Goal: Task Accomplishment & Management: Manage account settings

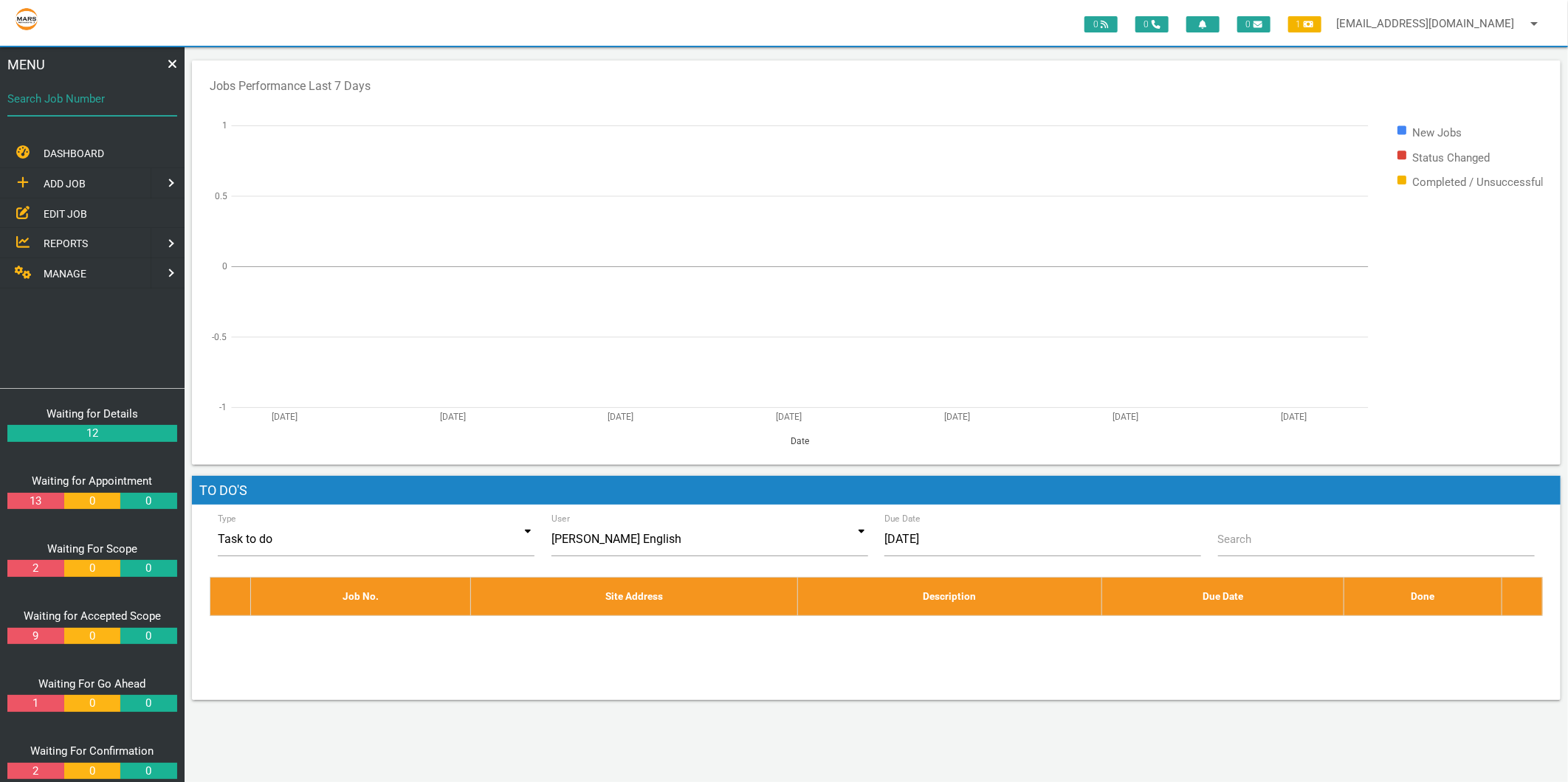
click at [111, 109] on input "Search Job Number" at bounding box center [92, 98] width 170 height 34
type input "1740"
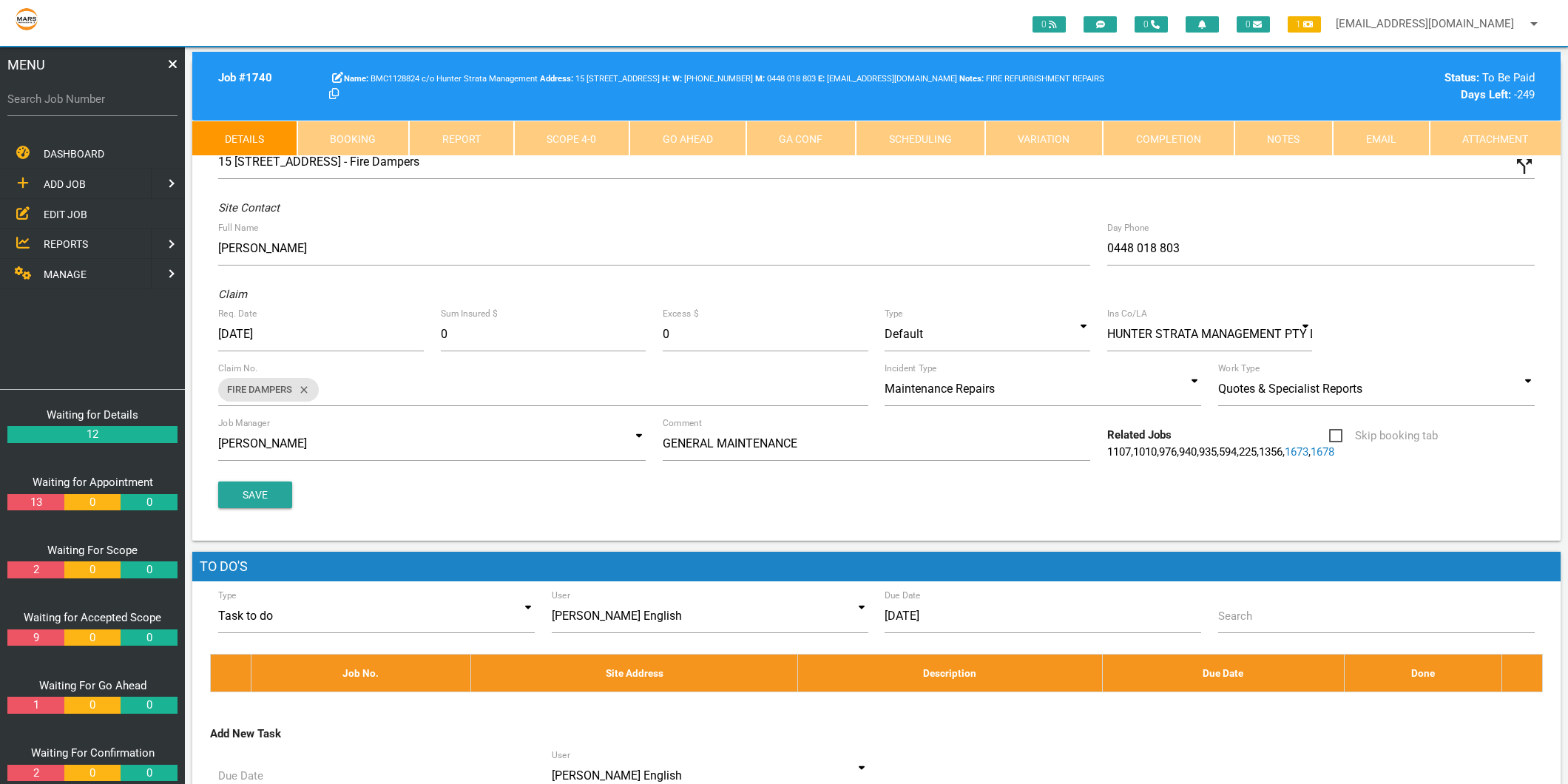
click at [554, 142] on link "Scope 4 - 0" at bounding box center [572, 138] width 116 height 36
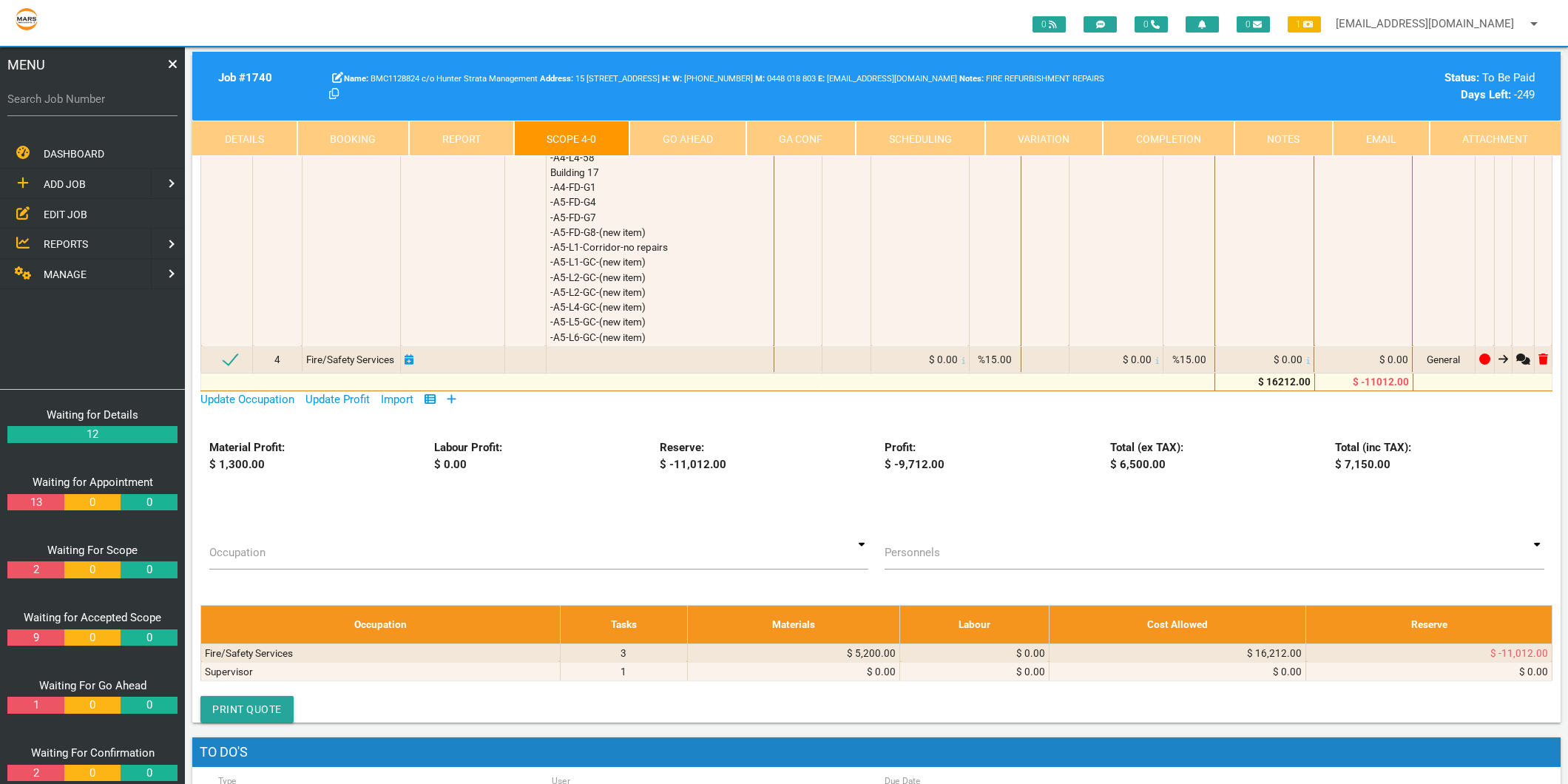
scroll to position [411, 0]
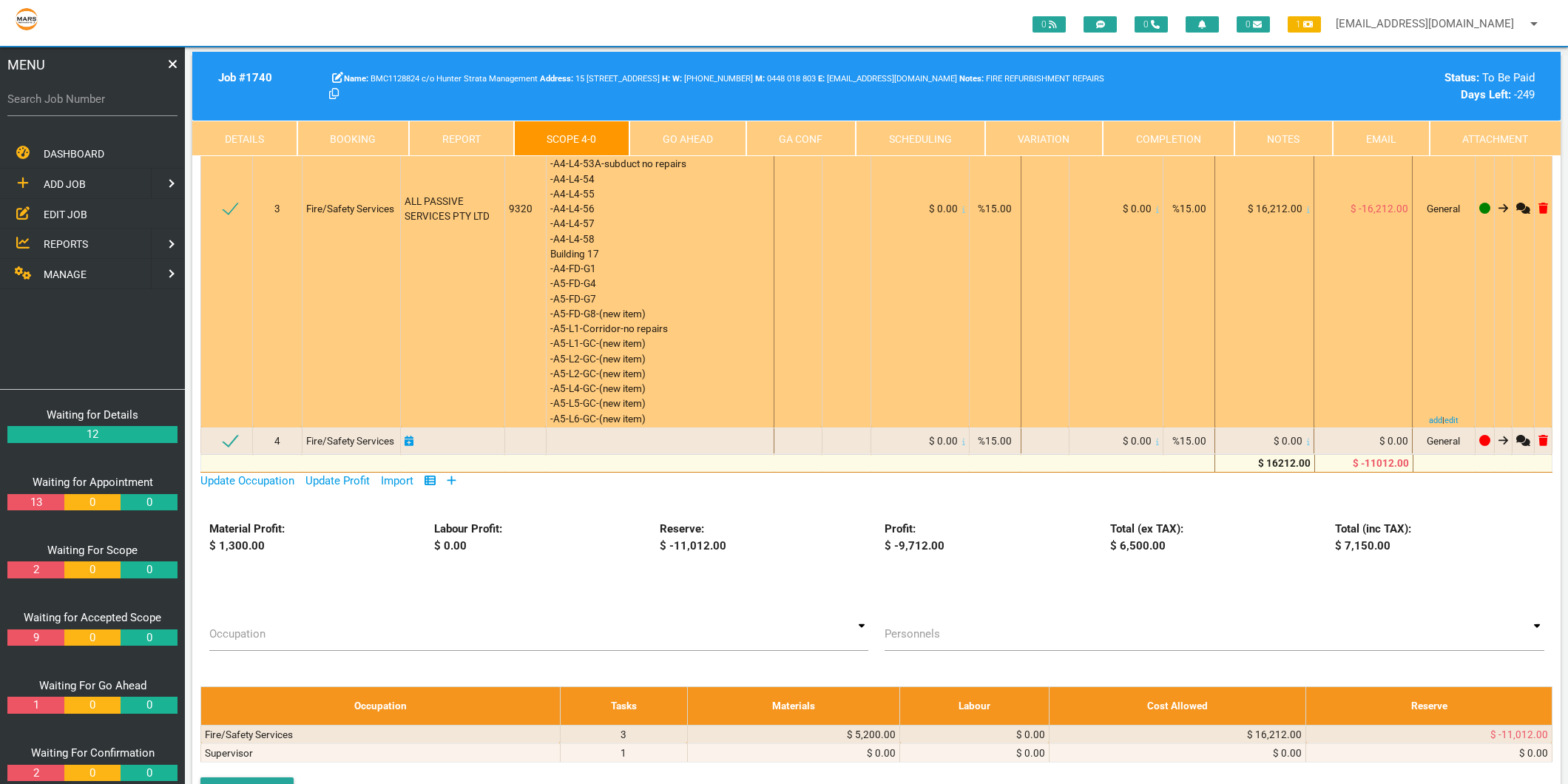
click at [659, 417] on div "ALL PASSIVE SERVICES INVOICE 9320 17/7/2025 As per quote 3828 Basement B-2 Larg…" at bounding box center [660, 208] width 220 height 434
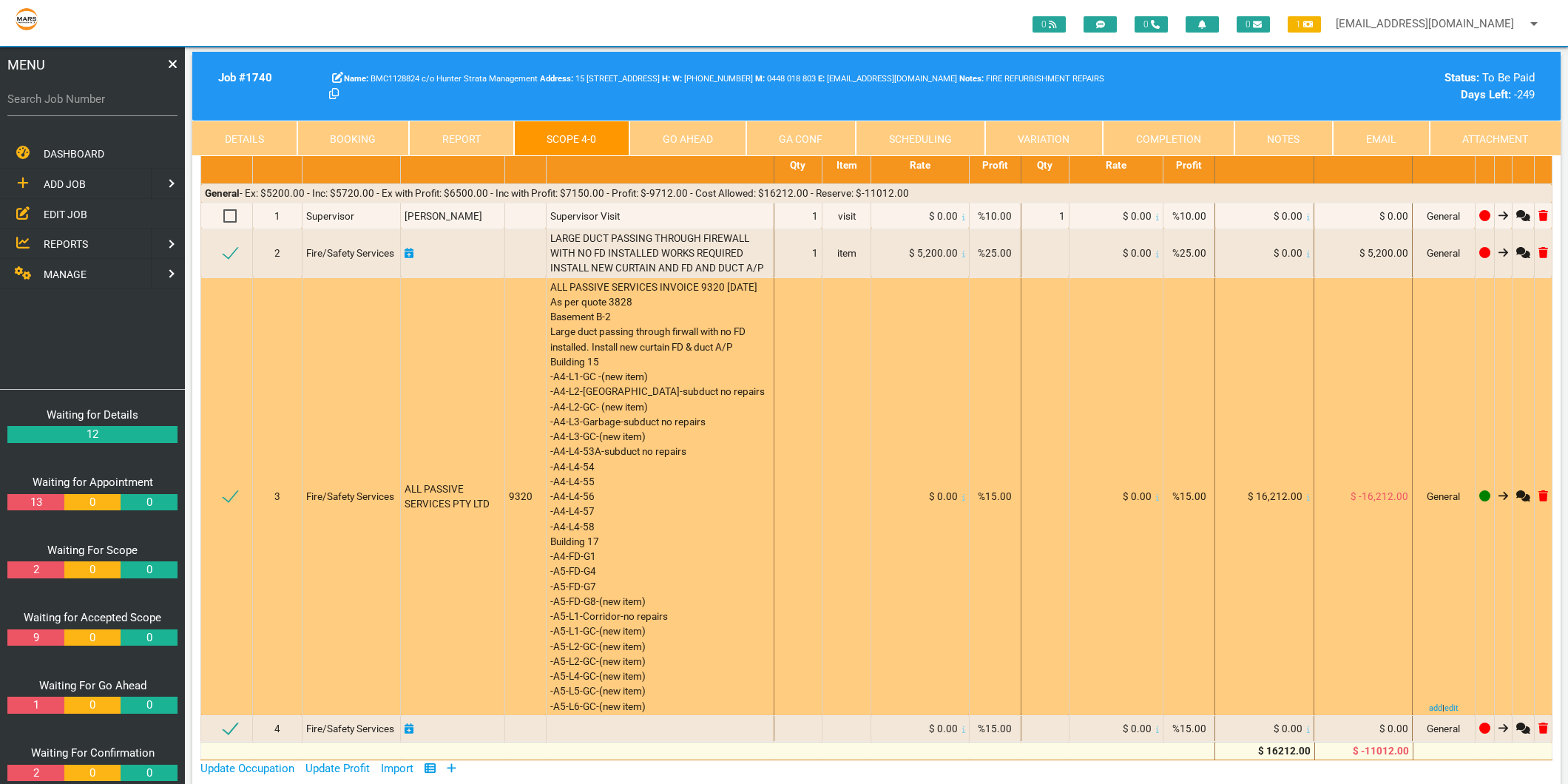
scroll to position [0, 0]
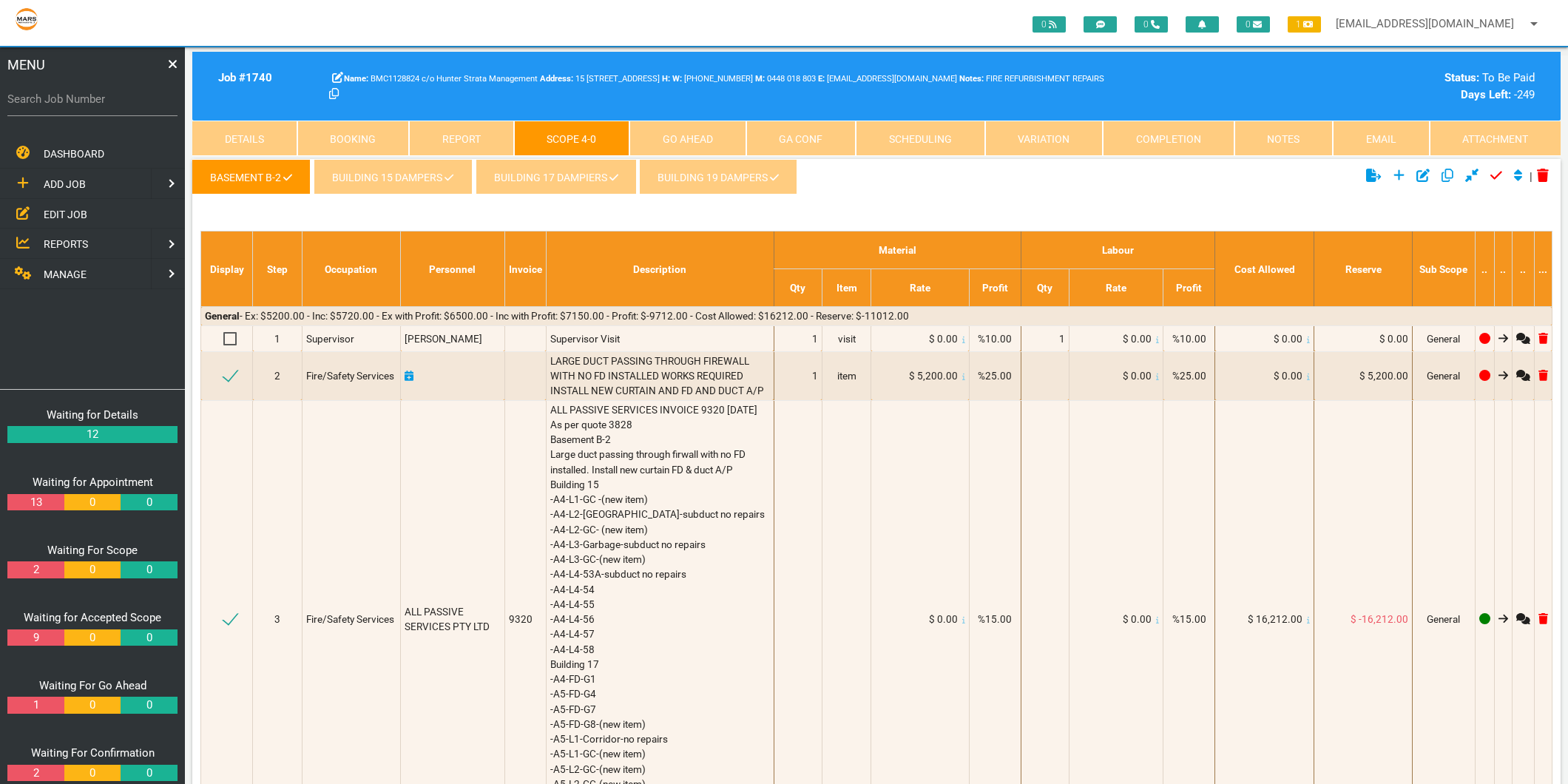
click at [377, 193] on link "BUILDING 15 DAMPERS" at bounding box center [393, 177] width 158 height 36
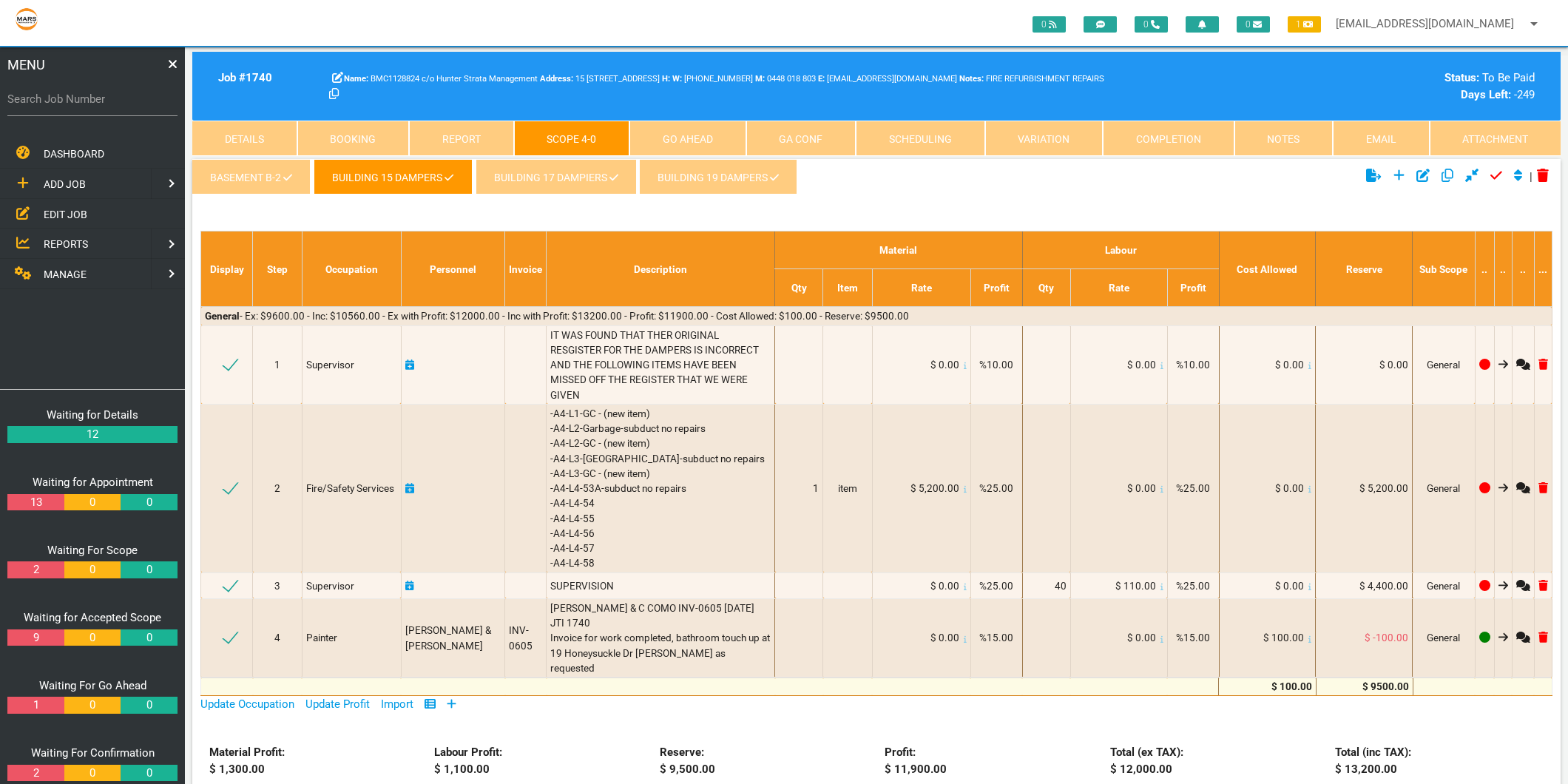
click at [377, 186] on link "BUILDING 15 DAMPERS" at bounding box center [393, 177] width 158 height 36
click at [495, 179] on link "BUILDING 17 DAMPIERS" at bounding box center [555, 177] width 160 height 36
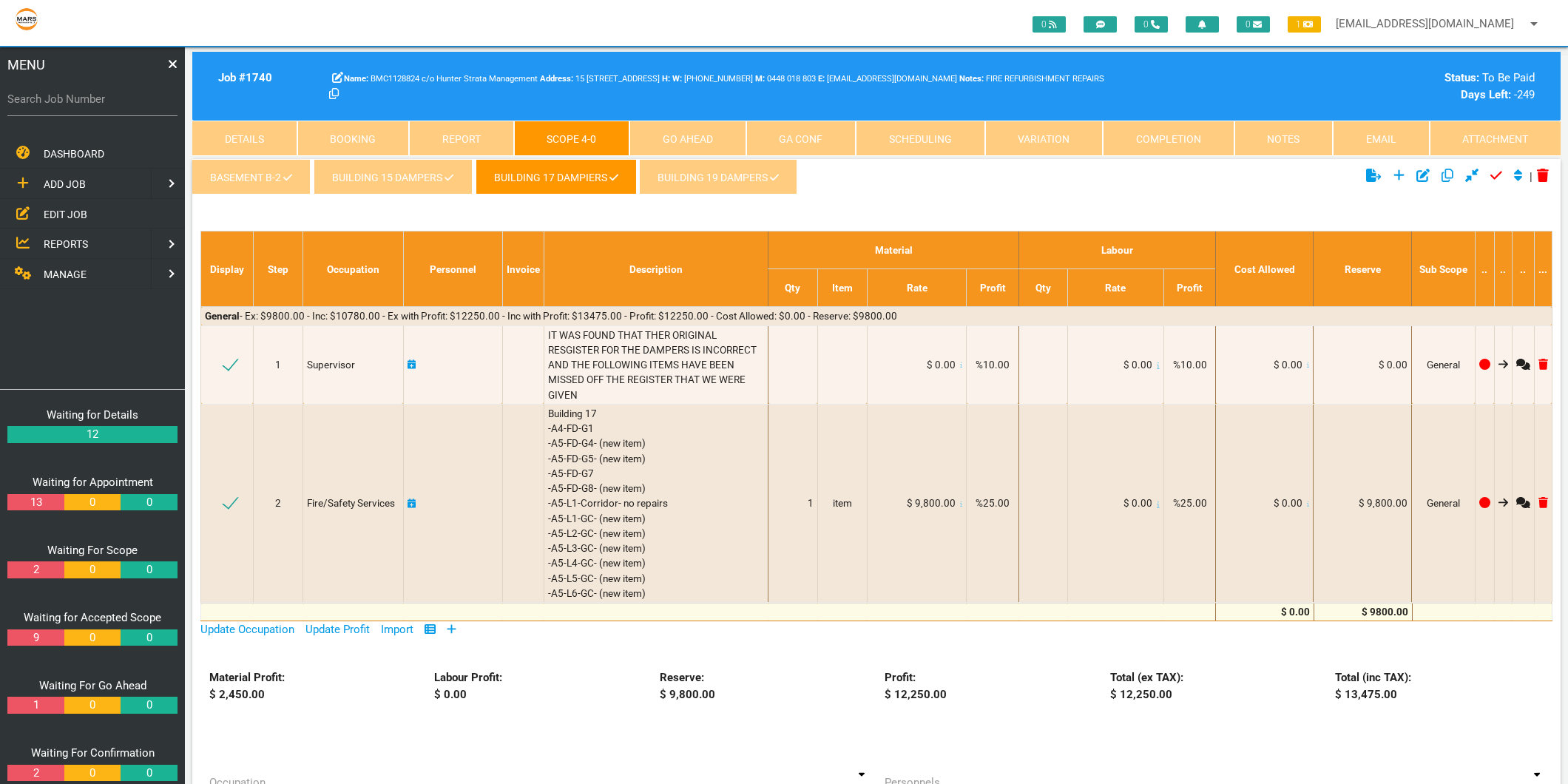
click at [690, 180] on link "BUILDING 19 DAMPERS" at bounding box center [718, 177] width 158 height 36
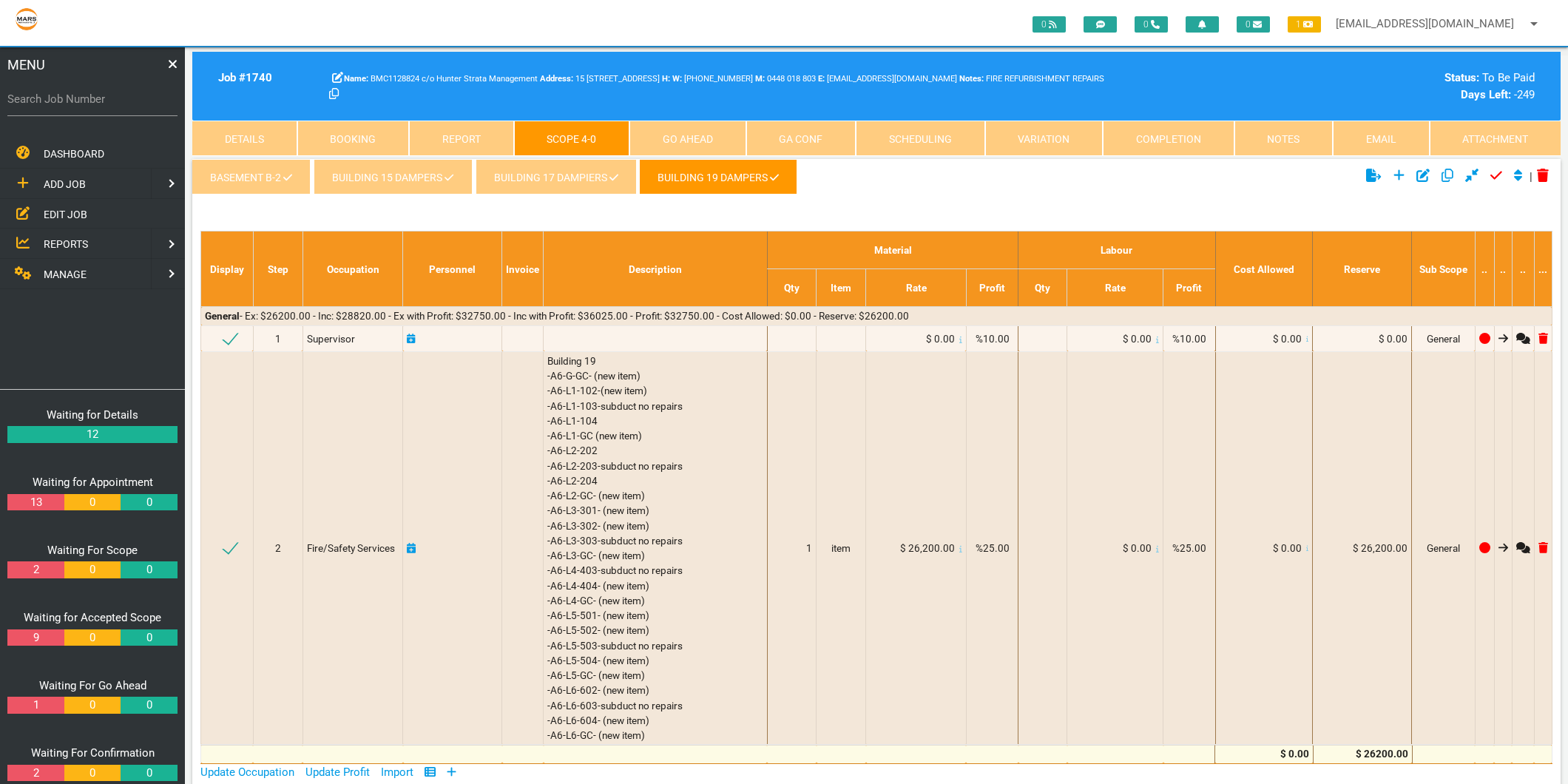
click at [276, 173] on link "BASEMENT B-2" at bounding box center [251, 177] width 119 height 36
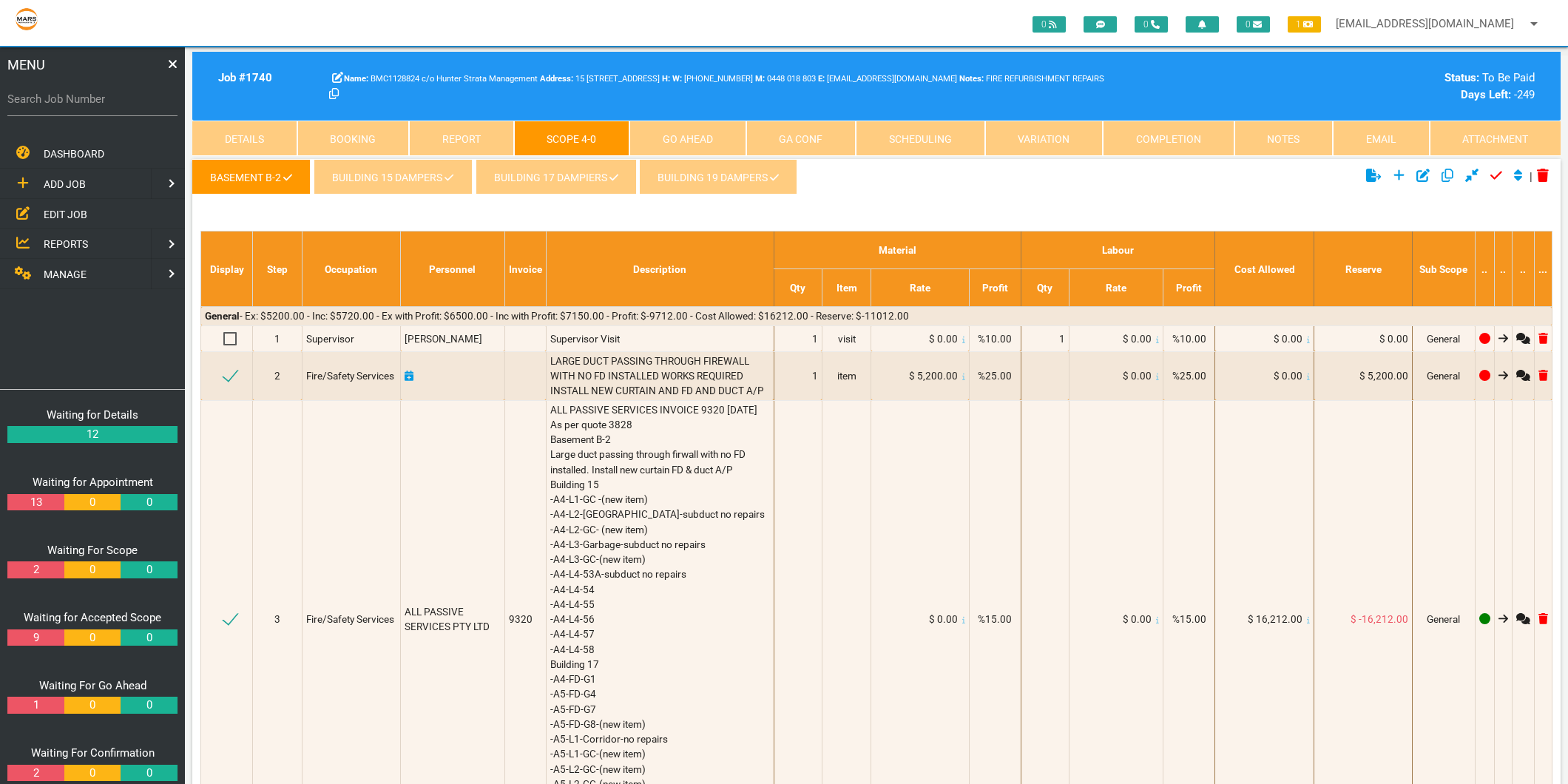
click at [720, 180] on link "BUILDING 19 DAMPERS" at bounding box center [718, 177] width 158 height 36
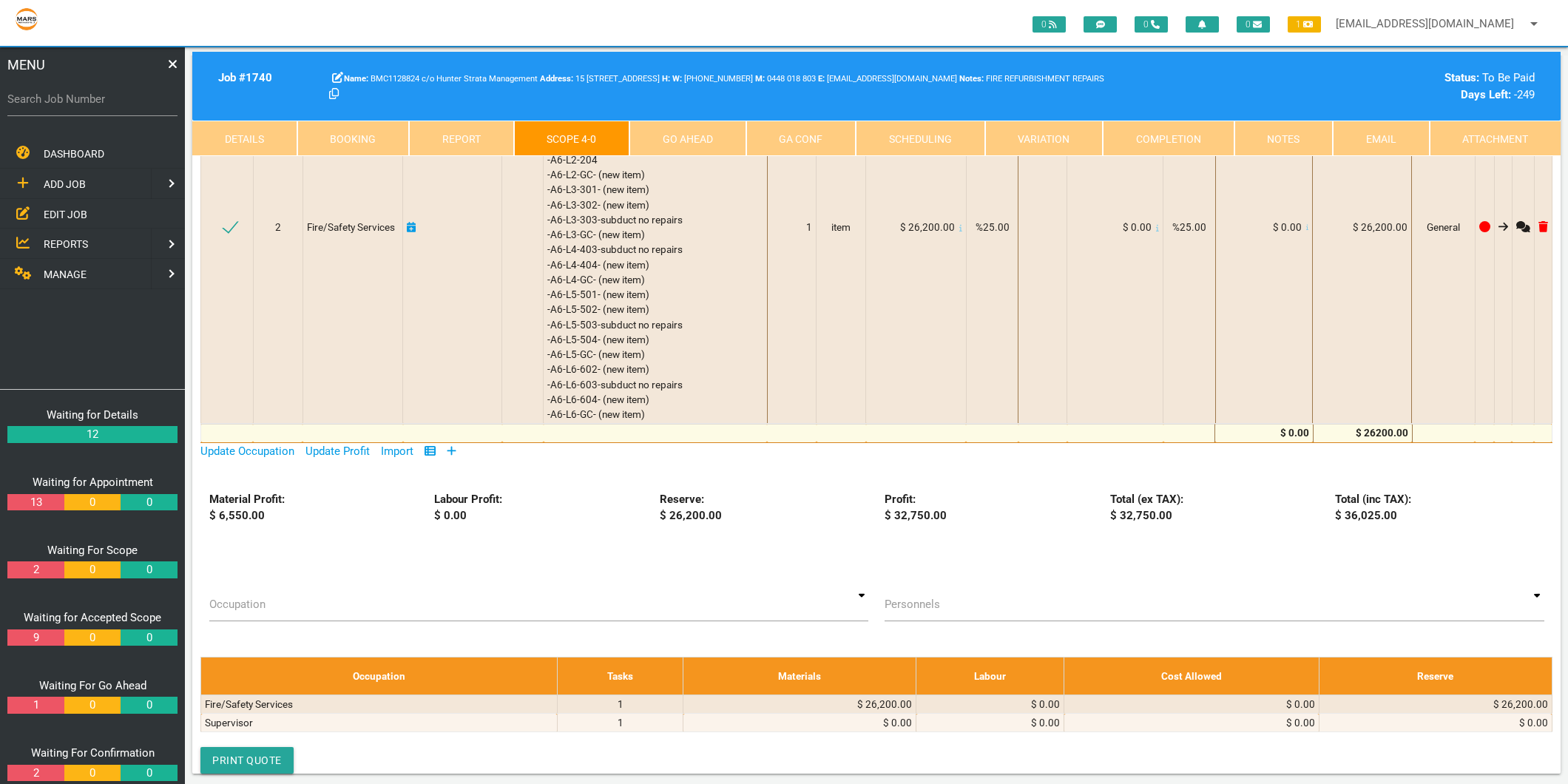
scroll to position [329, 0]
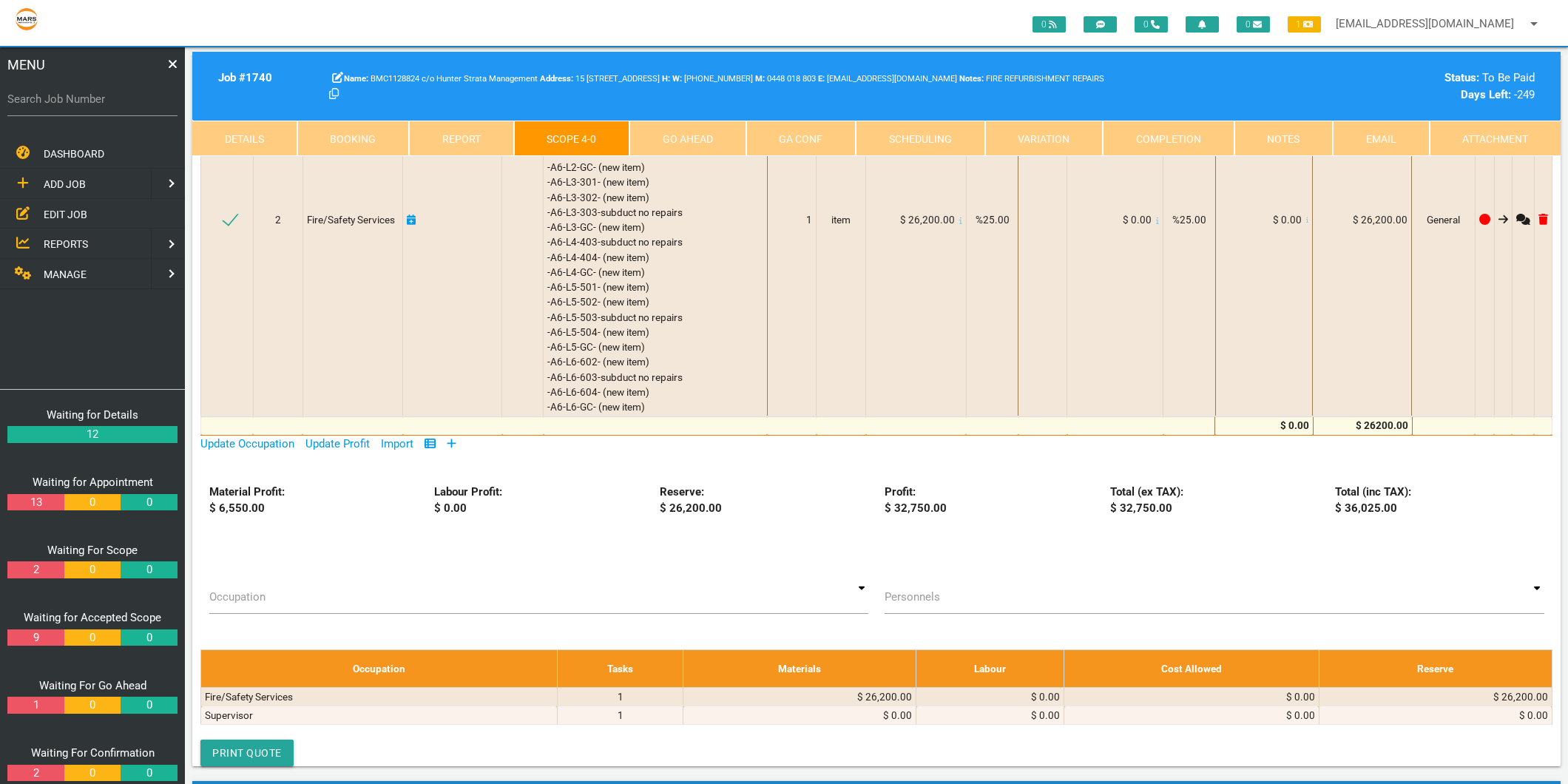
click at [454, 439] on icon at bounding box center [452, 443] width 9 height 9
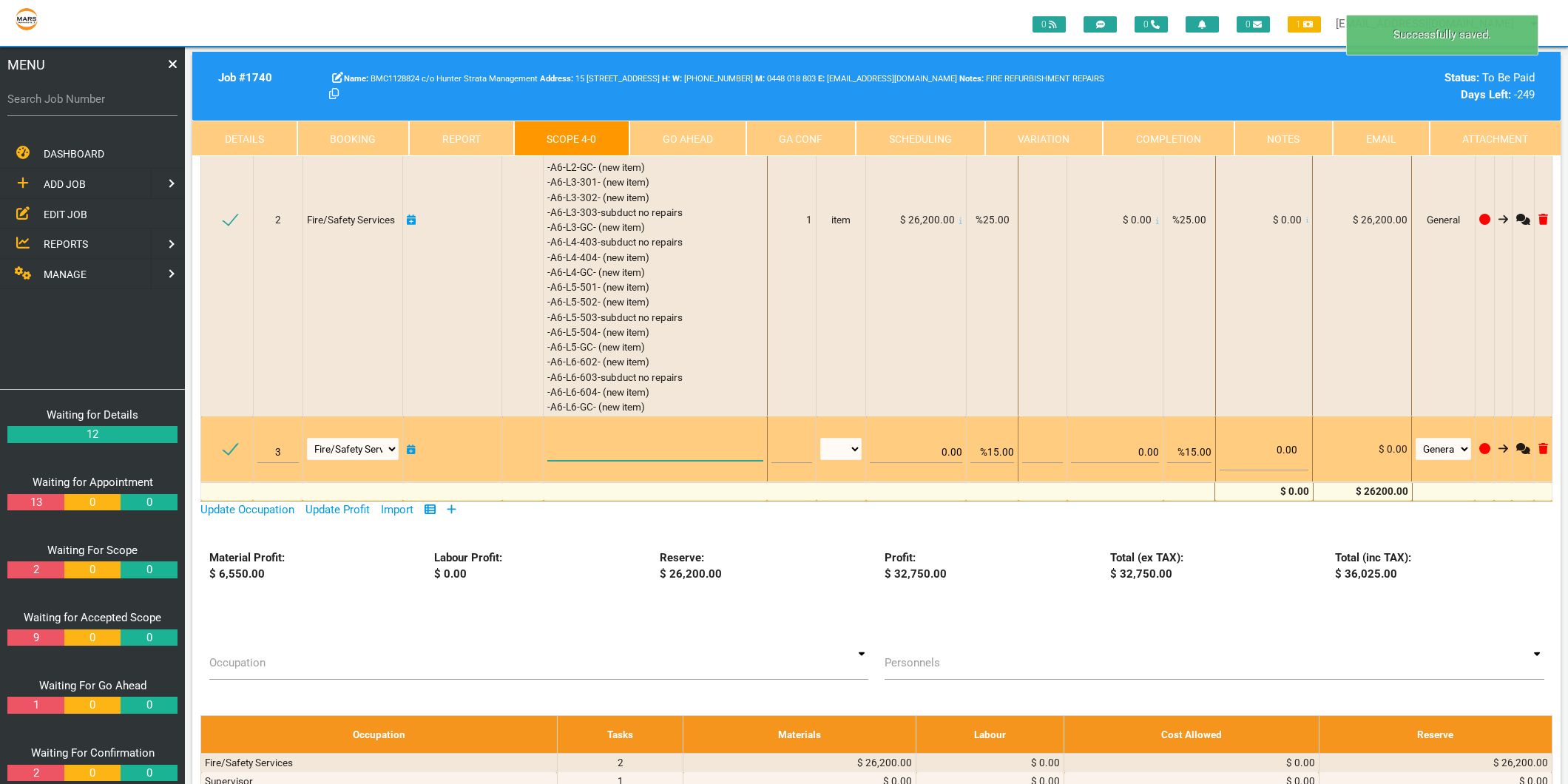
click at [573, 438] on textarea at bounding box center [655, 444] width 216 height 33
type textarea "A"
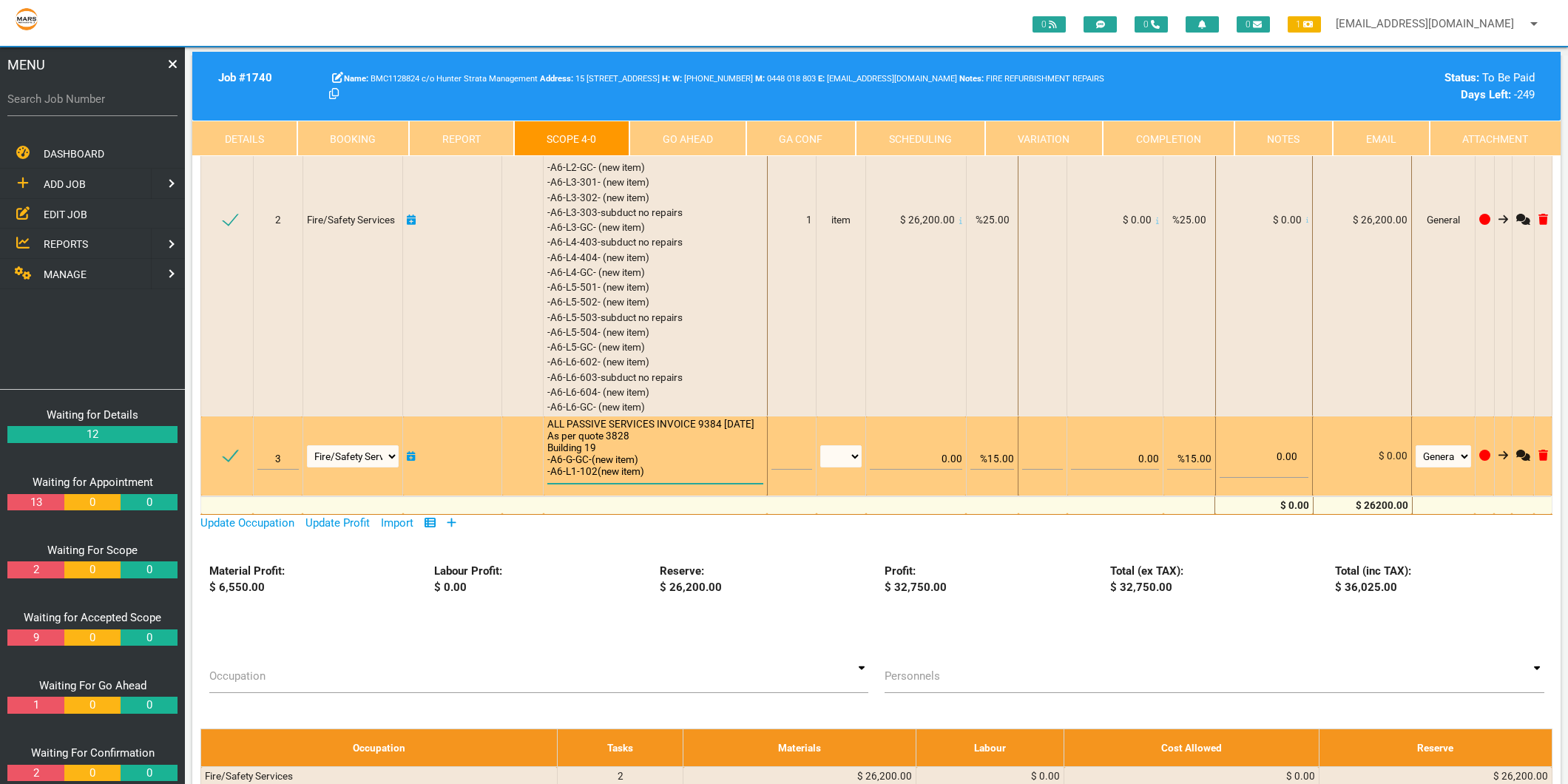
scroll to position [1, 0]
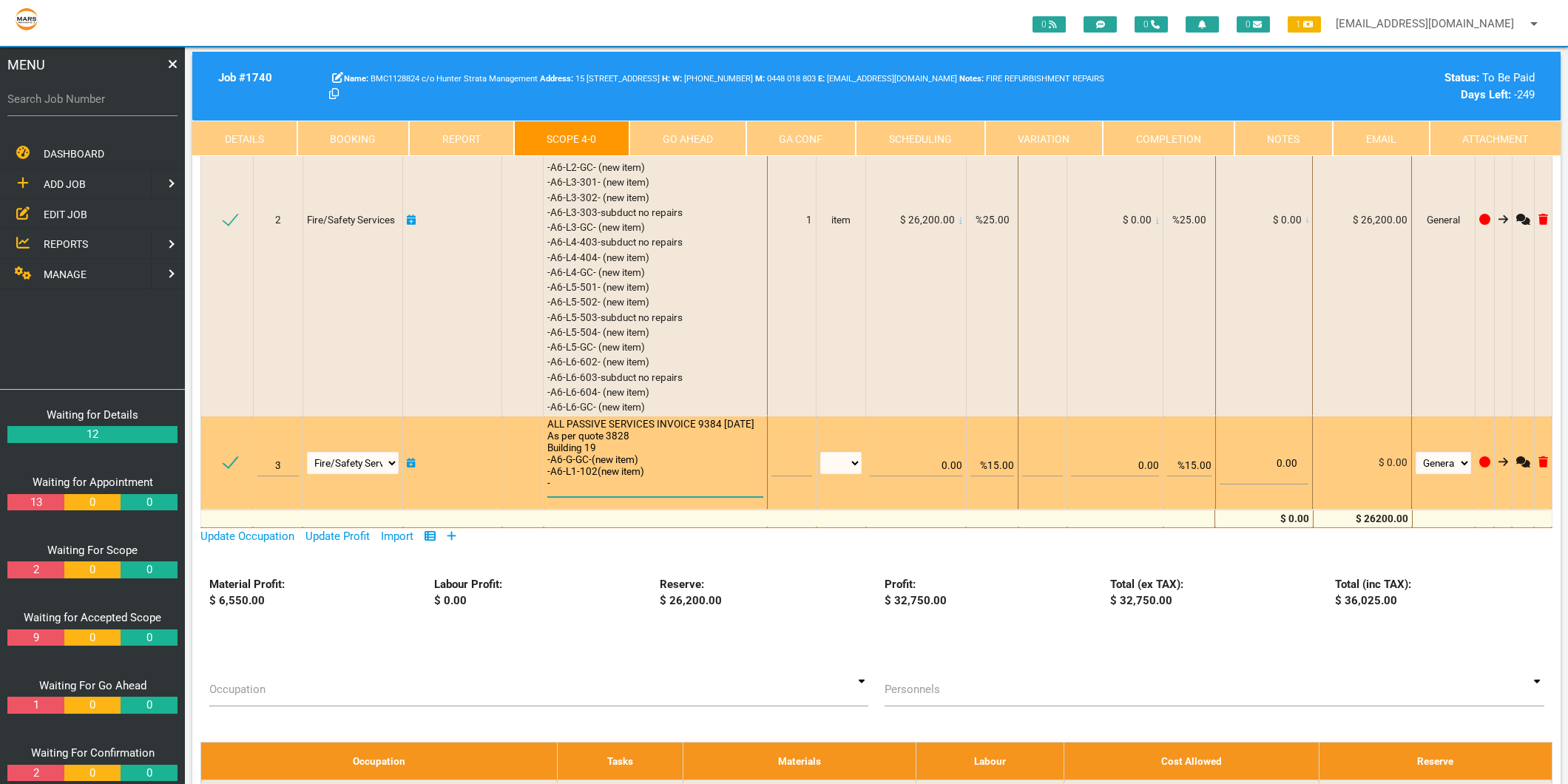
type textarea "ALL PASSIVE SERVICES INVOICE 9384 6/8/2025 As per quote 3828 Building 19 -A6-G-…"
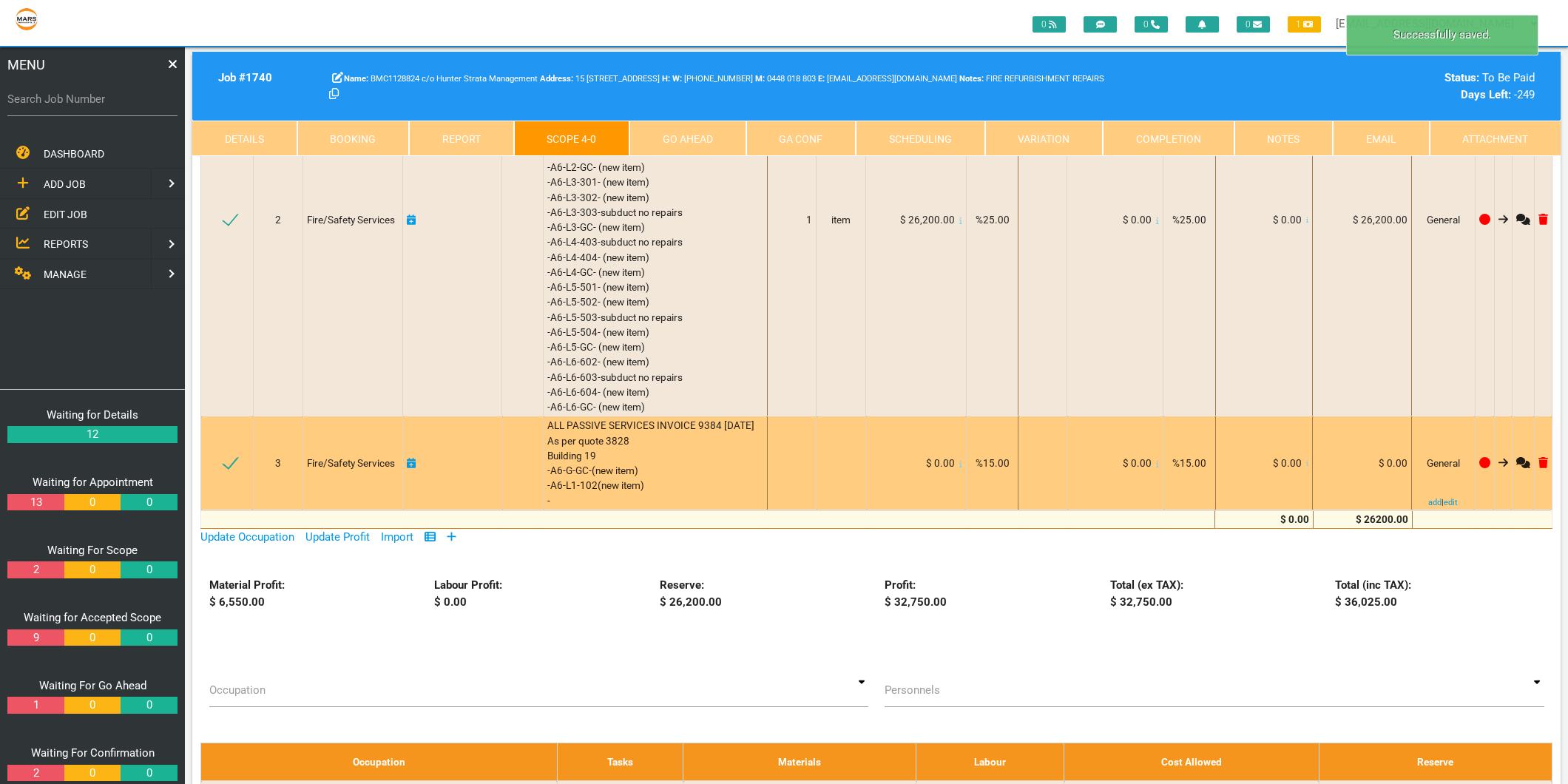
click at [551, 503] on span "ALL PASSIVE SERVICES INVOICE 9384 6/8/2025 As per quote 3828 Building 19 -A6-G-…" at bounding box center [651, 462] width 209 height 87
click at [558, 506] on div "ALL PASSIVE SERVICES INVOICE 9384 6/8/2025 As per quote 3828 Building 19 -A6-G-…" at bounding box center [655, 463] width 216 height 90
click at [558, 502] on div "ALL PASSIVE SERVICES INVOICE 9384 6/8/2025 As per quote 3828 Building 19 -A6-G-…" at bounding box center [655, 463] width 216 height 90
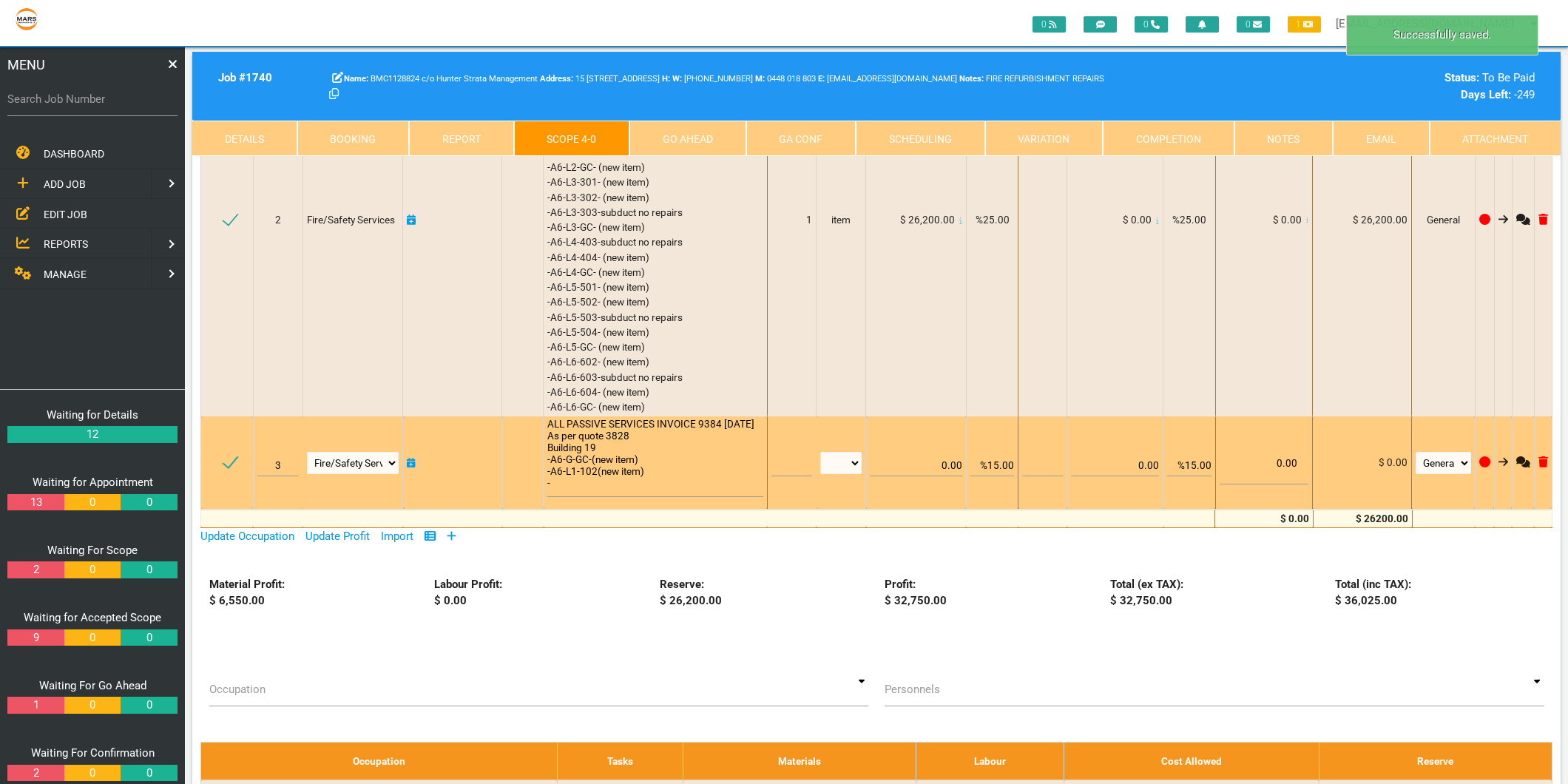
click at [555, 492] on textarea "ALL PASSIVE SERVICES INVOICE 9384 6/8/2025 As per quote 3828 Building 19 -A6-G-…" at bounding box center [655, 458] width 216 height 79
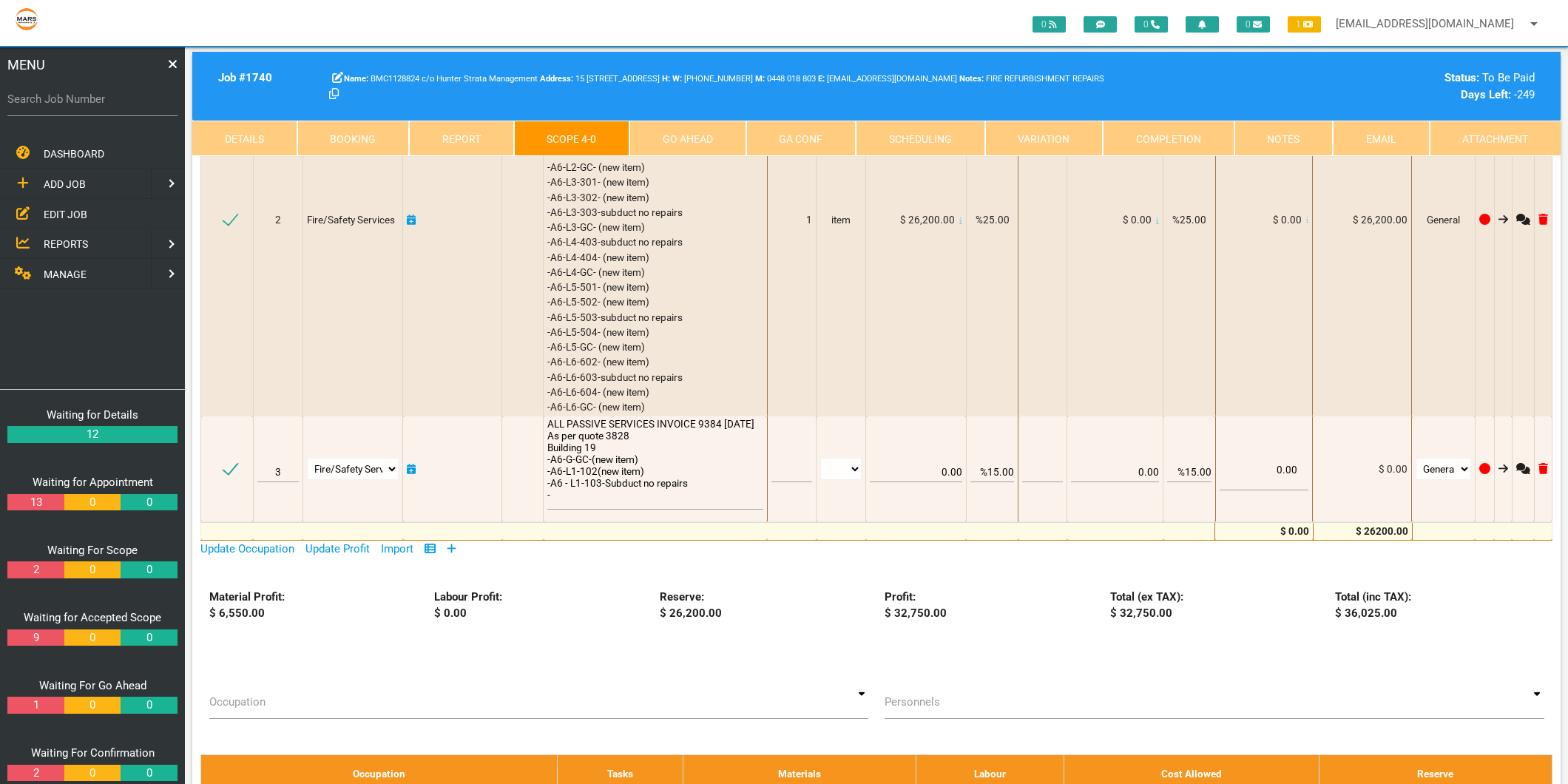
type textarea "ALL PASSIVE SERVICES INVOICE 9384 6/8/2025 As per quote 3828 Building 19 -A6-G-…"
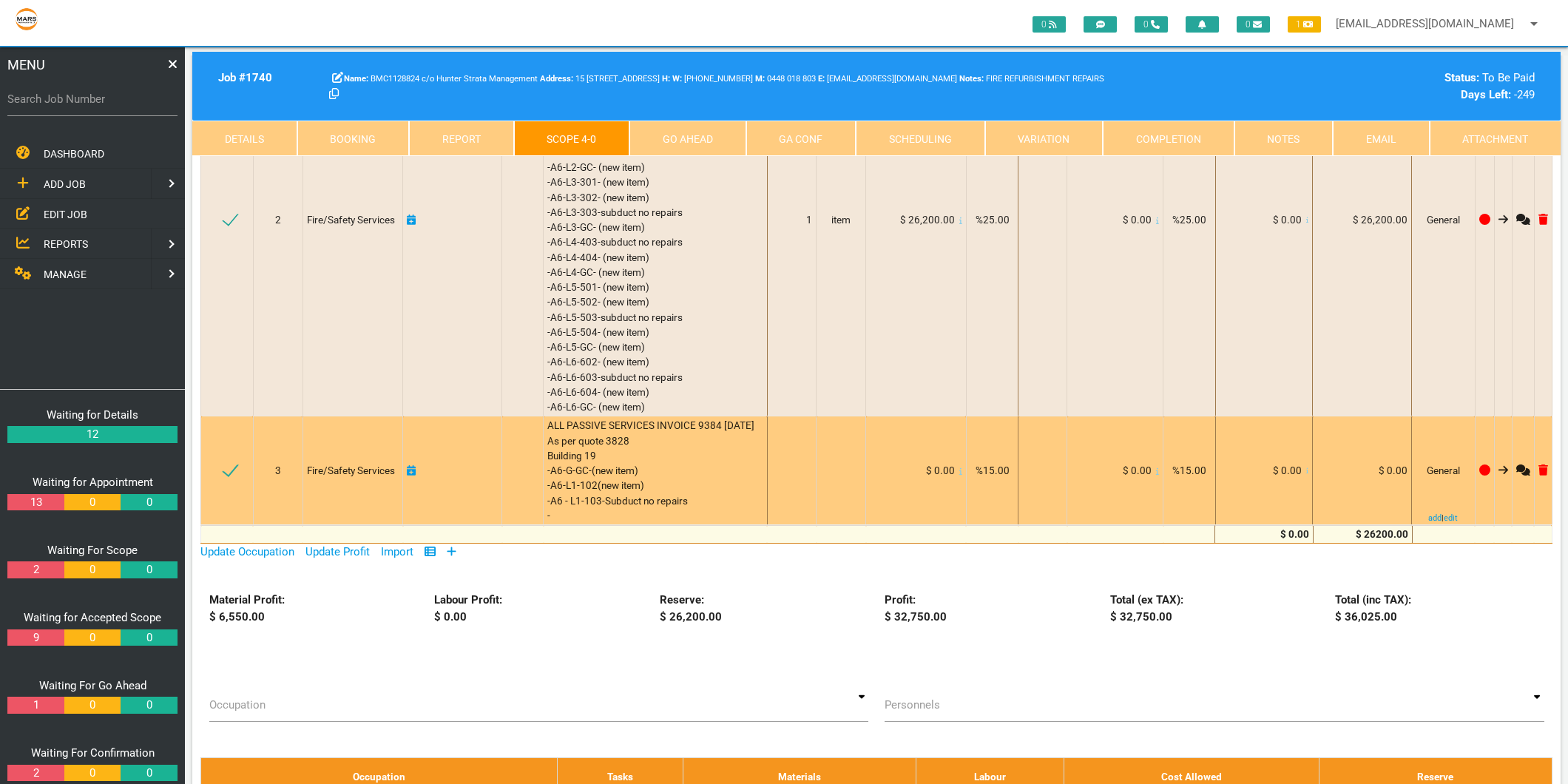
click at [574, 516] on div "ALL PASSIVE SERVICES INVOICE 9384 6/8/2025 As per quote 3828 Building 19 -A6-G-…" at bounding box center [655, 471] width 216 height 105
click at [565, 516] on div "ALL PASSIVE SERVICES INVOICE 9384 6/8/2025 As per quote 3828 Building 19 -A6-G-…" at bounding box center [655, 471] width 216 height 105
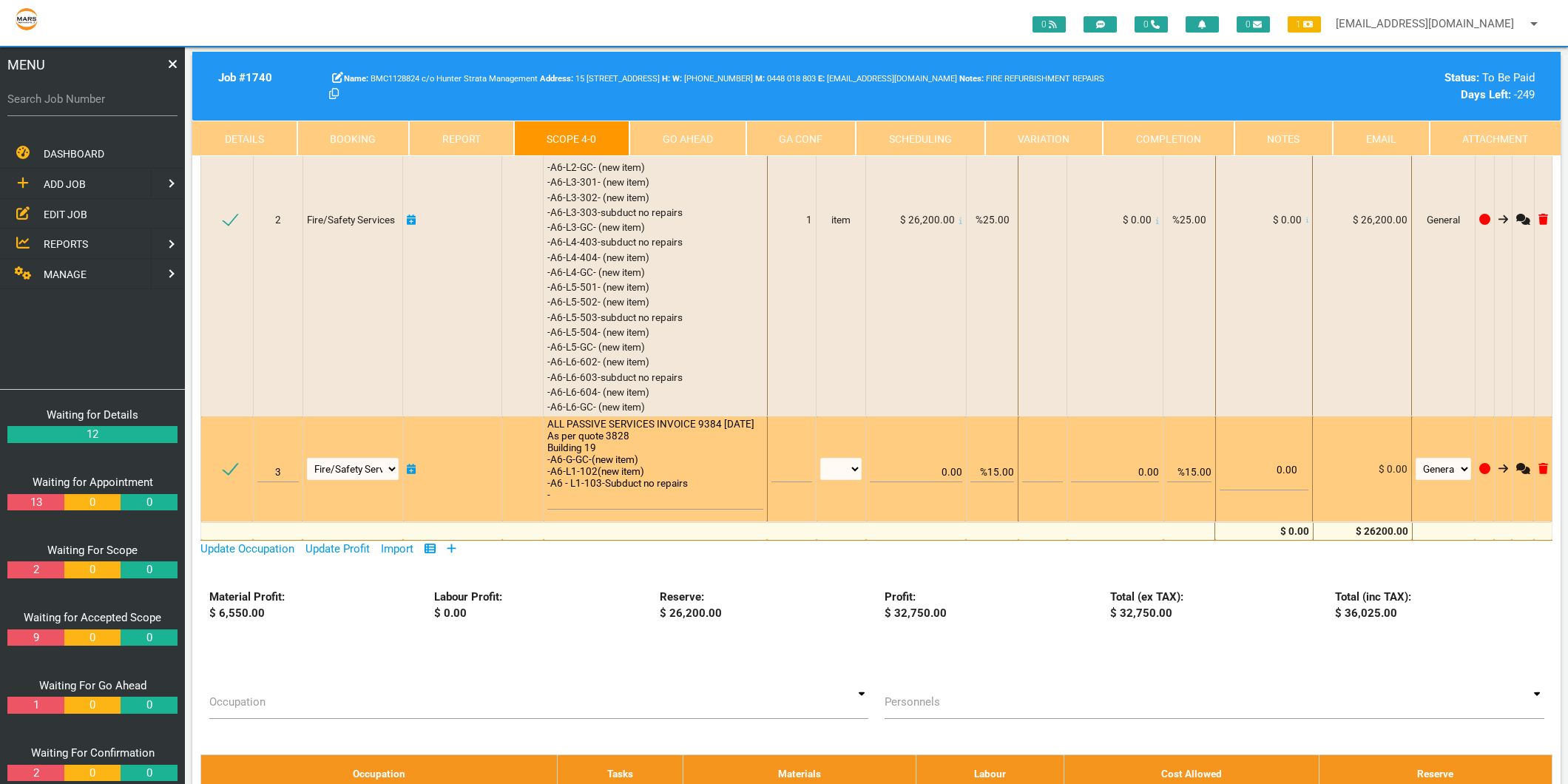
click at [559, 503] on textarea "ALL PASSIVE SERVICES INVOICE 9384 6/8/2025 As per quote 3828 Building 19 -A6-G-…" at bounding box center [655, 464] width 216 height 92
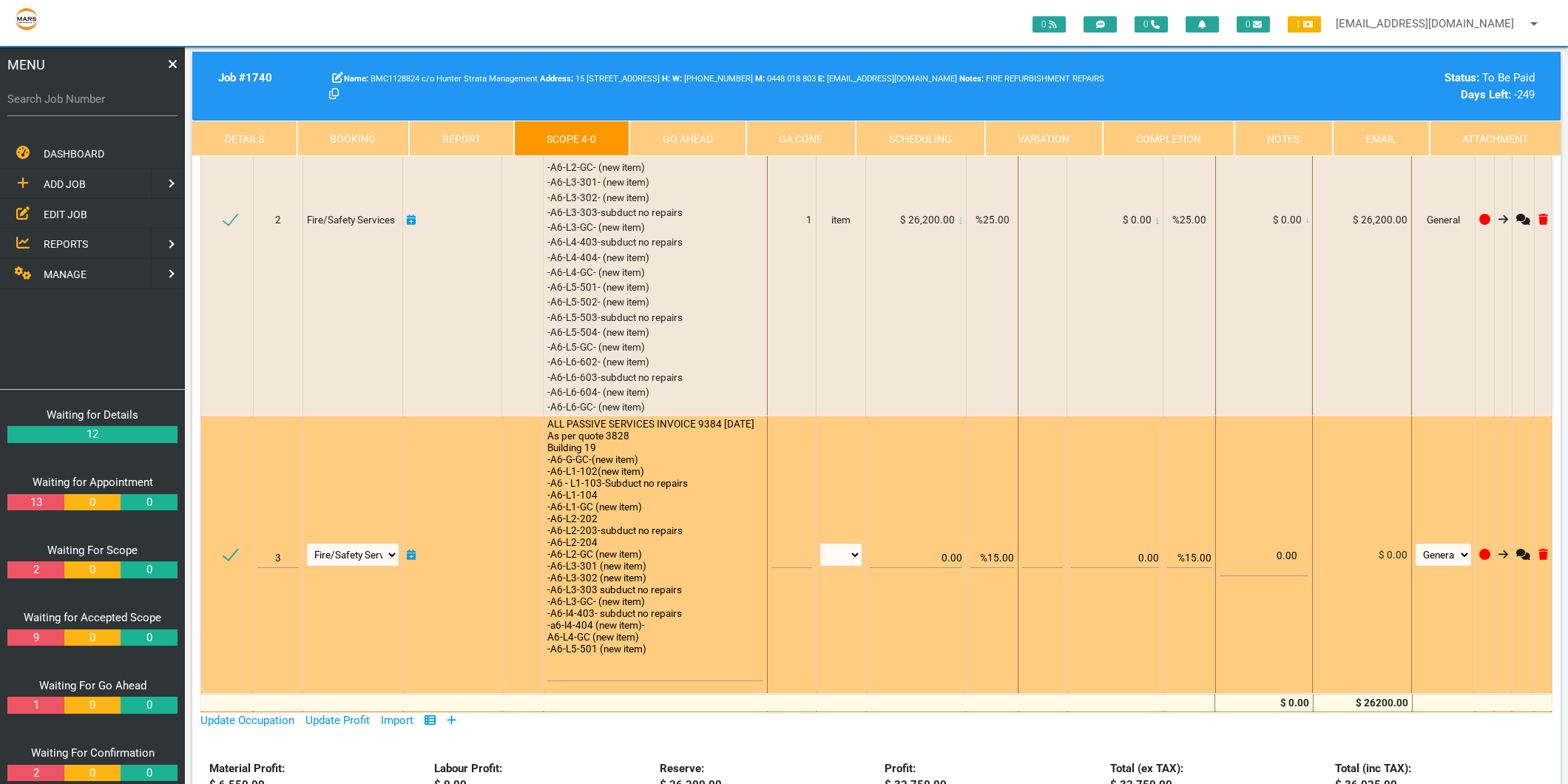
click at [549, 660] on textarea "ALL PASSIVE SERVICES INVOICE 9384 6/8/2025 As per quote 3828 Building 19 -A6-G-…" at bounding box center [655, 550] width 216 height 263
click at [668, 672] on textarea "ALL PASSIVE SERVICES INVOICE 9384 6/8/2025 As per quote 3828 Building 19 -A6-G-…" at bounding box center [655, 550] width 216 height 263
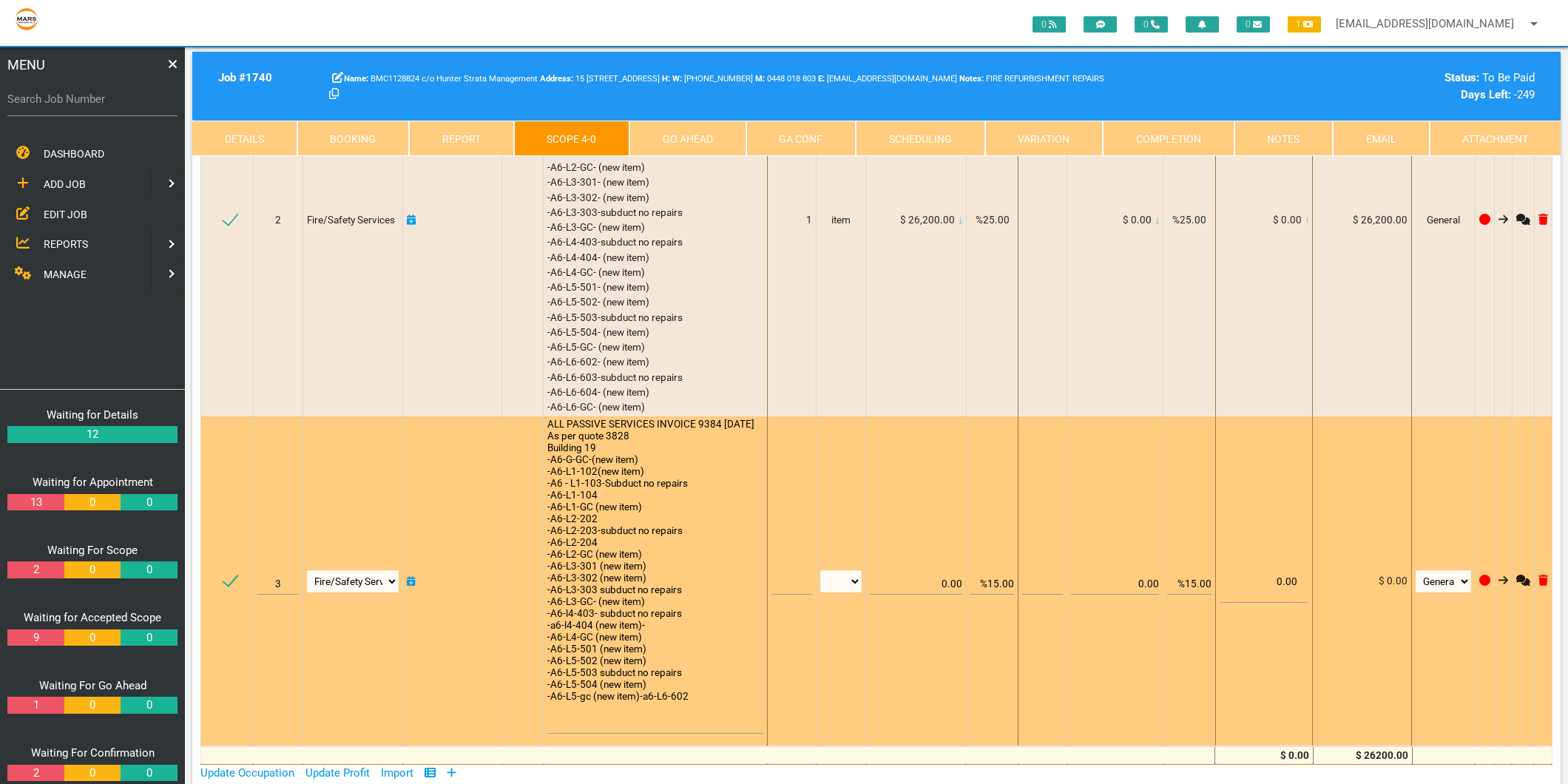
click at [642, 728] on textarea "ALL PASSIVE SERVICES INVOICE 9384 6/8/2025 As per quote 3828 Building 19 -A6-G-…" at bounding box center [655, 576] width 216 height 316
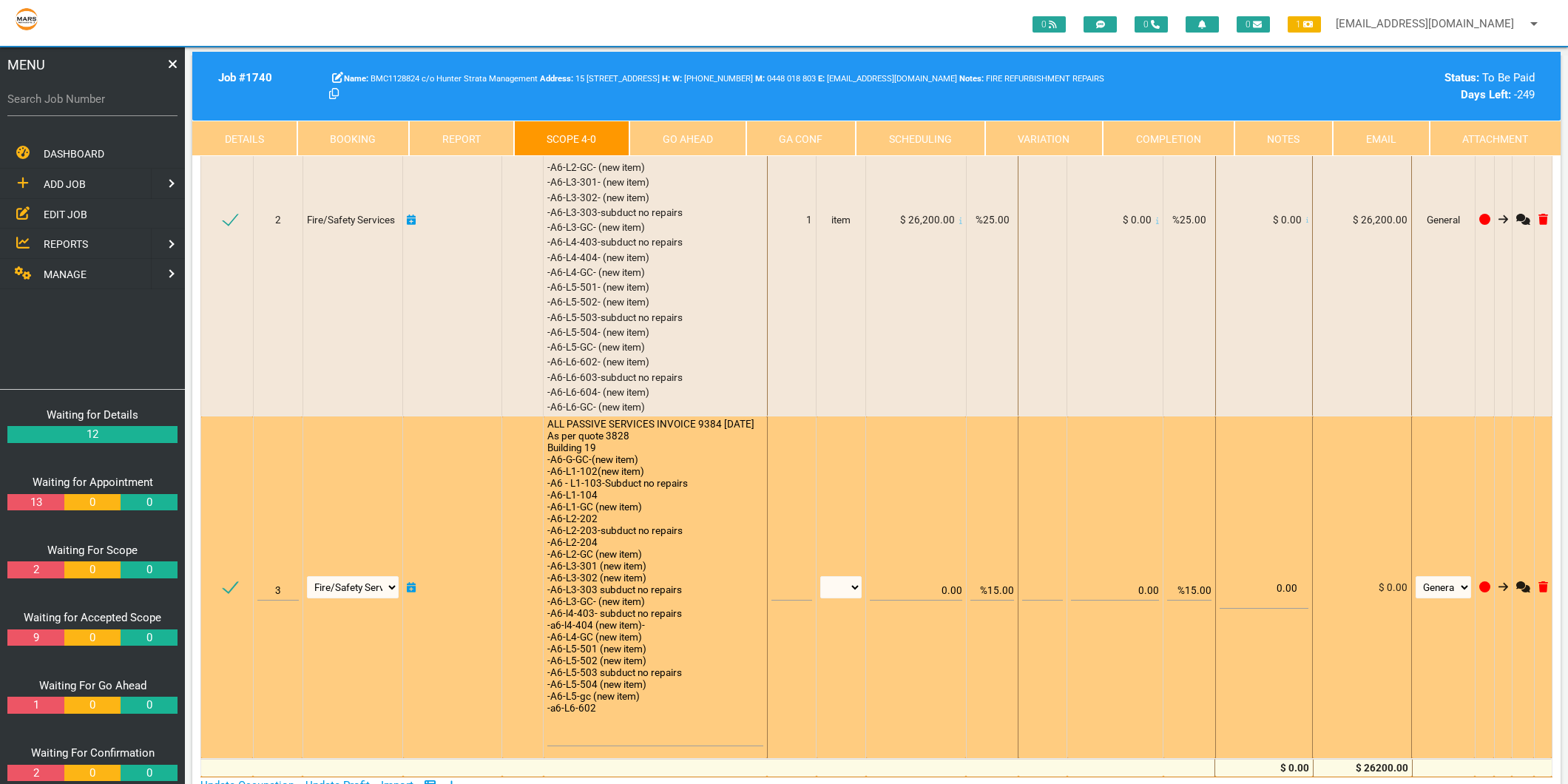
click at [630, 735] on textarea "ALL PASSIVE SERVICES INVOICE 9384 6/8/2025 As per quote 3828 Building 19 -A6-G-…" at bounding box center [655, 582] width 216 height 329
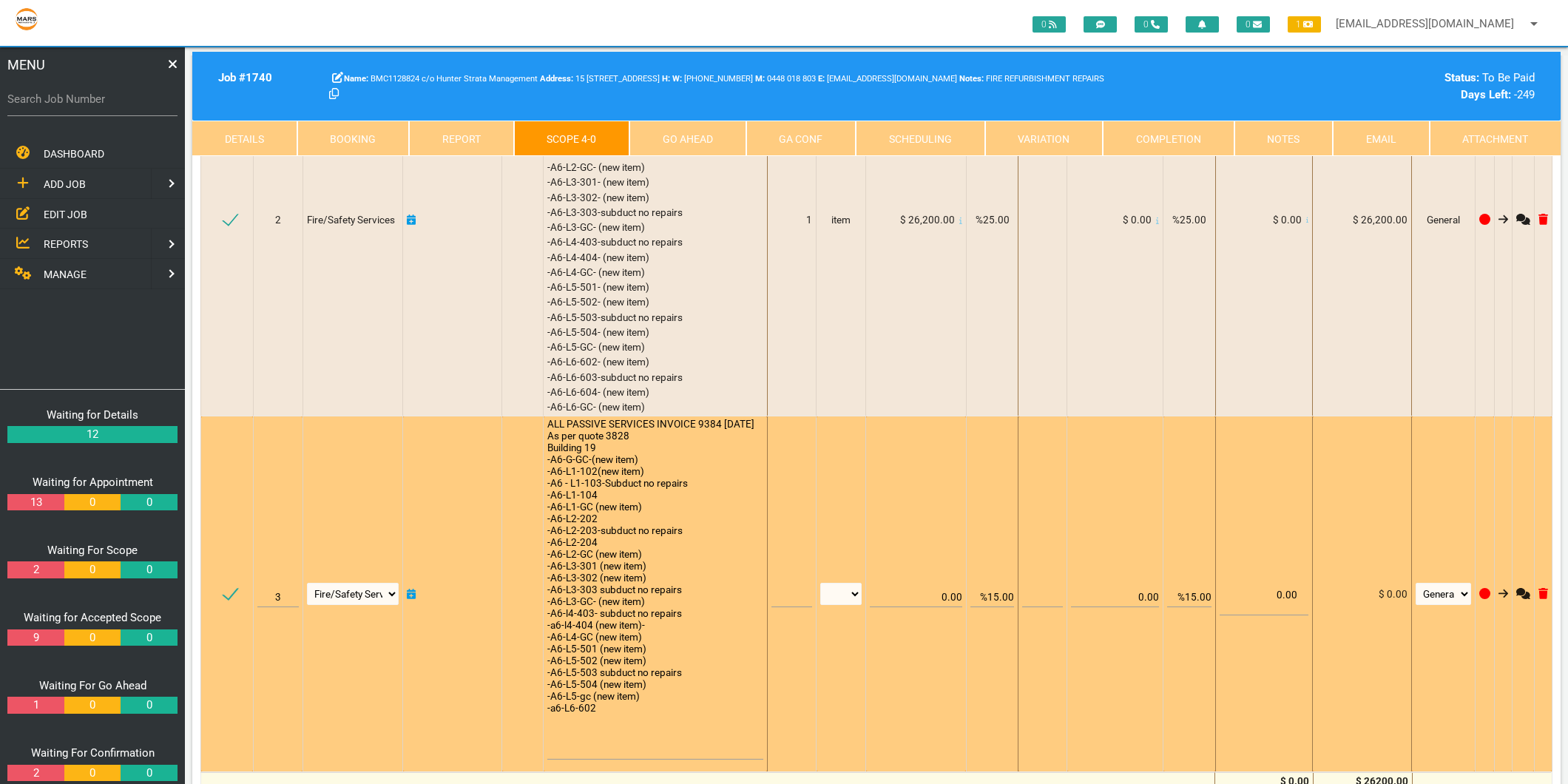
click at [630, 735] on textarea "ALL PASSIVE SERVICES INVOICE 9384 6/8/2025 As per quote 3828 Building 19 -A6-G-…" at bounding box center [655, 589] width 216 height 342
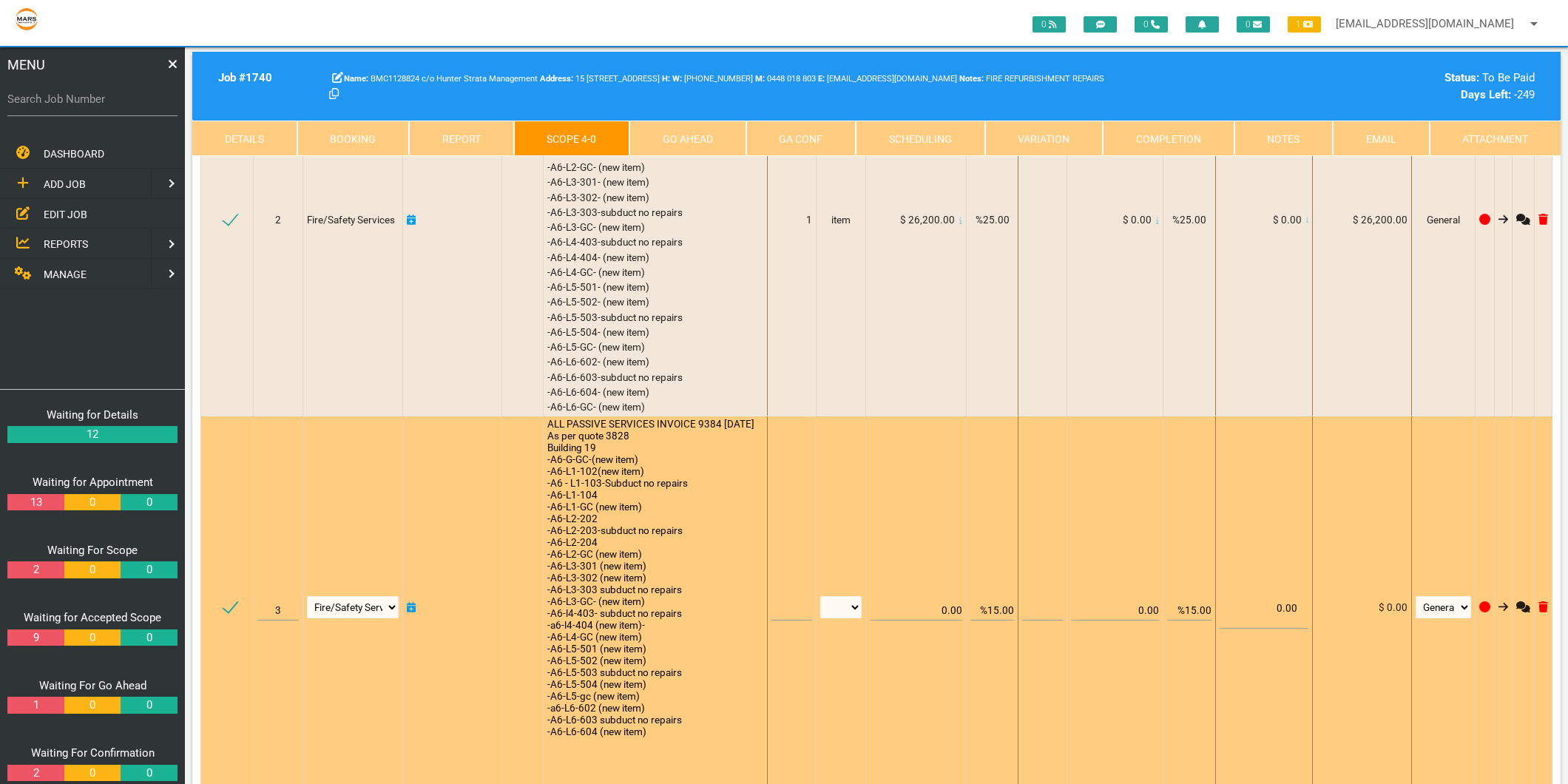
scroll to position [329, 0]
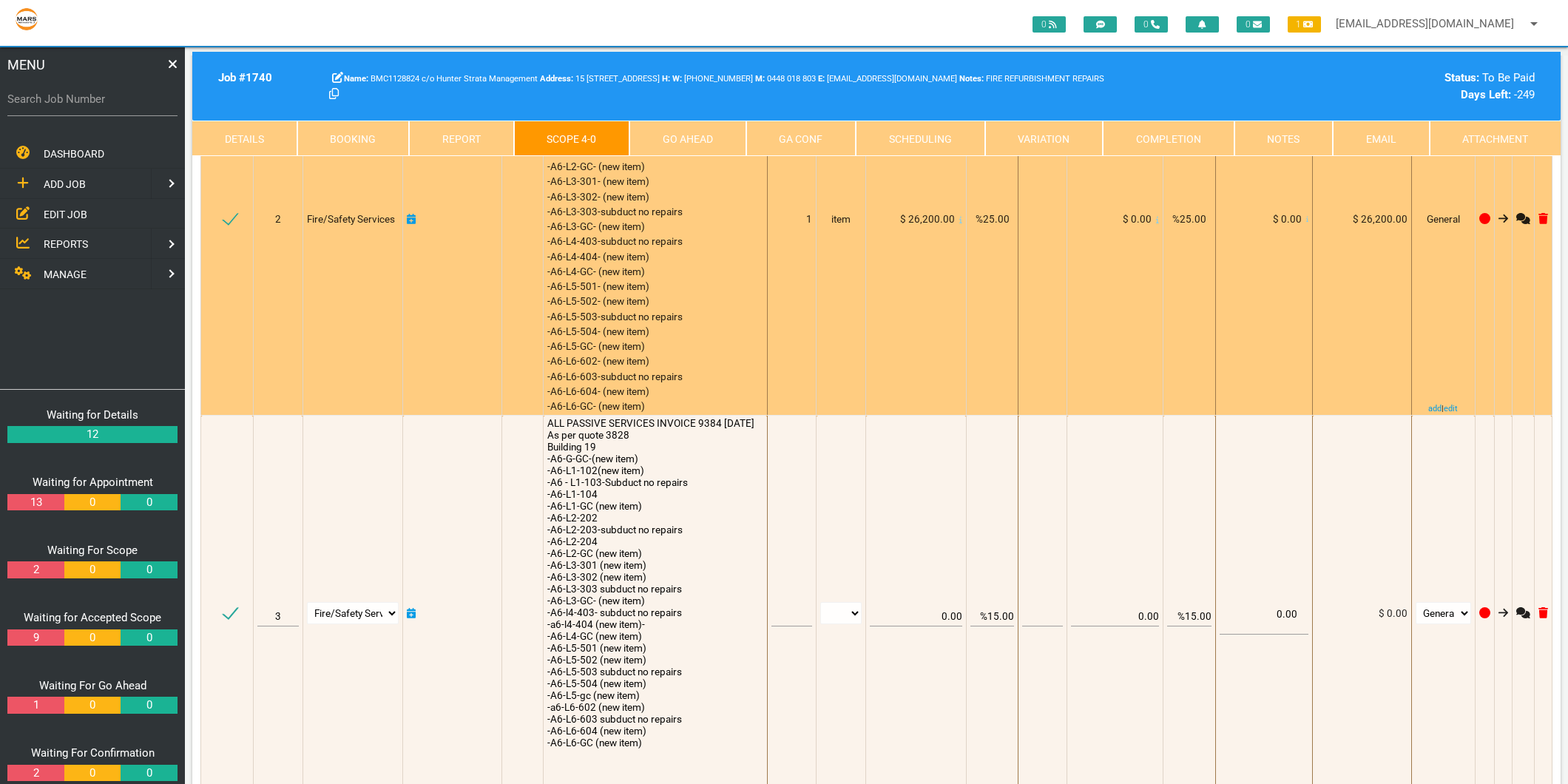
type textarea "ALL PASSIVE SERVICES INVOICE 9384 6/8/2025 As per quote 3828 Building 19 -A6-G-…"
click at [691, 351] on div "Building 19 -A6-G-GC- (new item) -A6-L1-102-(new item) -A6-L1-103-subduct no re…" at bounding box center [655, 219] width 216 height 390
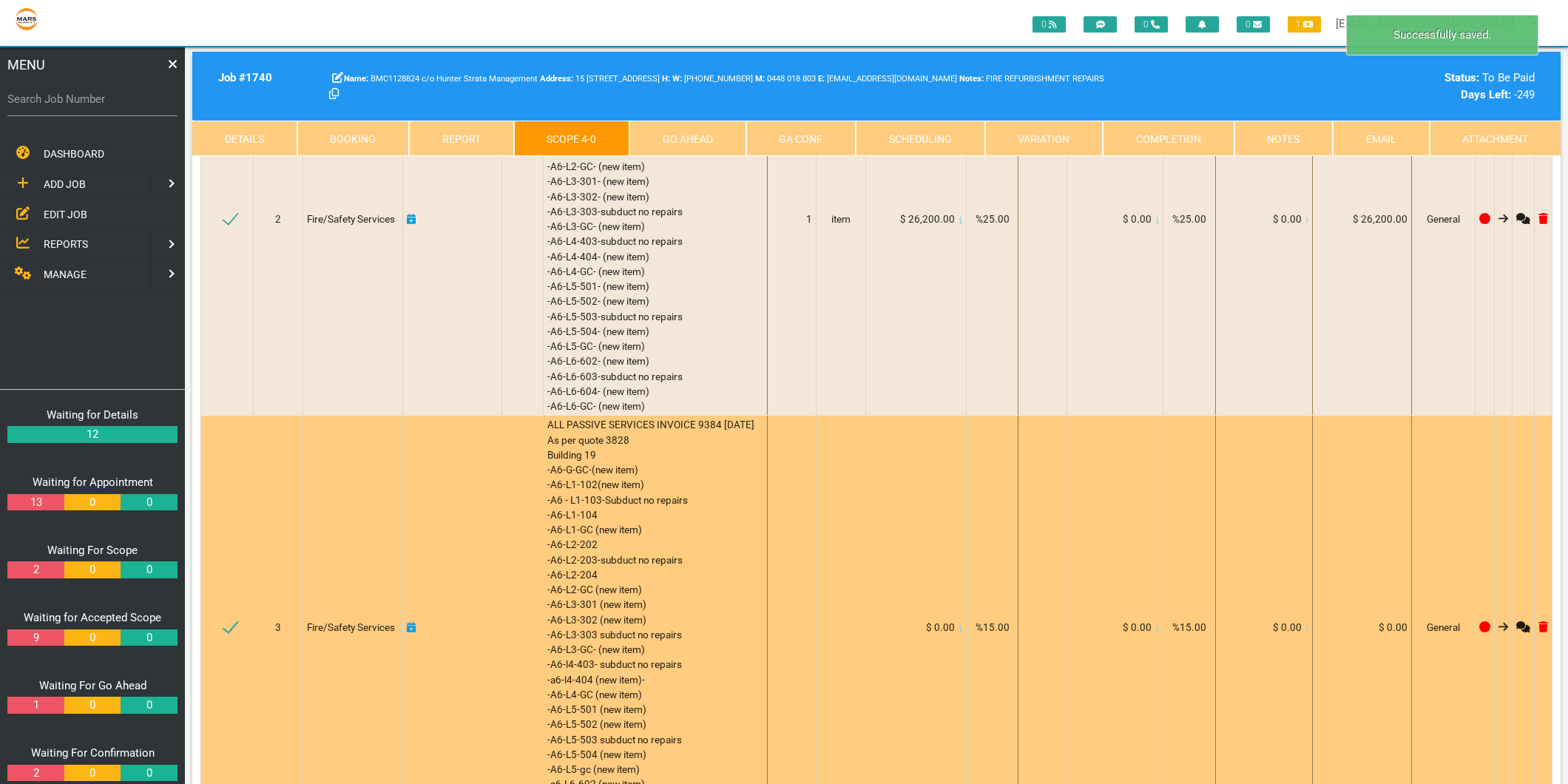
click at [1309, 630] on td "$ 0.00" at bounding box center [1264, 626] width 98 height 423
click at [1307, 630] on icon at bounding box center [1307, 628] width 3 height 7
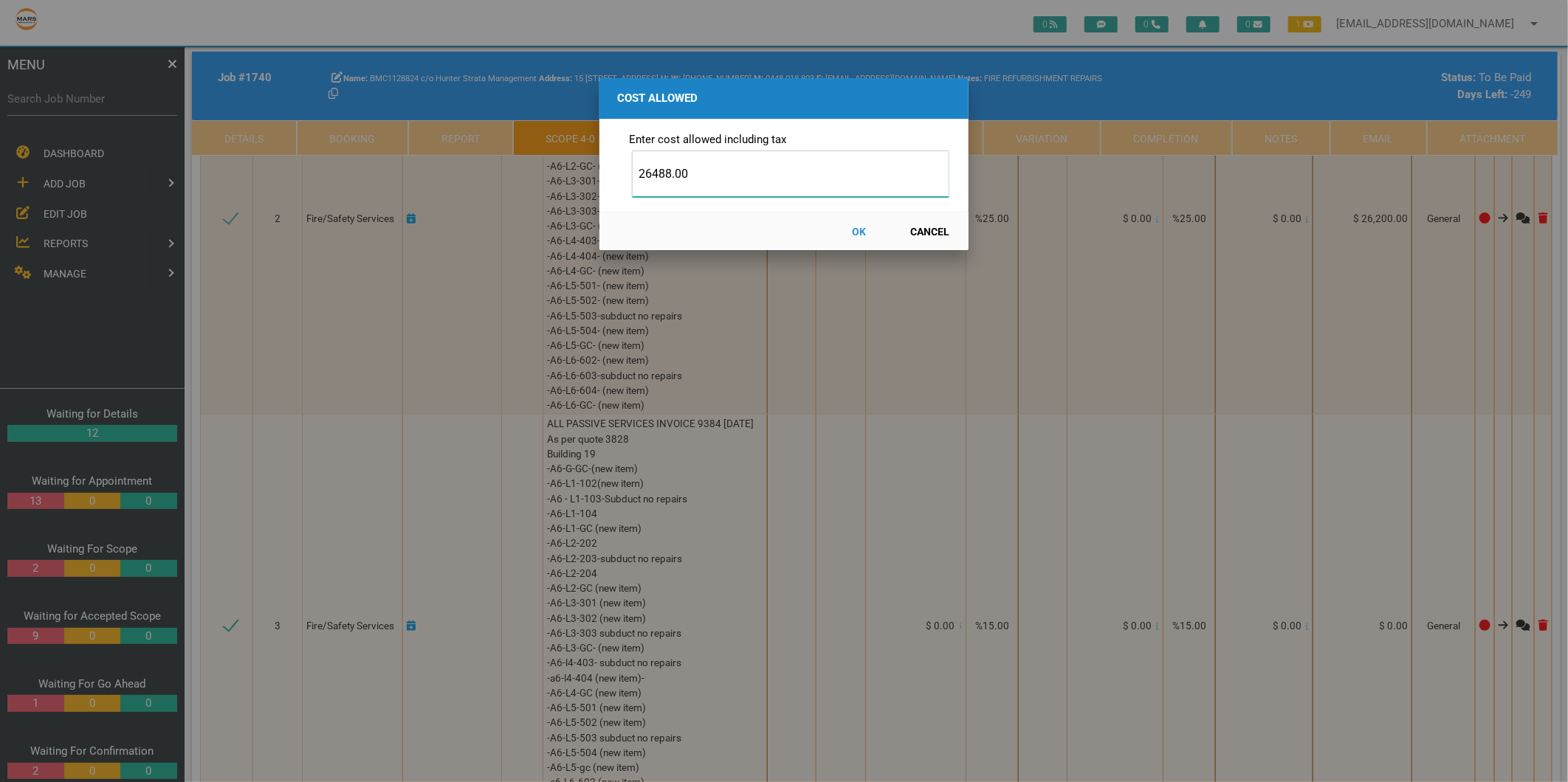
type input "26488.00"
click at [868, 230] on button "OK" at bounding box center [859, 232] width 65 height 26
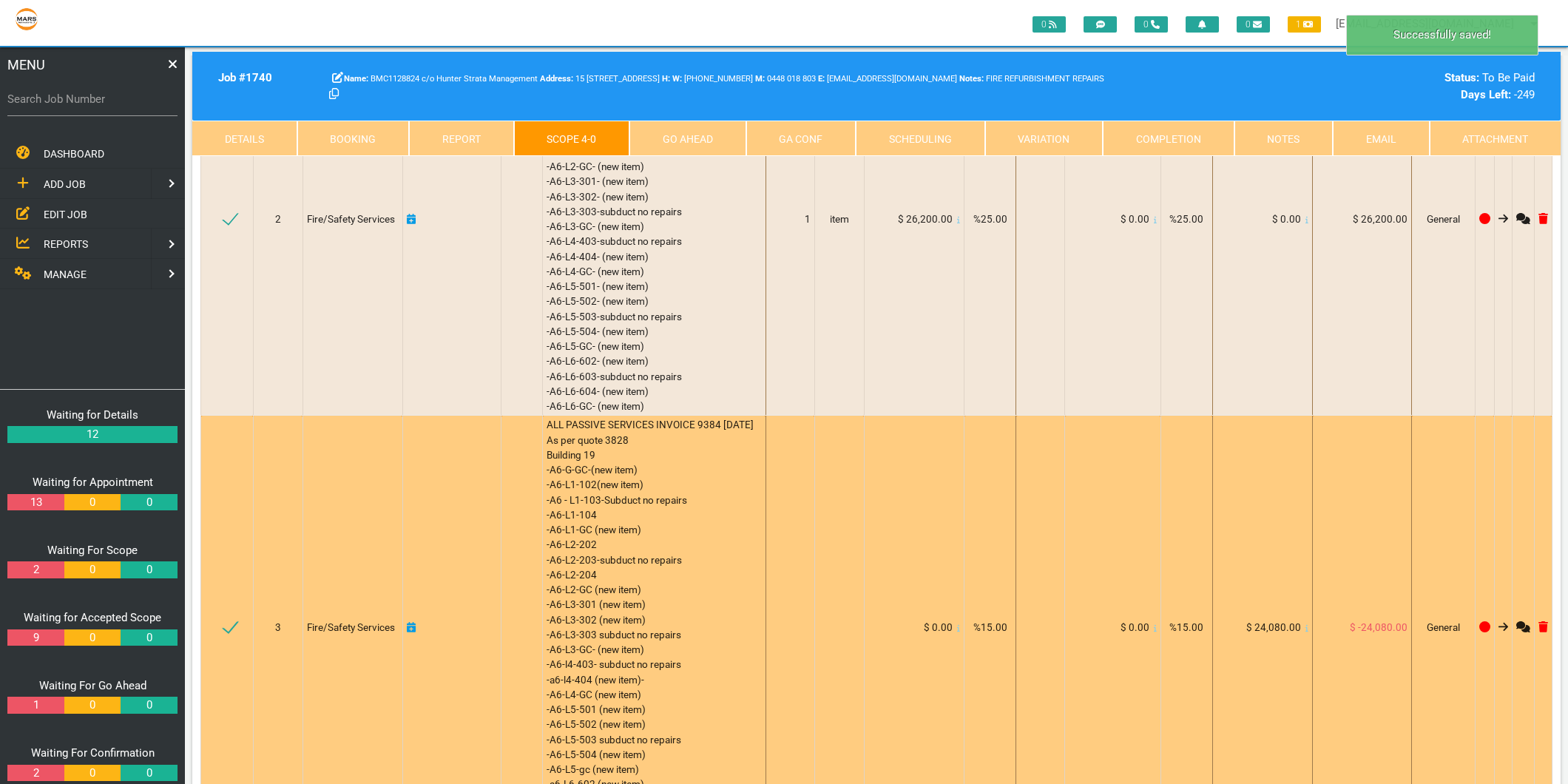
click at [412, 630] on icon at bounding box center [412, 626] width 9 height 10
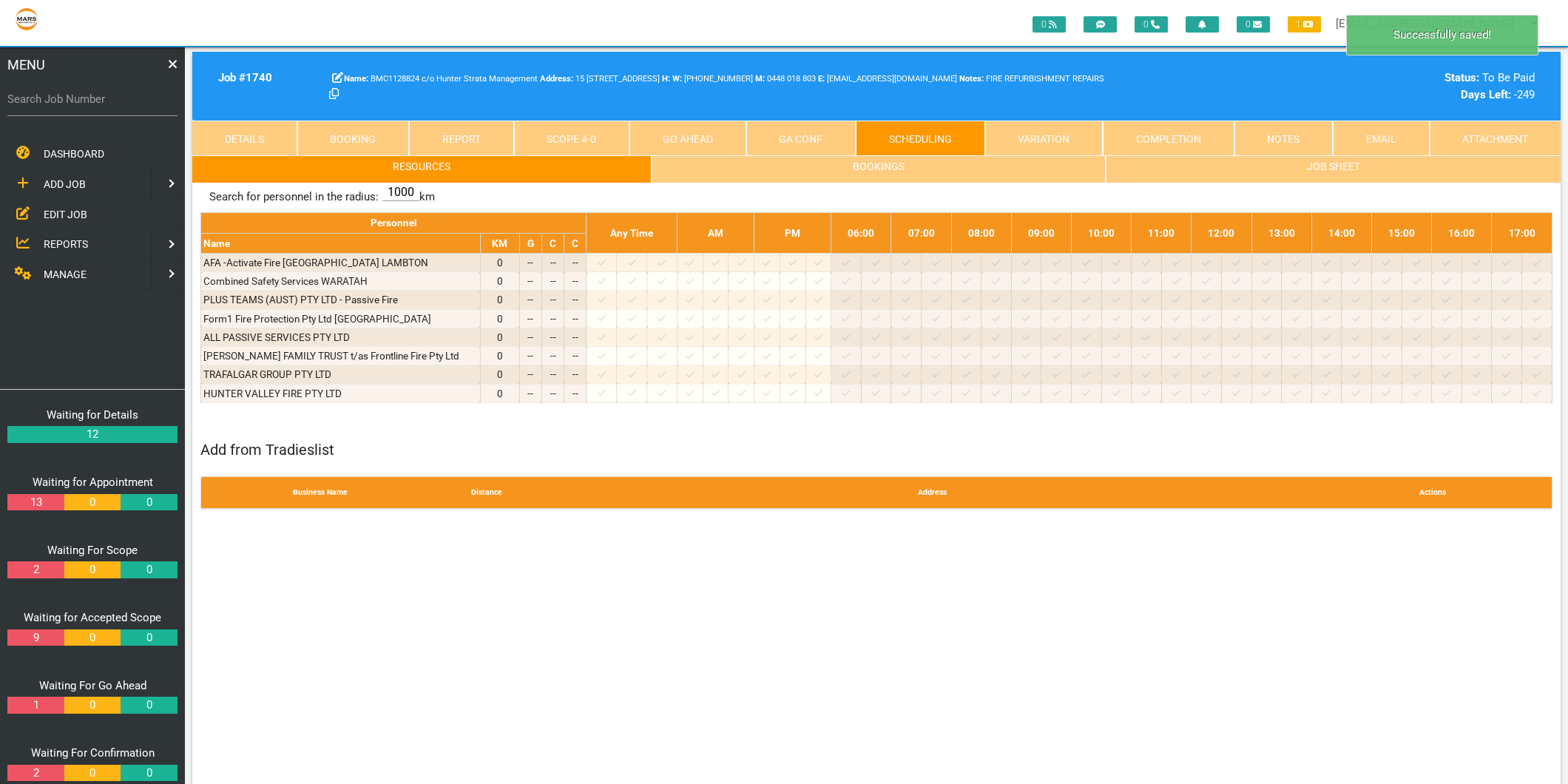
scroll to position [0, 0]
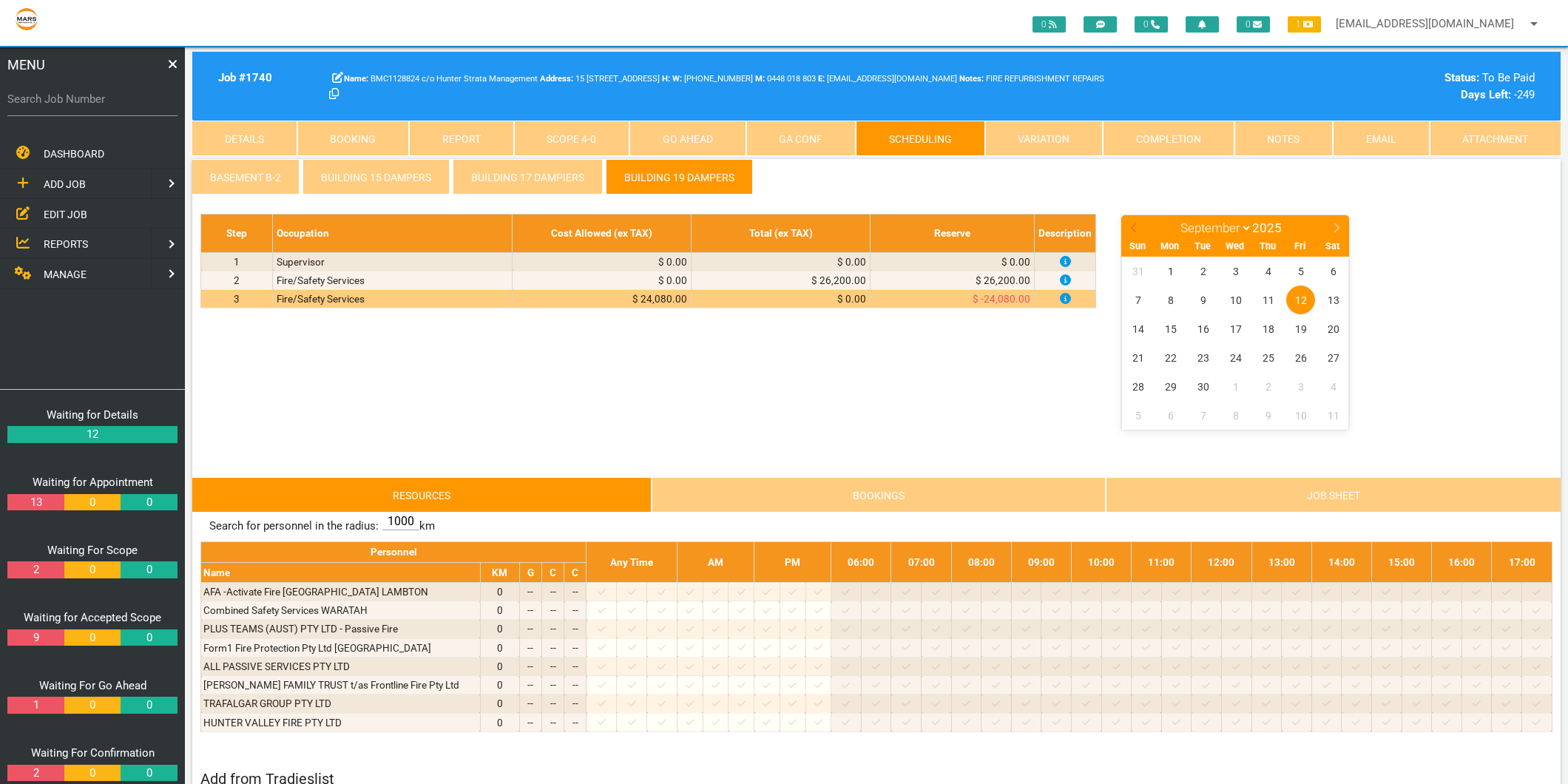
click at [1132, 219] on span at bounding box center [1133, 226] width 25 height 20
select select "7"
click at [1237, 290] on span "6" at bounding box center [1235, 299] width 29 height 29
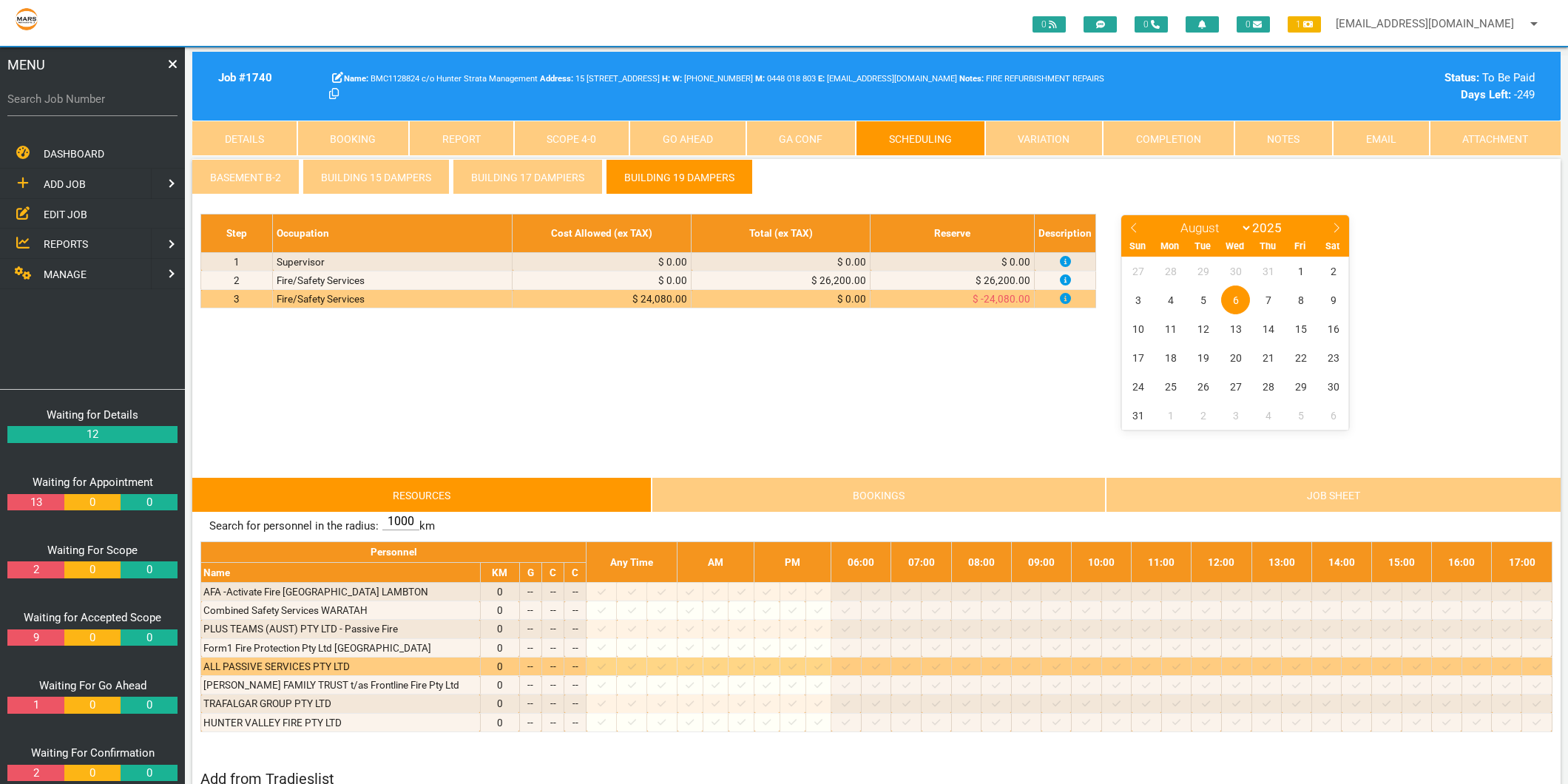
click at [606, 667] on icon at bounding box center [601, 667] width 8 height 9
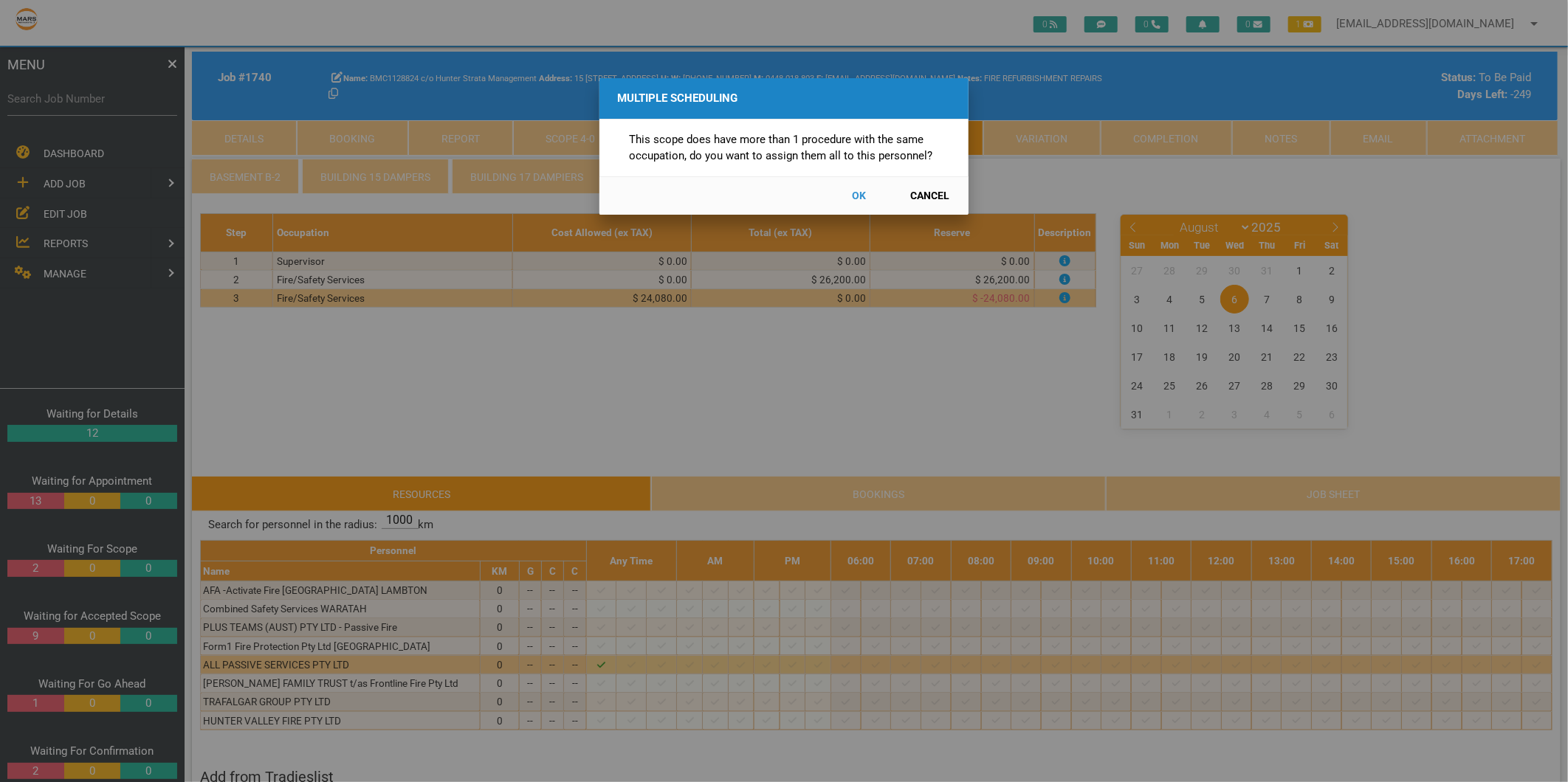
click at [928, 197] on button "Cancel" at bounding box center [930, 196] width 65 height 26
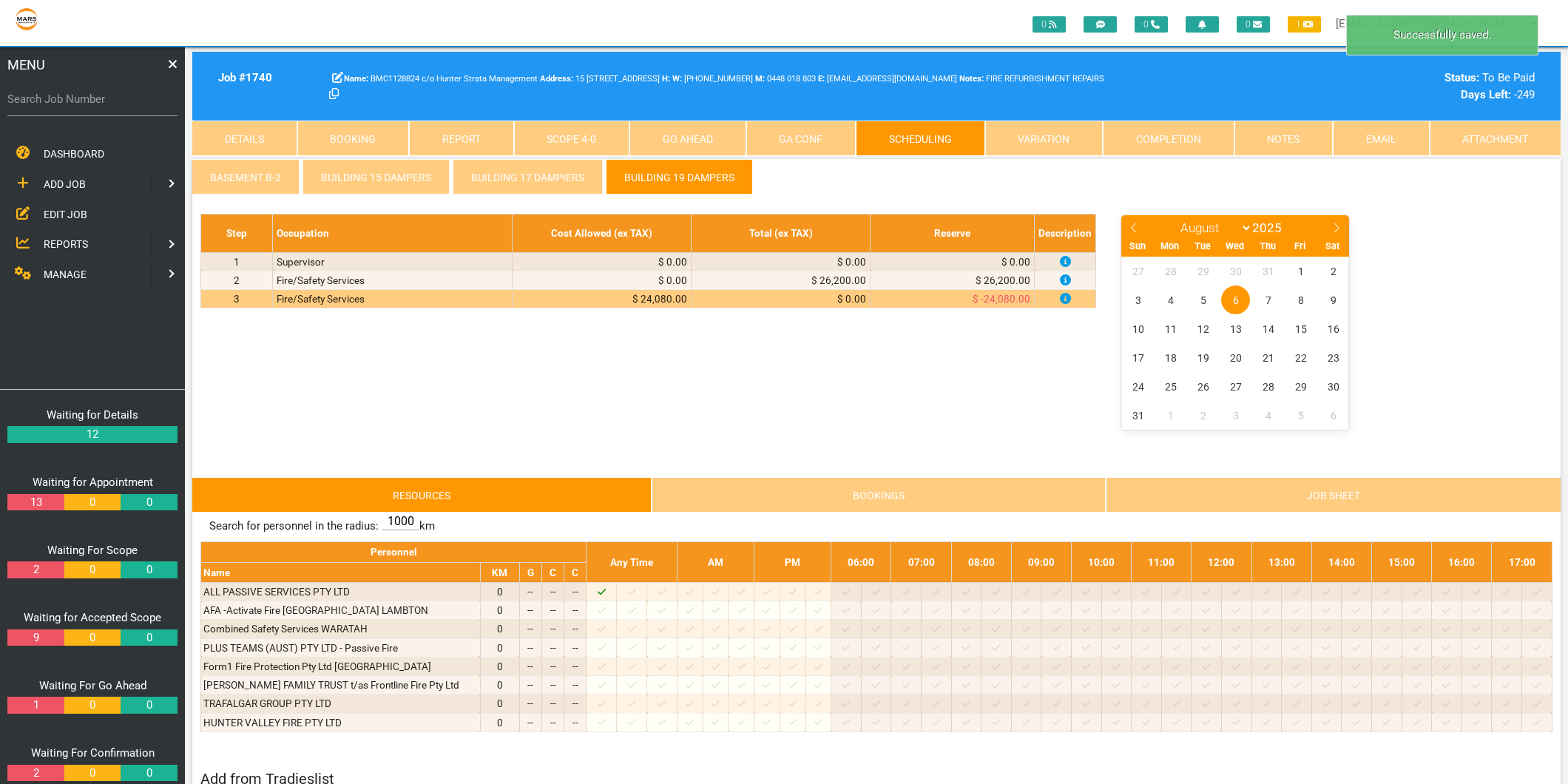
scroll to position [47, 0]
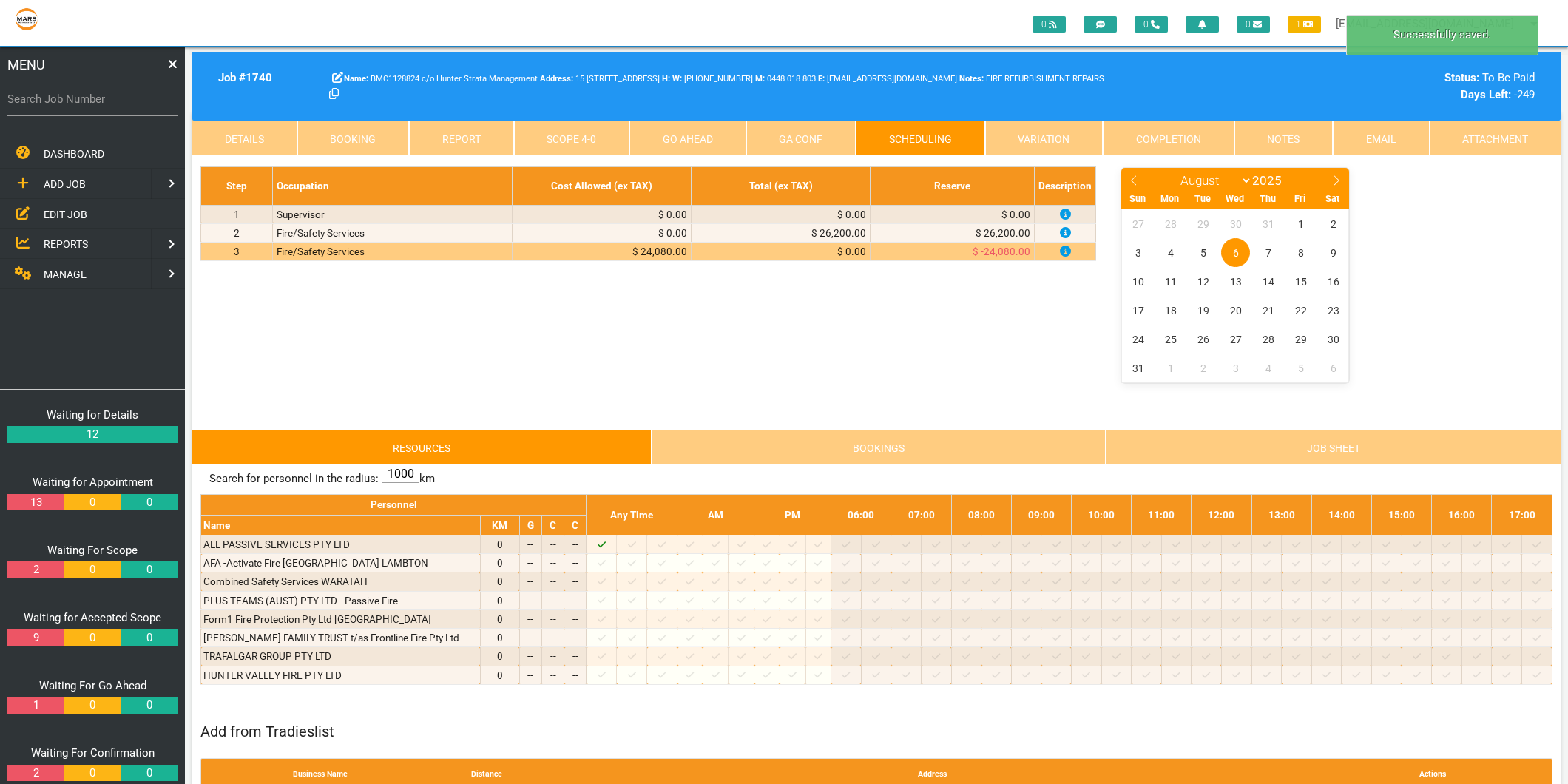
click at [543, 130] on link "Scope 4 - 0" at bounding box center [572, 138] width 116 height 36
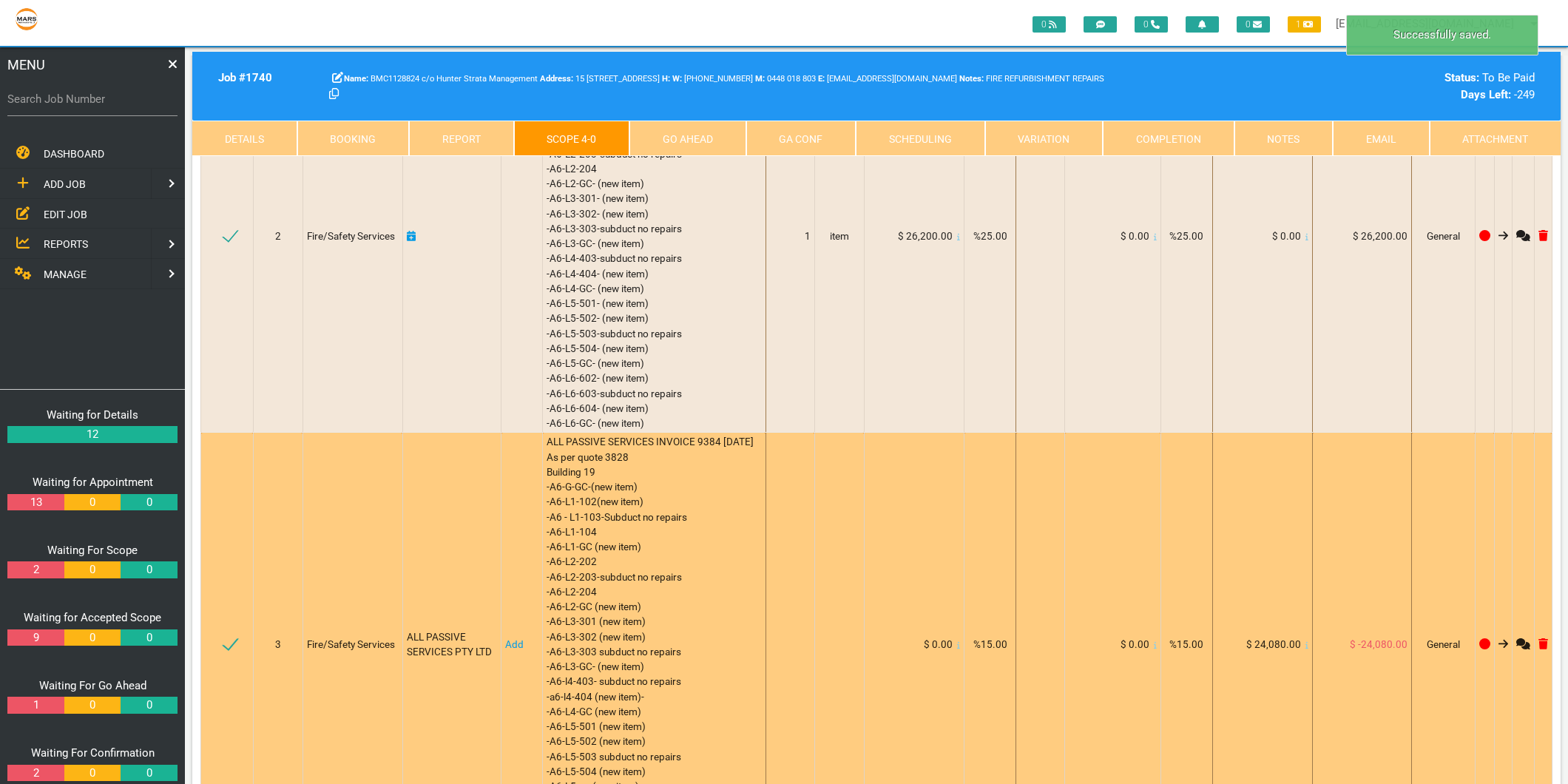
scroll to position [541, 0]
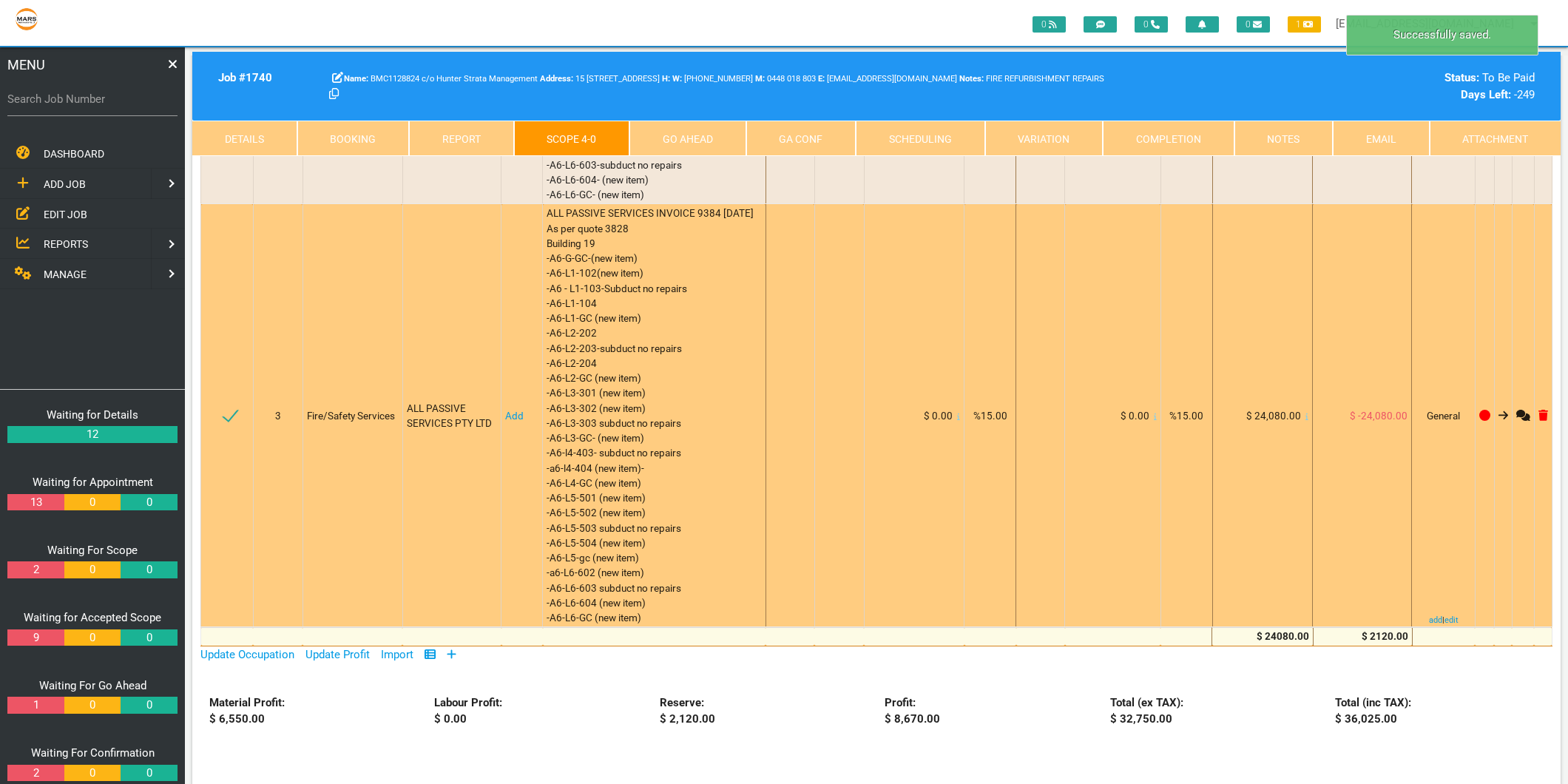
click at [514, 410] on link "Add" at bounding box center [515, 415] width 18 height 12
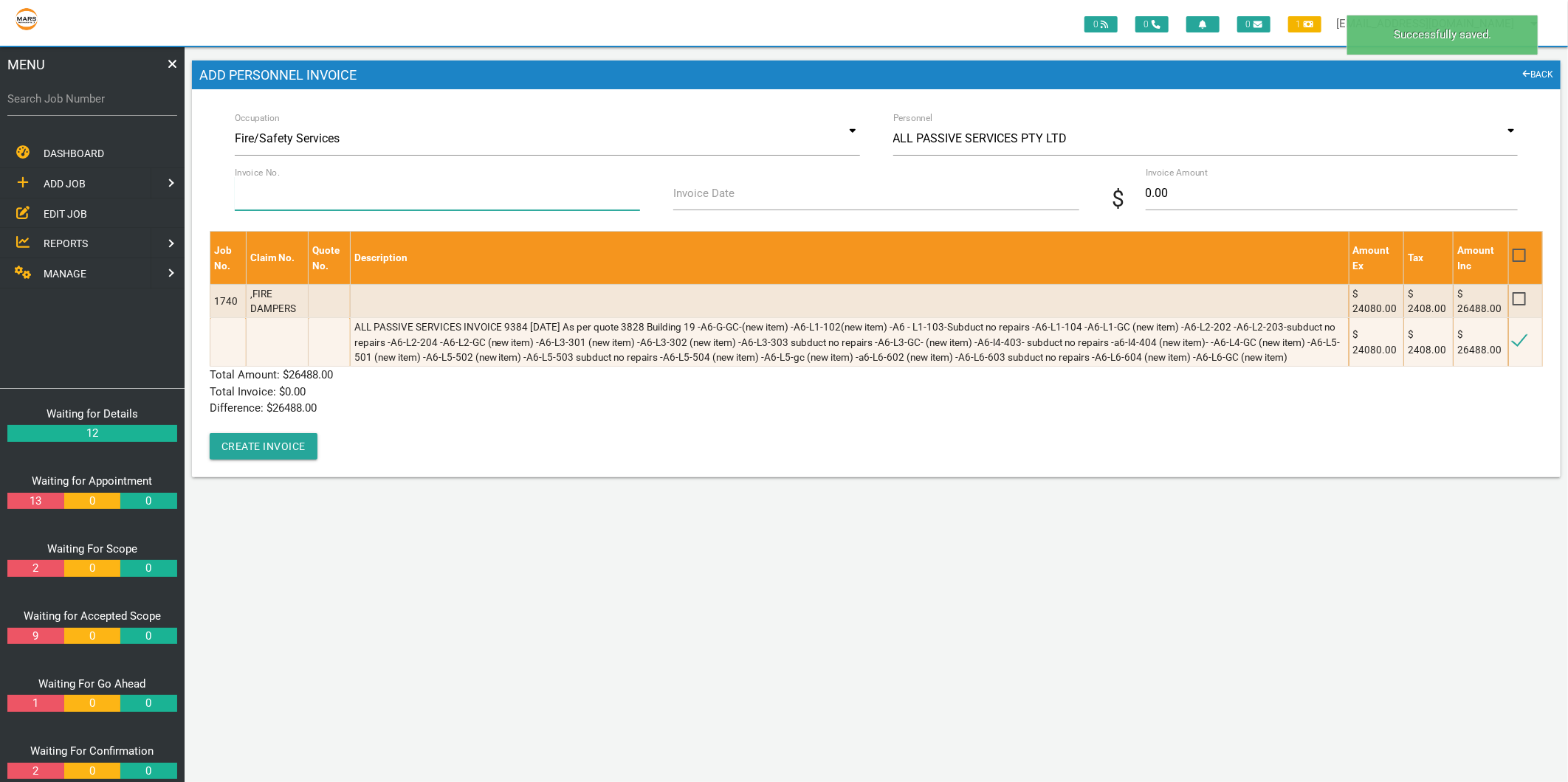
click at [335, 201] on input "Invoice No." at bounding box center [437, 193] width 405 height 34
type input "9384"
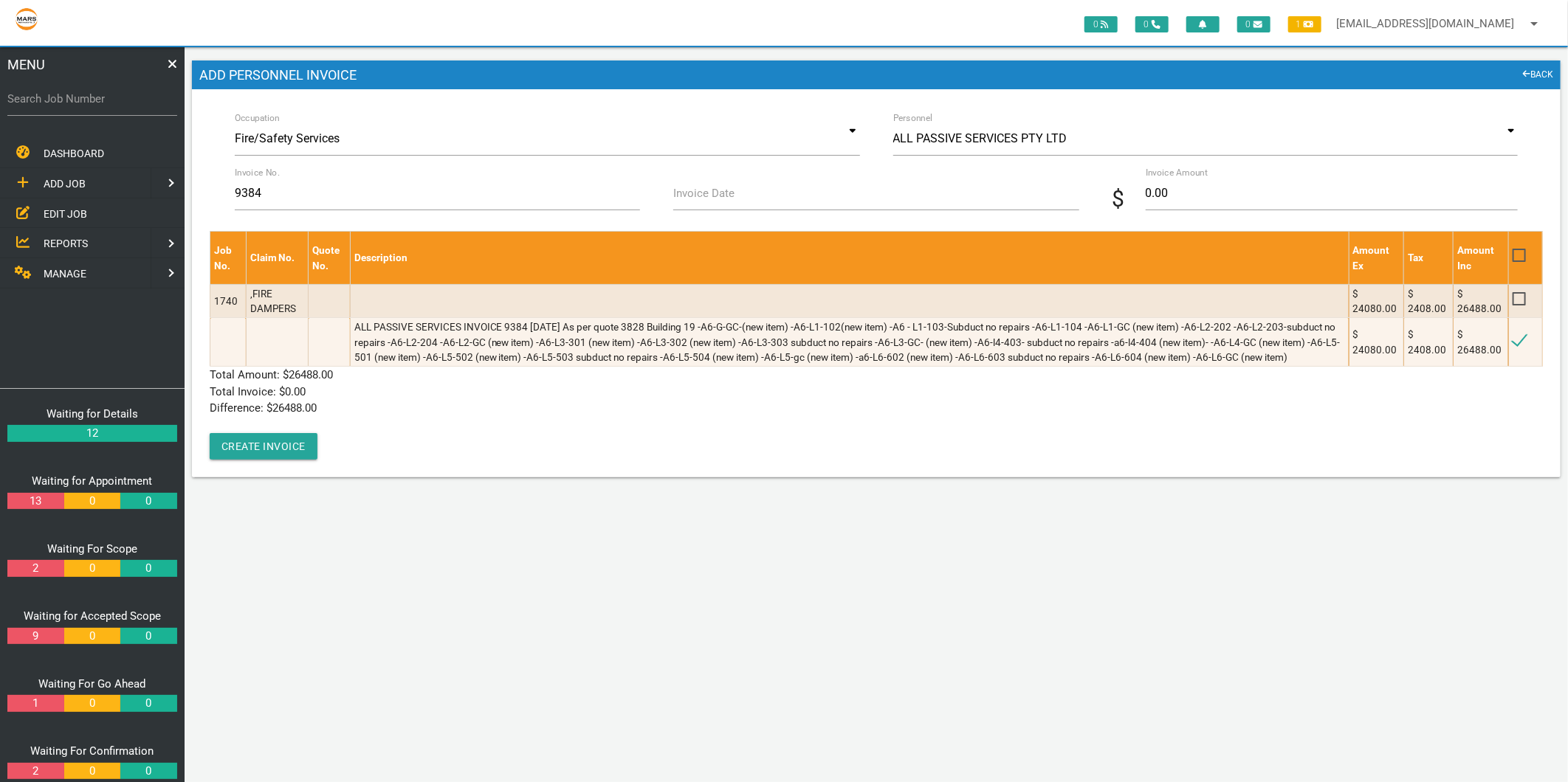
click at [748, 193] on input "Invoice Date" at bounding box center [875, 193] width 405 height 34
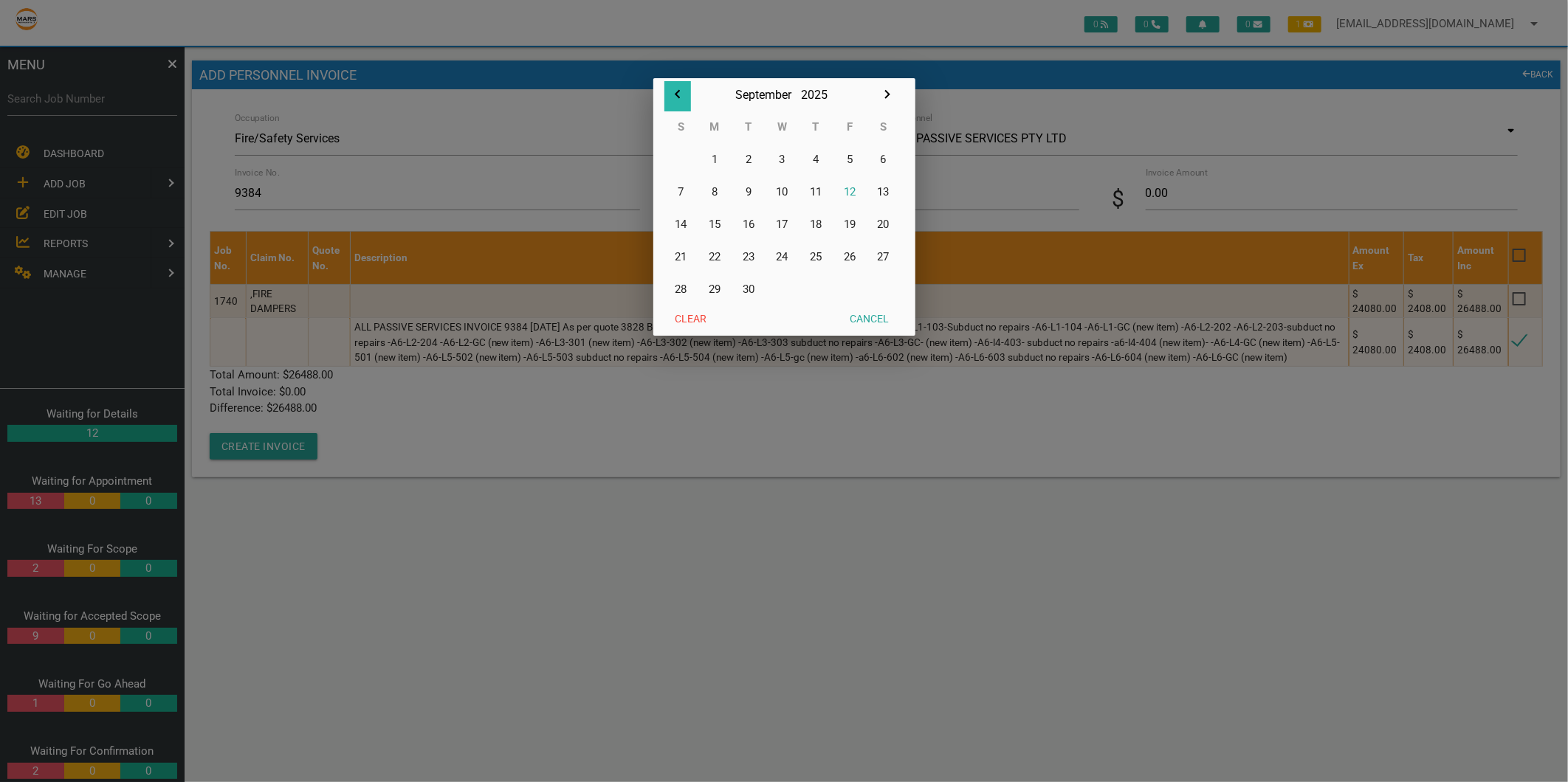
click at [677, 92] on icon "button" at bounding box center [677, 95] width 6 height 9
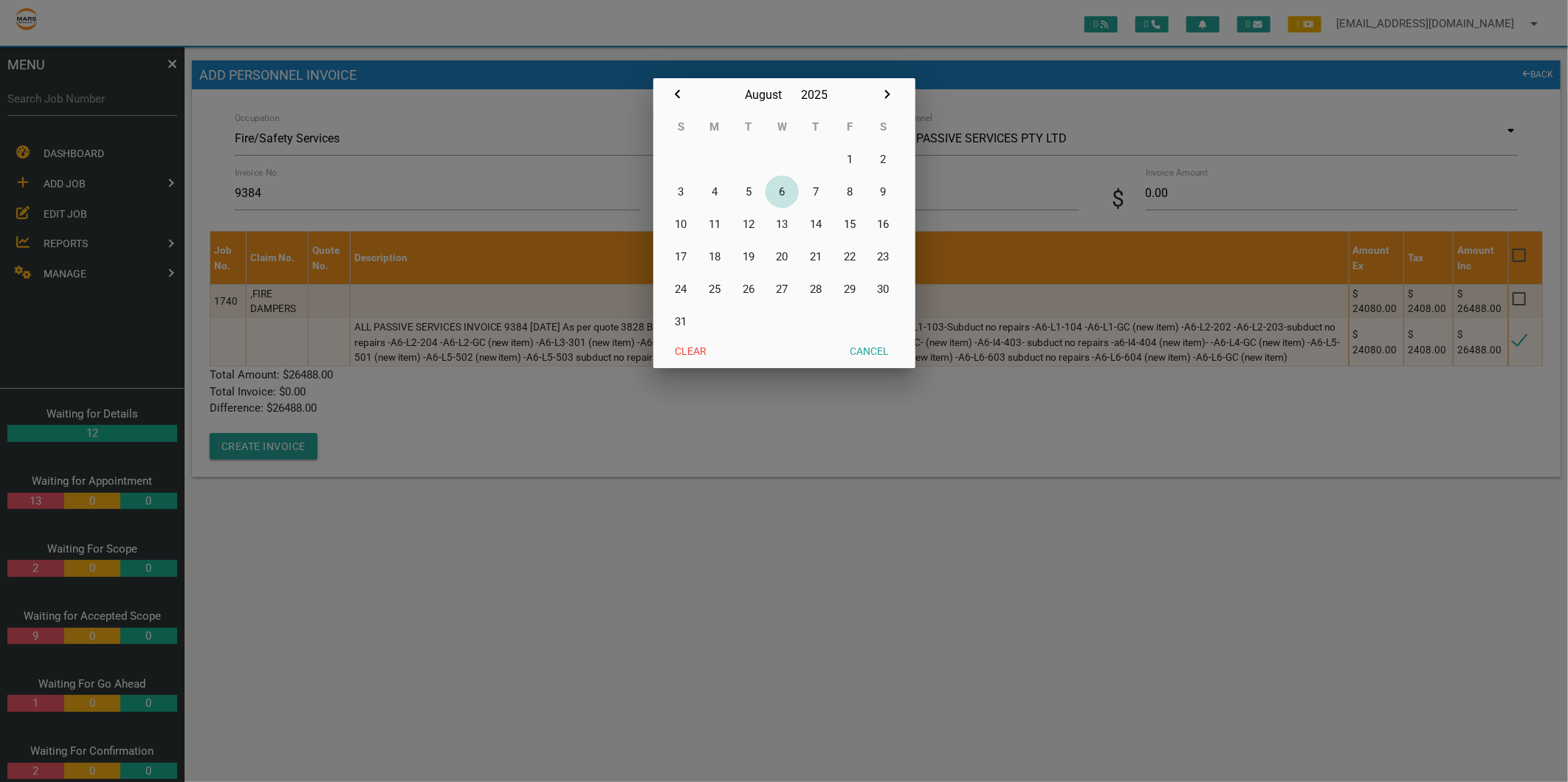
click at [786, 187] on button "6" at bounding box center [782, 191] width 34 height 32
type input "06/08/2025"
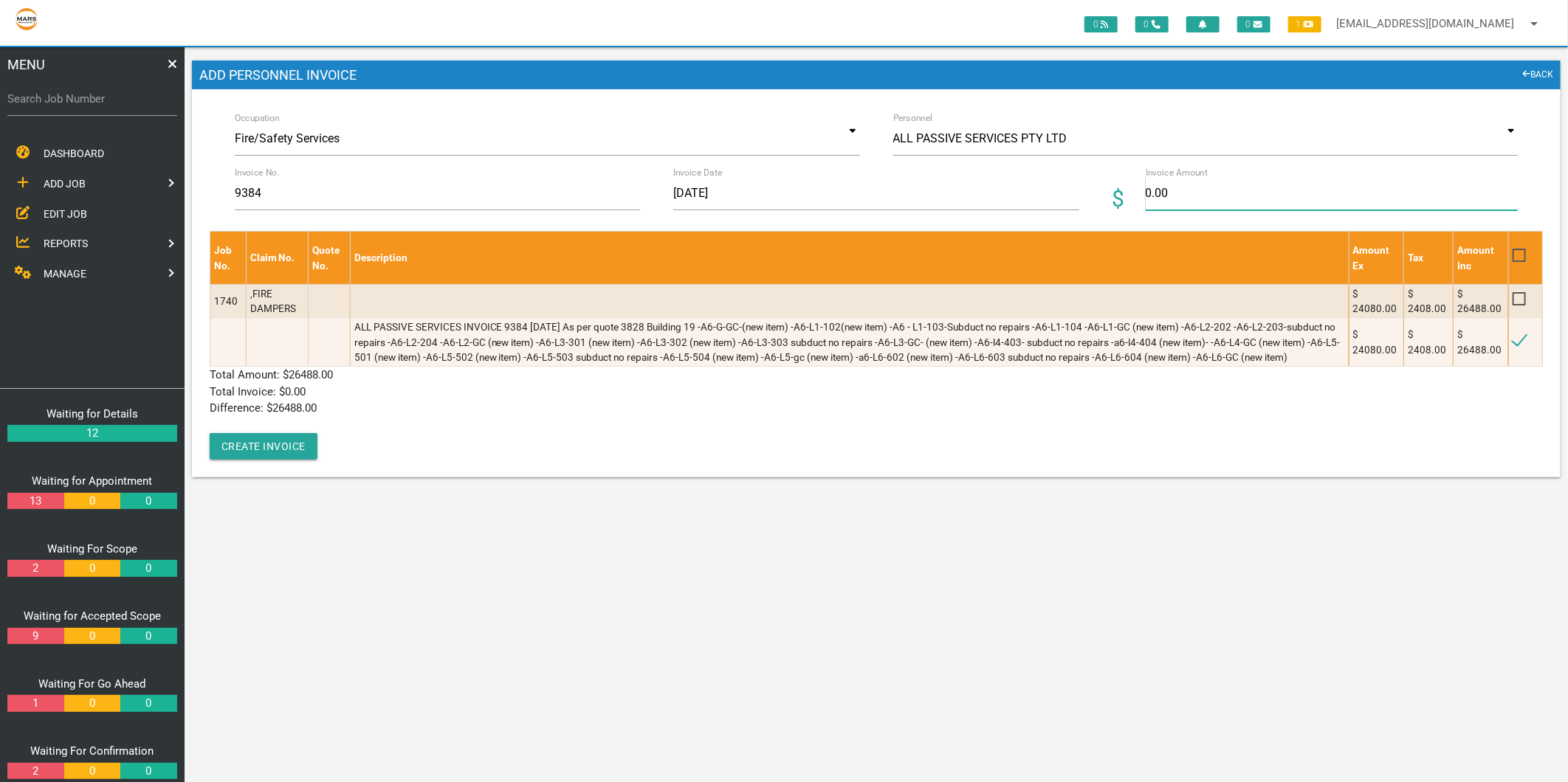
click at [1172, 188] on input "0.00" at bounding box center [1332, 193] width 372 height 34
type input "26488.0"
click at [436, 406] on p "Difference: $ 0.00" at bounding box center [876, 408] width 1334 height 17
click at [290, 448] on button "Create Invoice" at bounding box center [263, 446] width 108 height 27
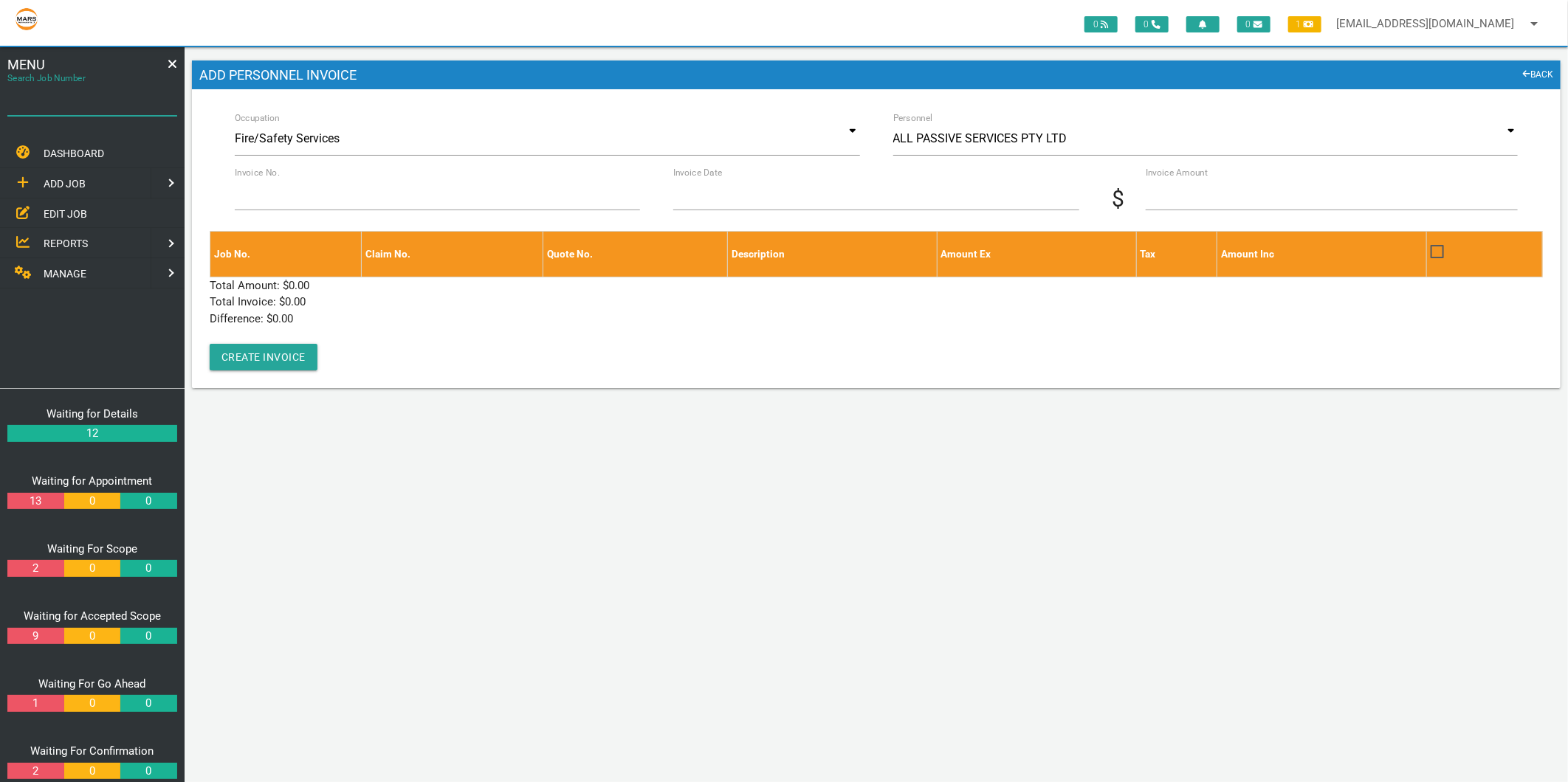
click at [91, 85] on div "Search Job Number" at bounding box center [92, 101] width 170 height 40
type input "1746"
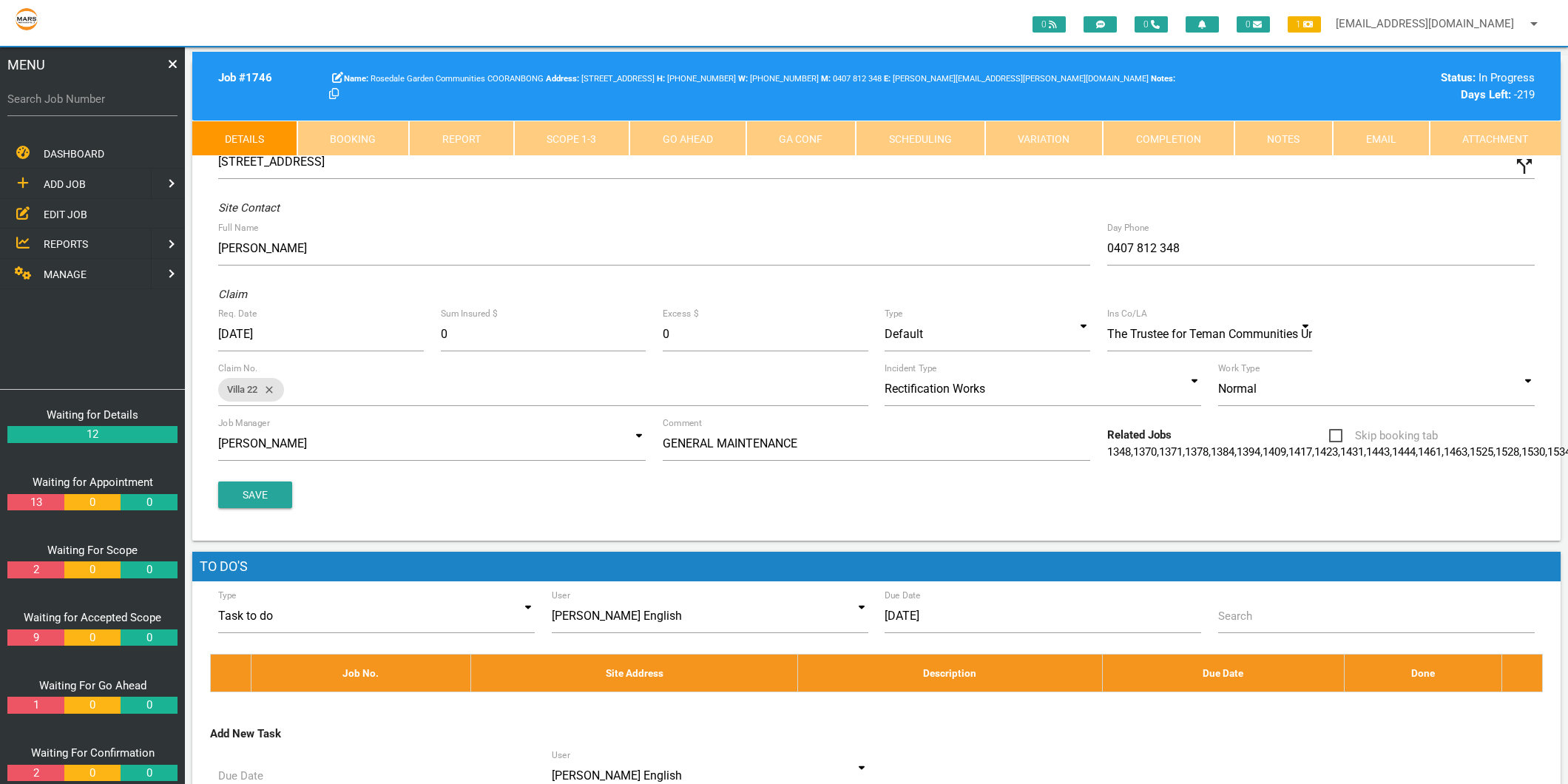
click at [594, 148] on link "Scope 1 - 3" at bounding box center [572, 138] width 116 height 36
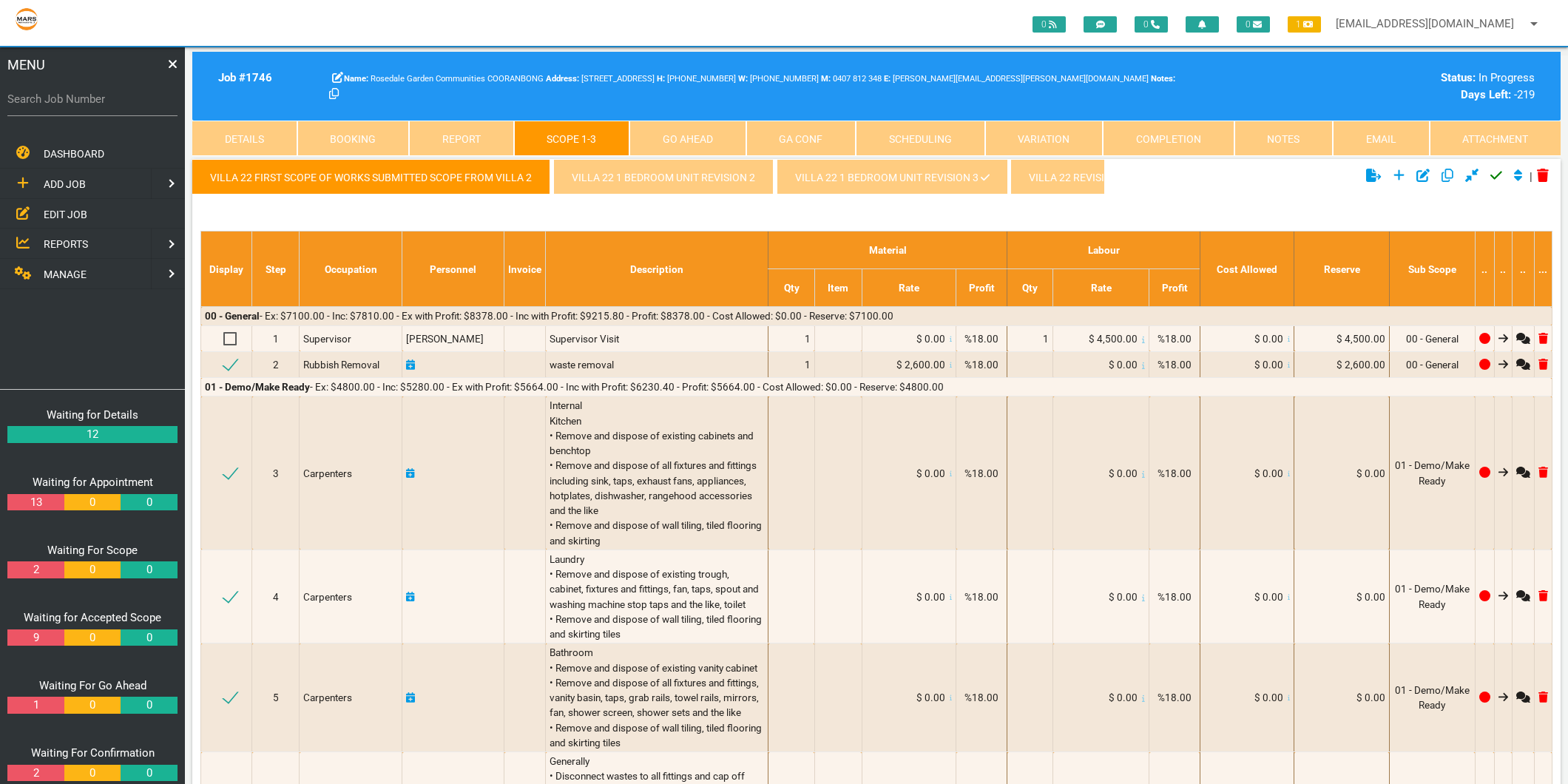
click at [838, 168] on link "Villa 22 1 Bedroom Unit revision 3" at bounding box center [891, 177] width 231 height 36
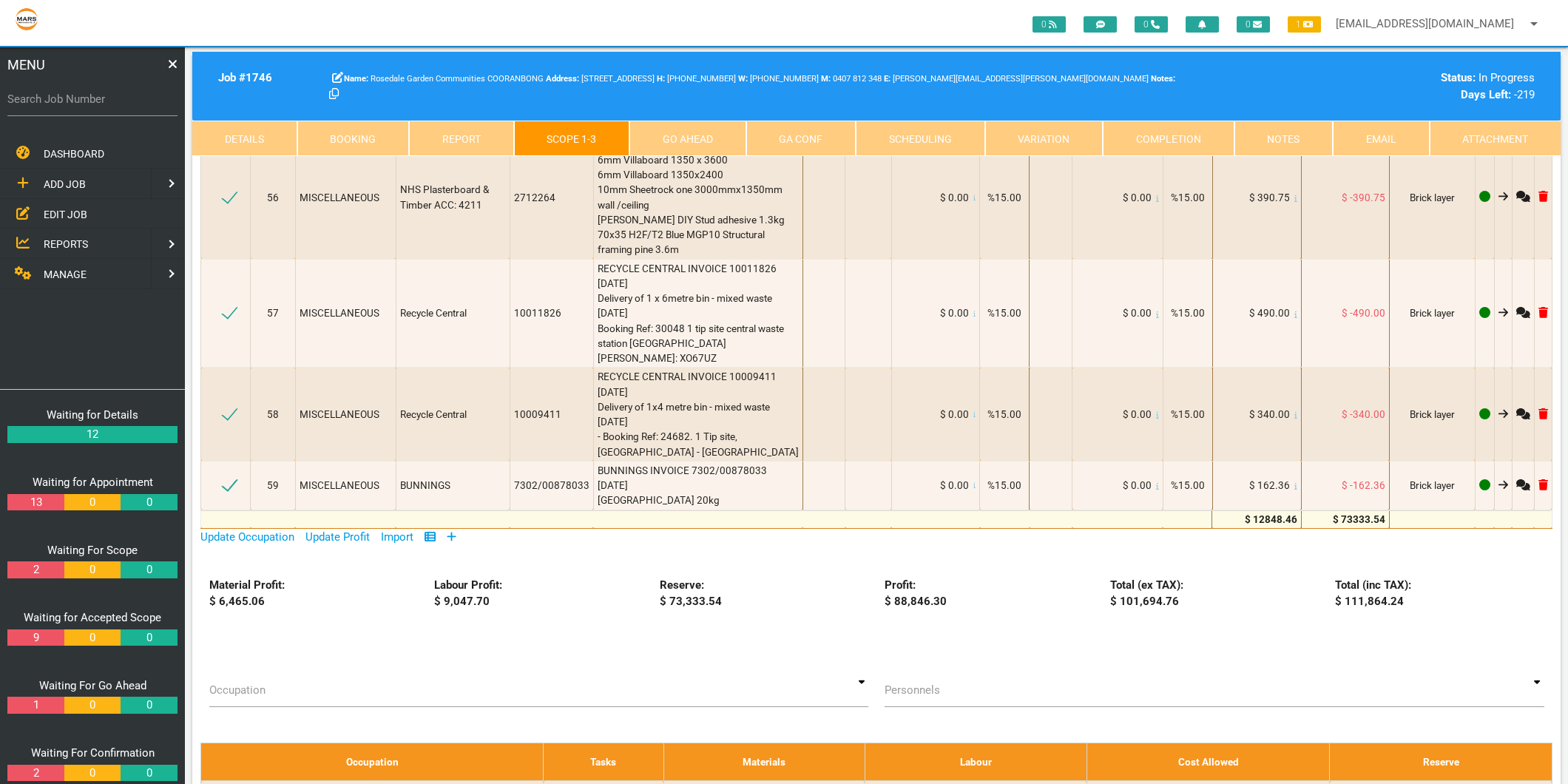
scroll to position [7975, 0]
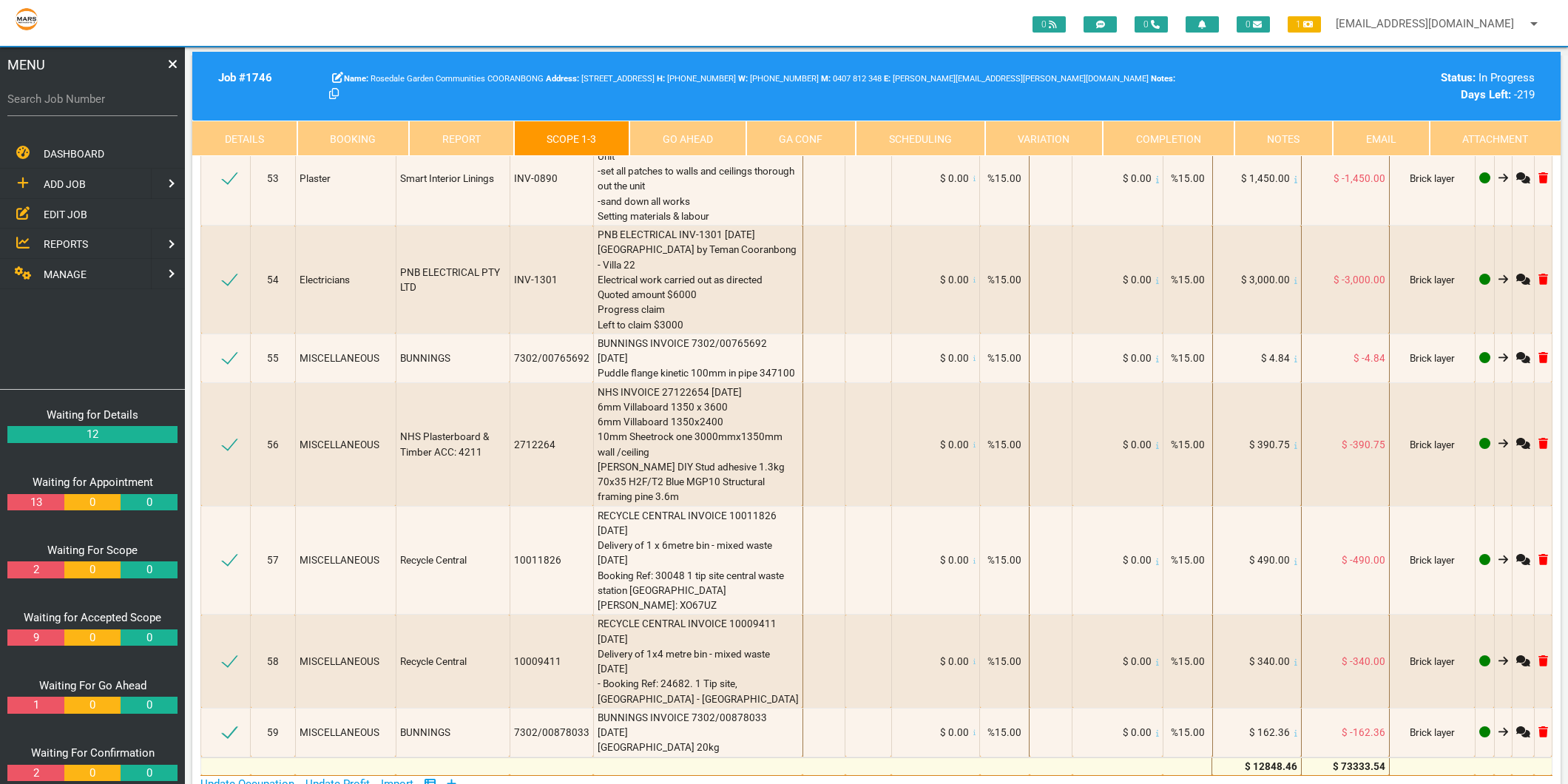
click at [455, 778] on icon at bounding box center [451, 784] width 9 height 11
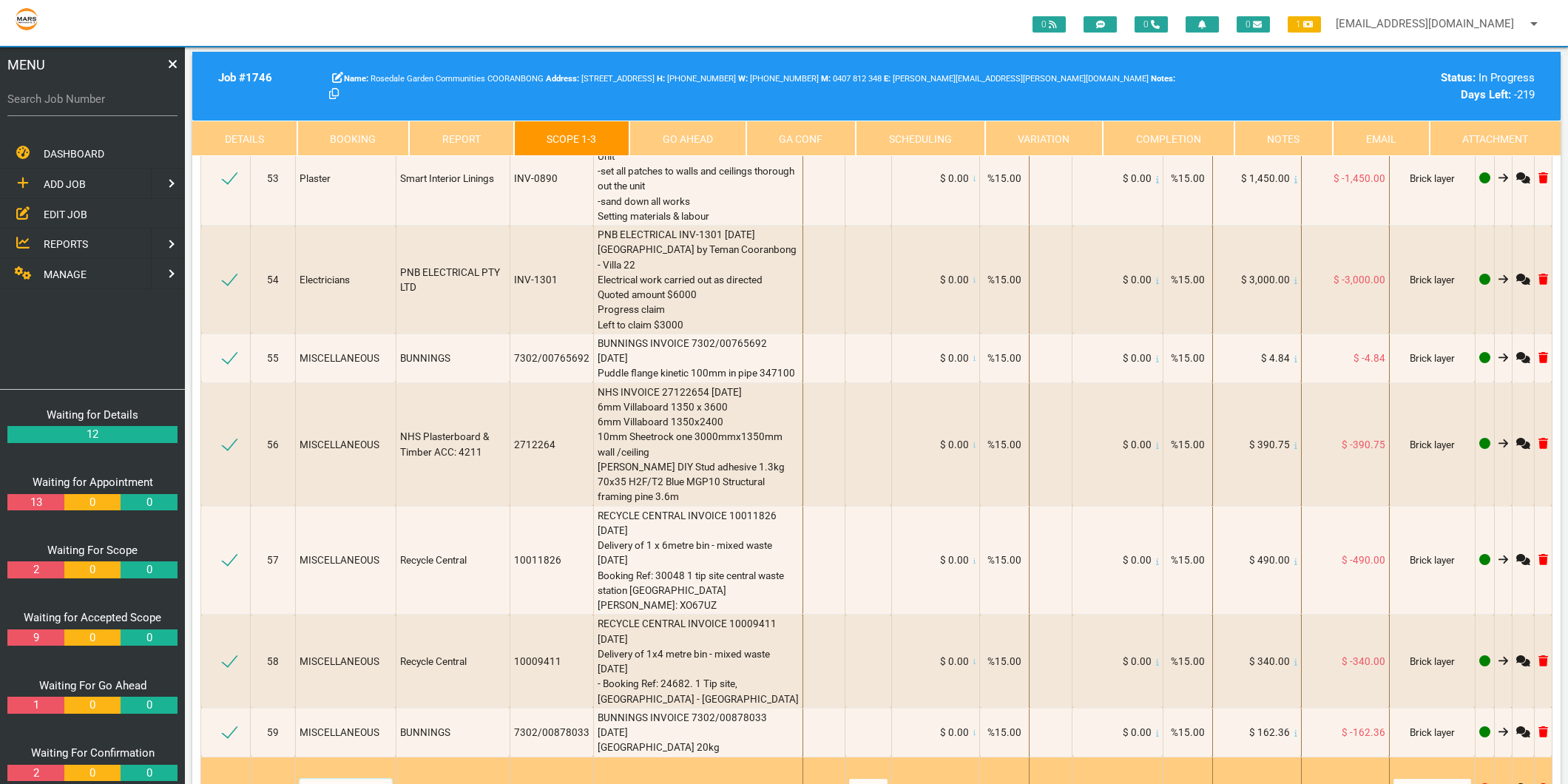
click at [356, 779] on select "Air Conditioning Asbestos Removal Awnings Blinds Bricklayers Building Inspectio…" at bounding box center [345, 790] width 92 height 22
select select "Plaster"
click at [302, 779] on select "Air Conditioning Asbestos Removal Awnings Blinds Bricklayers Building Inspectio…" at bounding box center [345, 790] width 92 height 22
click at [621, 769] on textarea at bounding box center [698, 786] width 201 height 33
click at [703, 769] on textarea "SMART INTERIOR LININGS INV-0907 5/9/2025" at bounding box center [698, 786] width 201 height 33
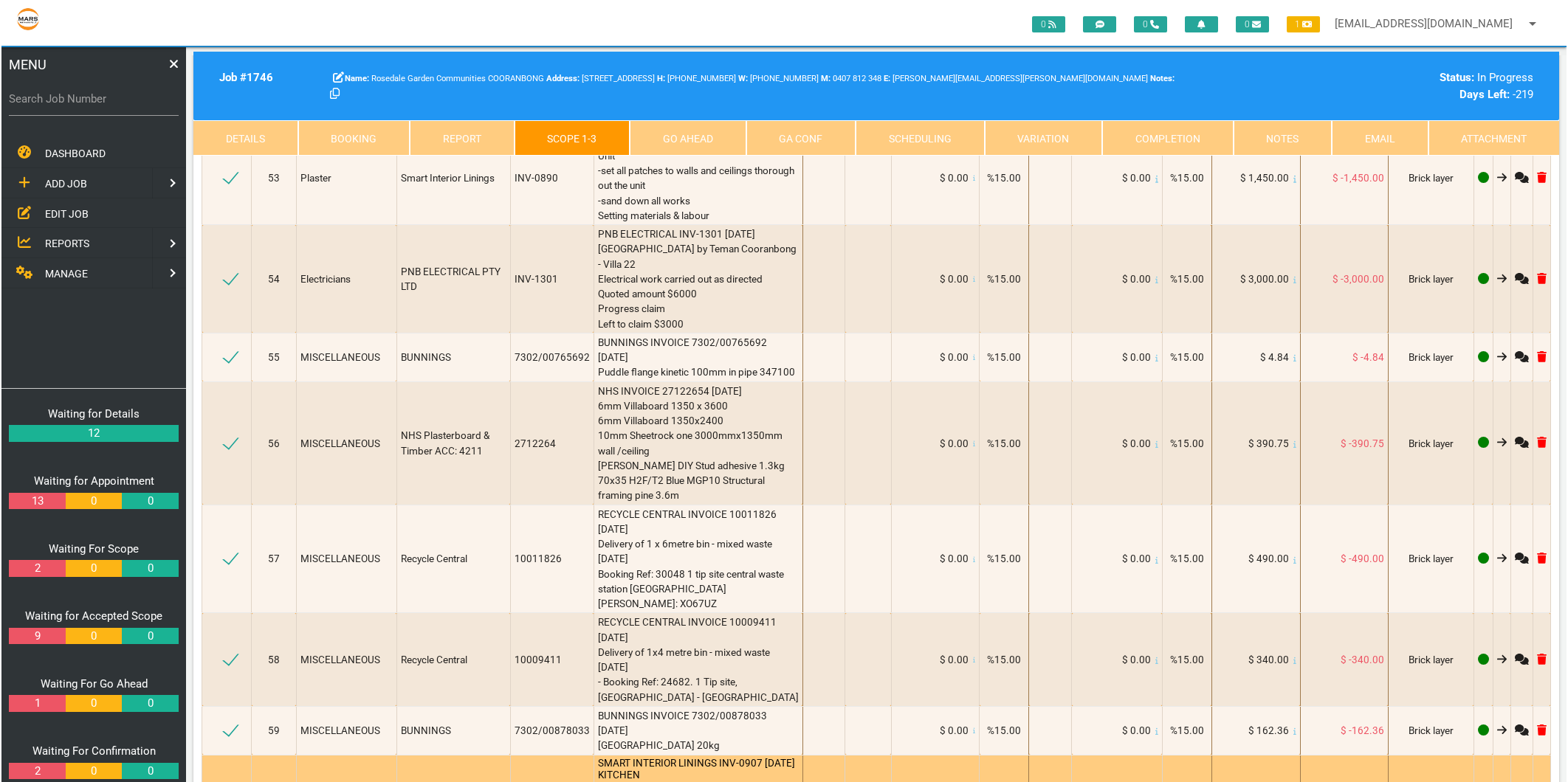
scroll to position [1, 0]
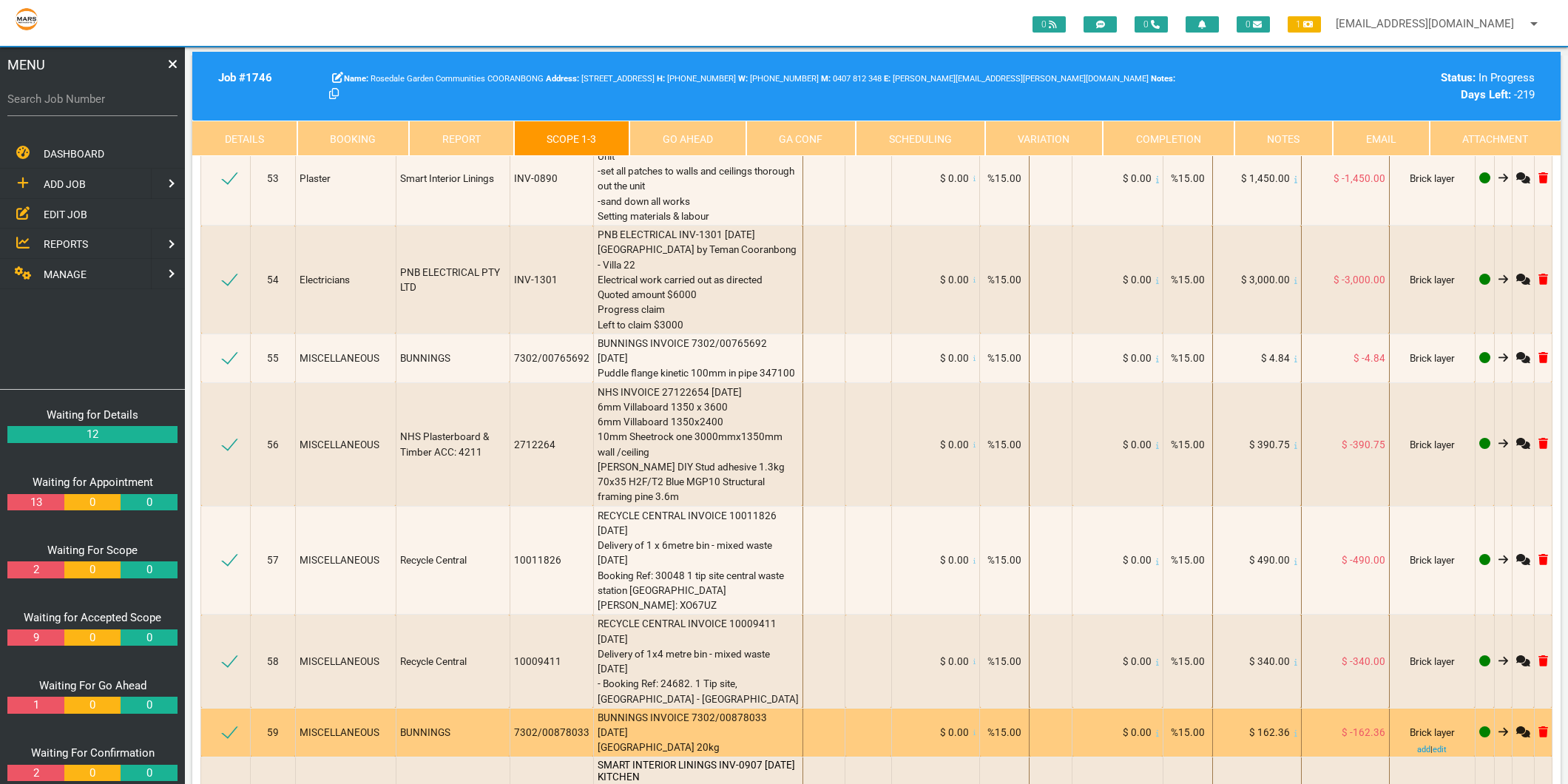
type textarea "SMART INTERIOR LININGS INV-0907 5/9/2025 KITCHEN -sheet and set the face of the…"
click at [704, 710] on div "BUNNINGS INVOICE 7302/00878033 14/8/2025 Sand River Bastion 20kg" at bounding box center [698, 732] width 201 height 45
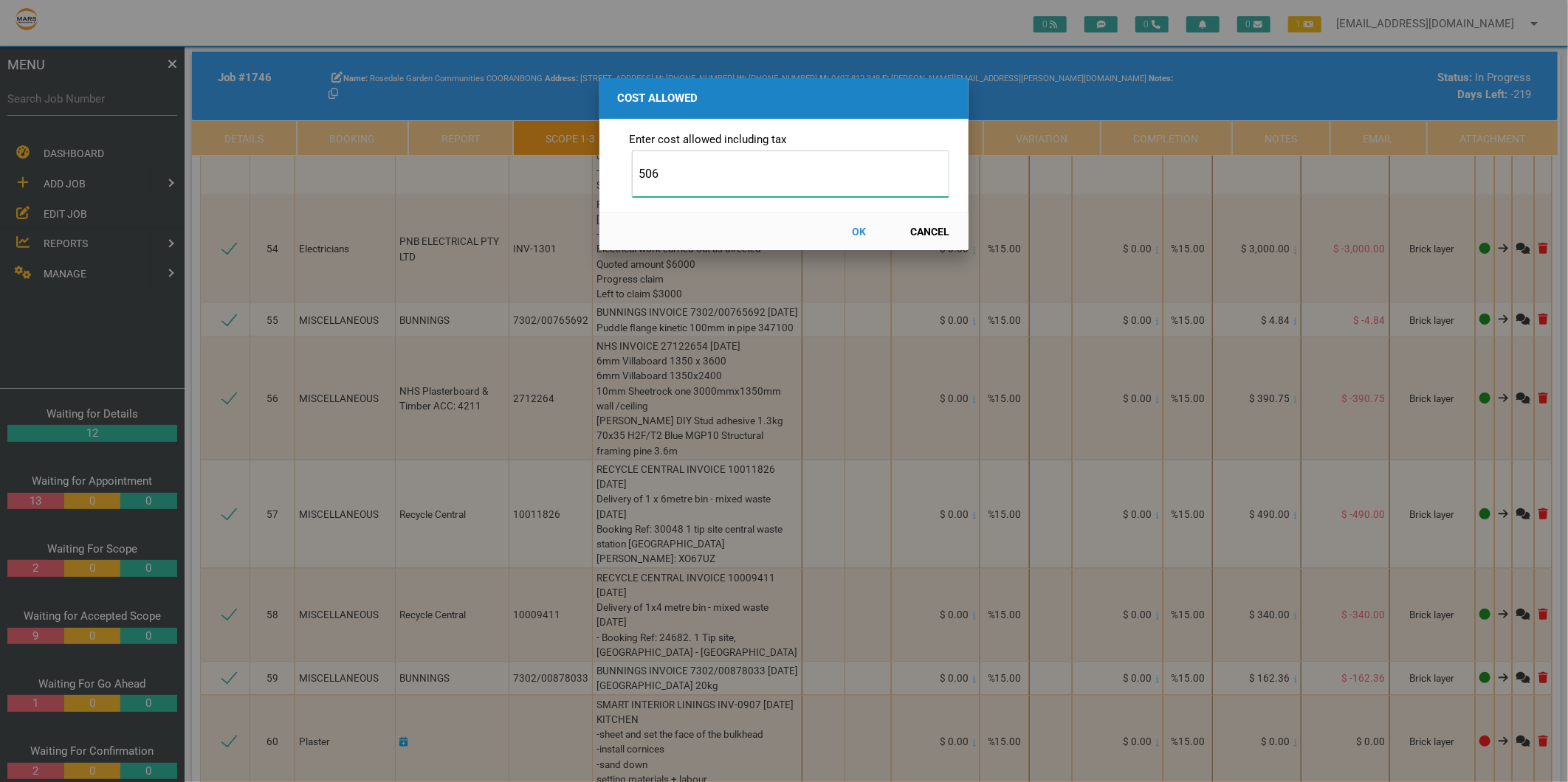
type input "506"
click at [857, 227] on button "OK" at bounding box center [859, 232] width 65 height 26
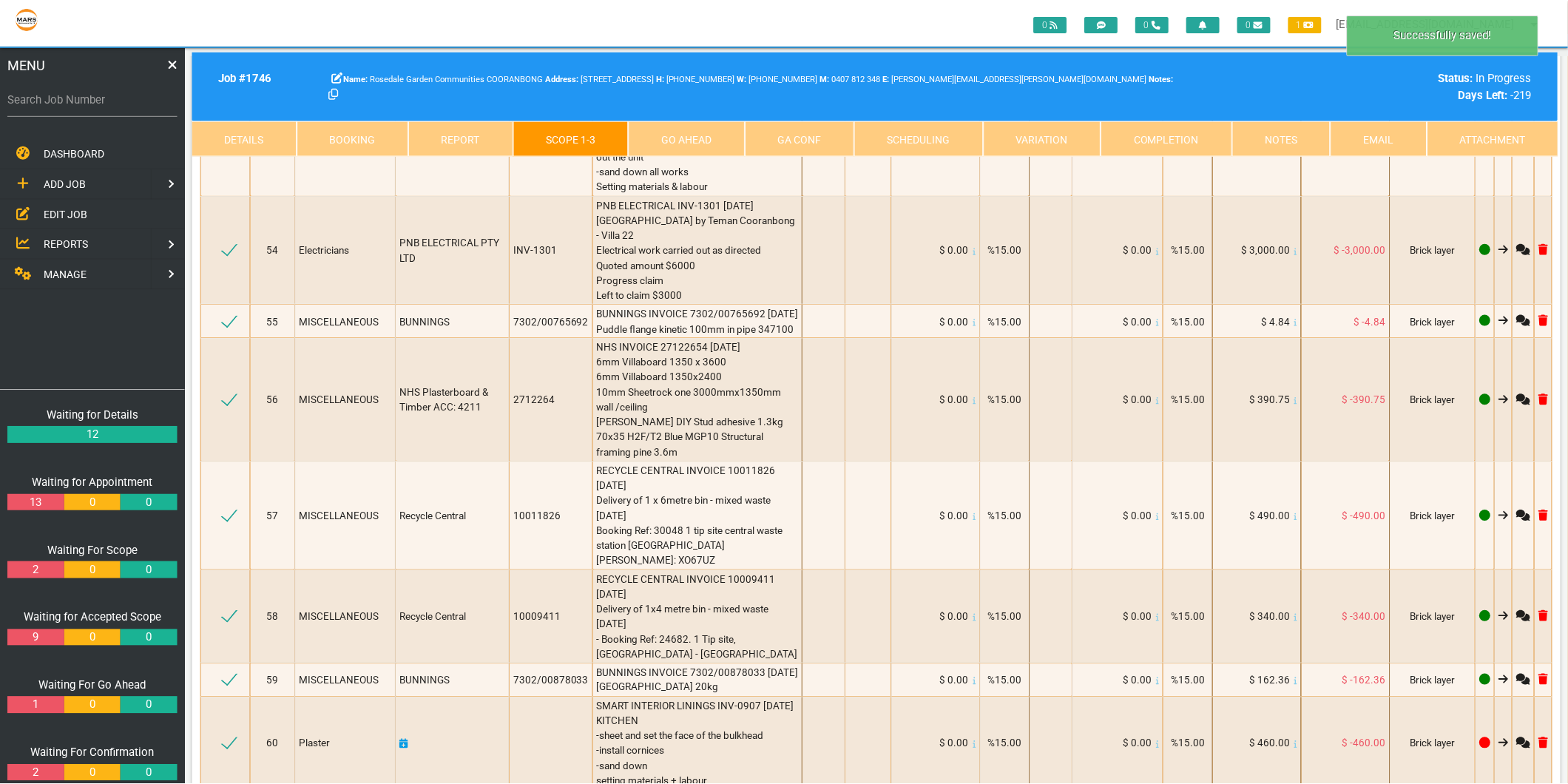
scroll to position [7989, 0]
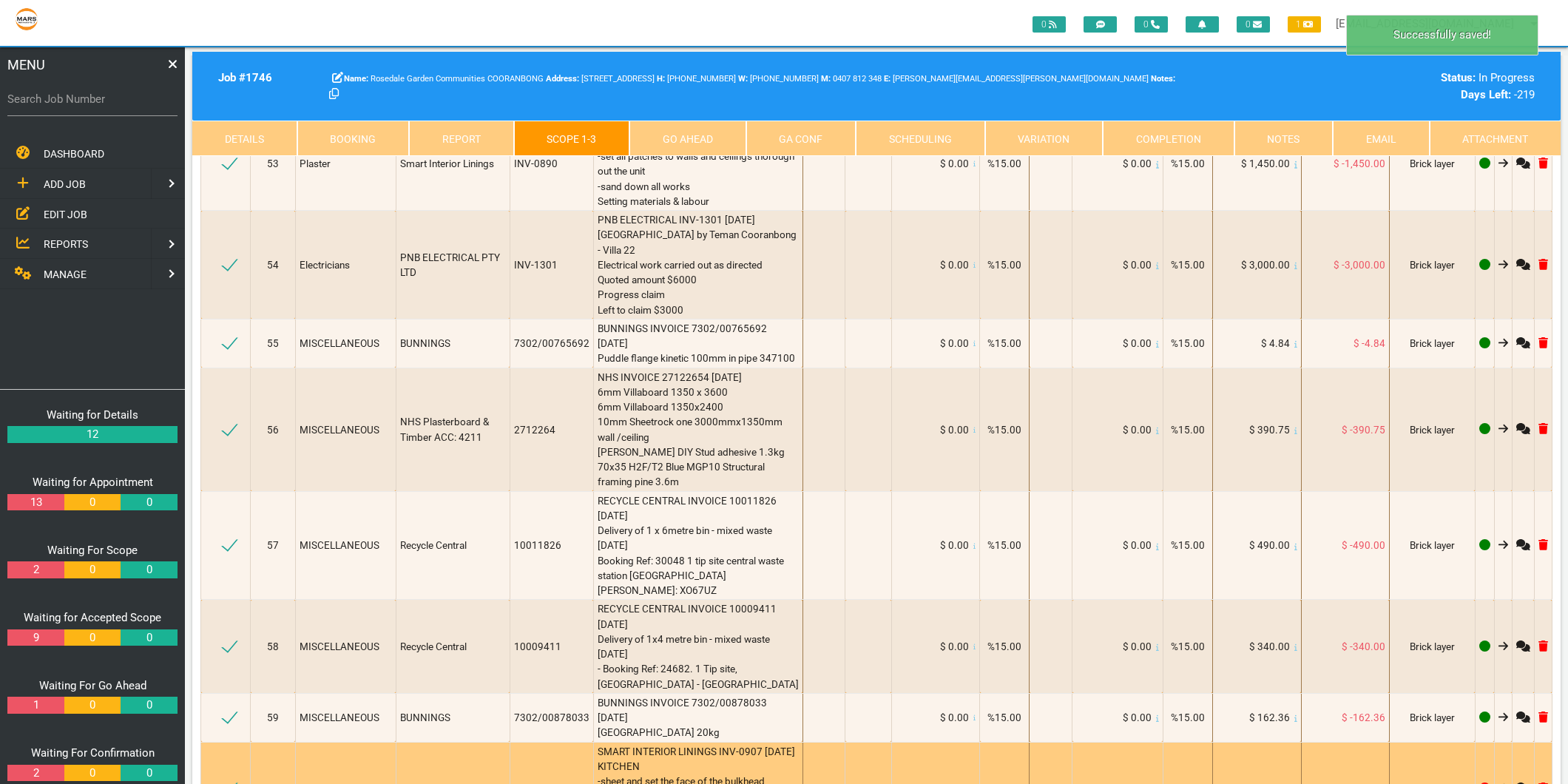
click at [407, 784] on icon at bounding box center [405, 789] width 9 height 10
select select "8"
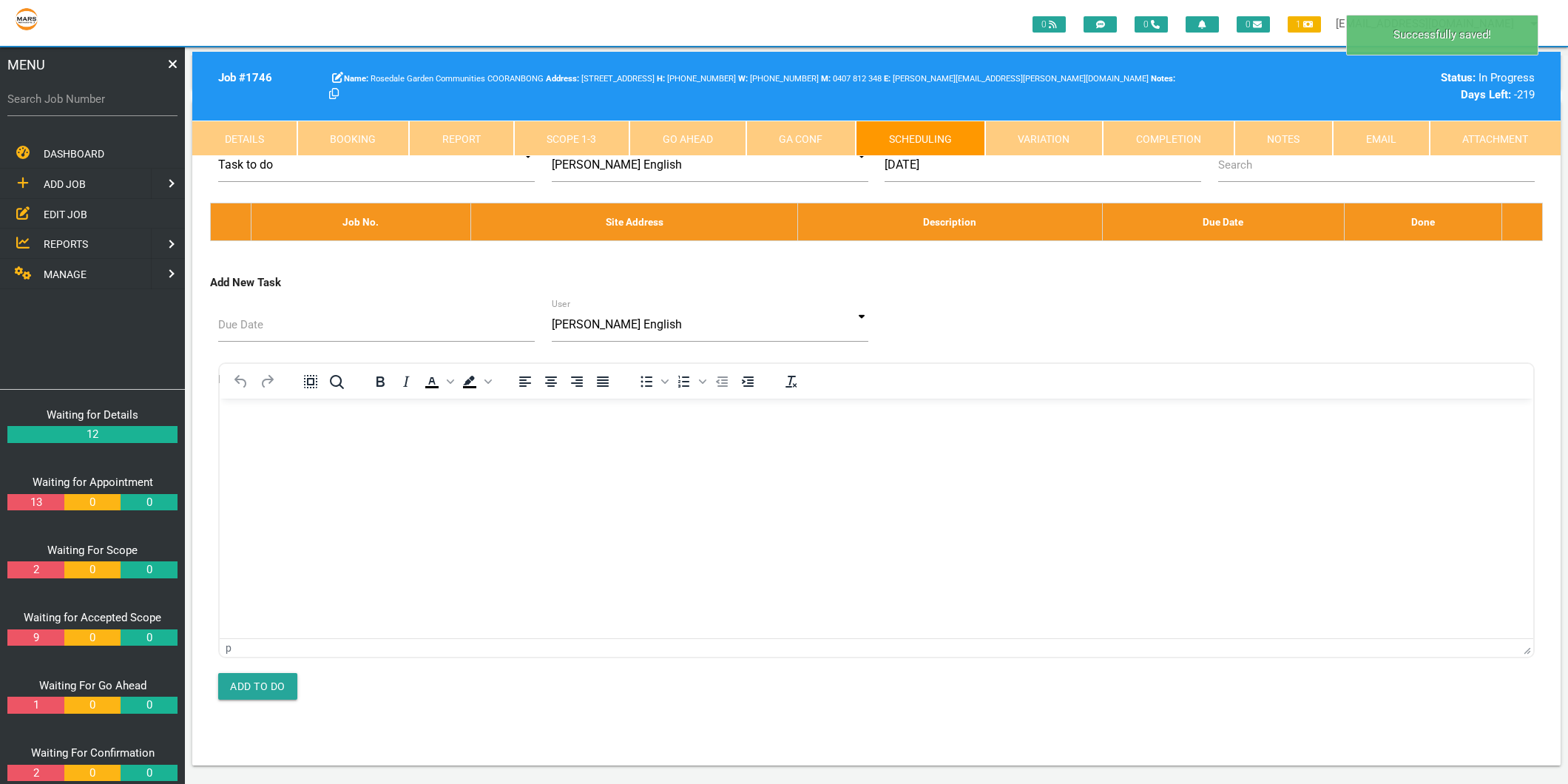
scroll to position [0, 0]
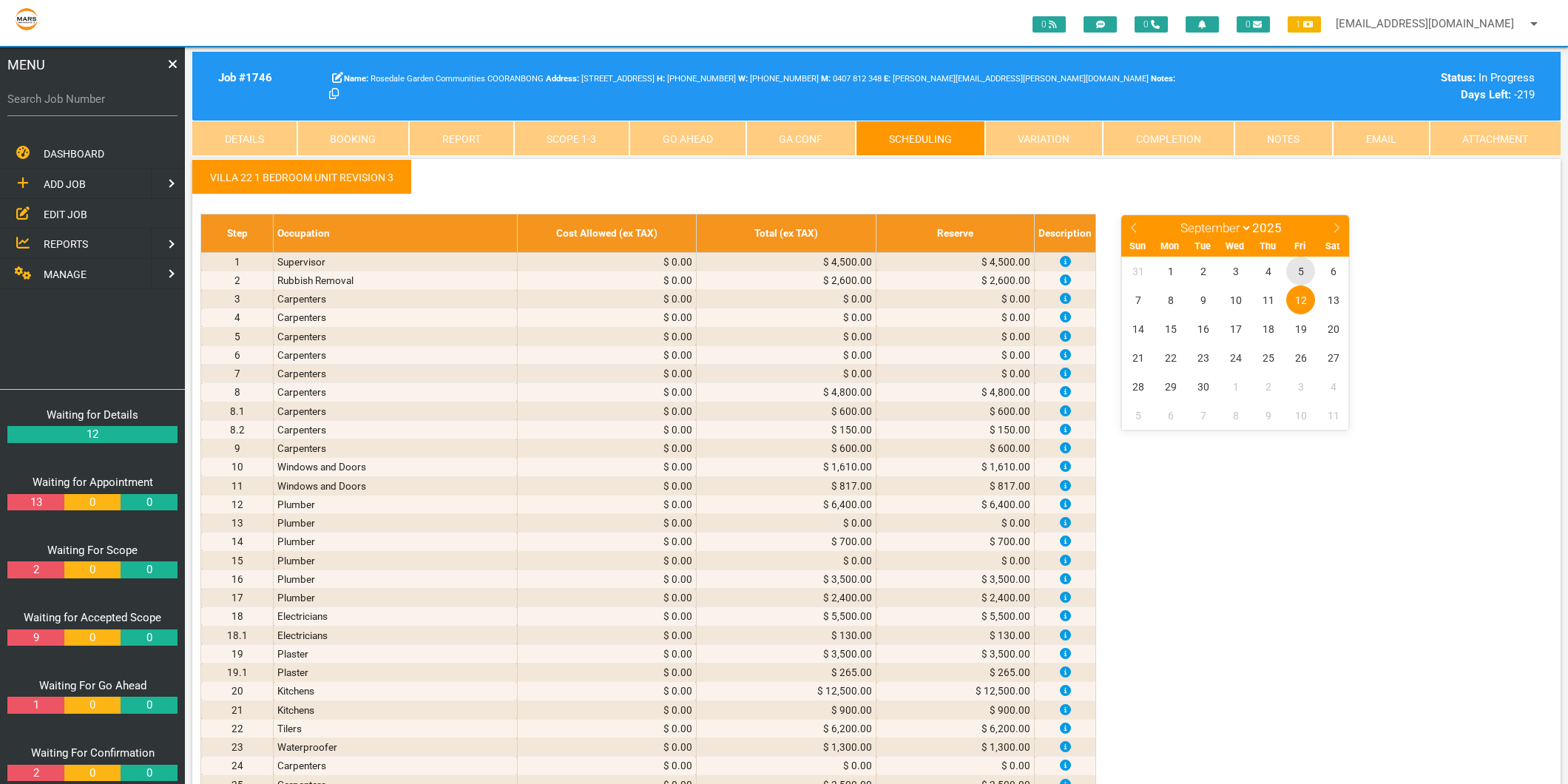
click at [1295, 272] on span "5" at bounding box center [1300, 271] width 29 height 29
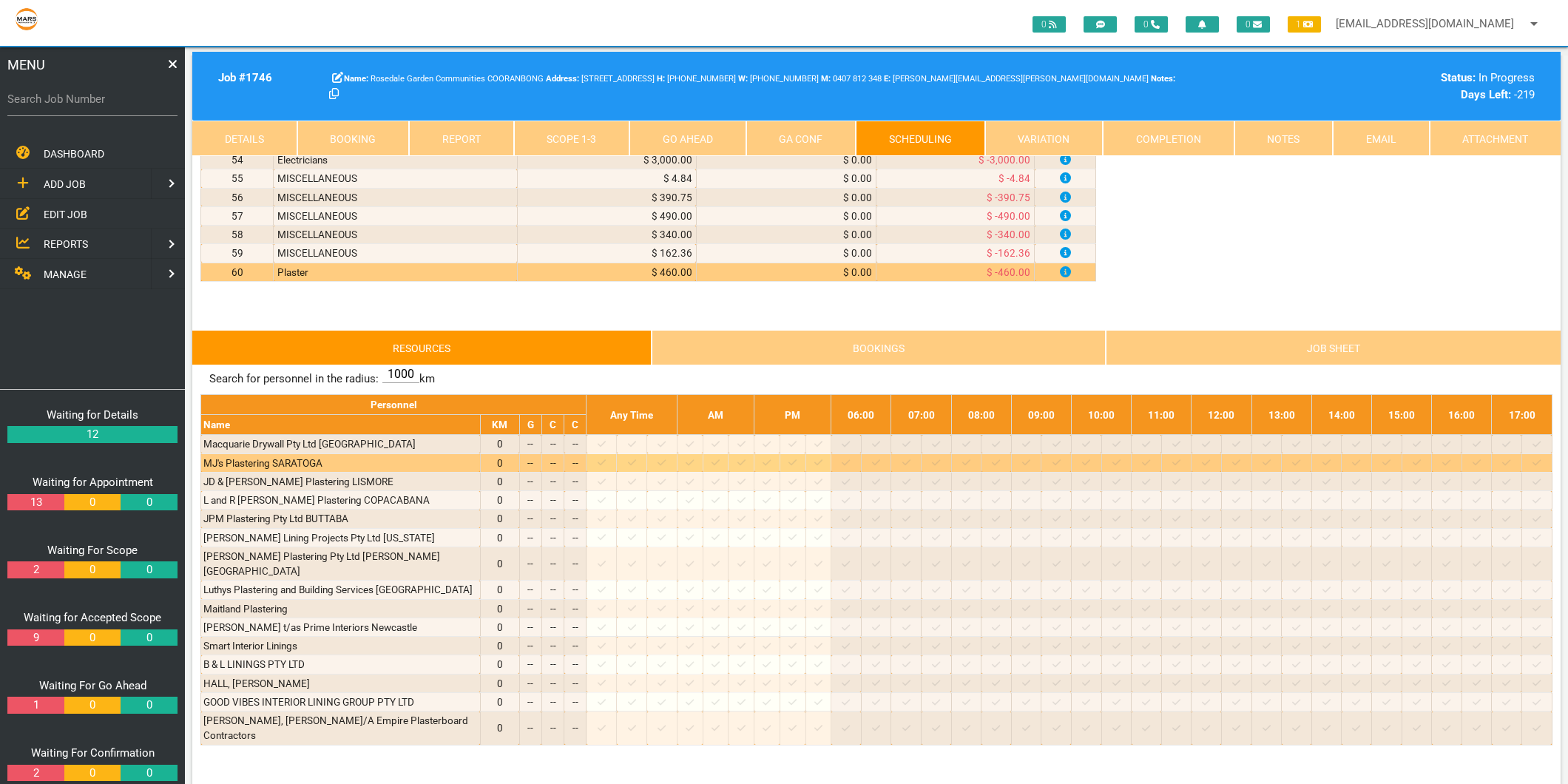
scroll to position [1151, 0]
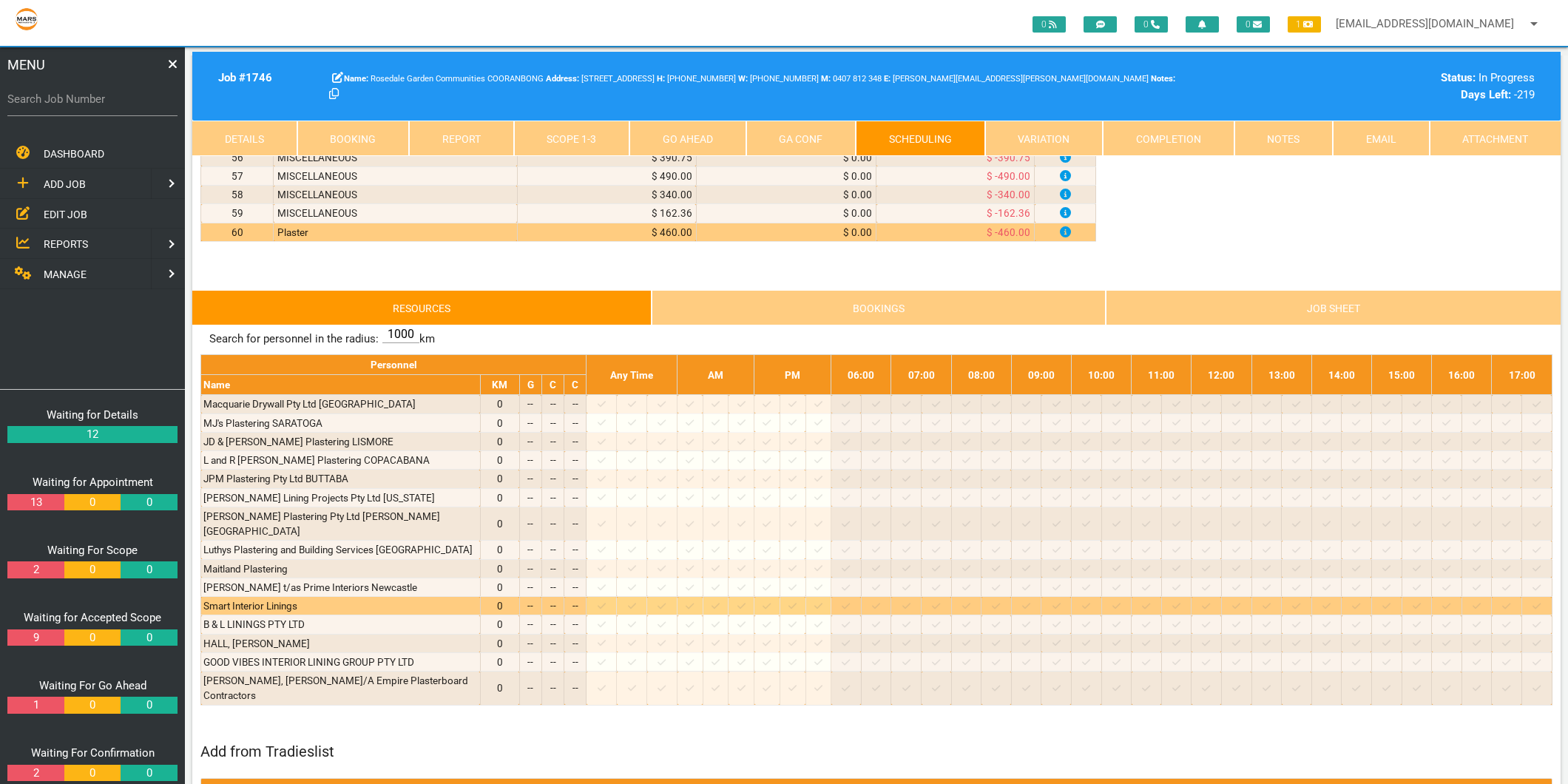
click at [607, 599] on div at bounding box center [600, 606] width 25 height 15
click at [606, 602] on icon at bounding box center [601, 606] width 8 height 9
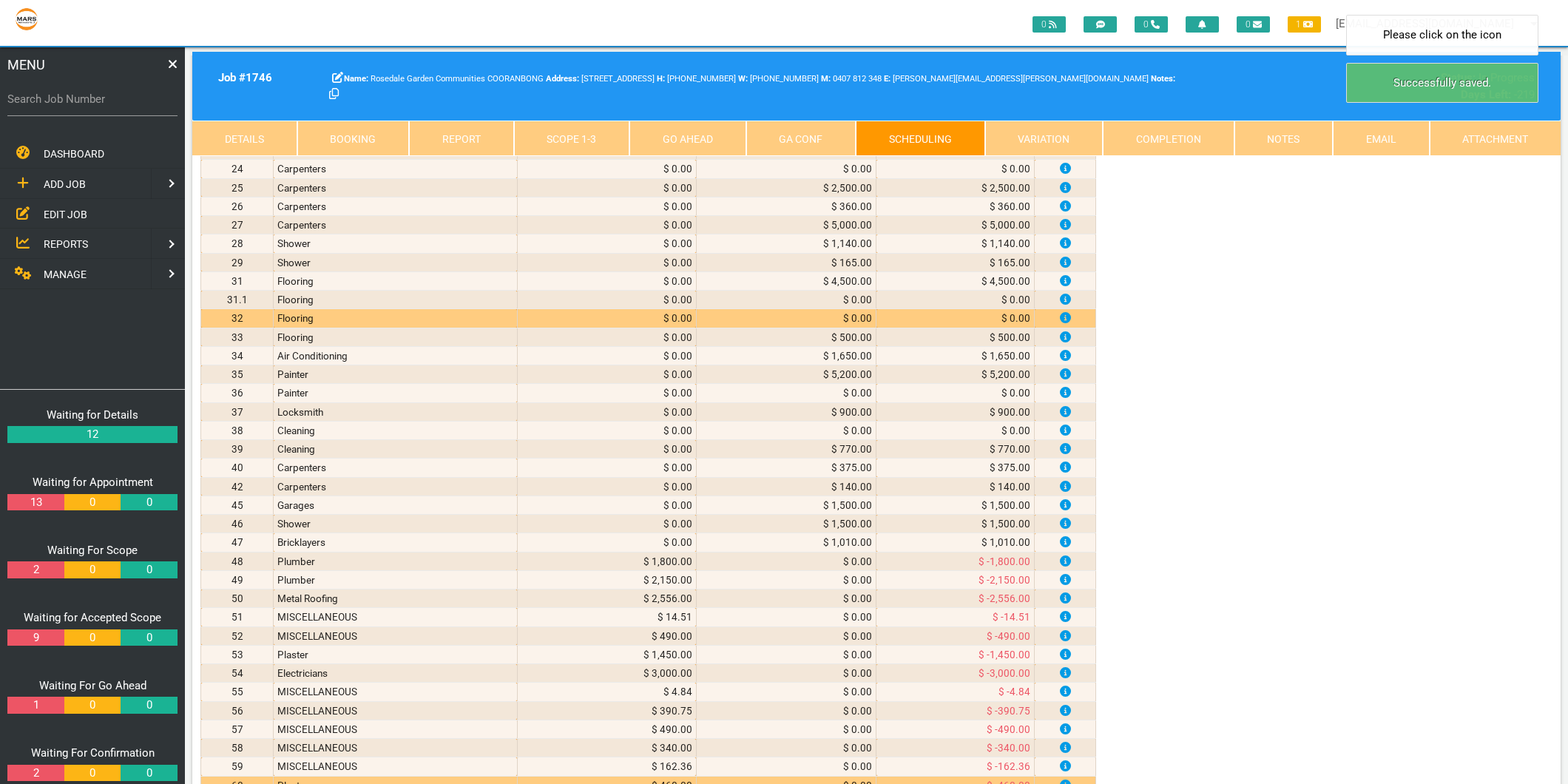
scroll to position [411, 0]
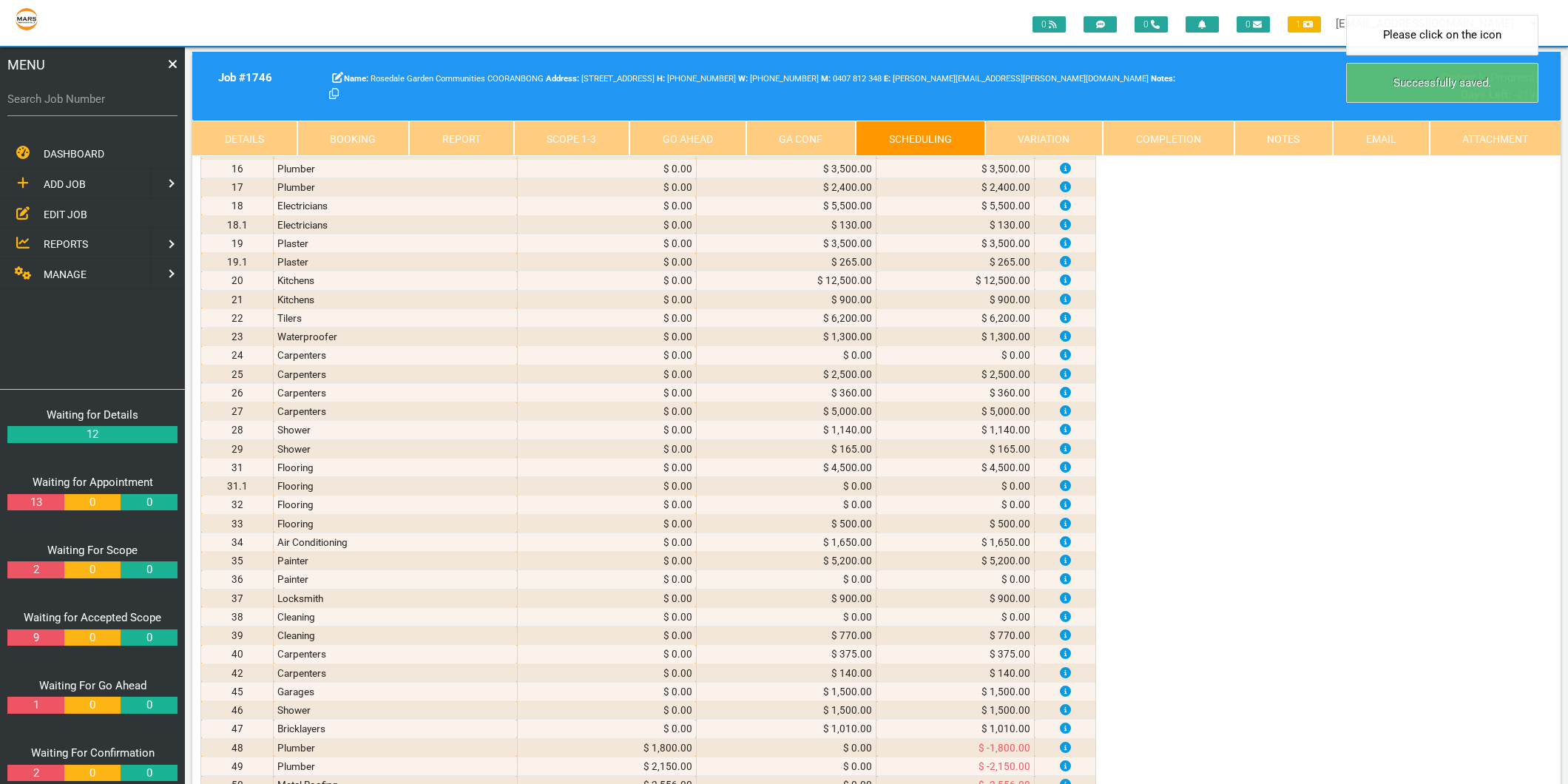
click at [558, 131] on link "Scope 1 - 3" at bounding box center [572, 138] width 116 height 36
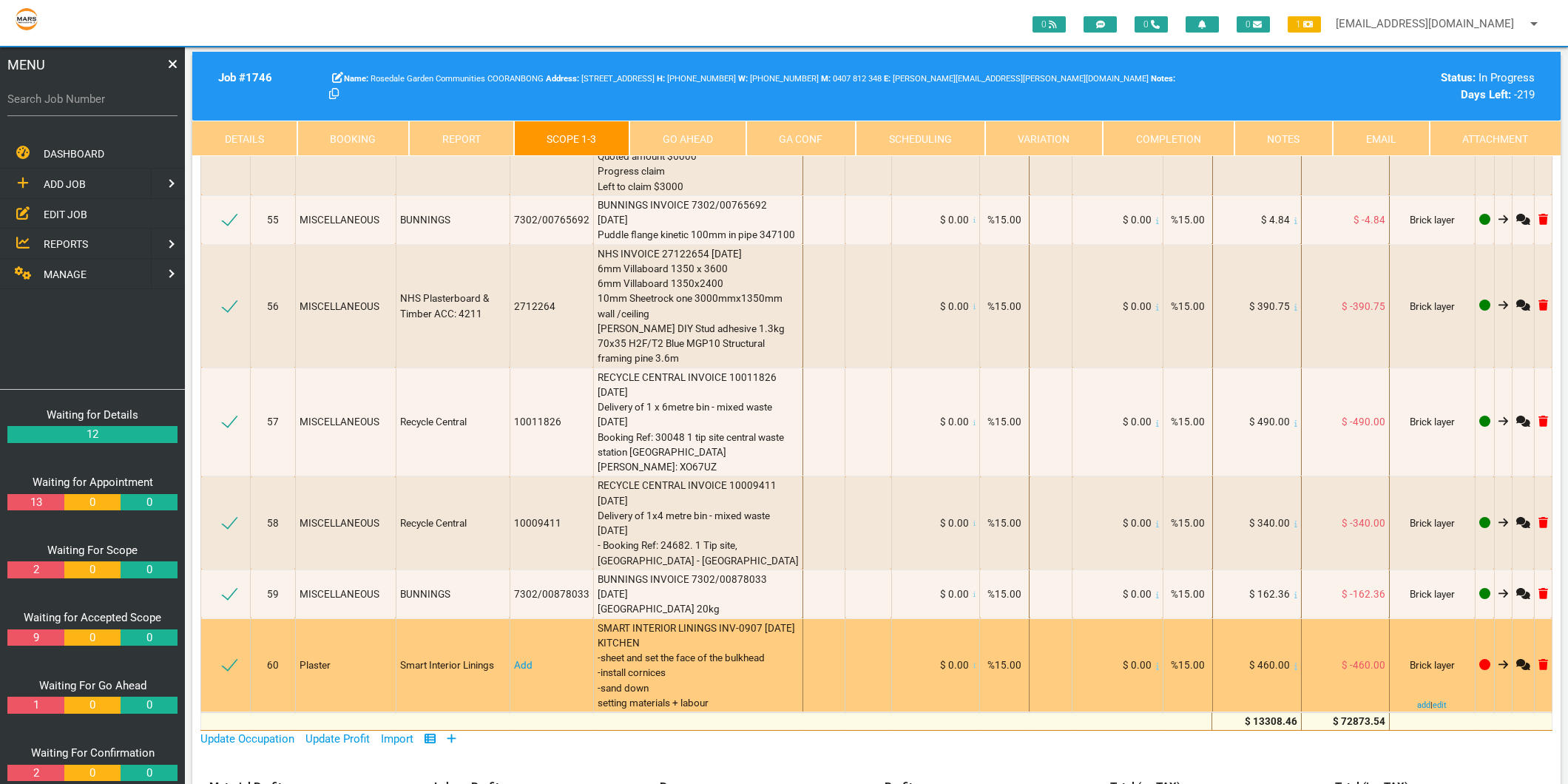
scroll to position [8056, 0]
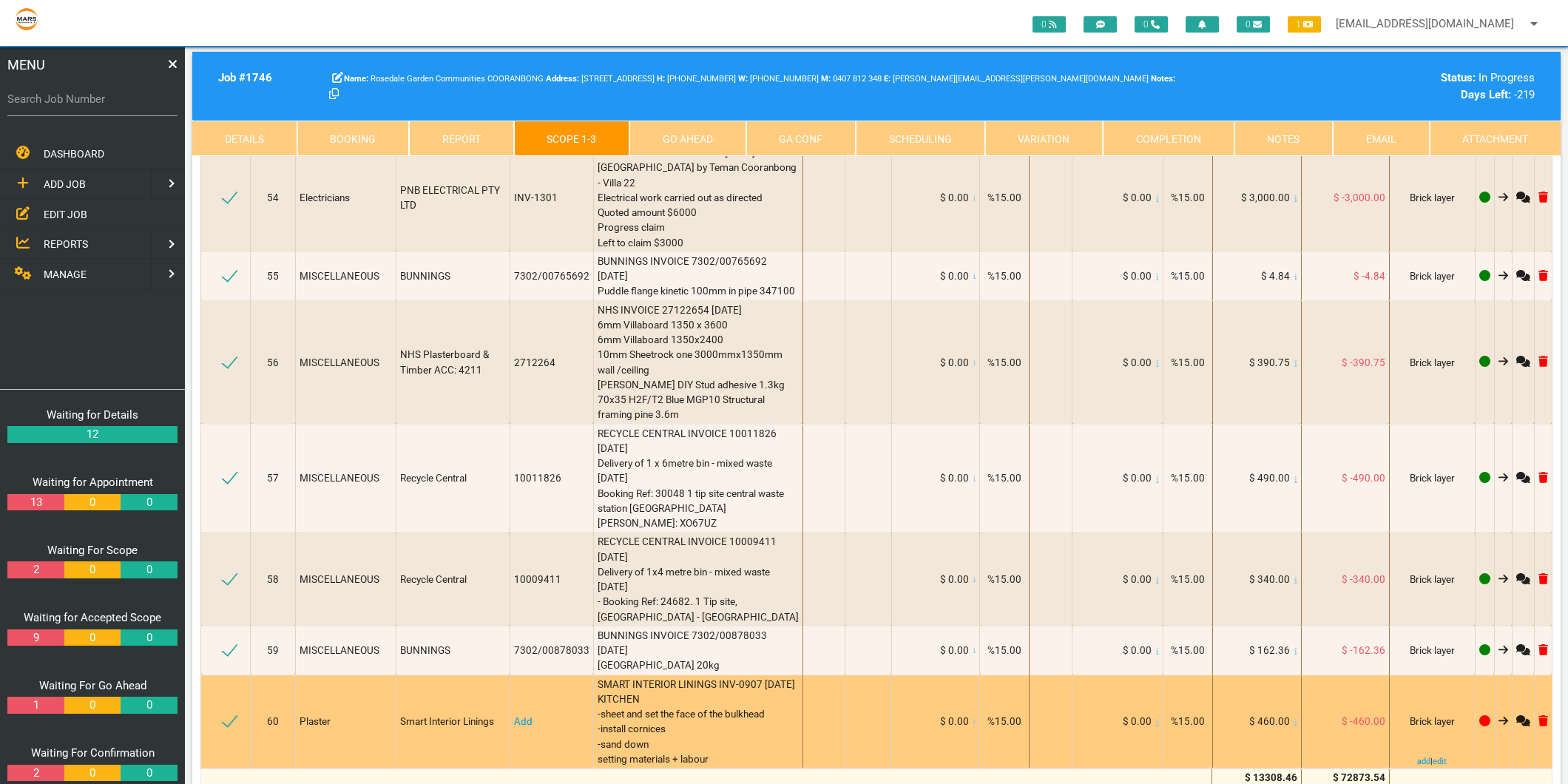
click at [514, 716] on link "Add" at bounding box center [523, 721] width 18 height 12
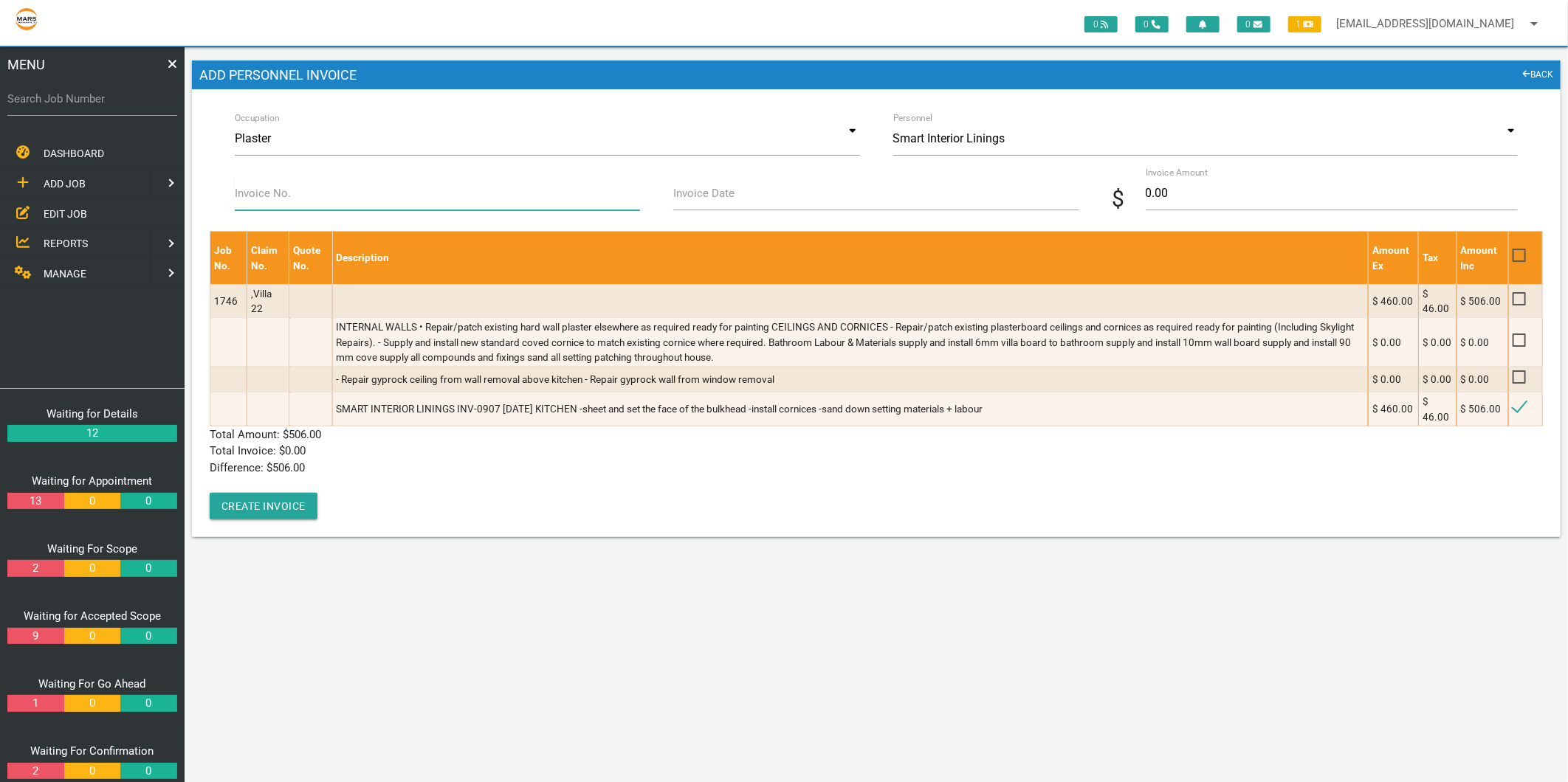
click at [275, 208] on input "Invoice No." at bounding box center [437, 193] width 405 height 34
type input "INV-0907"
click at [747, 196] on input "Invoice Date" at bounding box center [875, 193] width 405 height 34
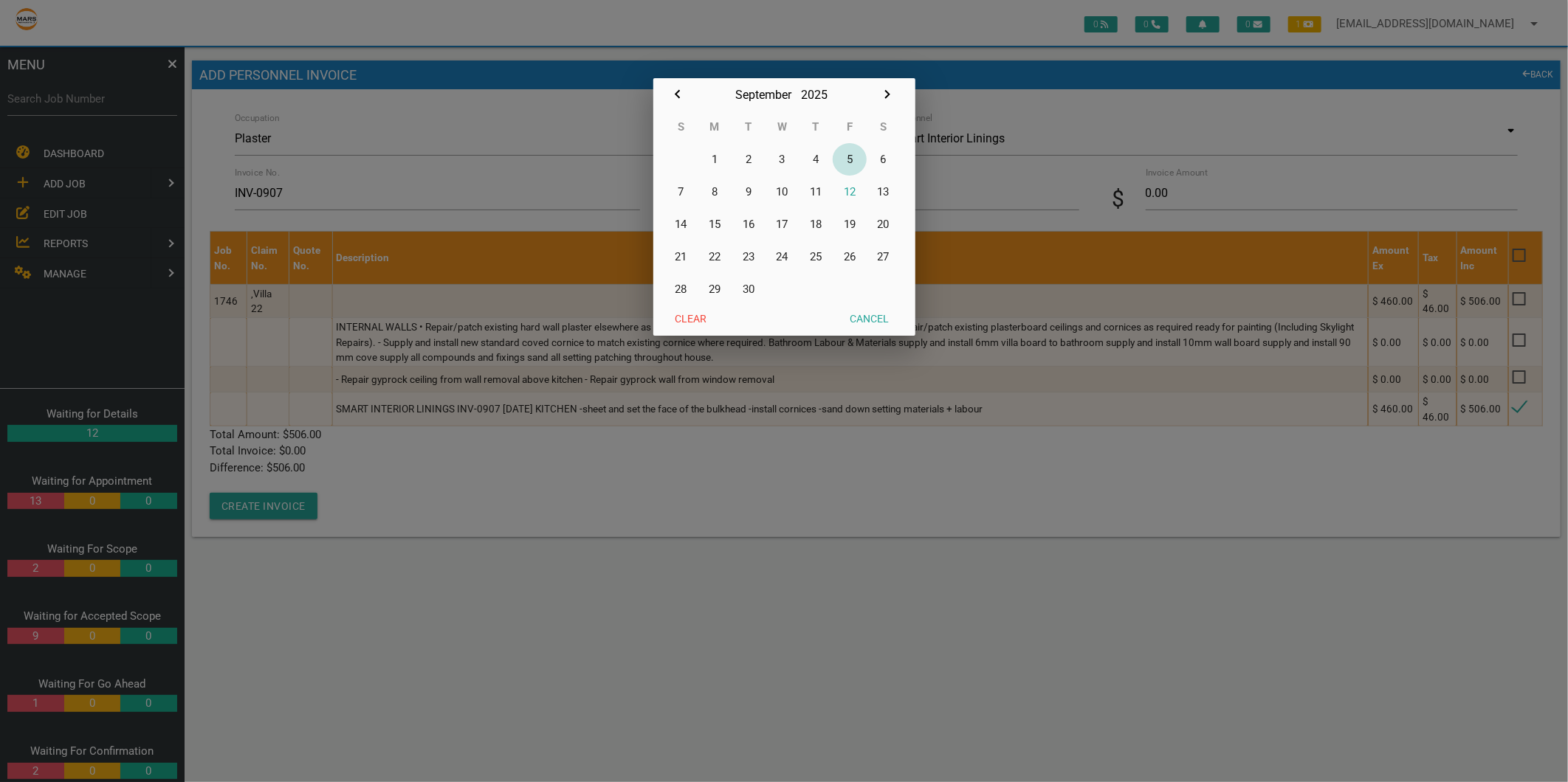
click at [847, 157] on button "5" at bounding box center [849, 159] width 34 height 32
type input "05/09/2025"
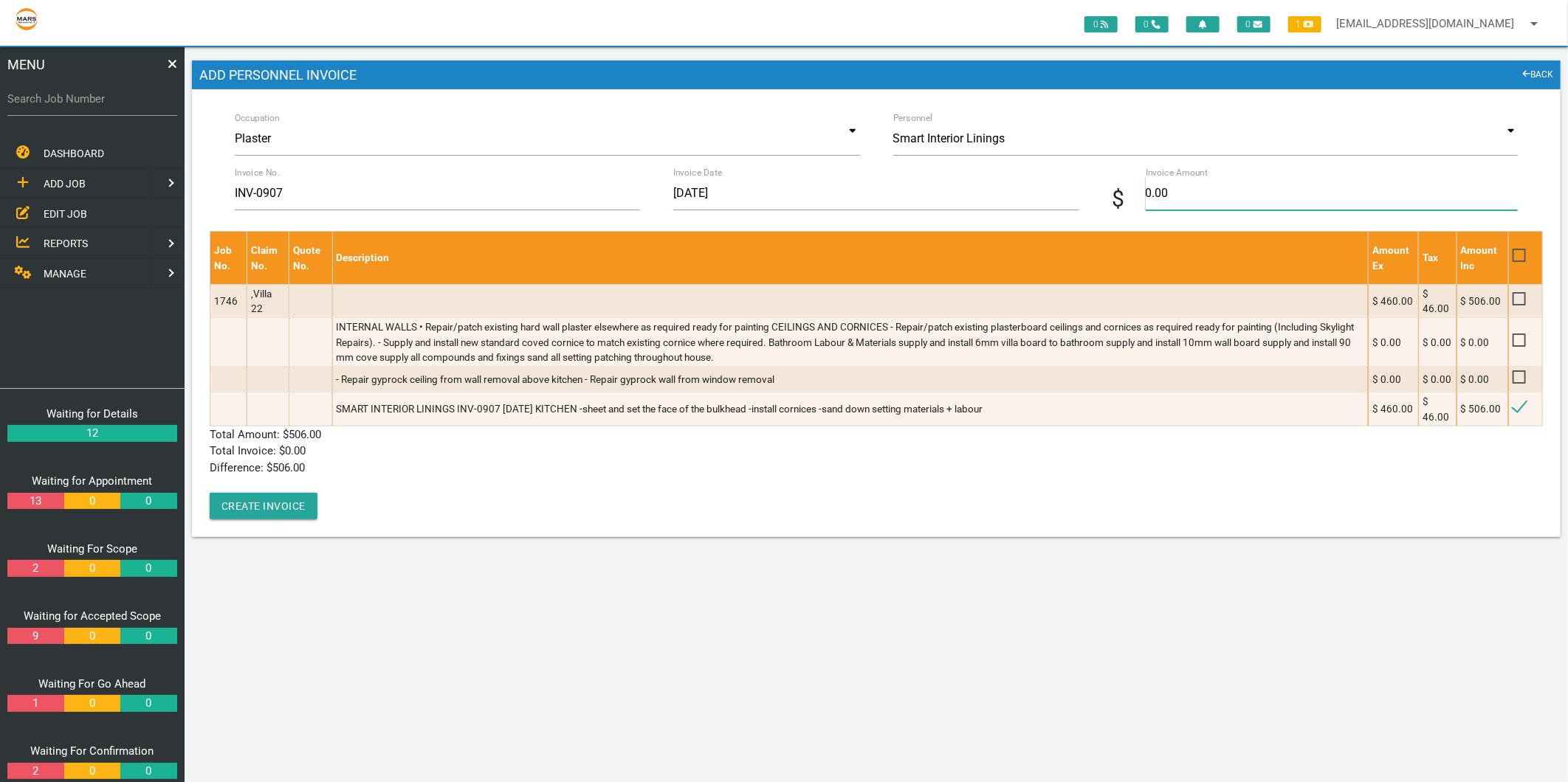
click at [1183, 200] on input "0.00" at bounding box center [1332, 193] width 372 height 34
type input "506"
click at [433, 482] on div "Job No. Claim No. Quote No. Description Amount Ex Tax Amount Inc 1746 ,Villa 22…" at bounding box center [876, 375] width 1334 height 289
click at [289, 504] on button "Create Invoice" at bounding box center [263, 506] width 108 height 27
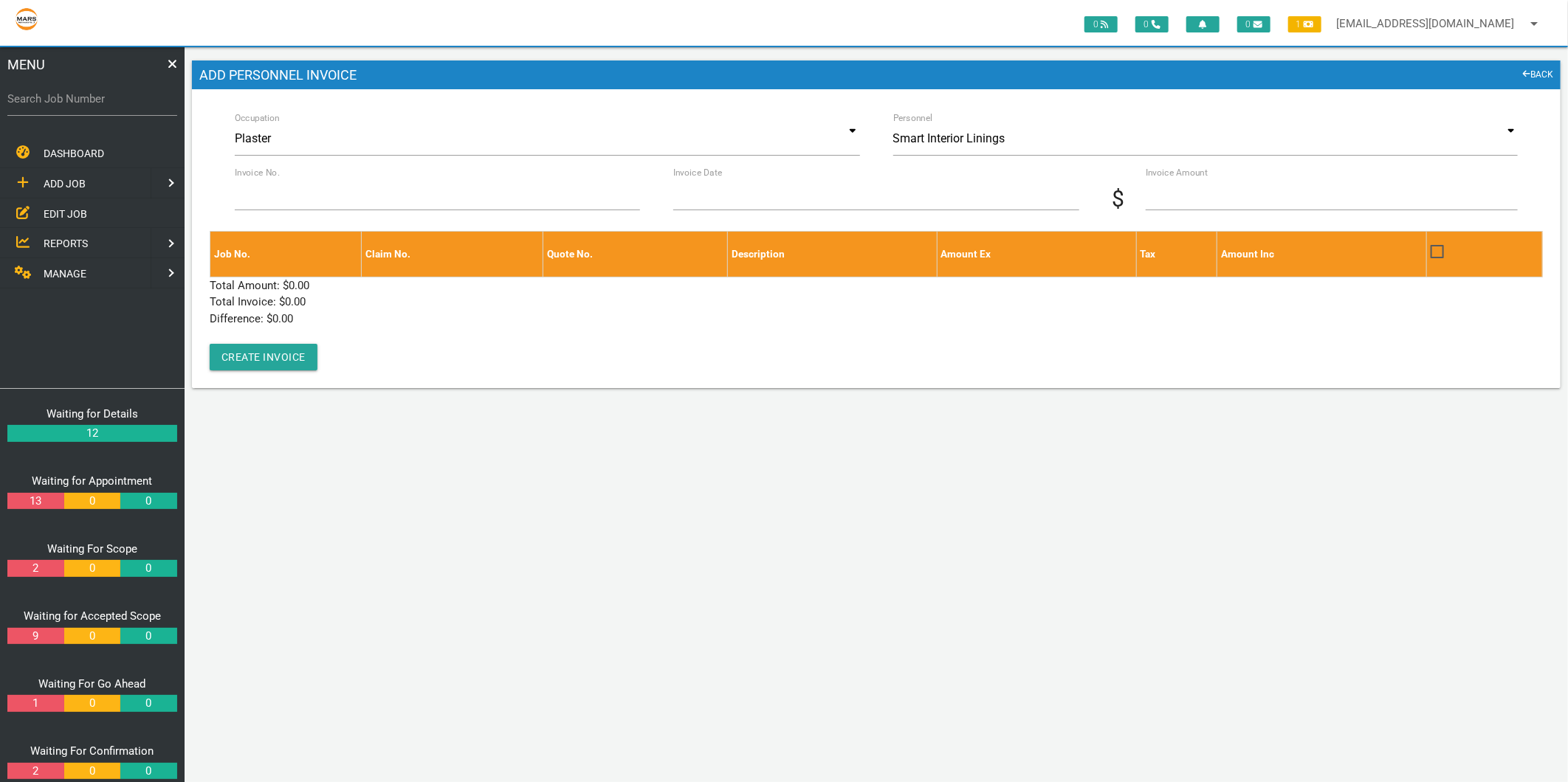
click at [74, 103] on label "Search Job Number" at bounding box center [92, 99] width 170 height 17
click at [74, 103] on input "Search Job Number" at bounding box center [92, 98] width 170 height 34
type input "1774"
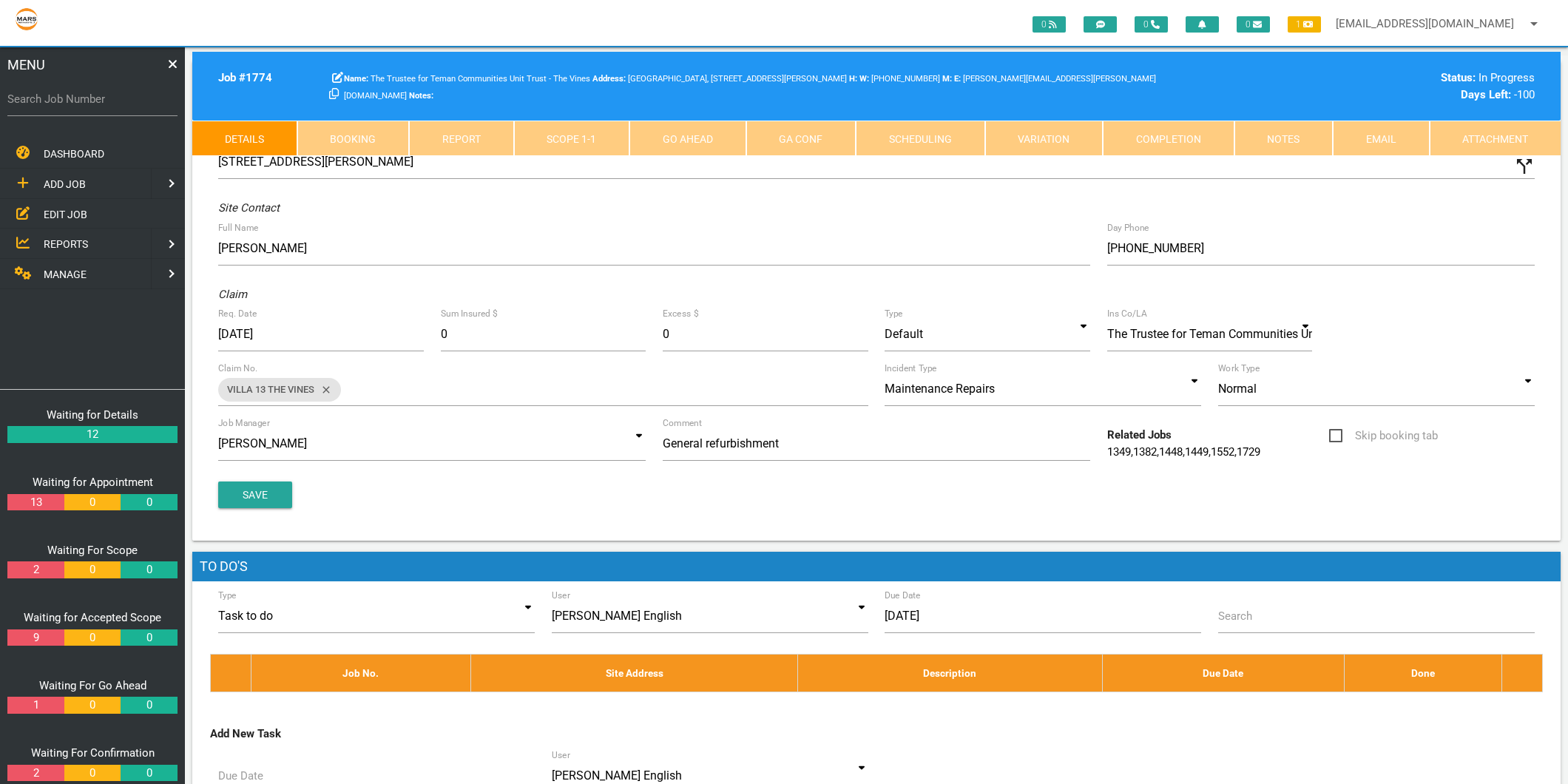
click at [558, 145] on link "Scope 1 - 1" at bounding box center [572, 138] width 116 height 36
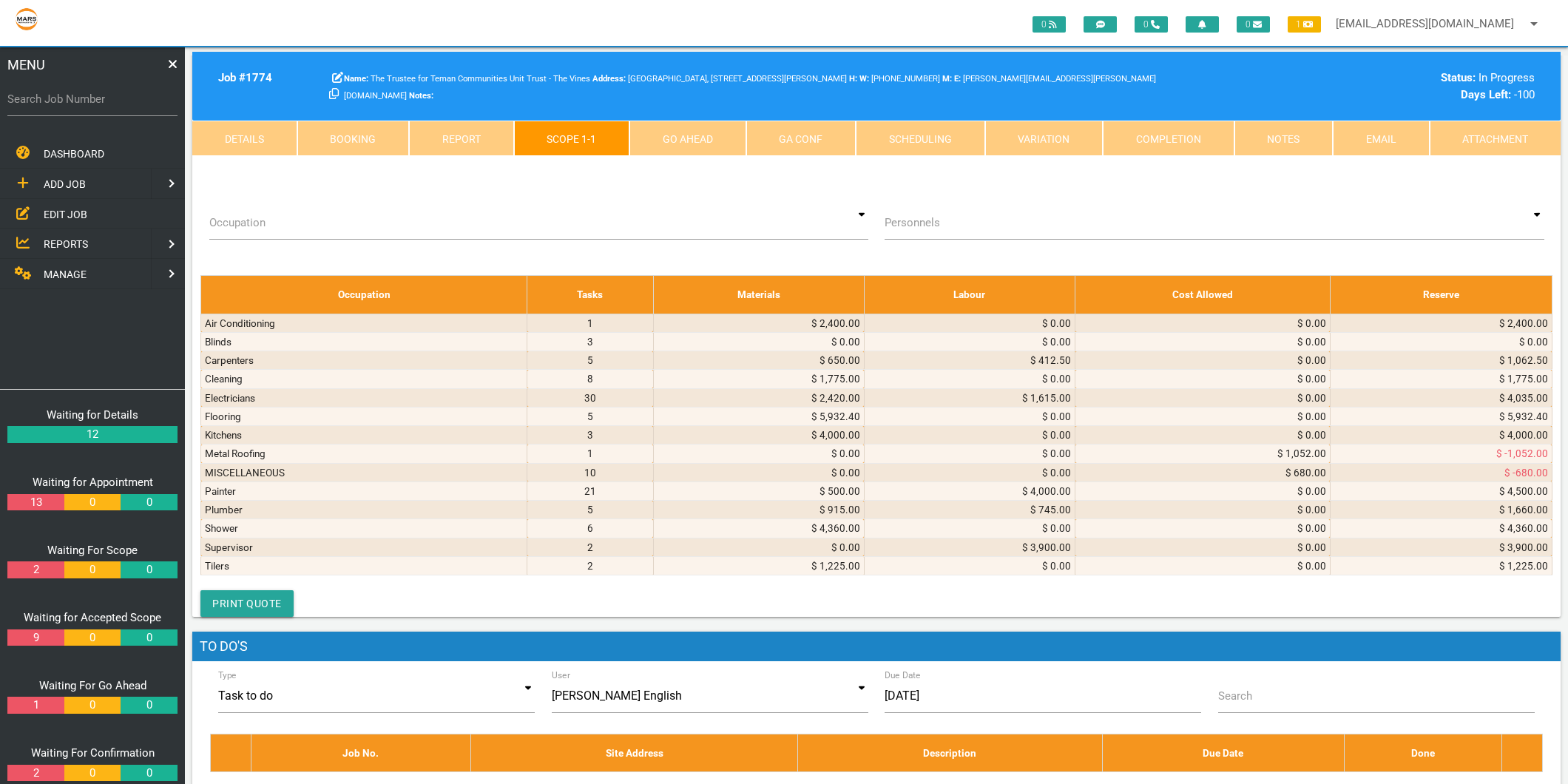
scroll to position [4768, 0]
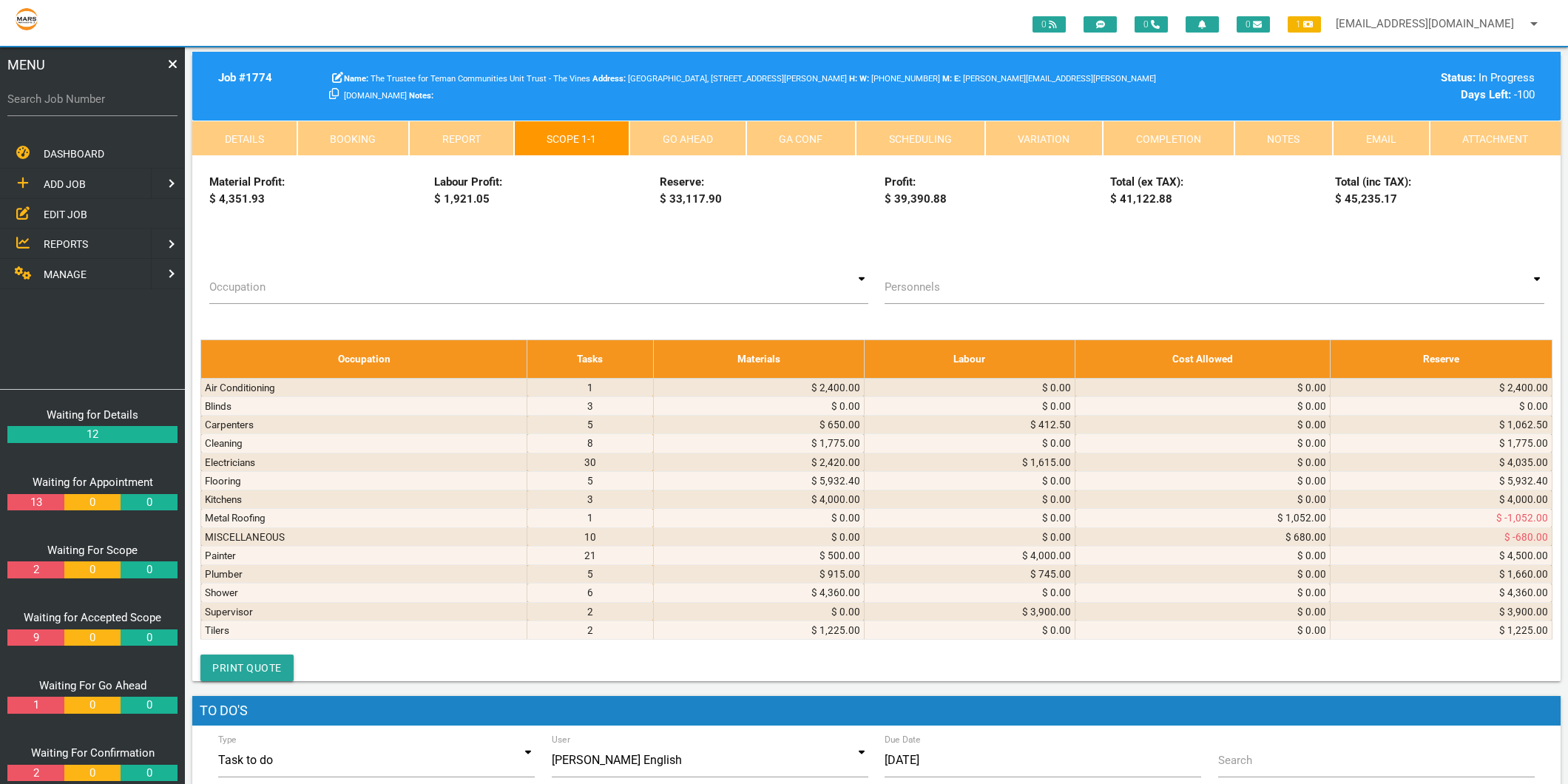
click at [453, 139] on icon at bounding box center [451, 134] width 9 height 11
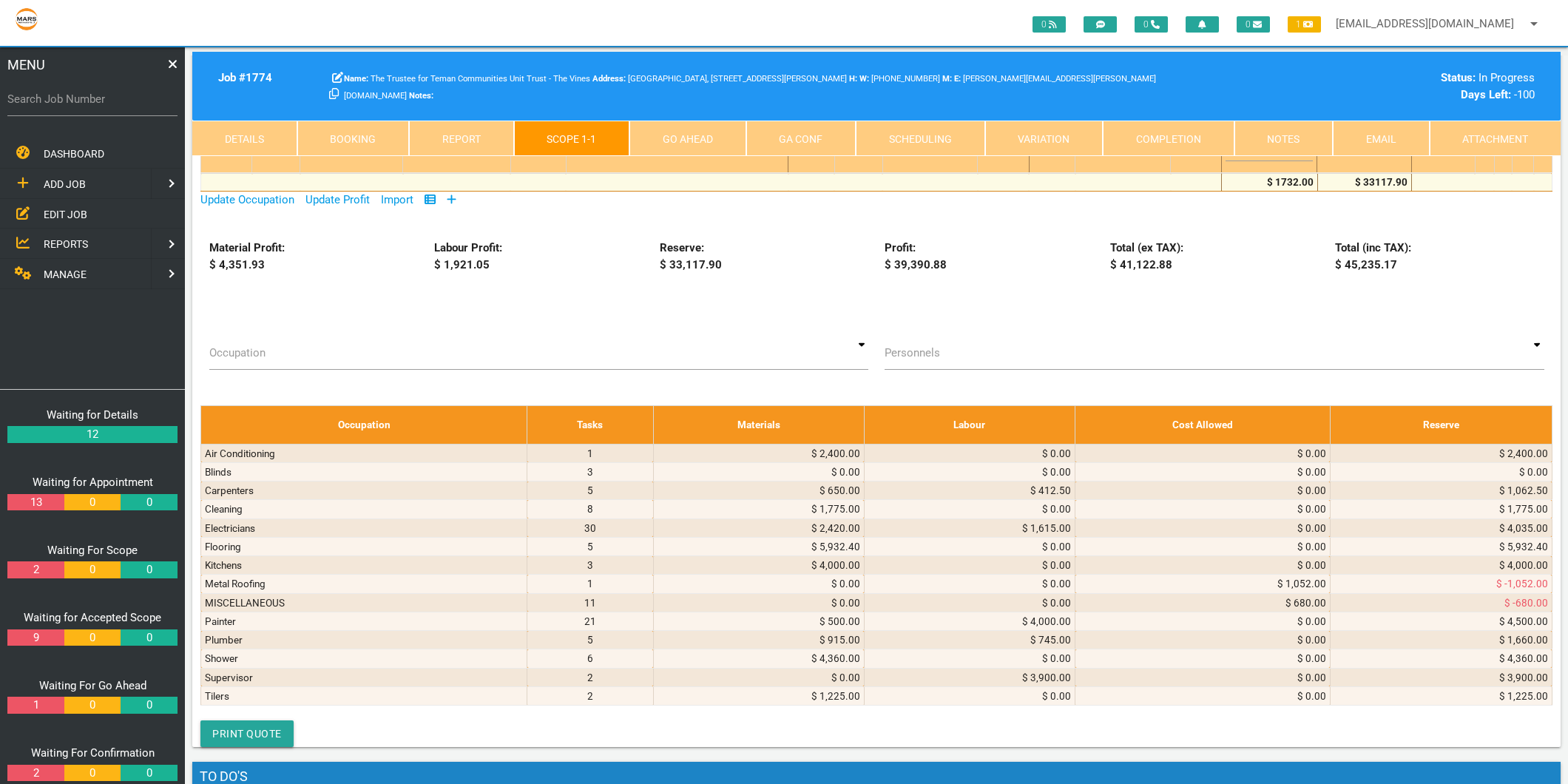
click at [350, 151] on select "Air Conditioning Asbestos Removal Awnings Blinds Bricklayers Building Inspectio…" at bounding box center [351, 140] width 95 height 22
select select "Plaster"
click at [305, 151] on select "Air Conditioning Asbestos Removal Awnings Blinds Bricklayers Building Inspectio…" at bounding box center [351, 140] width 95 height 22
click at [595, 152] on textarea at bounding box center [677, 135] width 215 height 33
type textarea "s"
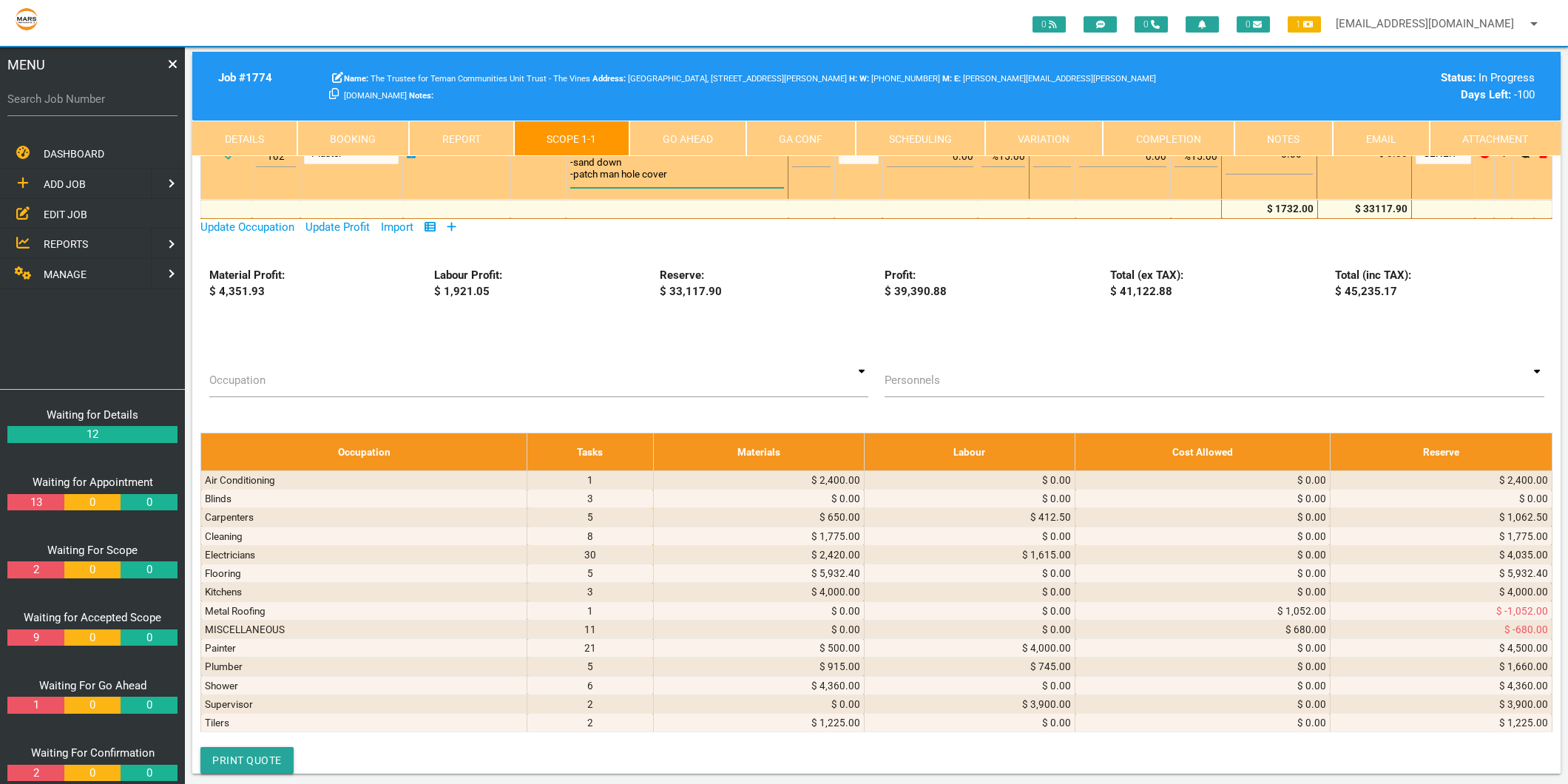
scroll to position [1, 0]
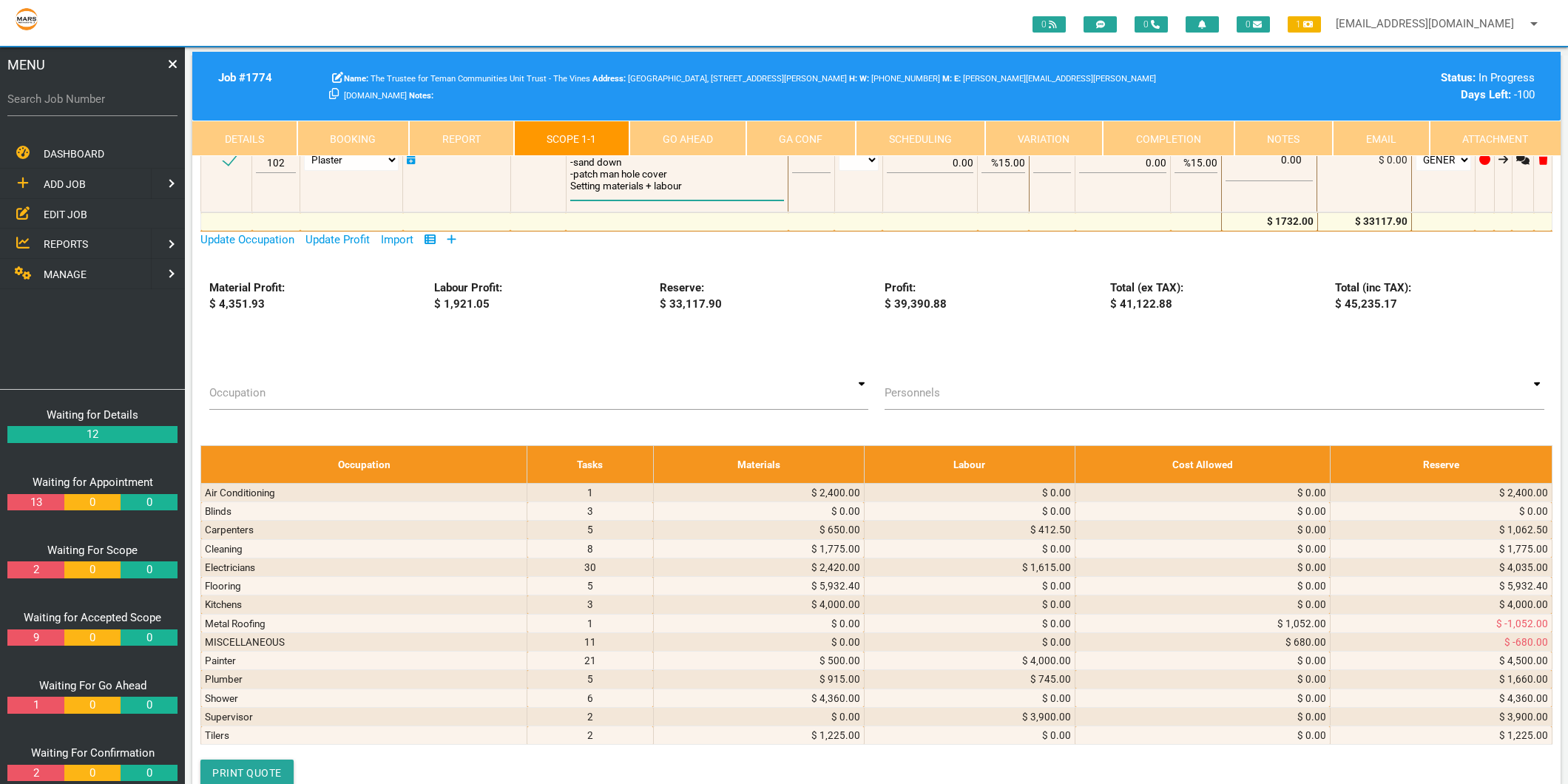
type textarea "SMART INTERIOR LININGS INV-0906 5/9/25 KITCHEN -sheet and set the face of the k…"
click at [589, 103] on span "RECYCLE CENTRAL INVOICE 10009812 9/7/2025 Delivery of 1x4 metre bin - mixed was…" at bounding box center [676, 76] width 212 height 57
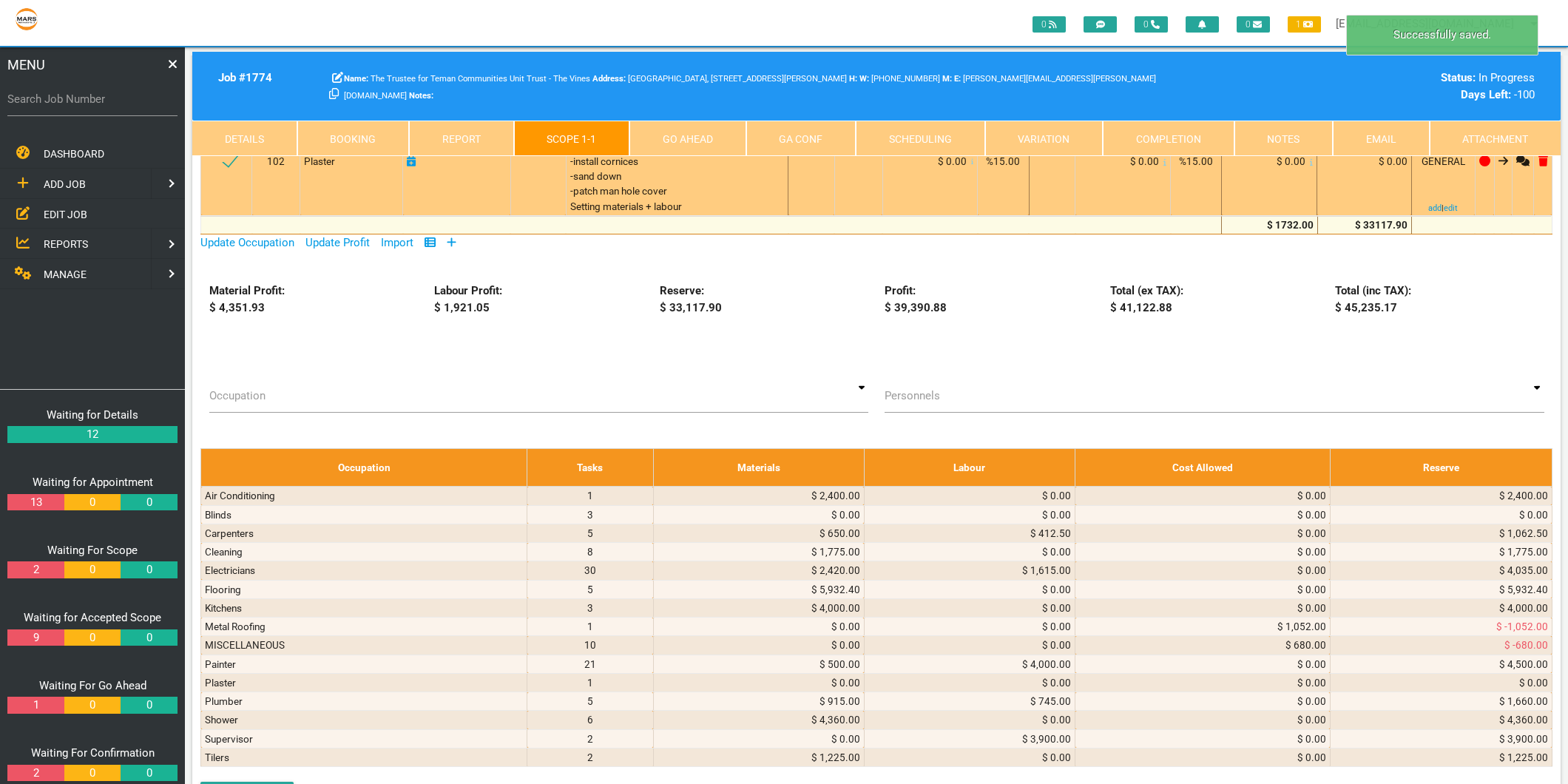
click at [1309, 166] on icon at bounding box center [1310, 162] width 3 height 7
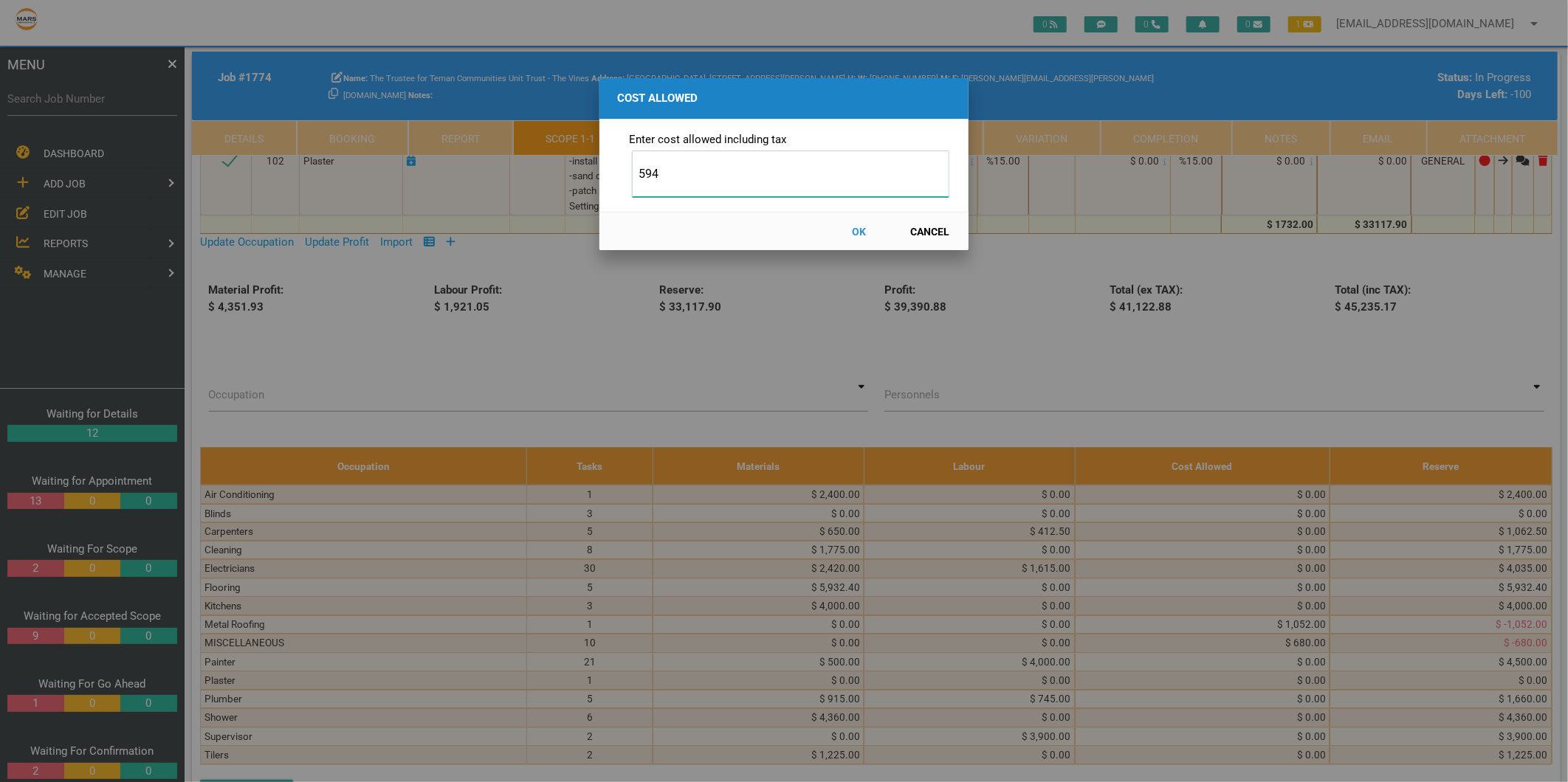
type input "594"
click at [857, 226] on button "OK" at bounding box center [859, 232] width 65 height 26
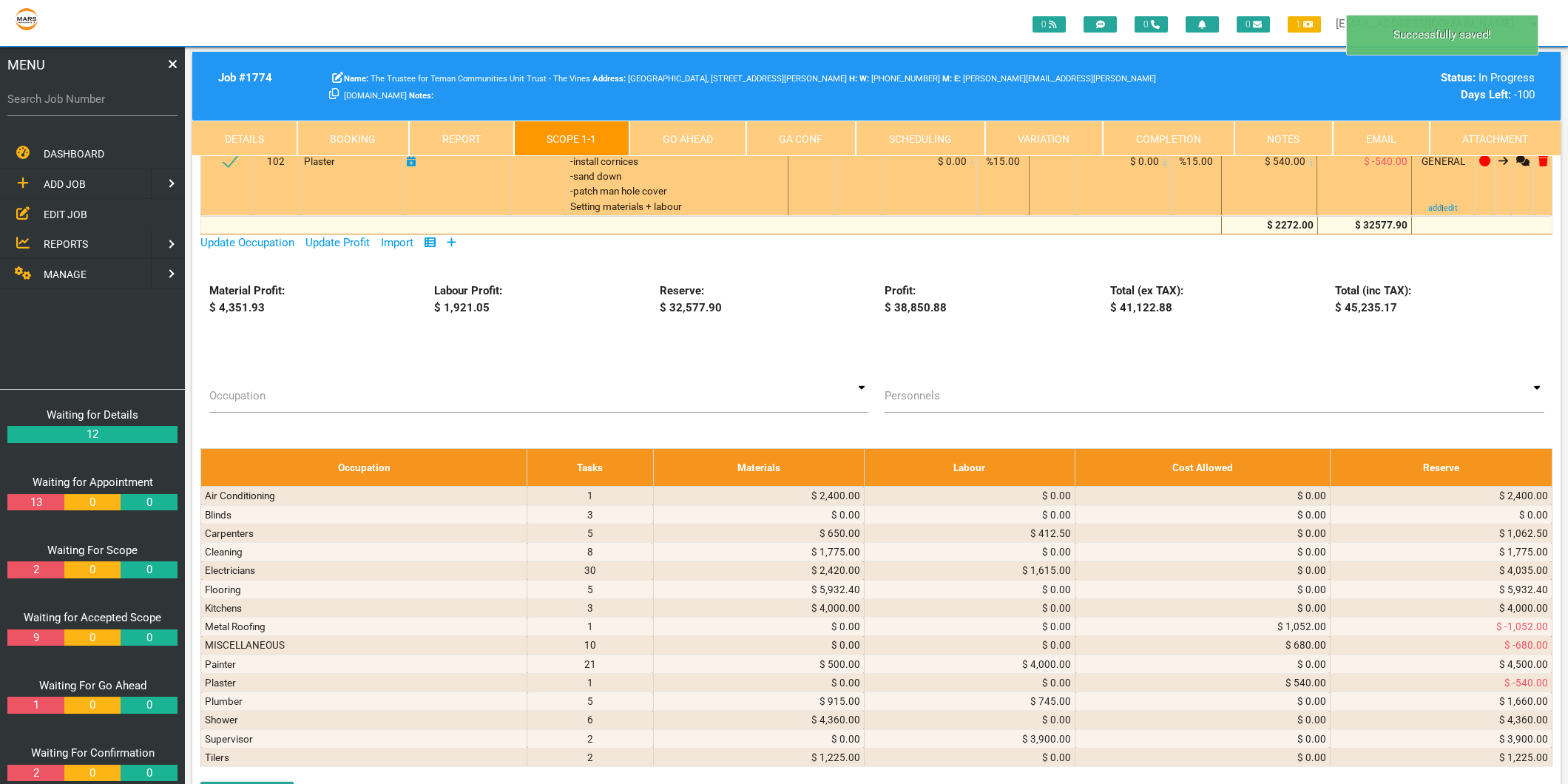
click at [409, 167] on icon at bounding box center [412, 160] width 9 height 10
select select "8"
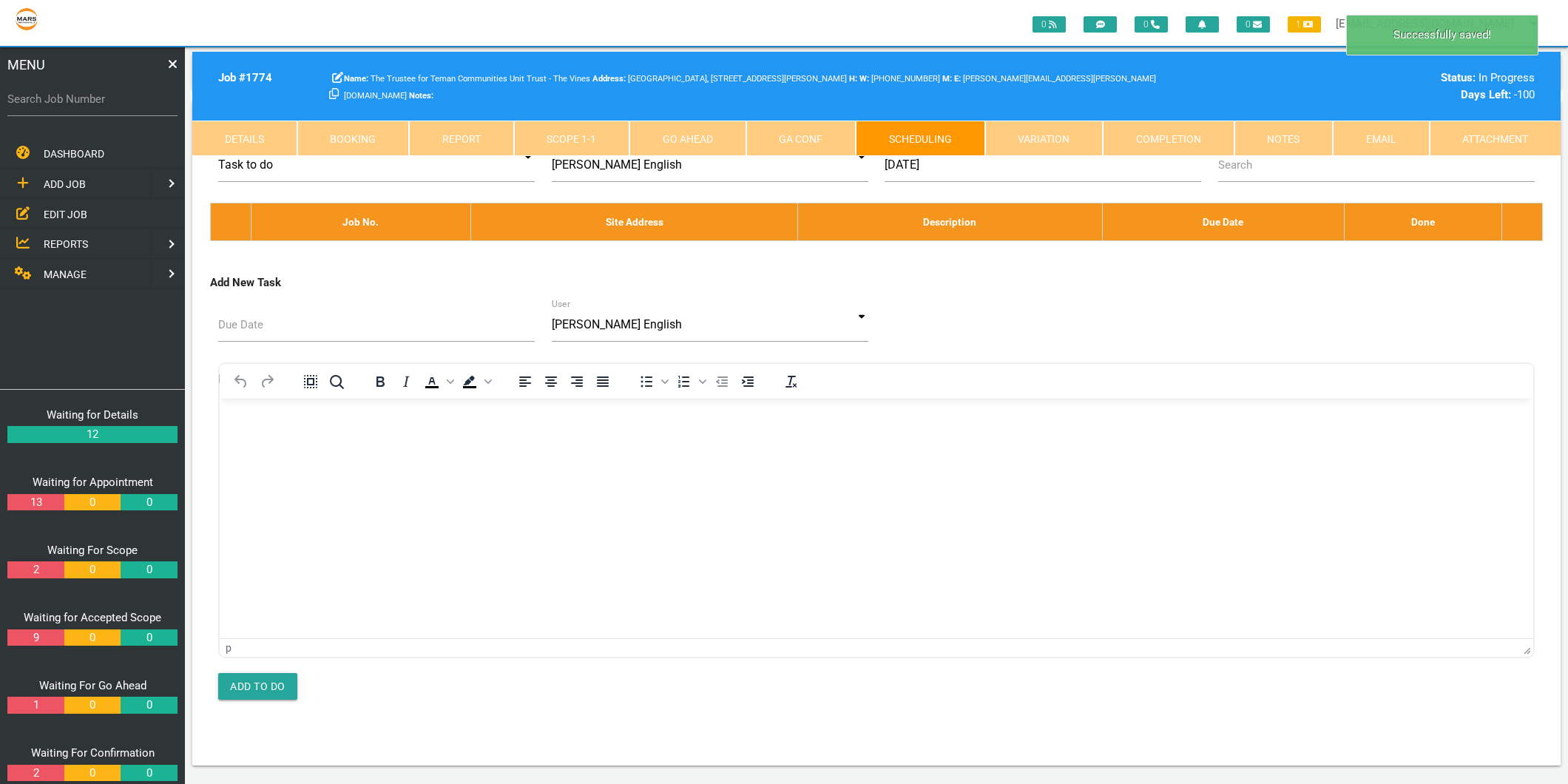
scroll to position [0, 0]
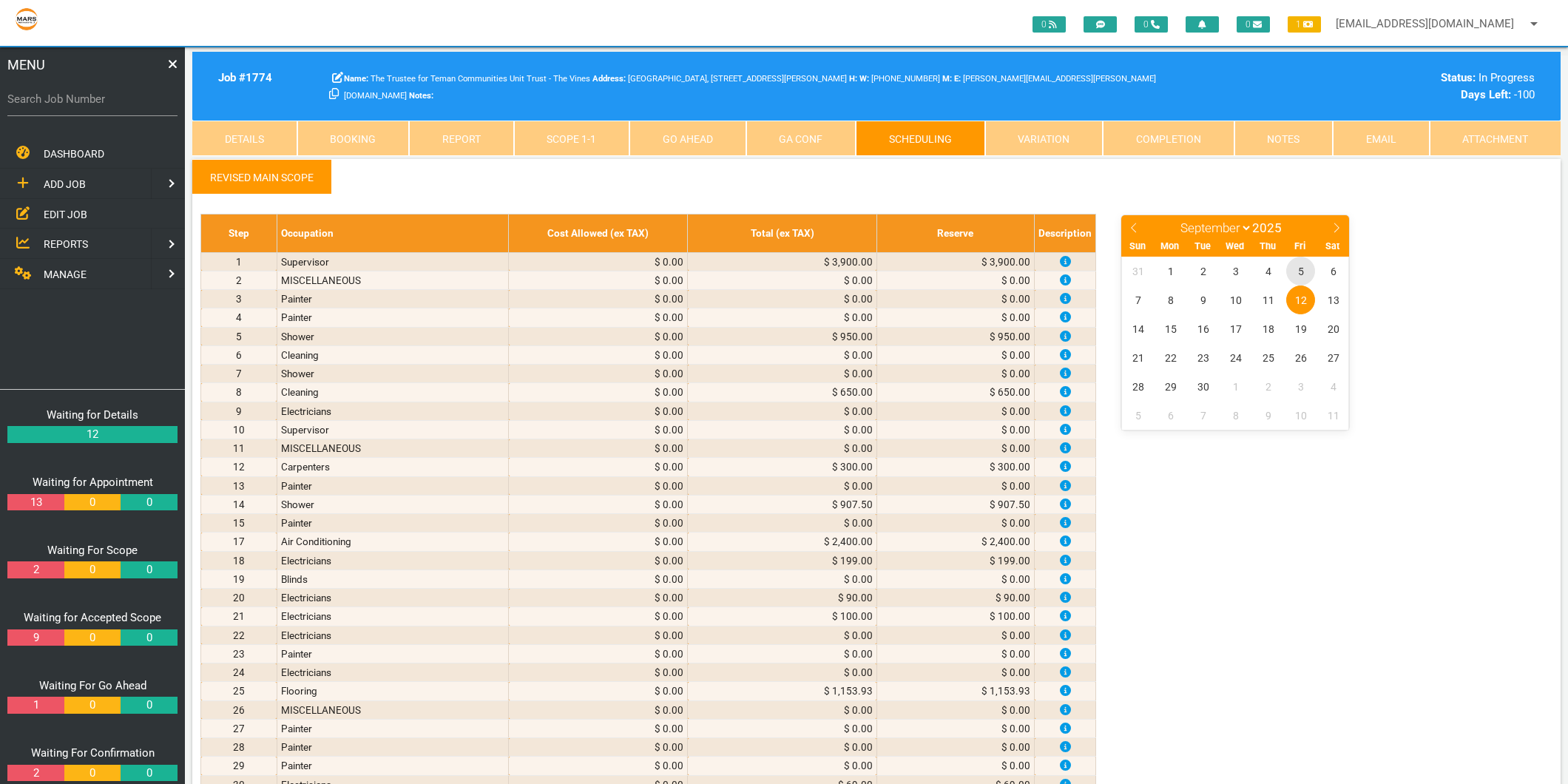
click at [1295, 275] on span "5" at bounding box center [1300, 271] width 29 height 29
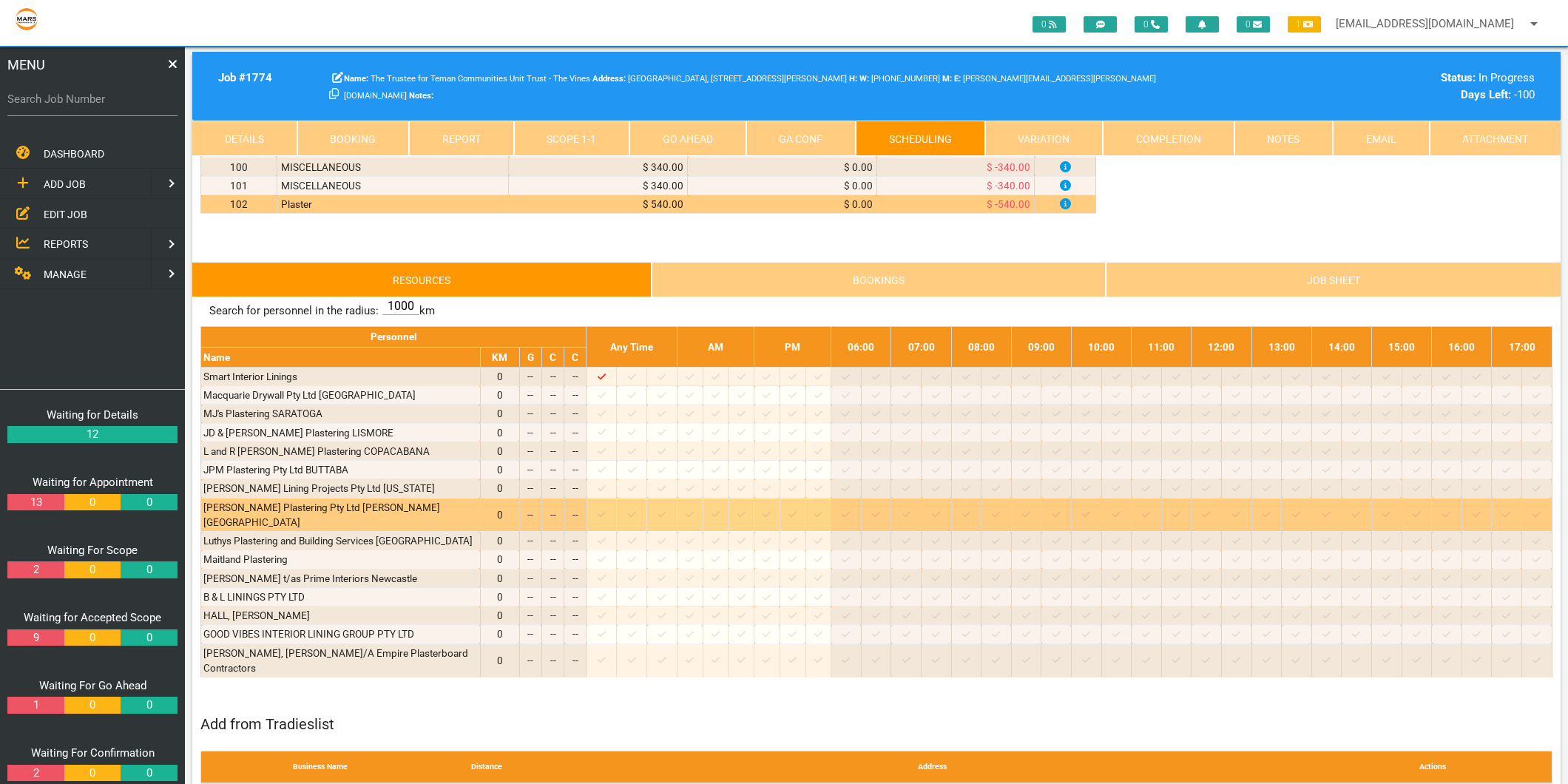
scroll to position [2054, 0]
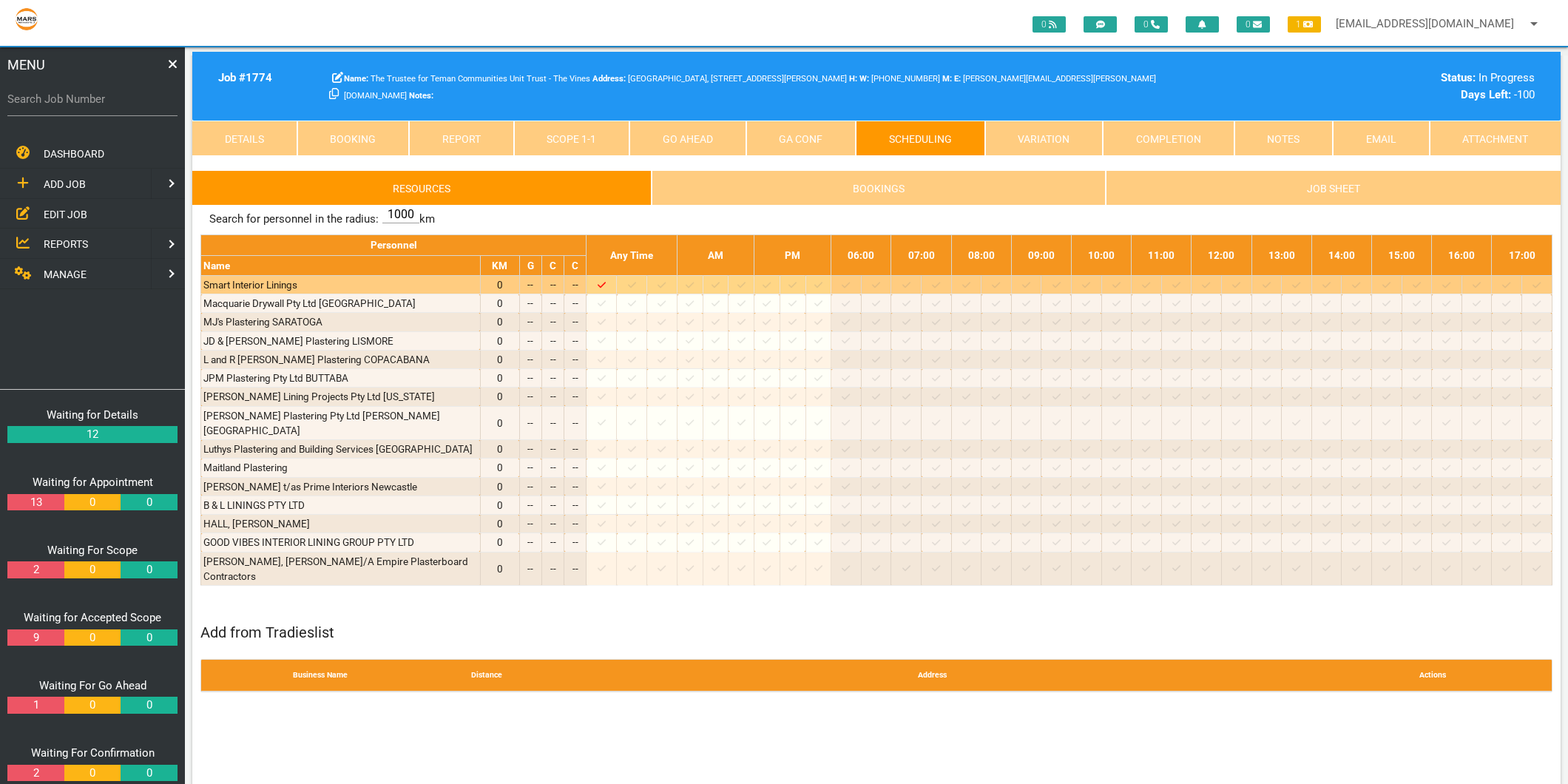
click at [636, 287] on icon at bounding box center [632, 285] width 8 height 6
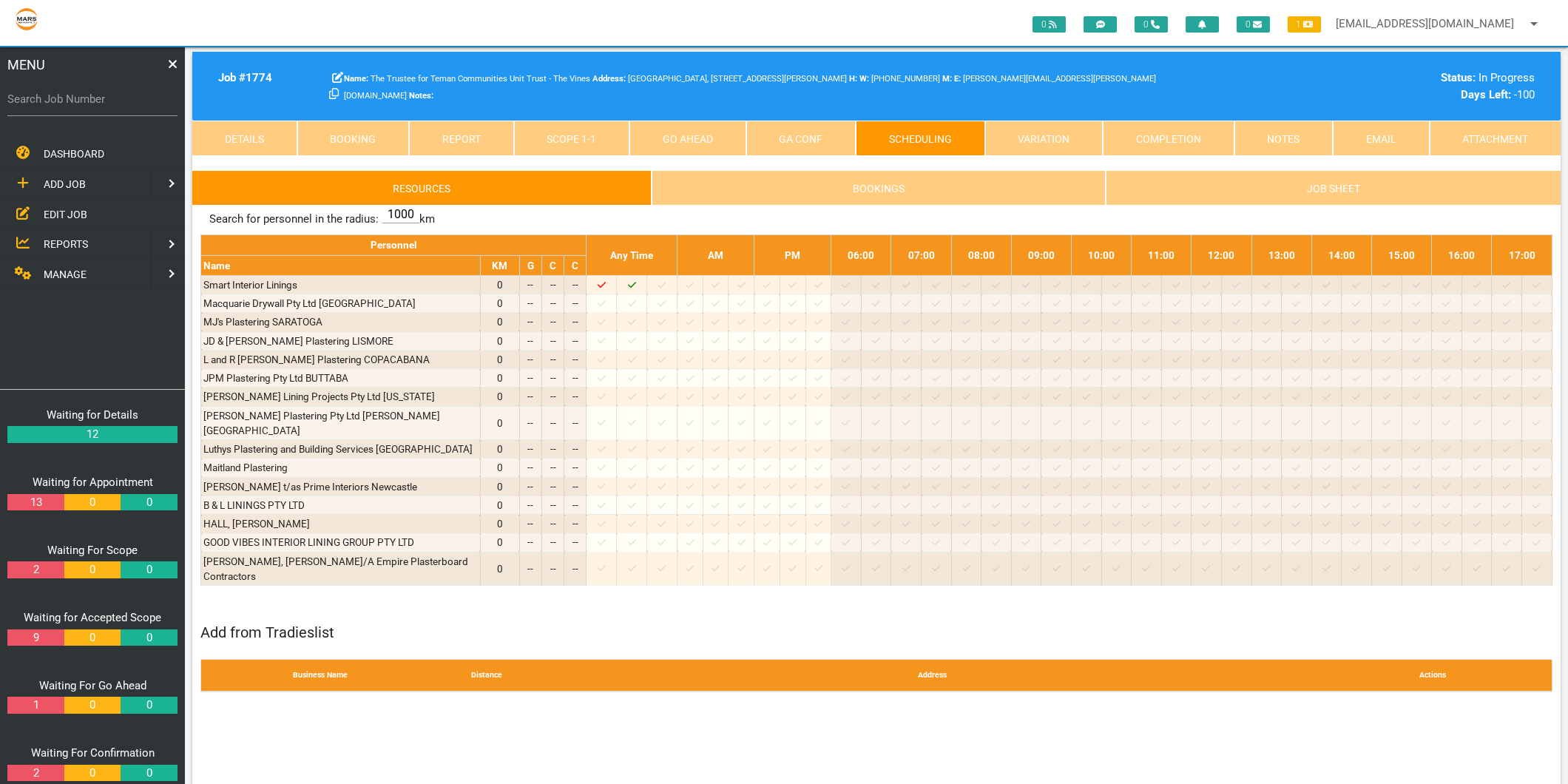
click at [529, 145] on link "Scope 1 - 1" at bounding box center [572, 138] width 116 height 36
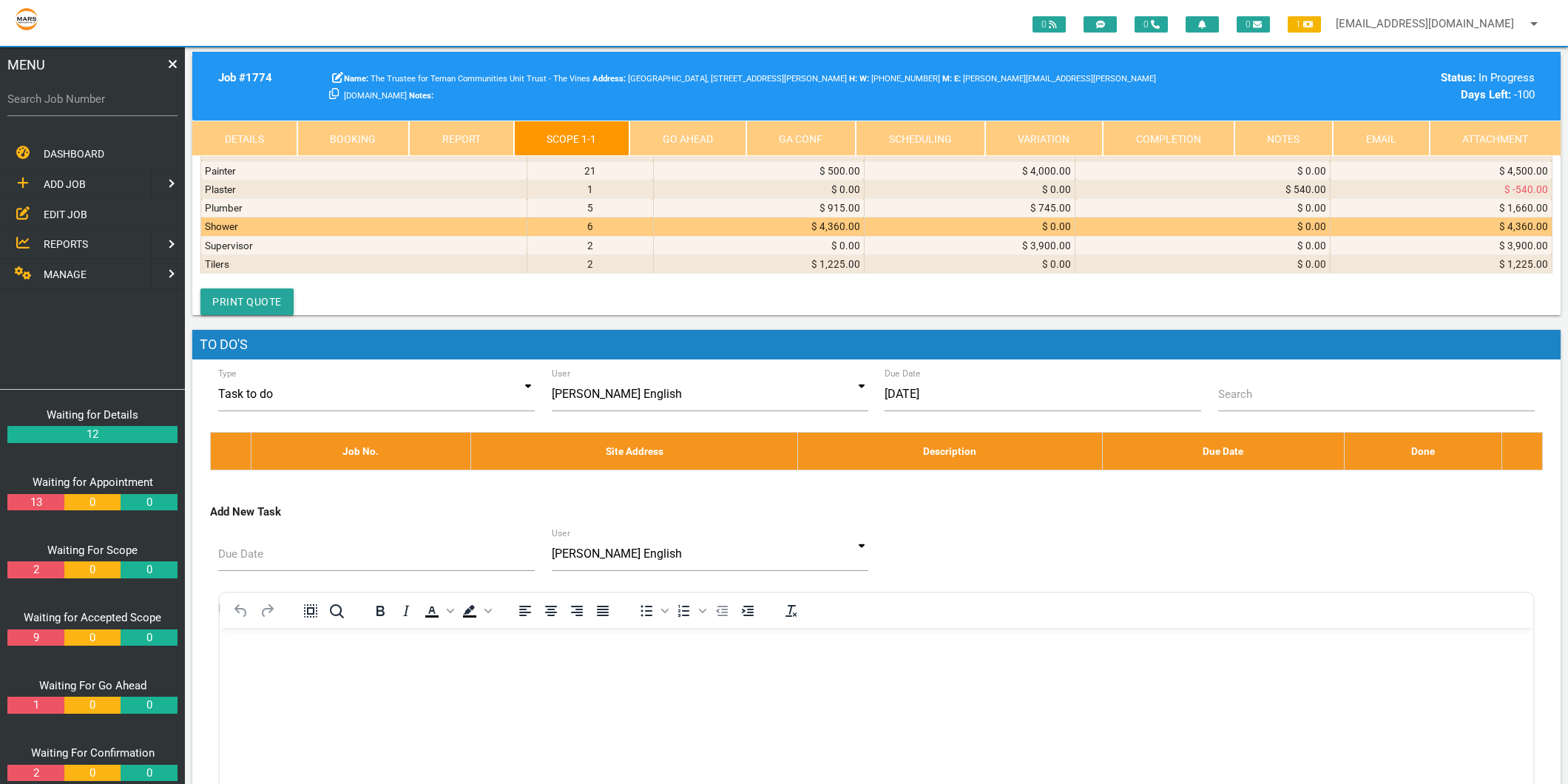
scroll to position [4850, 0]
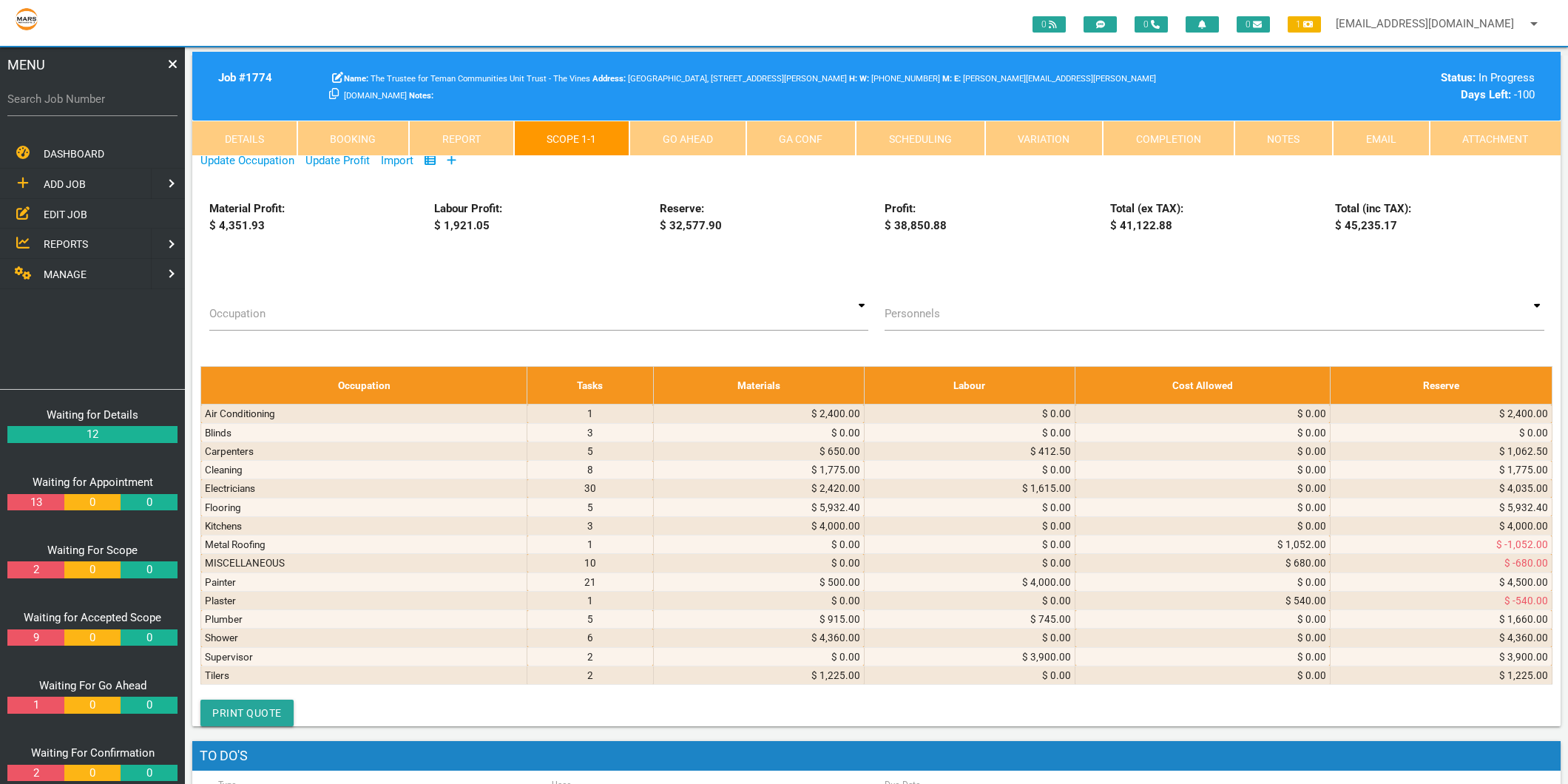
click at [515, 85] on link "Add" at bounding box center [524, 79] width 18 height 12
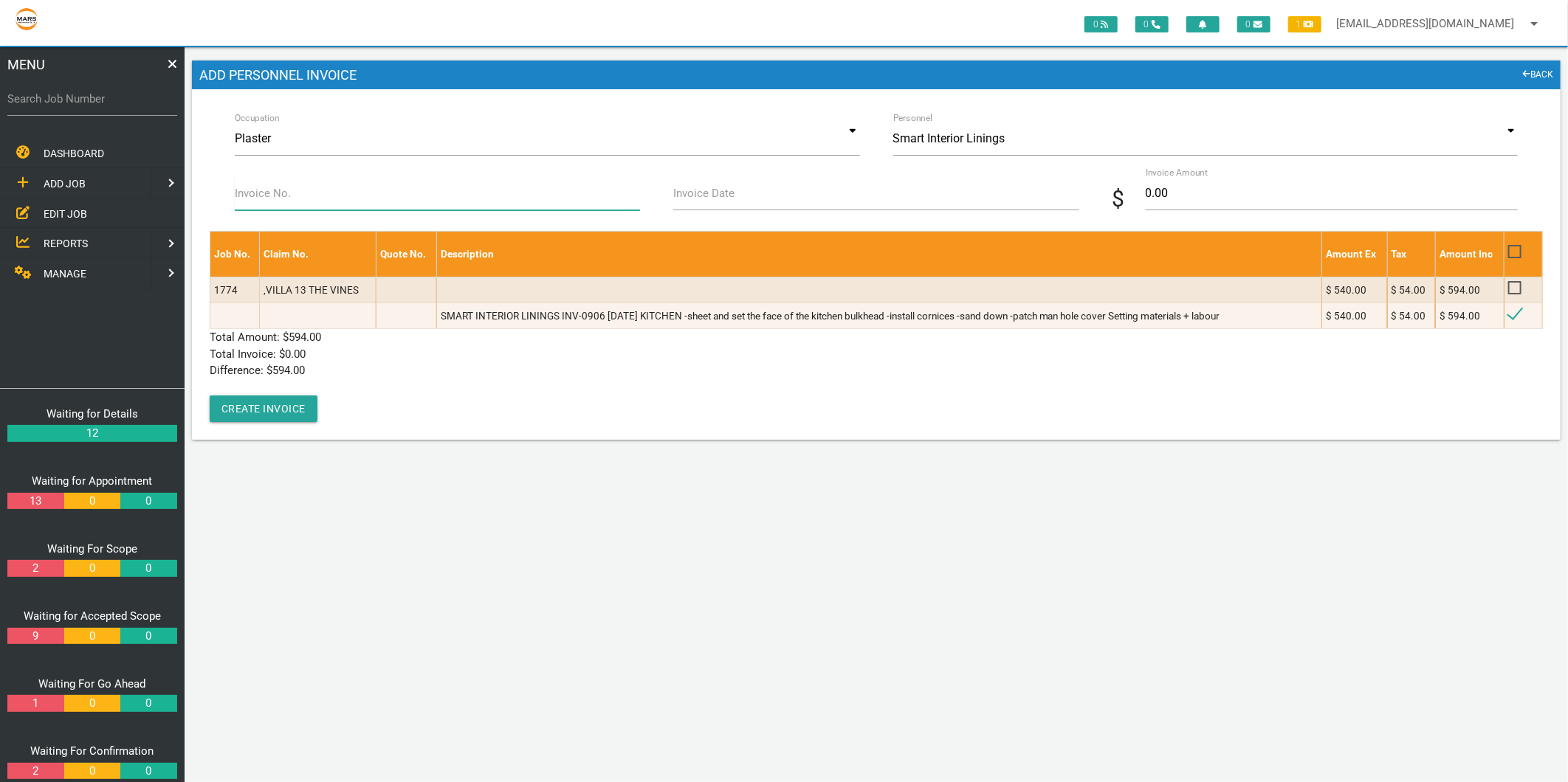
click at [267, 203] on input "Invoice No." at bounding box center [437, 193] width 405 height 34
type input "INV-0906"
click at [738, 197] on input "Invoice Date" at bounding box center [875, 193] width 405 height 34
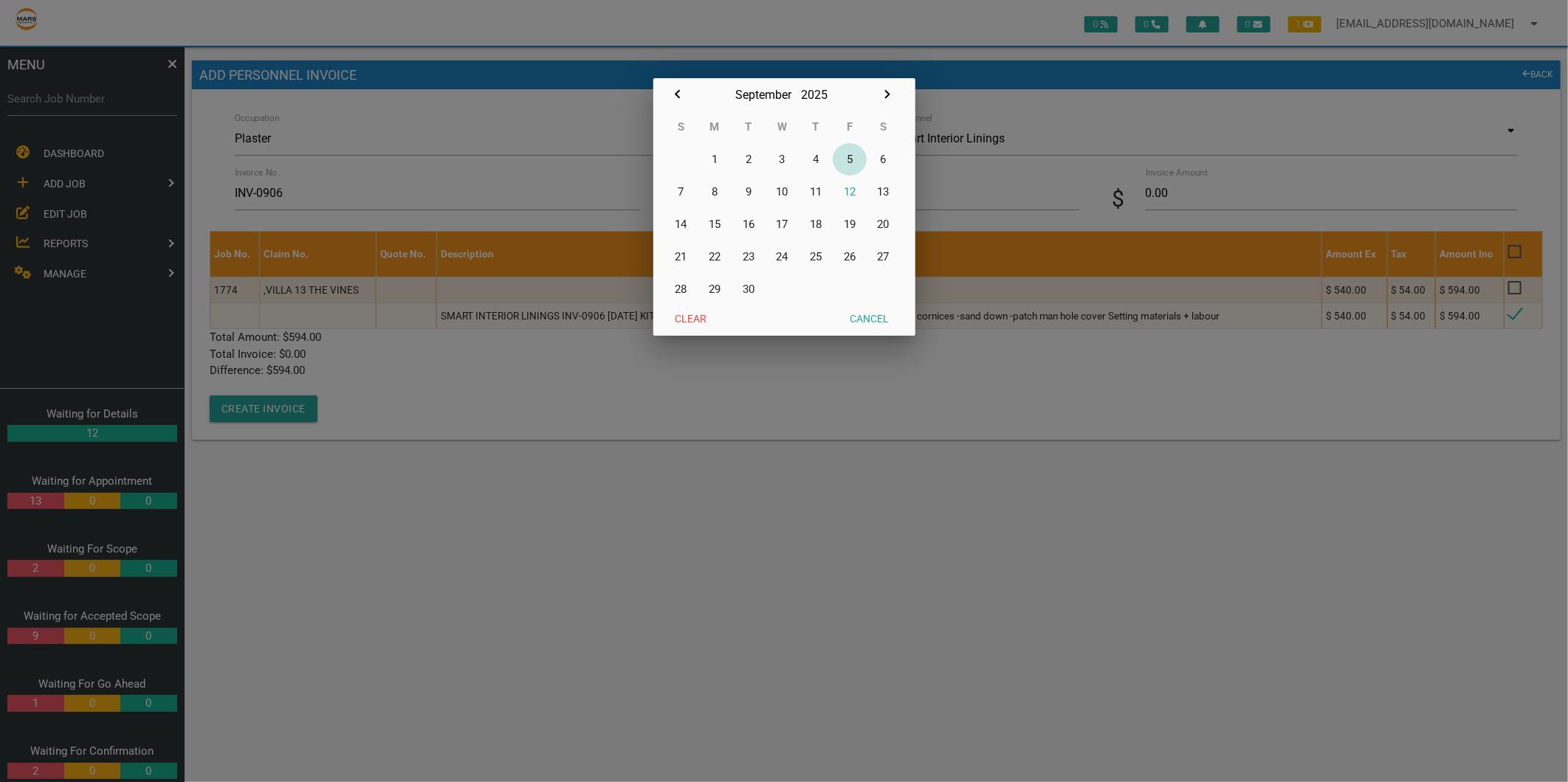
click at [846, 159] on button "5" at bounding box center [849, 159] width 34 height 32
type input "05/09/2025"
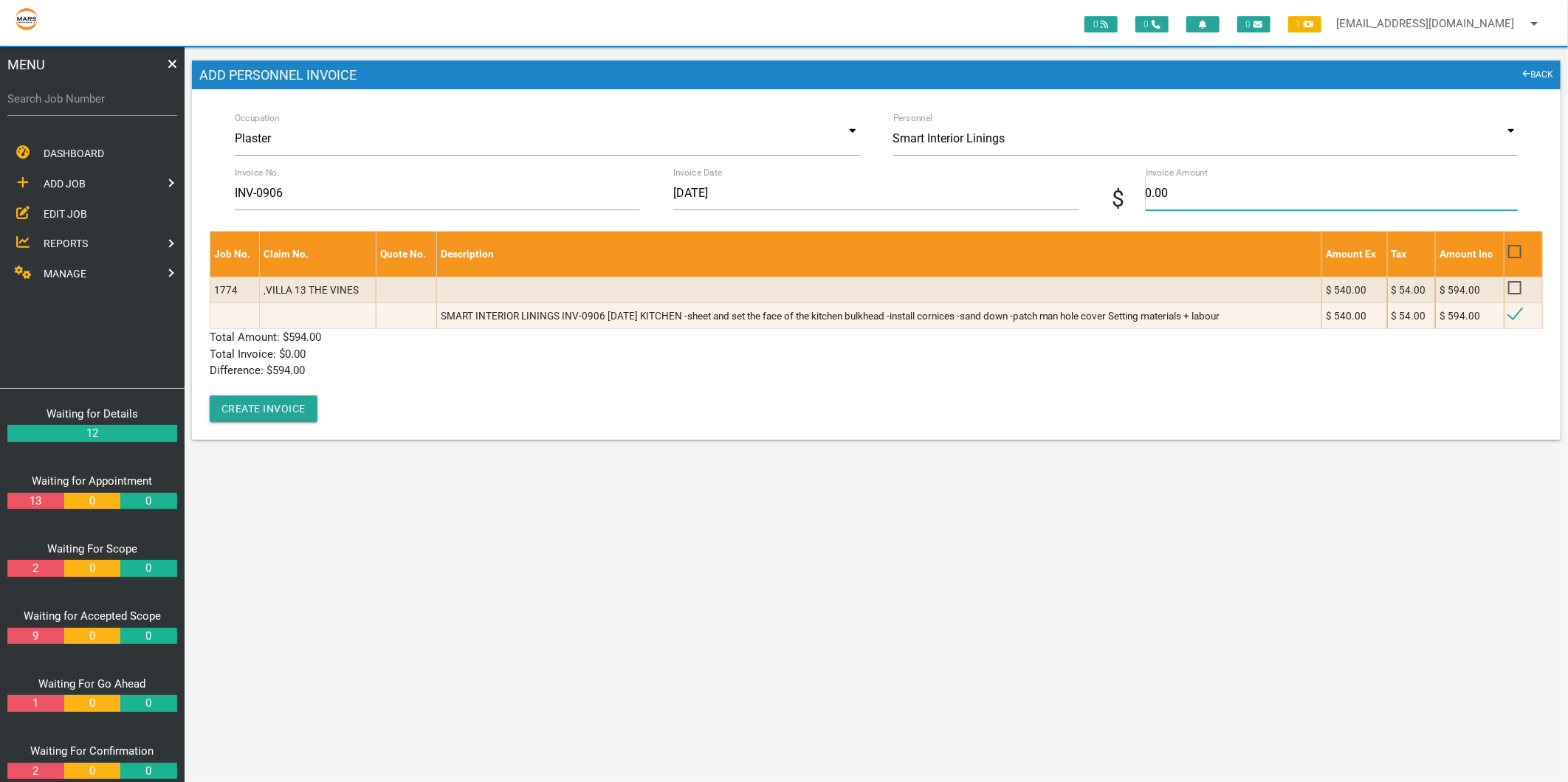
click at [1157, 196] on input "0.00" at bounding box center [1332, 193] width 372 height 34
type input "594"
click at [384, 334] on p "Total Amount: $ 594.00" at bounding box center [876, 337] width 1334 height 17
click at [296, 407] on button "Create Invoice" at bounding box center [263, 409] width 108 height 27
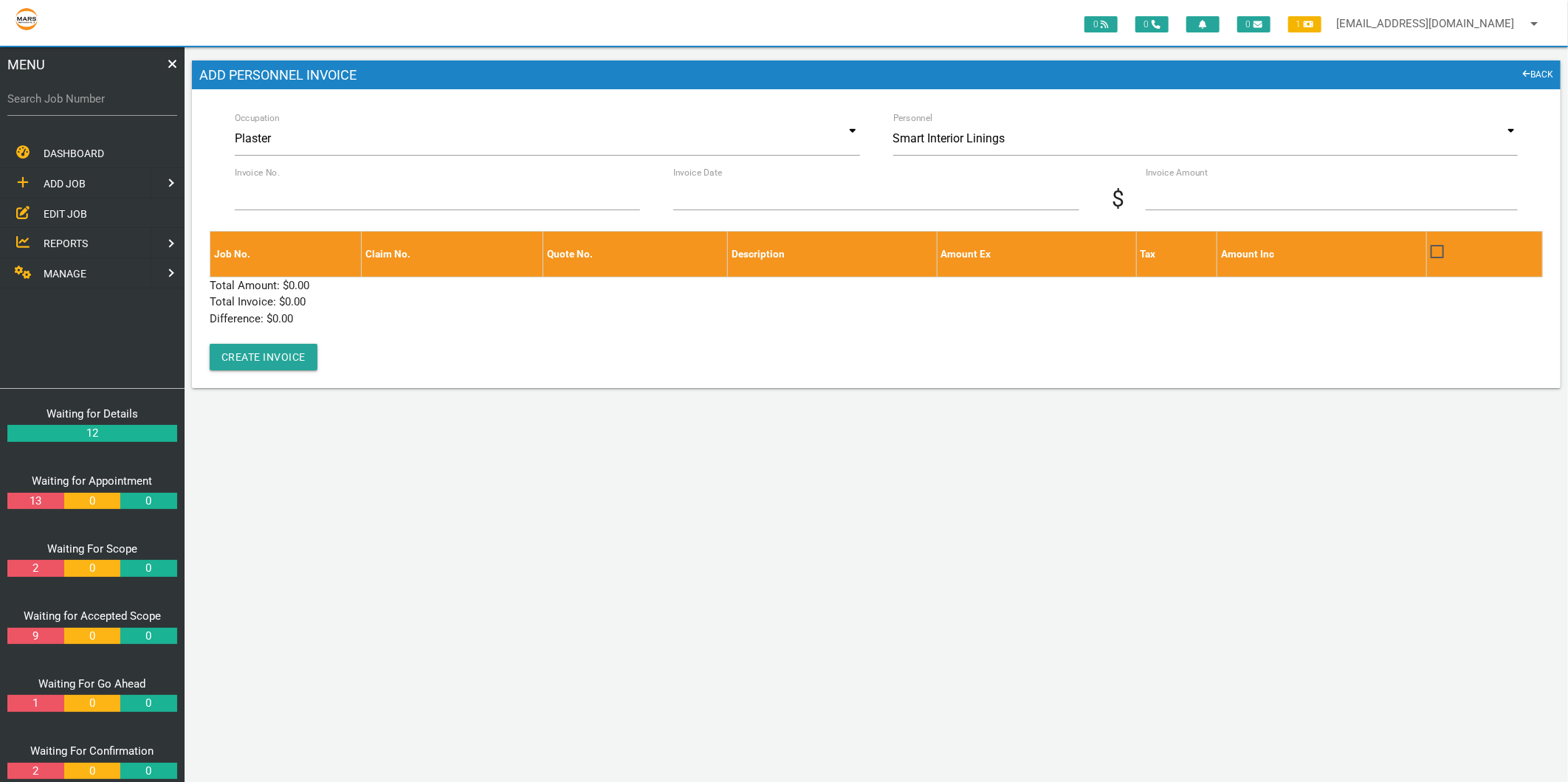
click at [92, 102] on label "Search Job Number" at bounding box center [92, 99] width 170 height 17
click at [92, 102] on input "Search Job Number" at bounding box center [92, 98] width 170 height 34
type input "1749"
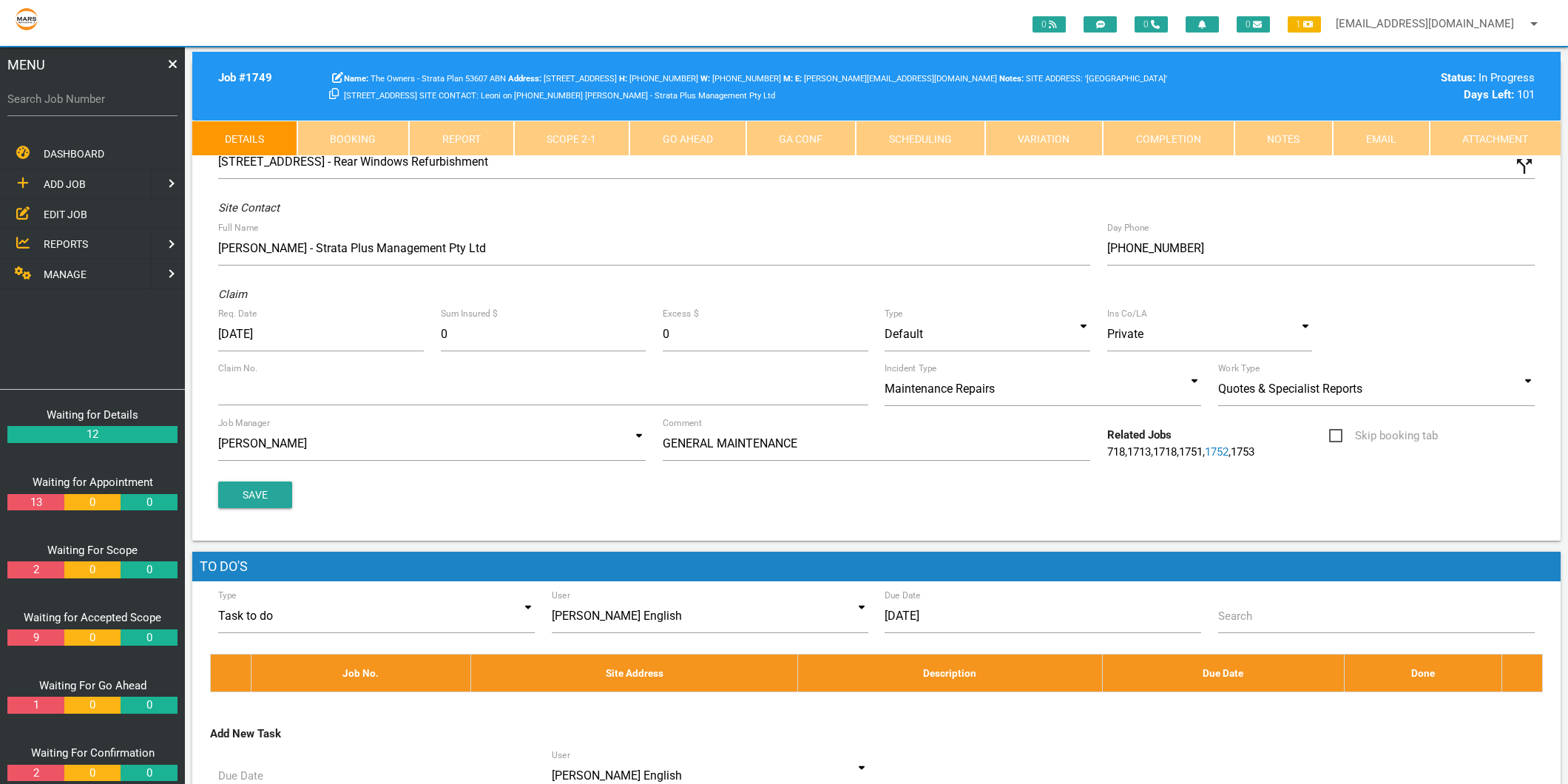
click at [587, 146] on link "Scope 2 - 1" at bounding box center [572, 138] width 116 height 36
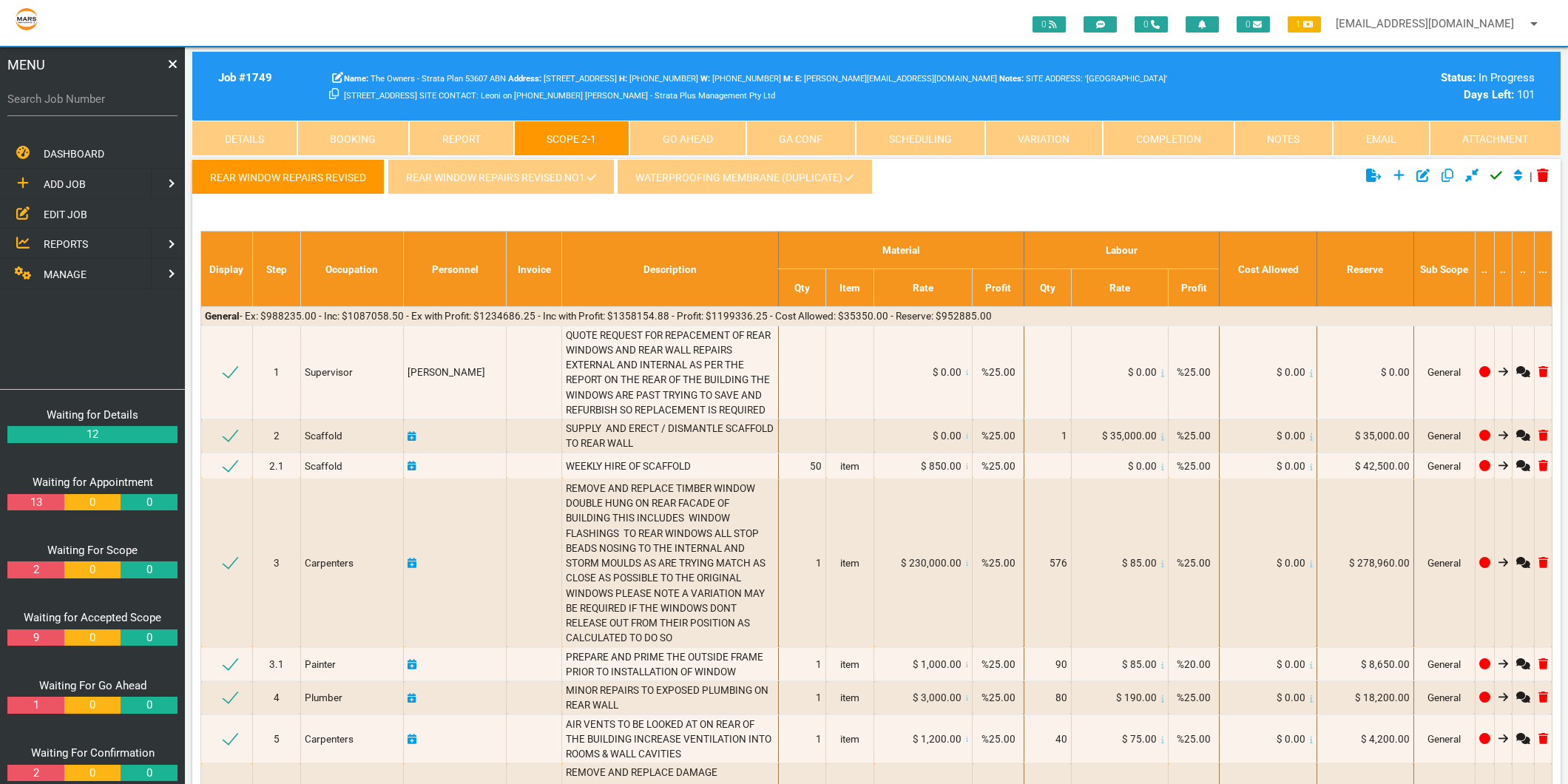
click at [523, 164] on link "REAR WINDOW REPAIRS REVISED NO1" at bounding box center [501, 177] width 226 height 36
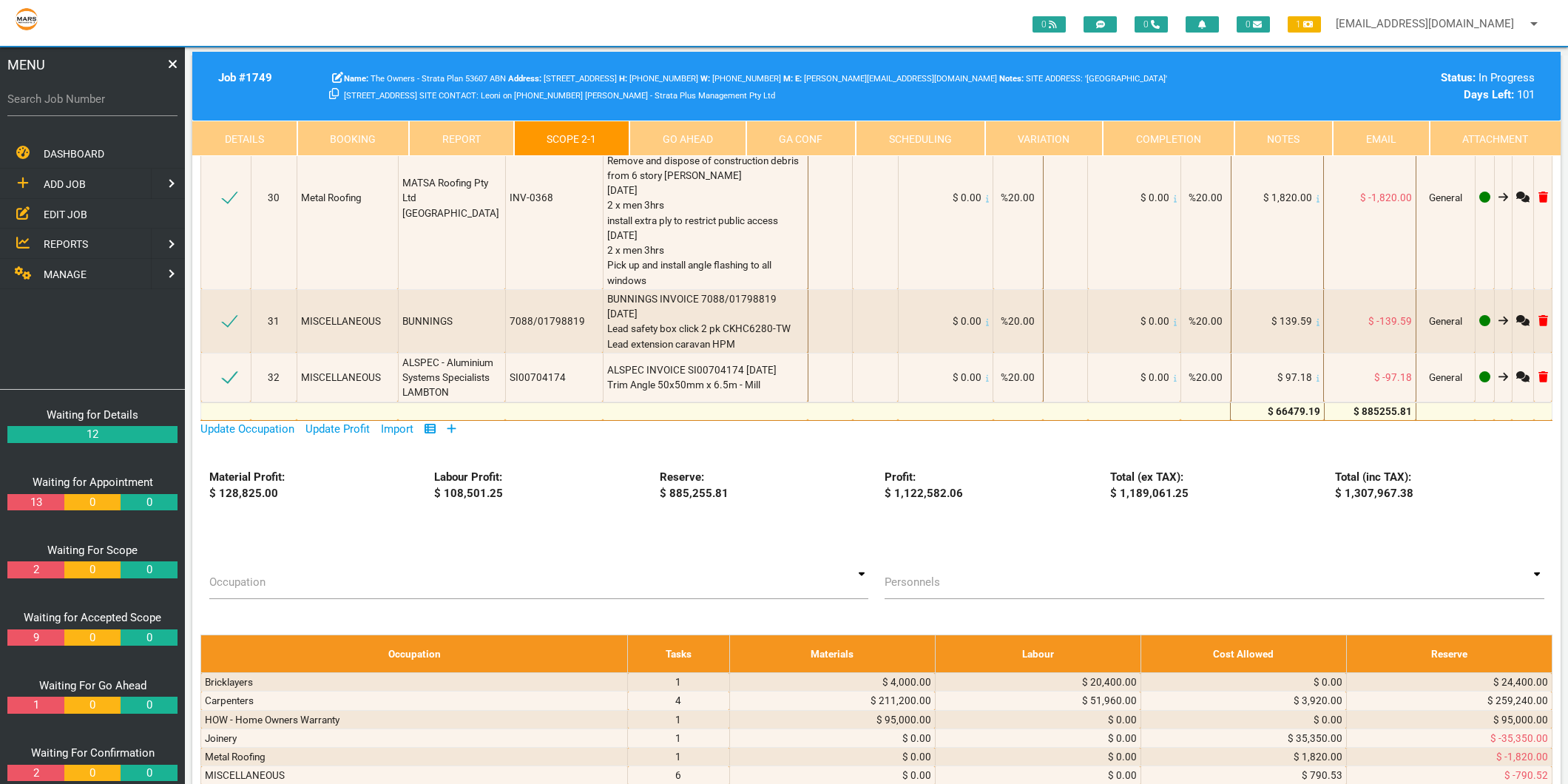
scroll to position [2795, 0]
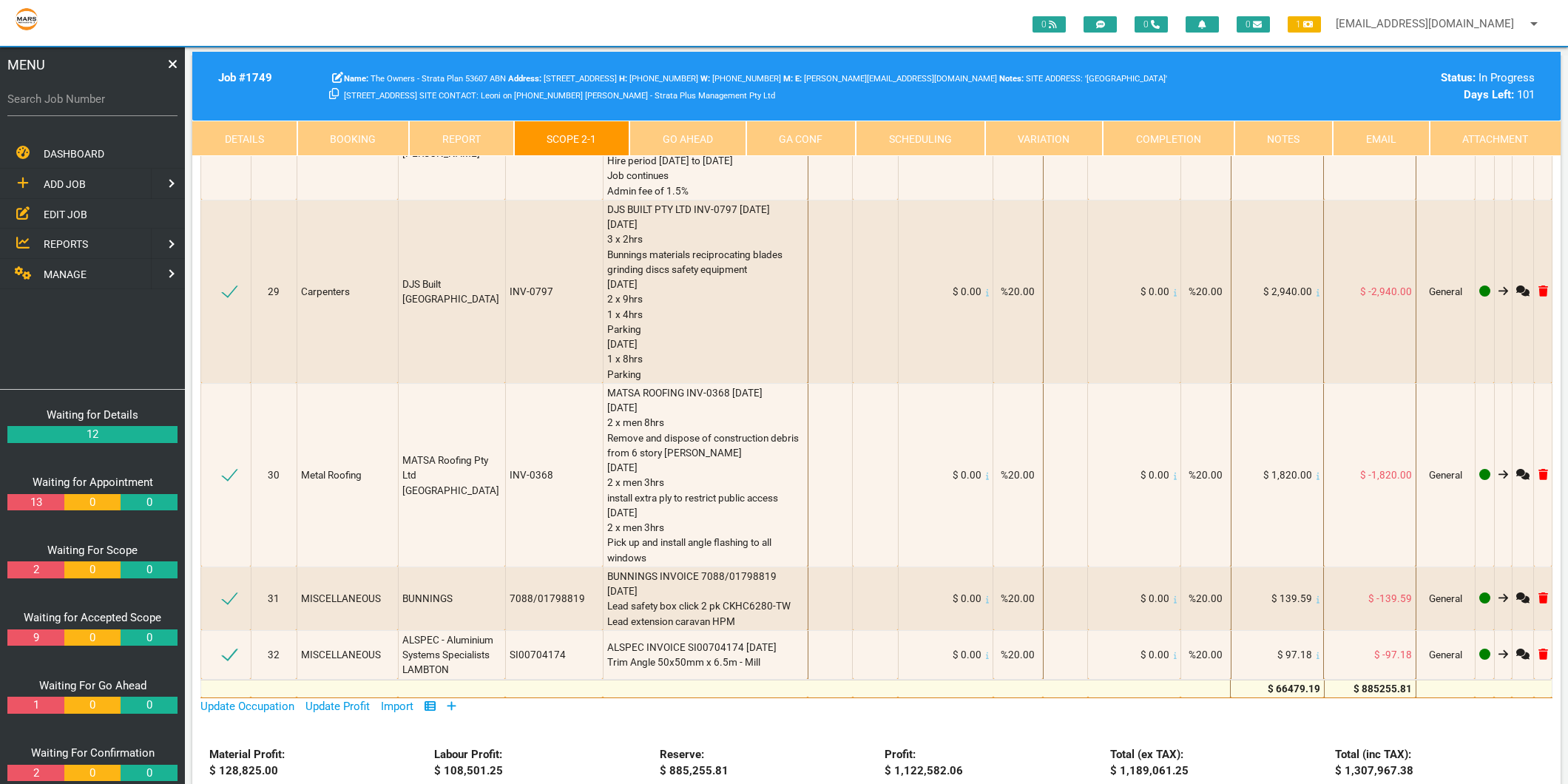
click at [449, 701] on icon at bounding box center [451, 707] width 9 height 11
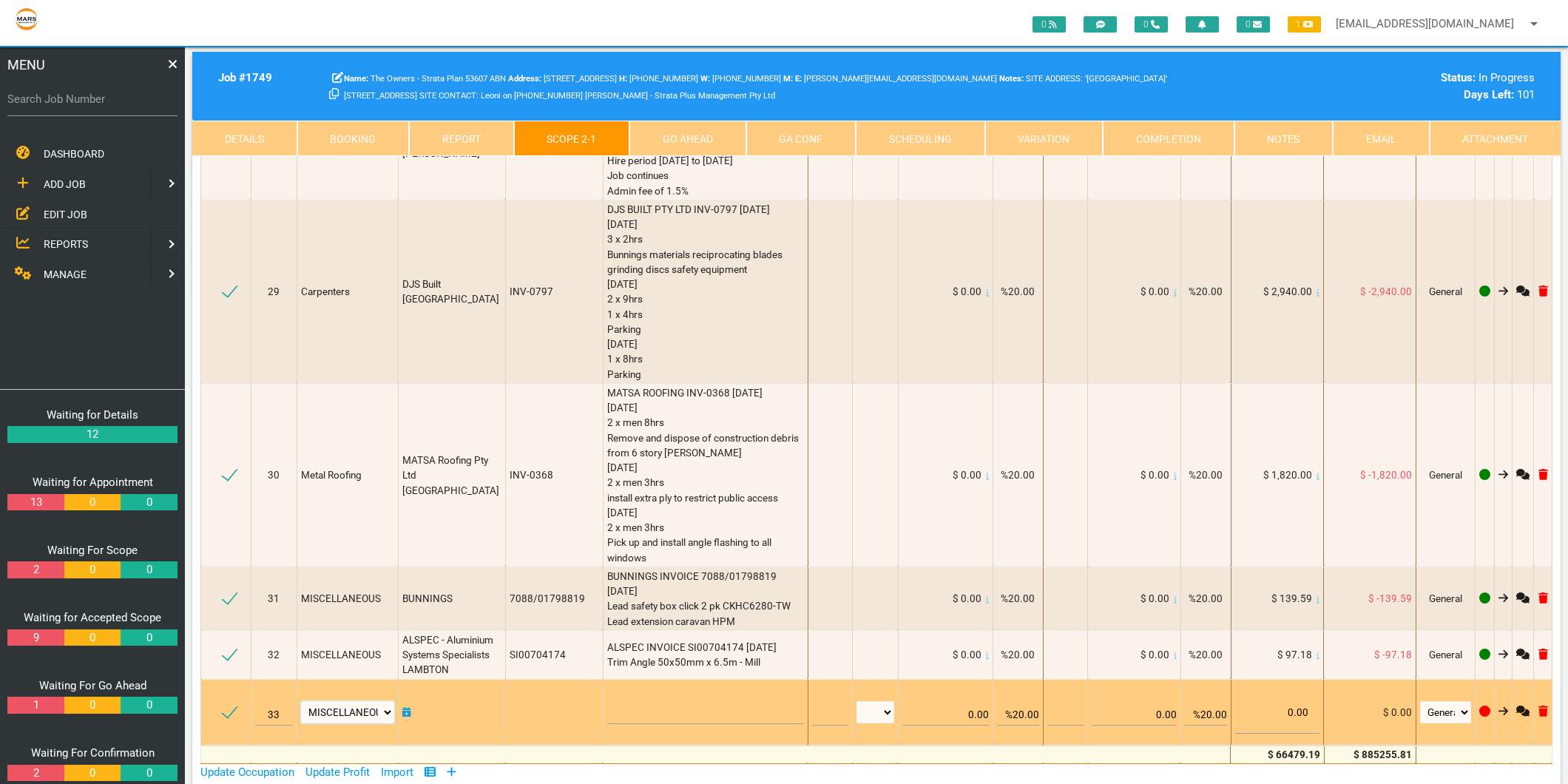
click at [379, 701] on select "Air Conditioning Asbestos Removal Awnings Blinds Bricklayers Building Inspectio…" at bounding box center [347, 712] width 93 height 22
select select "Render"
click at [303, 701] on select "Air Conditioning Asbestos Removal Awnings Blinds Bricklayers Building Inspectio…" at bounding box center [347, 712] width 93 height 22
click at [670, 691] on textarea at bounding box center [705, 708] width 197 height 33
type textarea "c"
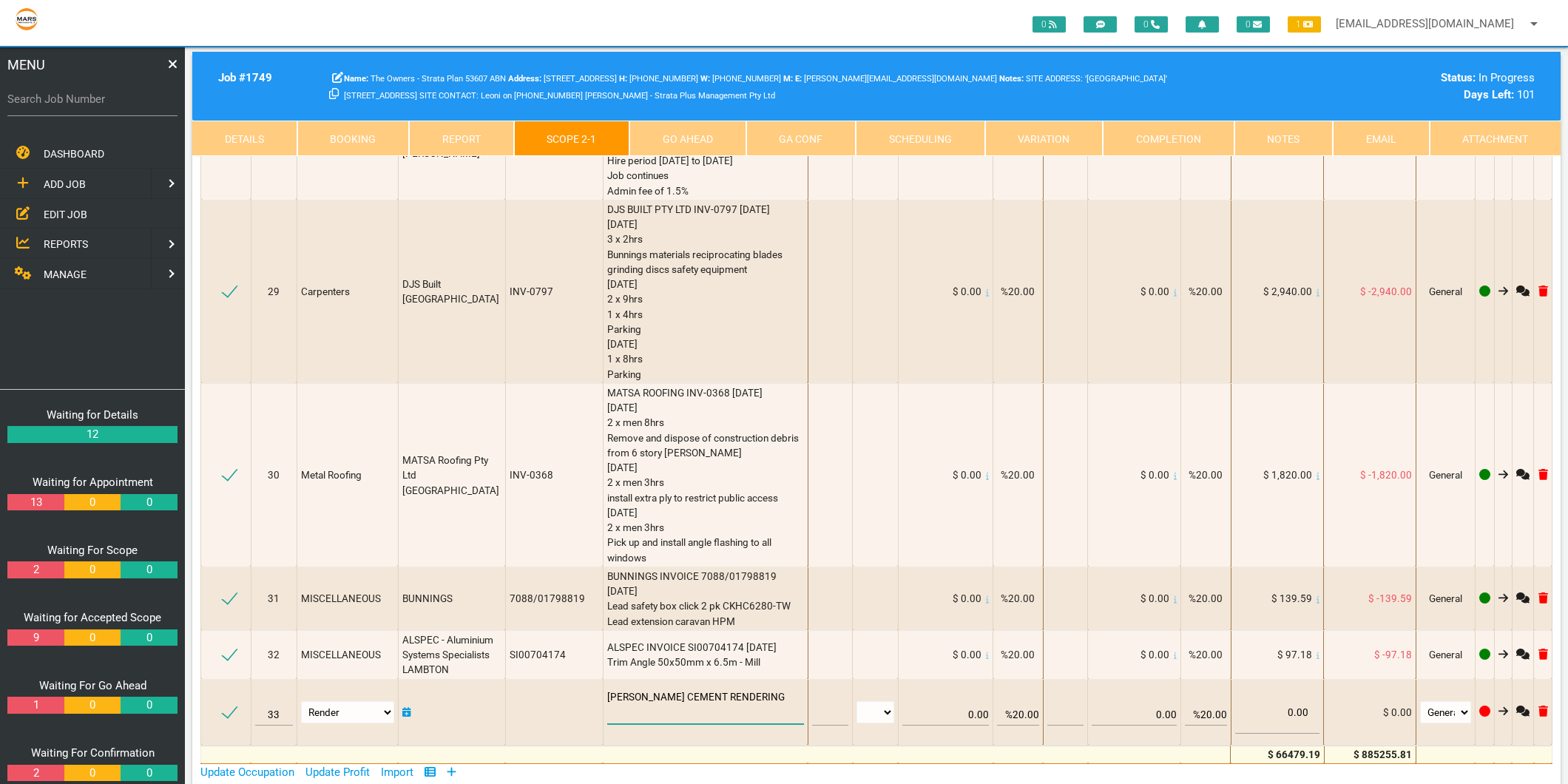
type textarea "CHRIS LEGGE CEMENT RENDERING"
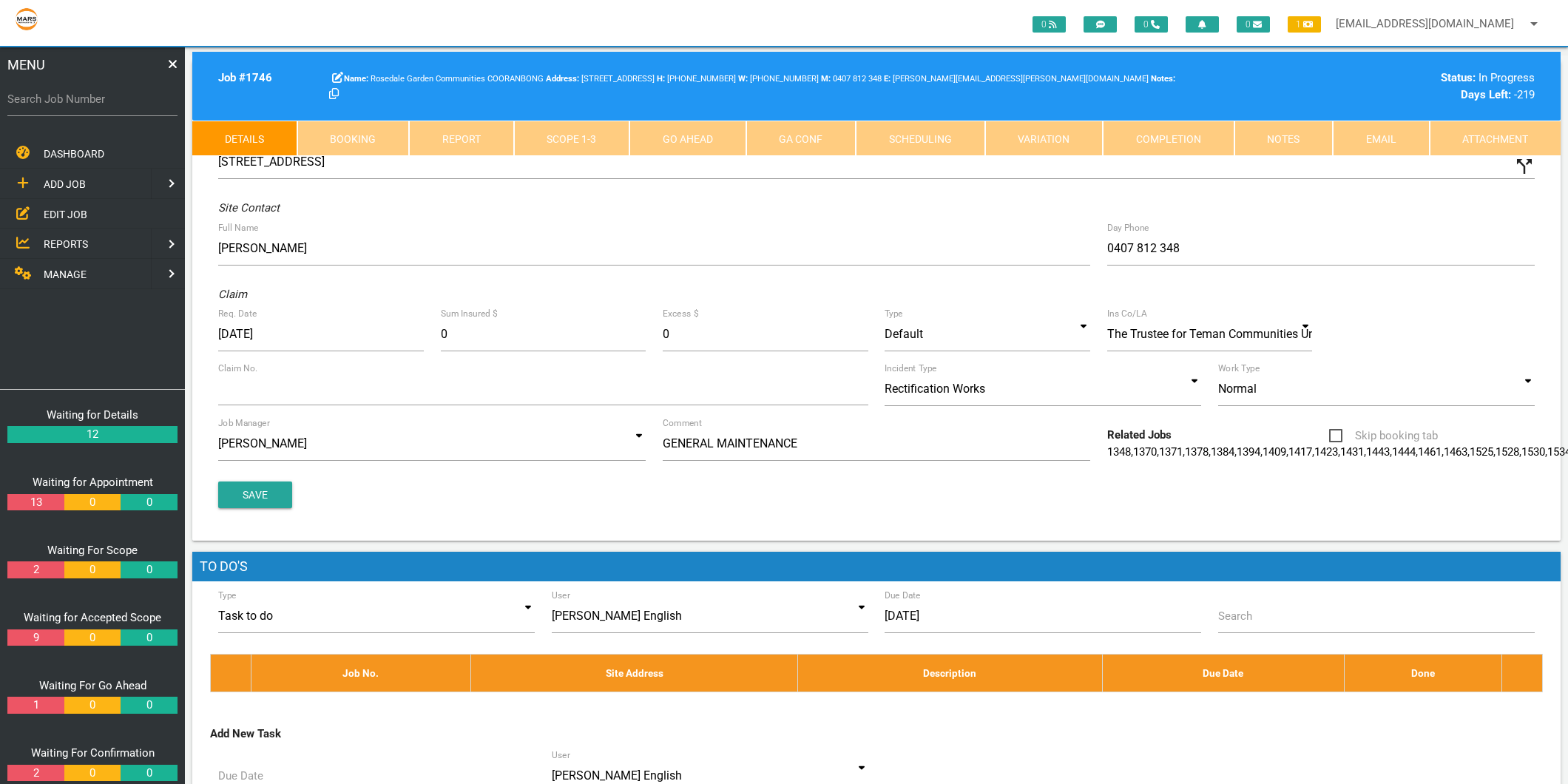
click at [70, 269] on span "MANAGE" at bounding box center [64, 275] width 43 height 12
click at [96, 182] on span "PERSONNEL" at bounding box center [73, 183] width 59 height 12
click at [91, 202] on link "EDIT PERSONNEL" at bounding box center [92, 213] width 191 height 30
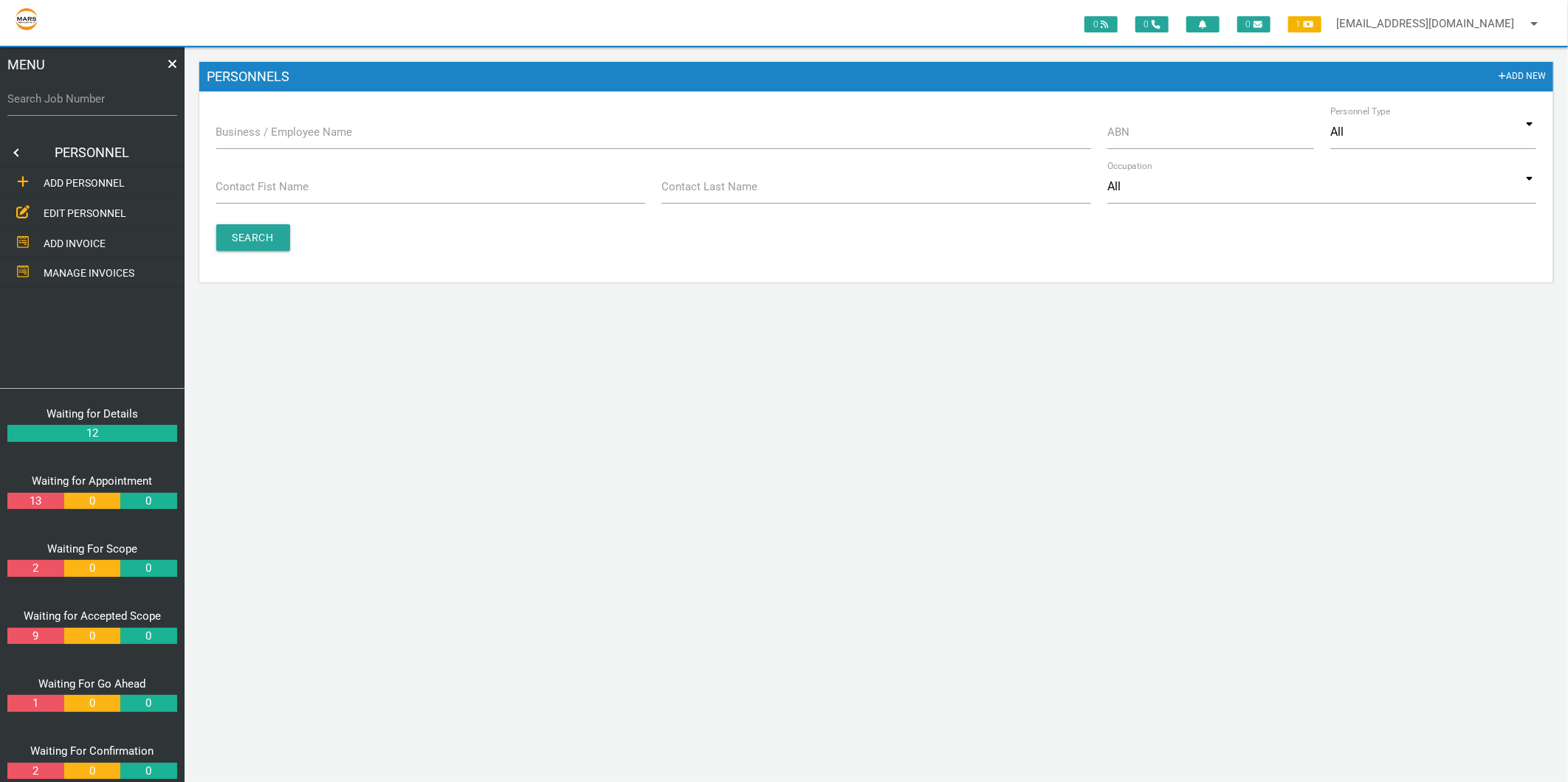
click at [242, 130] on label "Business / Employee Name" at bounding box center [284, 132] width 137 height 17
click at [242, 130] on input "Business / Employee Name" at bounding box center [653, 131] width 875 height 34
type input "smart"
click at [255, 238] on input "Search" at bounding box center [253, 237] width 74 height 27
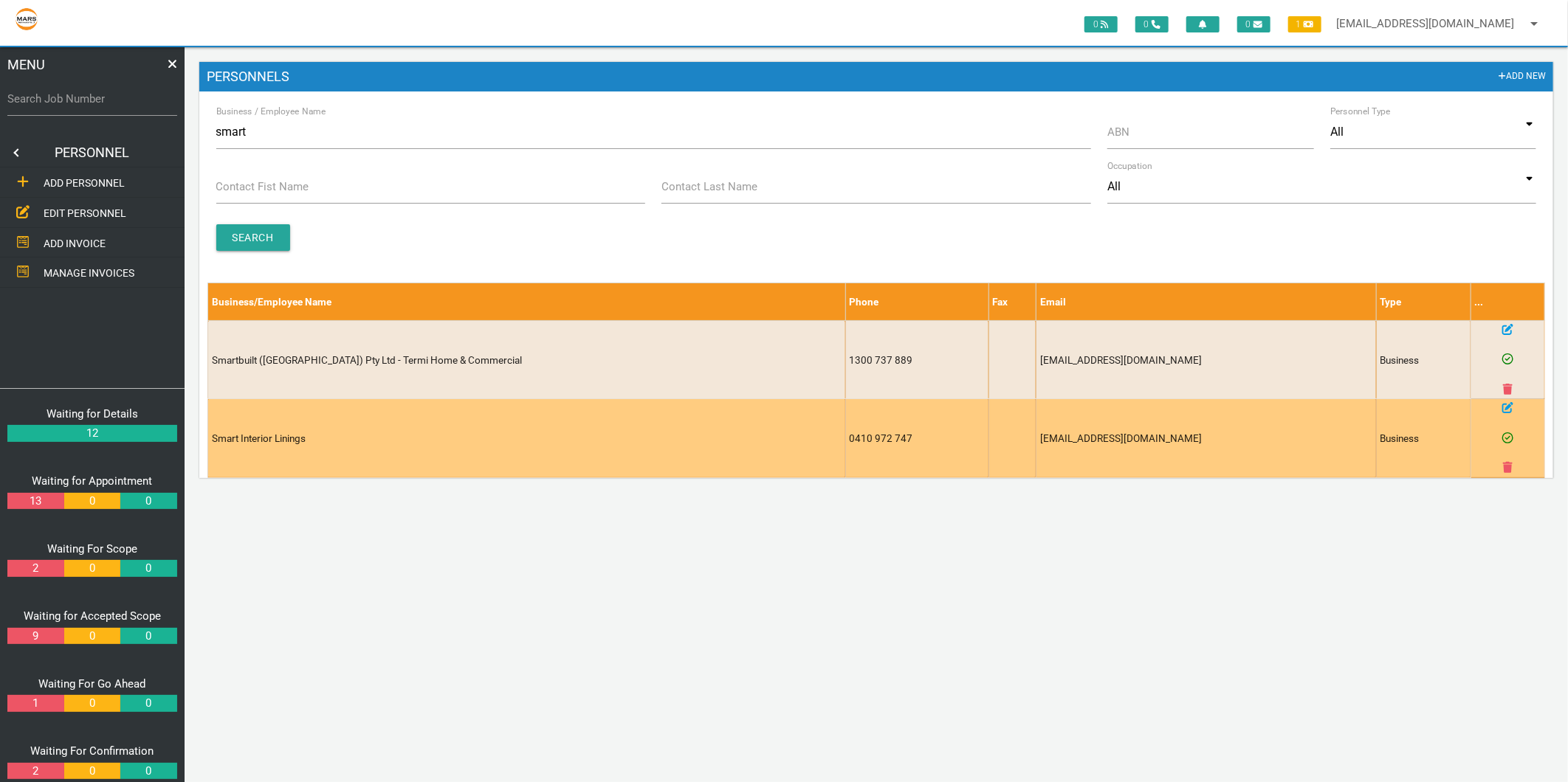
click at [1500, 409] on td at bounding box center [1508, 438] width 74 height 77
click at [1505, 411] on icon at bounding box center [1507, 408] width 11 height 11
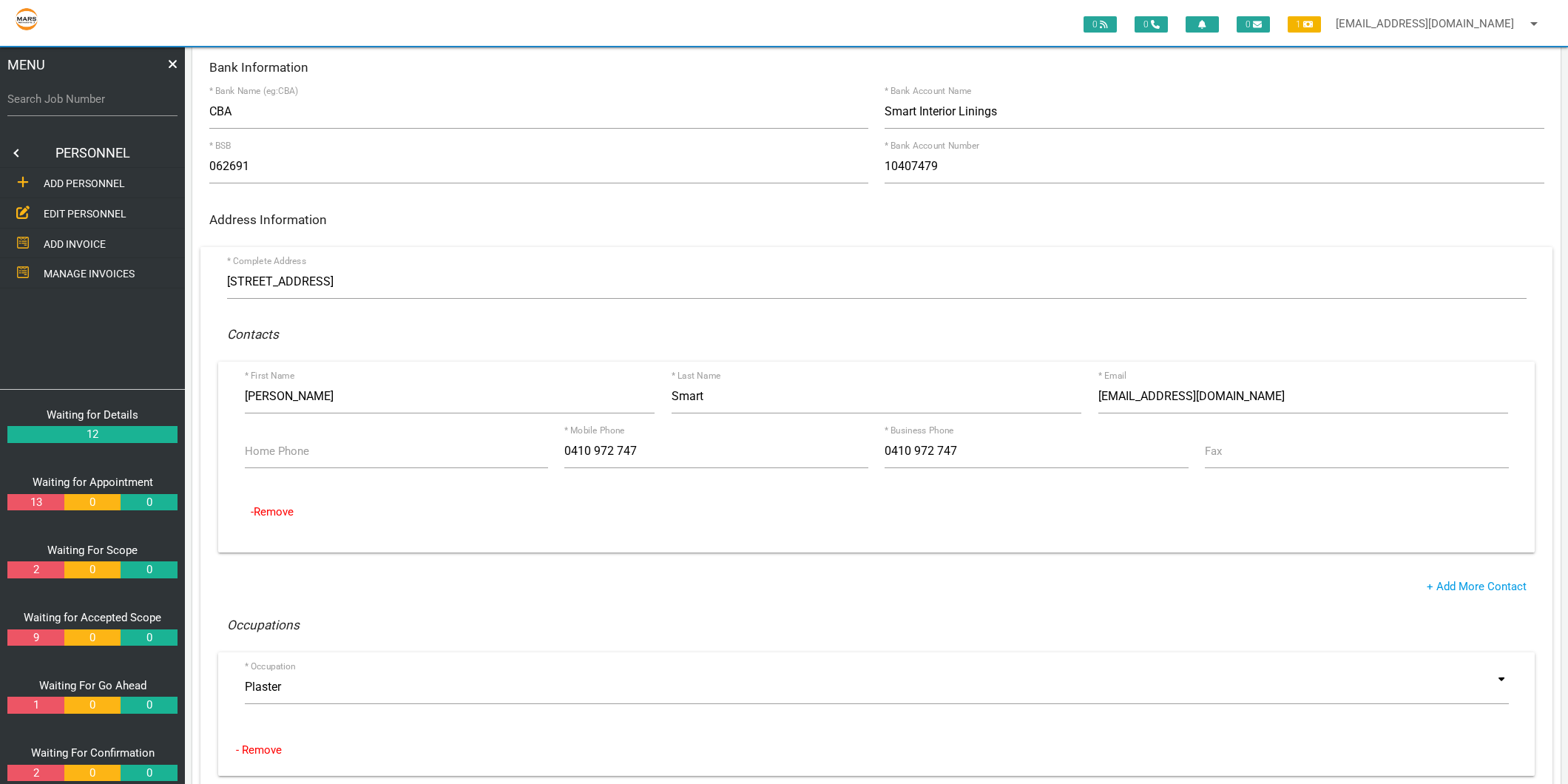
scroll to position [164, 0]
click at [98, 210] on span "EDIT PERSONNEL" at bounding box center [85, 214] width 83 height 12
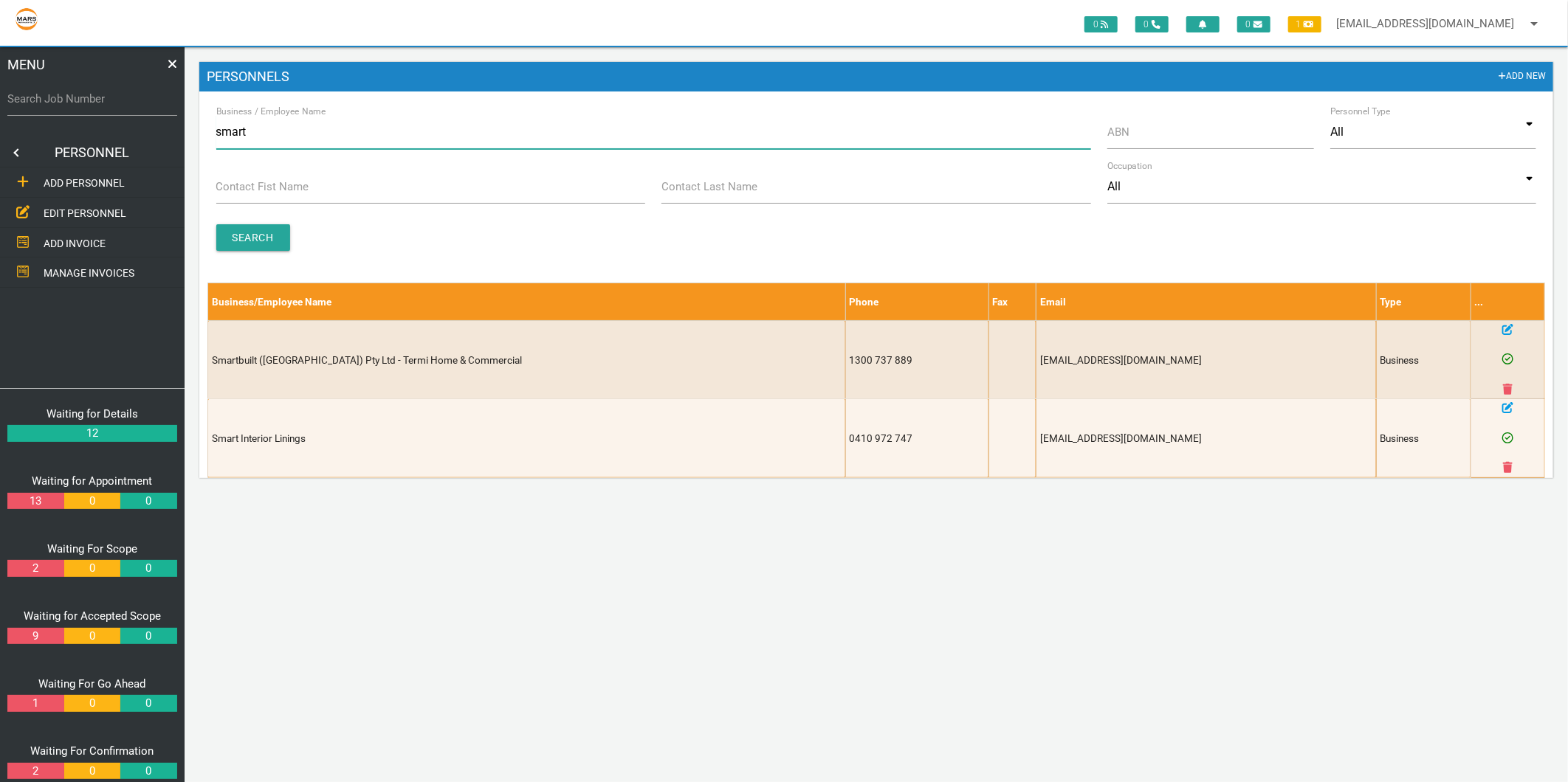
click at [233, 143] on input "smart" at bounding box center [653, 131] width 875 height 34
type input "[PERSON_NAME]"
click at [256, 242] on input "Search" at bounding box center [253, 237] width 74 height 27
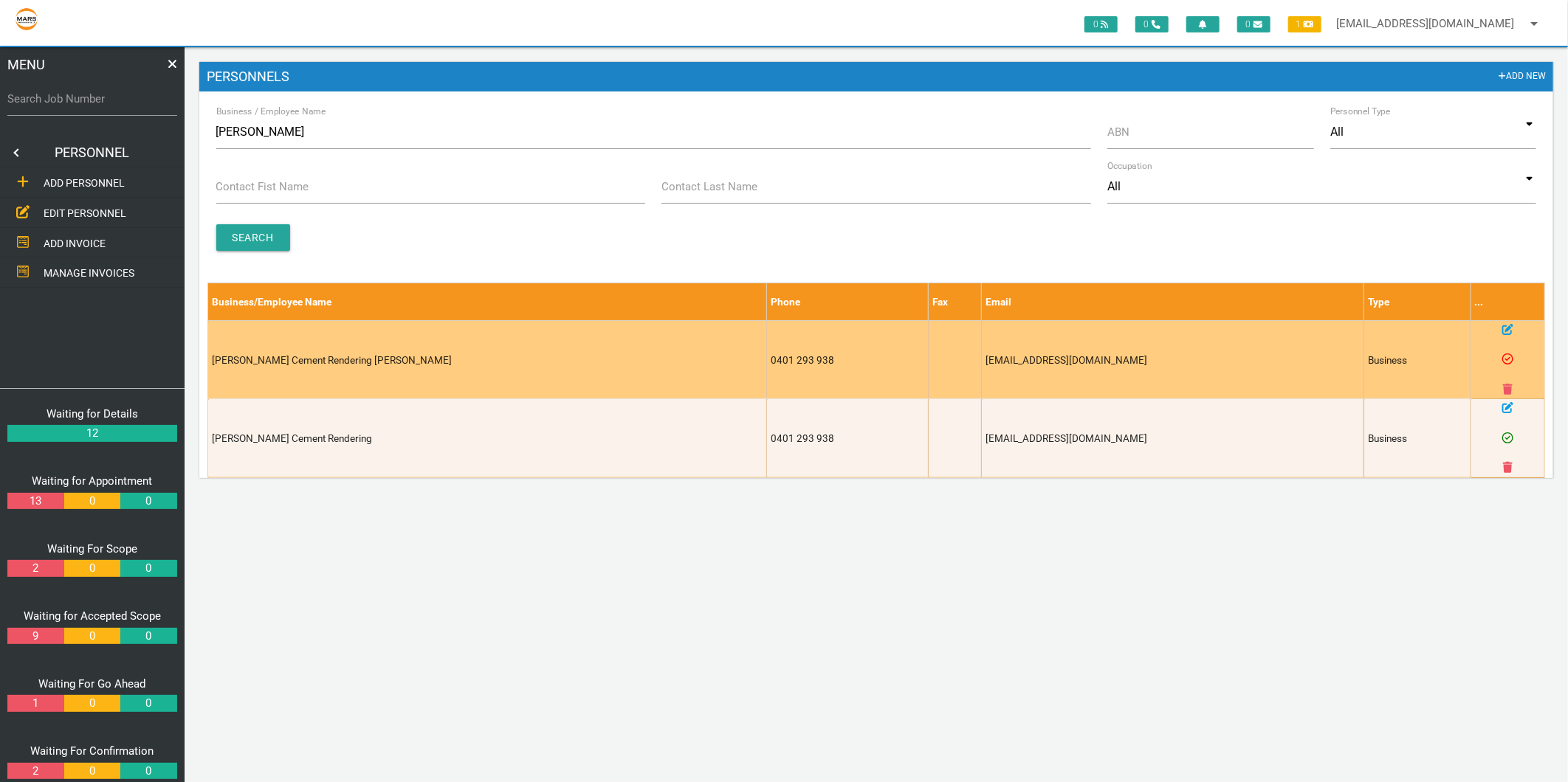
click at [1508, 325] on icon at bounding box center [1507, 330] width 11 height 11
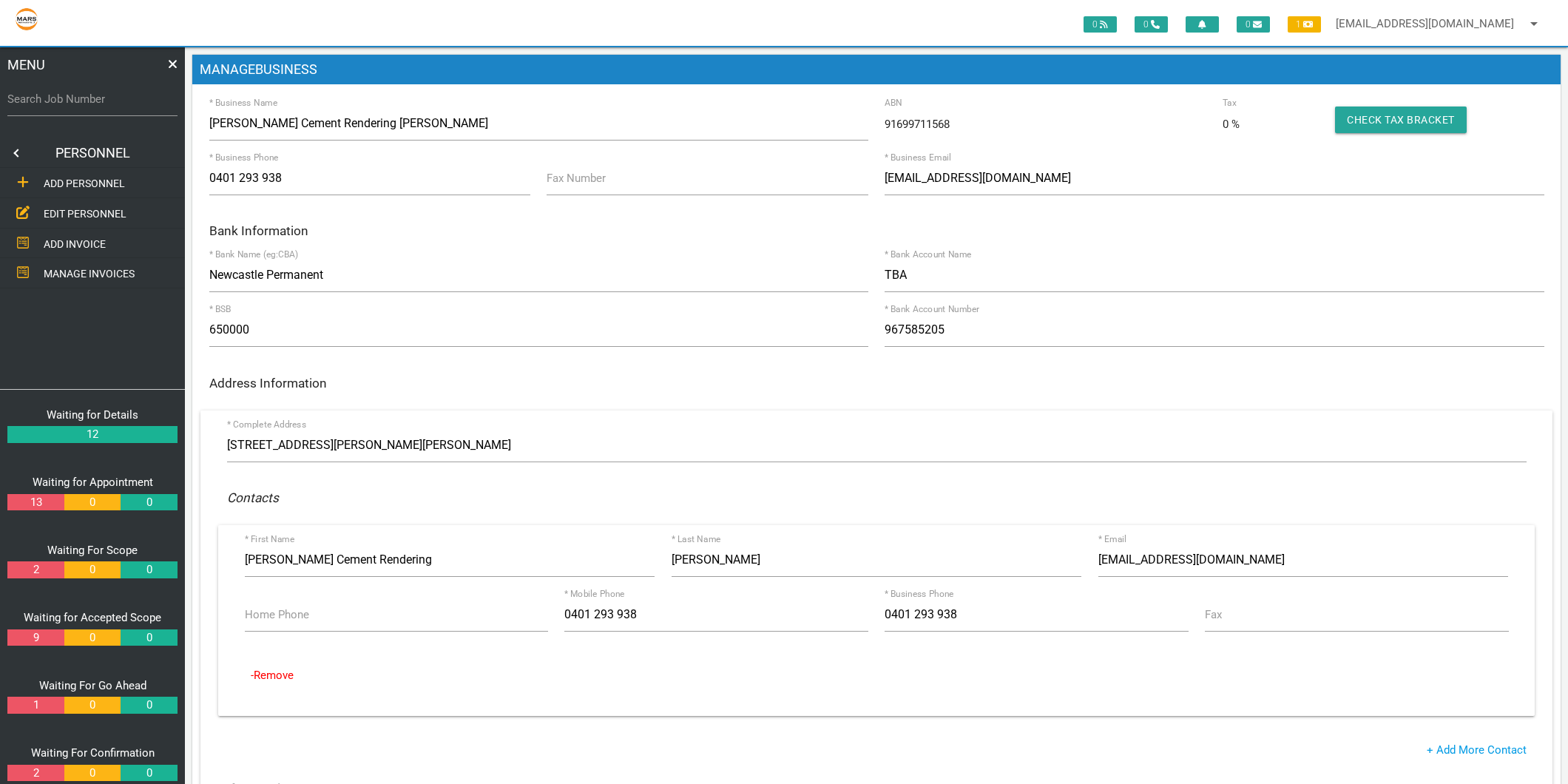
click at [67, 204] on link "EDIT PERSONNEL" at bounding box center [92, 213] width 191 height 30
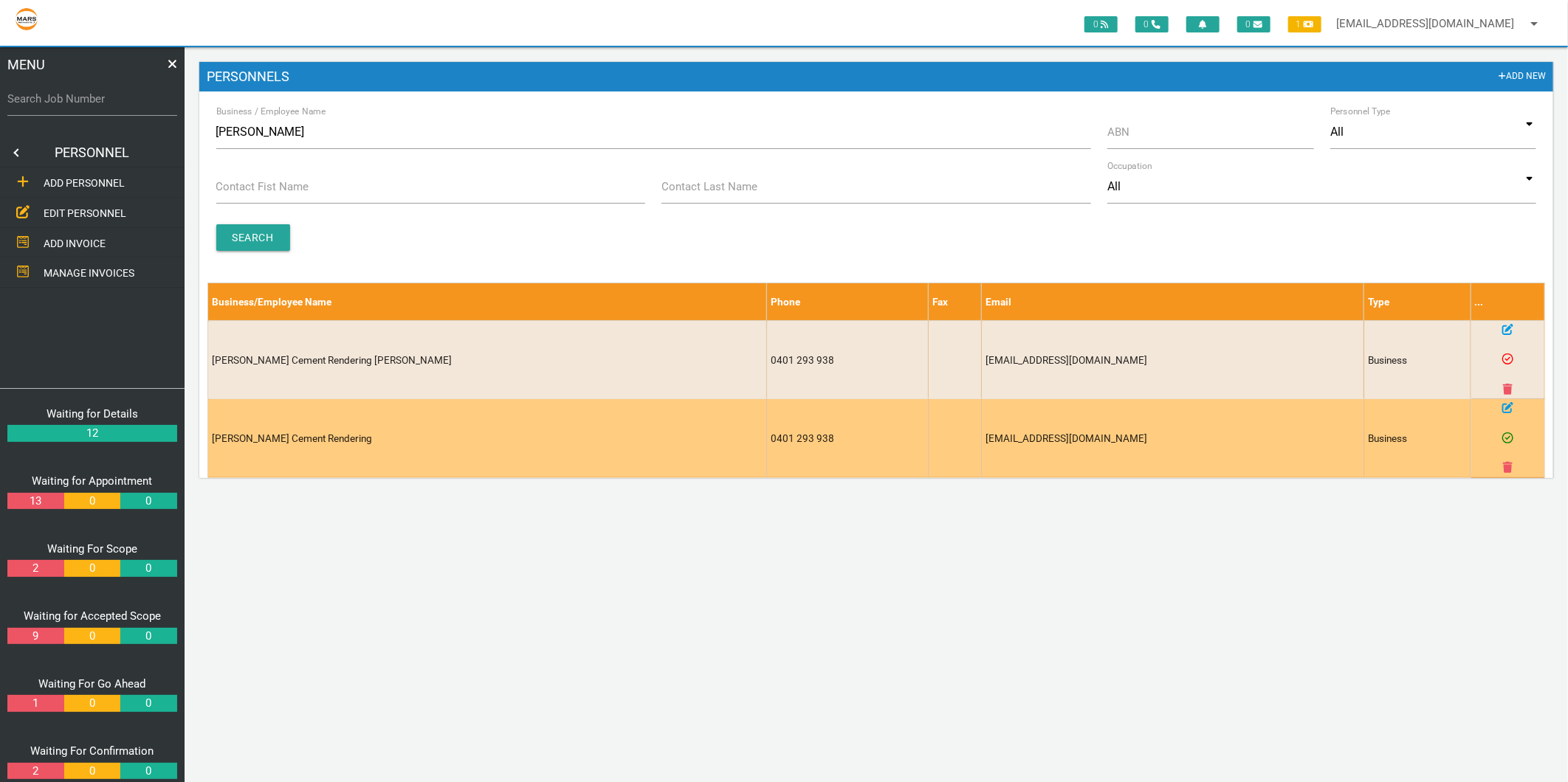
click at [1511, 410] on icon at bounding box center [1507, 408] width 11 height 11
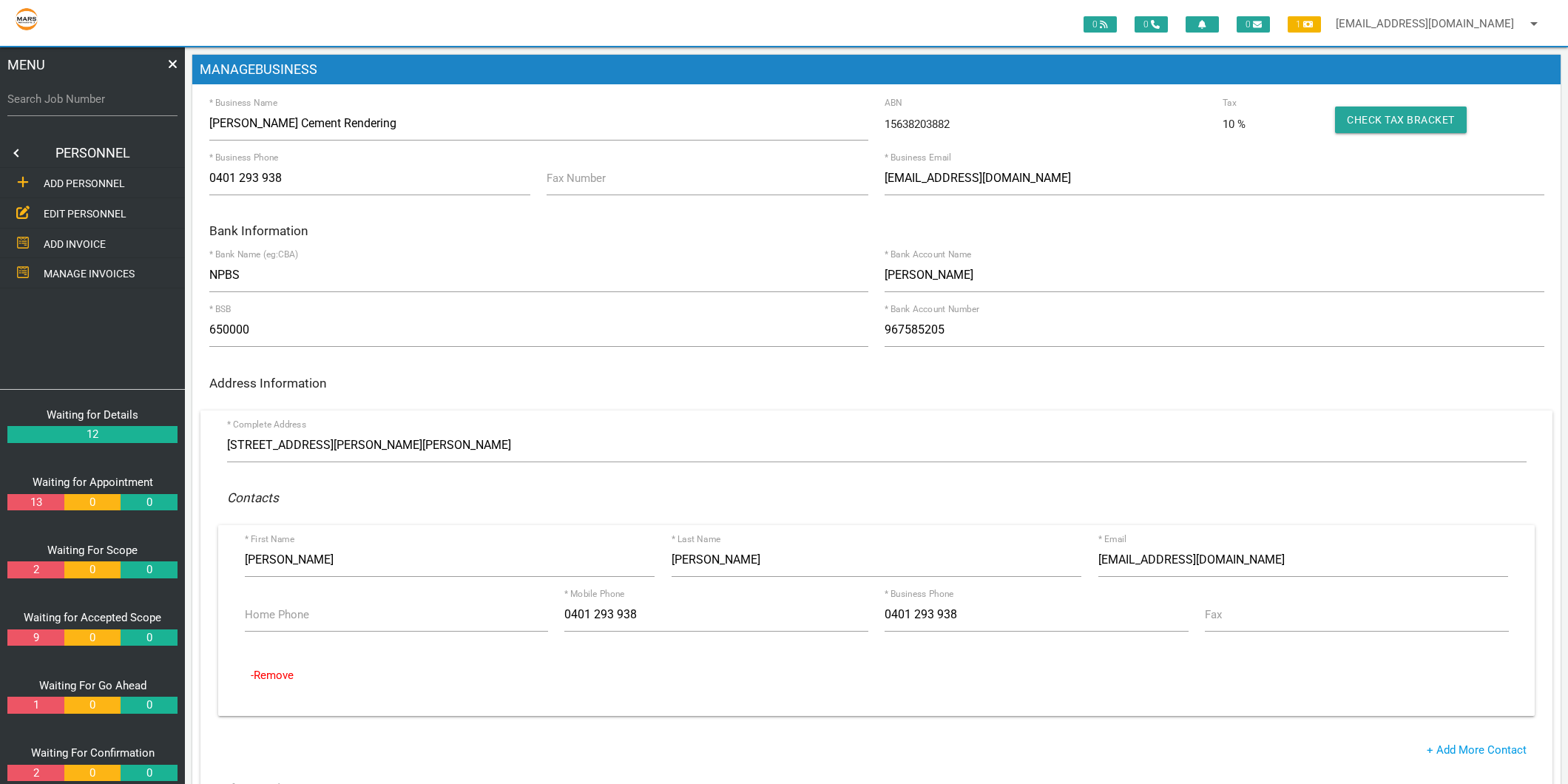
click at [71, 213] on span "EDIT PERSONNEL" at bounding box center [85, 214] width 83 height 12
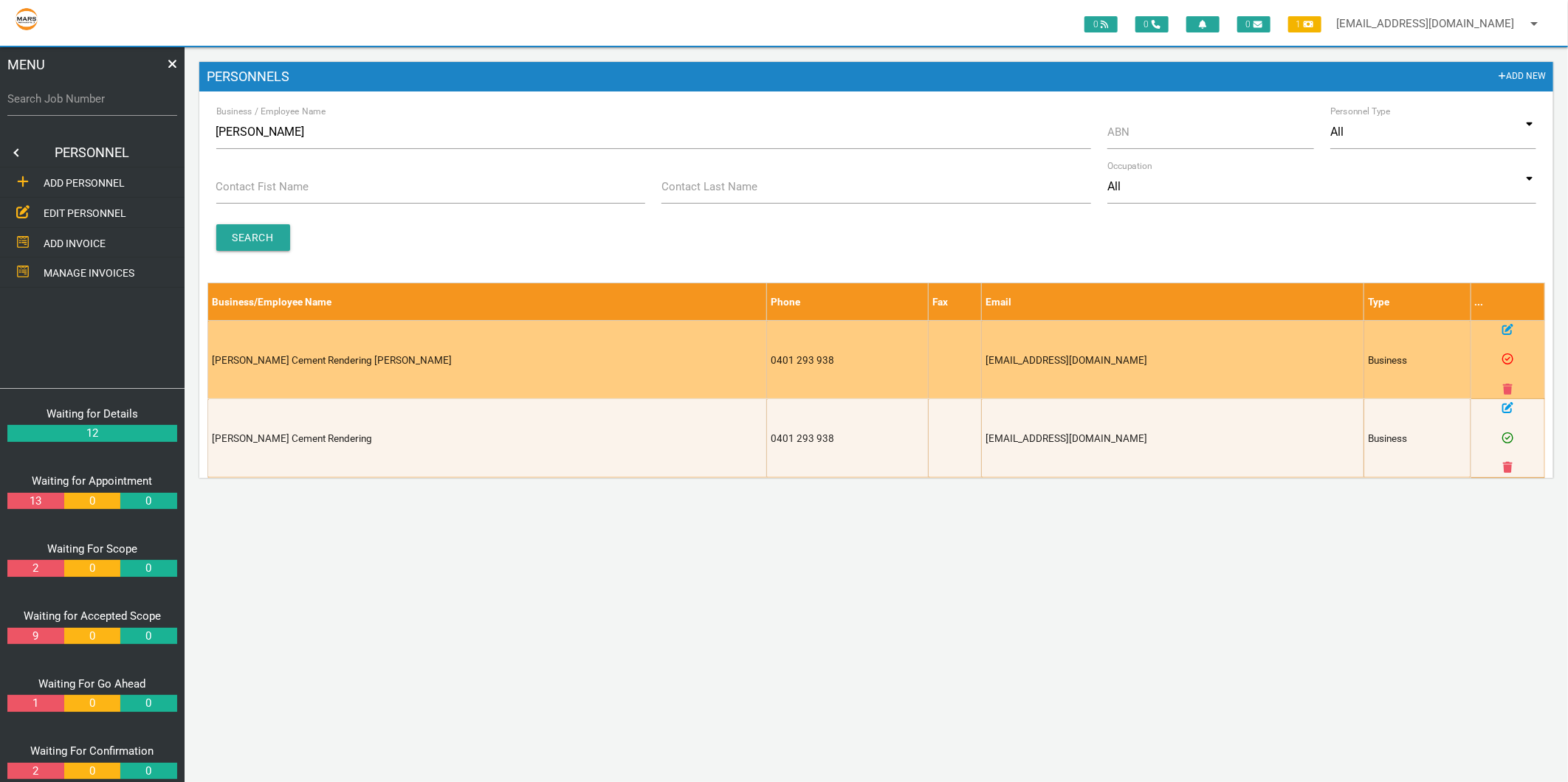
click at [1506, 386] on icon at bounding box center [1507, 390] width 9 height 11
click at [1506, 390] on icon at bounding box center [1507, 390] width 9 height 11
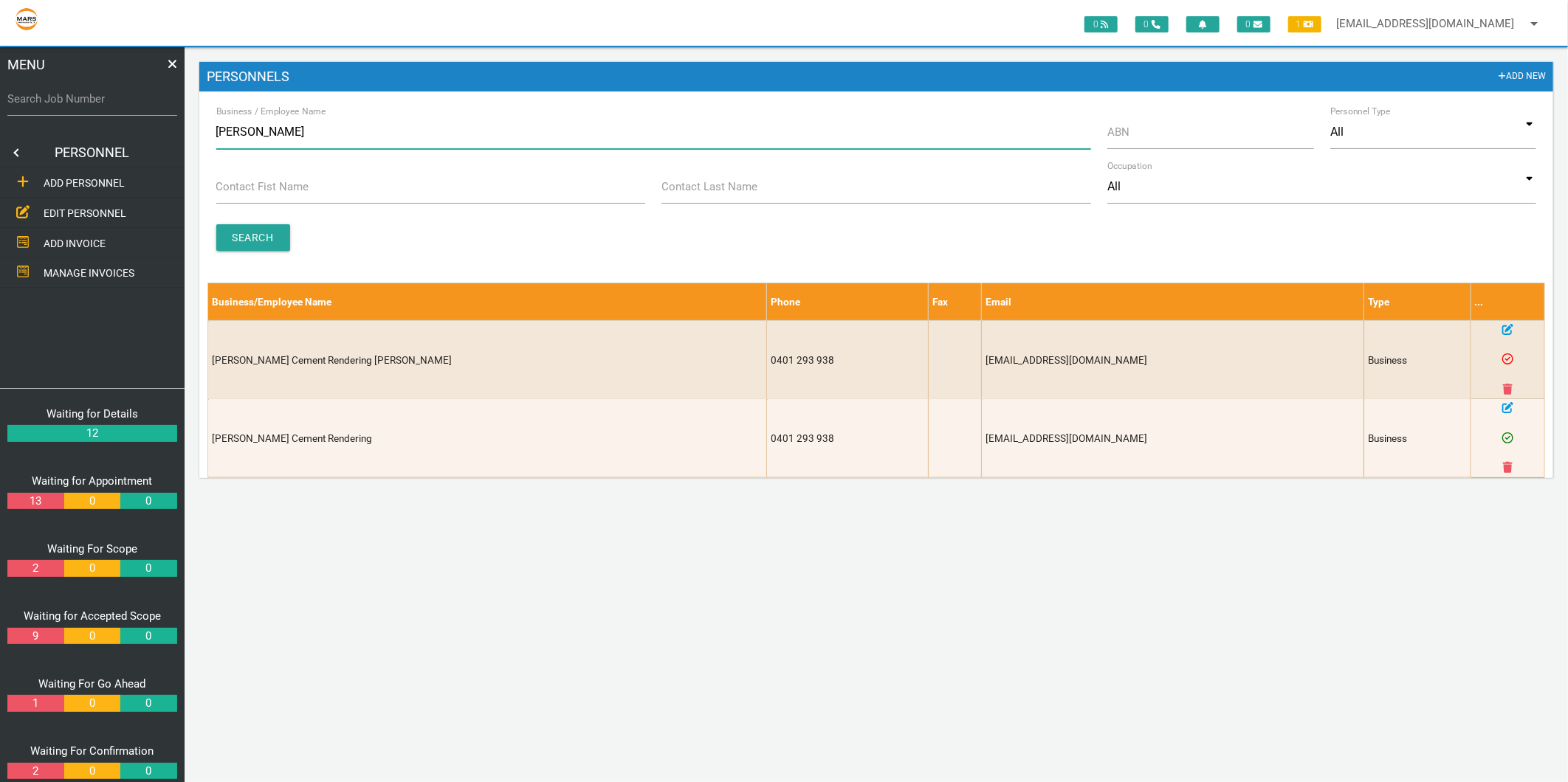
click at [267, 130] on input "[PERSON_NAME]" at bounding box center [653, 131] width 875 height 34
type input "[PERSON_NAME]"
click at [220, 234] on input "Search" at bounding box center [253, 237] width 74 height 27
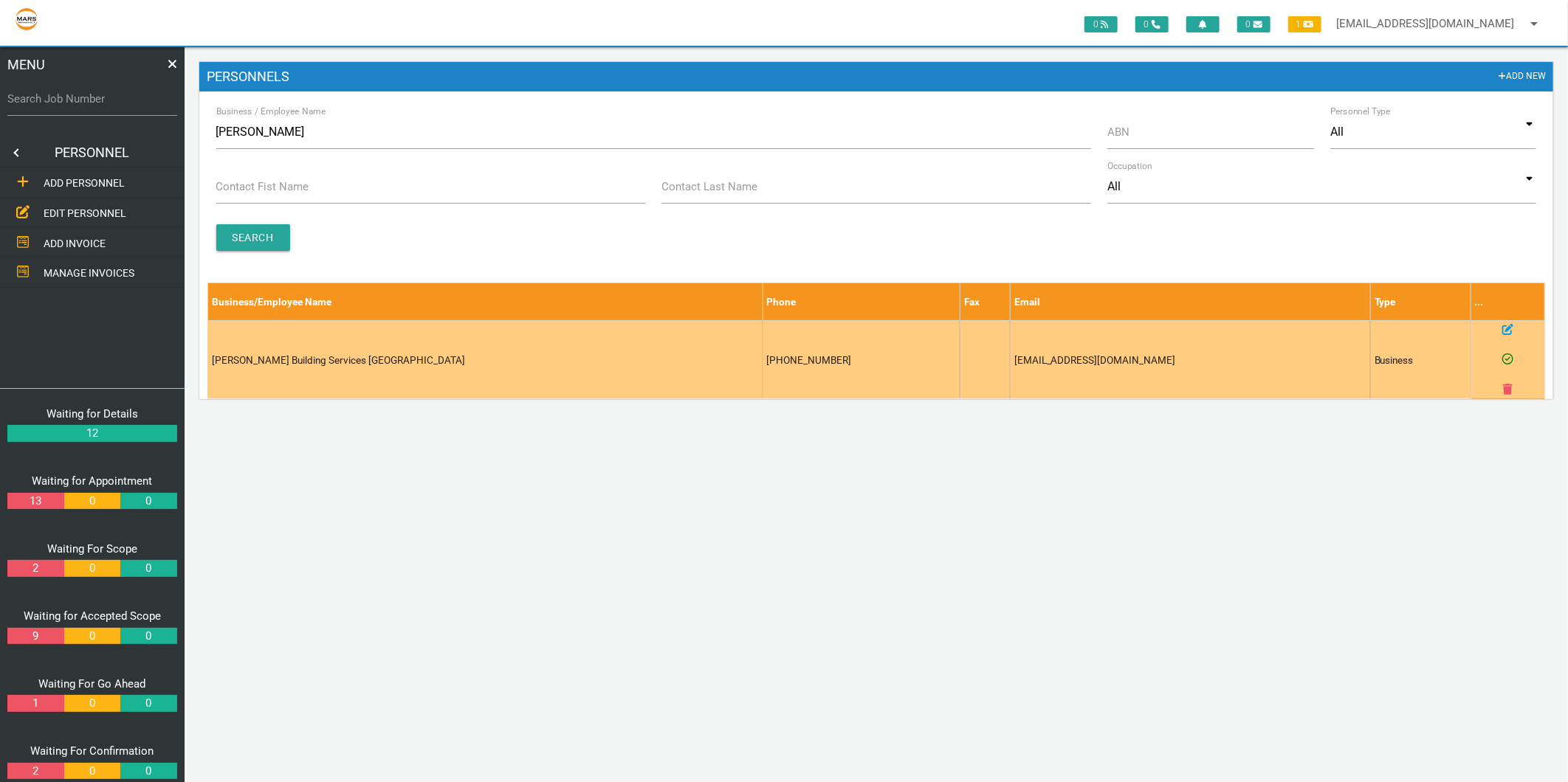
click at [1504, 324] on icon at bounding box center [1507, 330] width 11 height 11
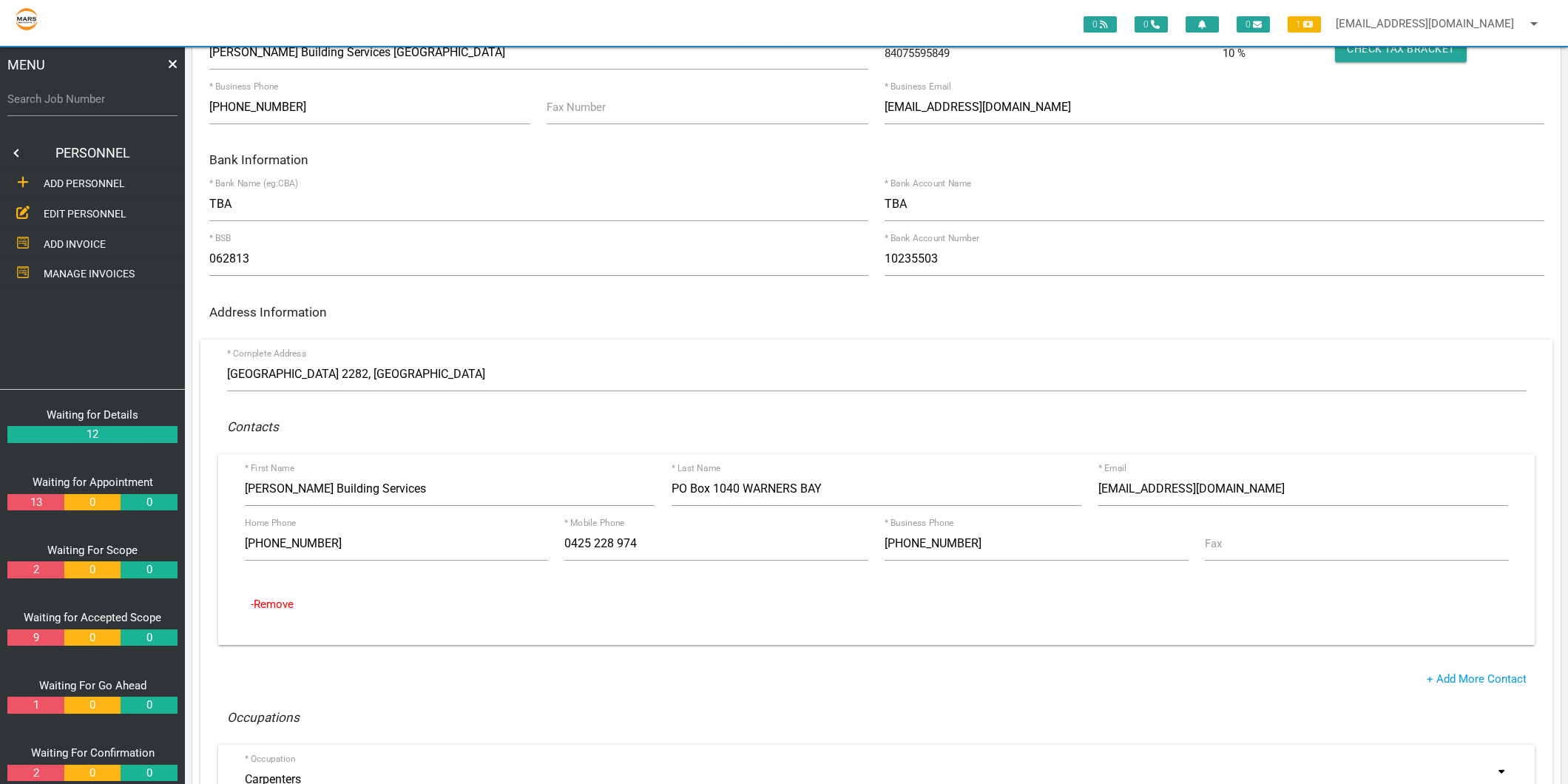
scroll to position [164, 0]
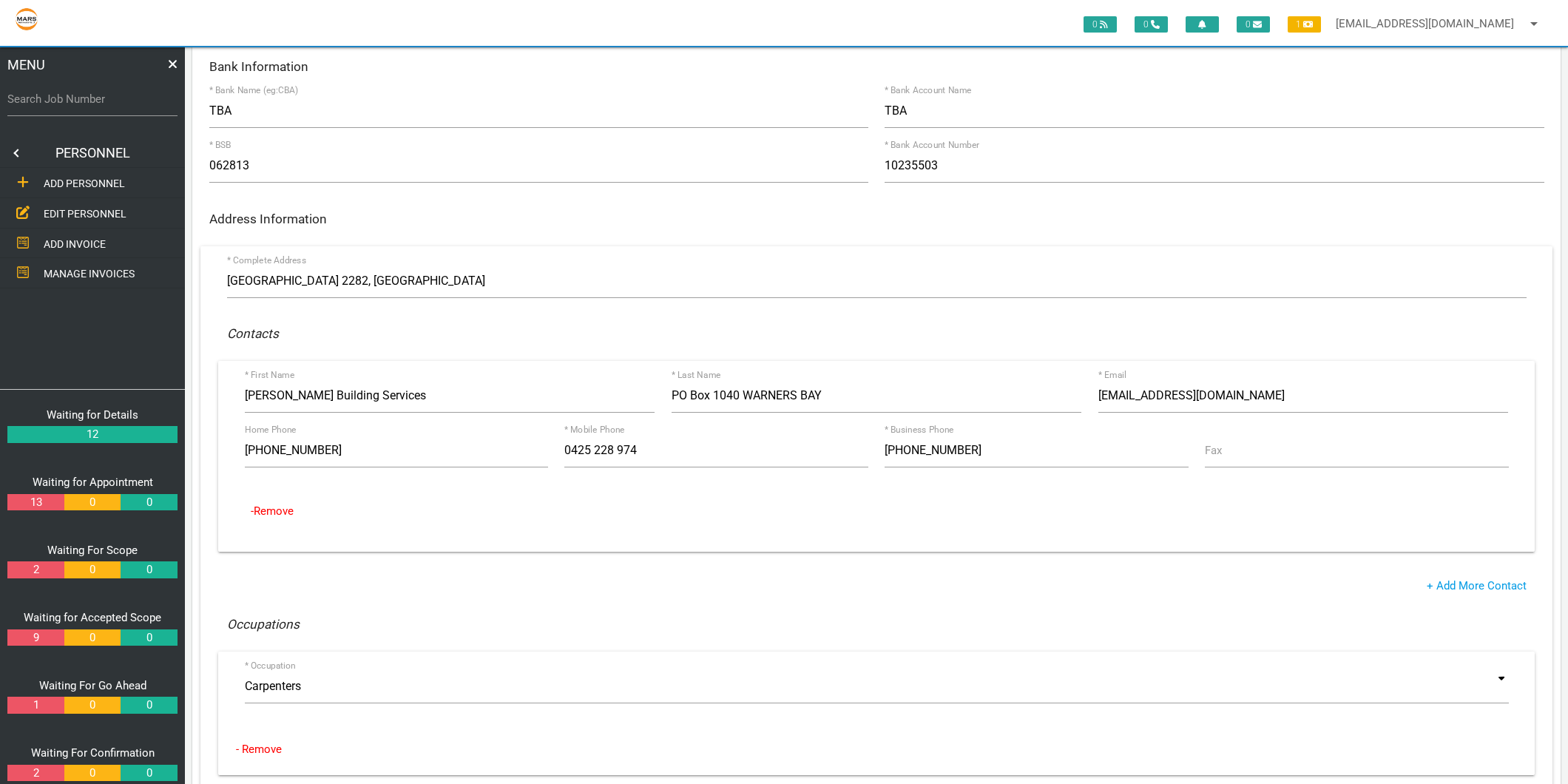
drag, startPoint x: 104, startPoint y: 215, endPoint x: 123, endPoint y: 193, distance: 29.1
click at [104, 215] on span "EDIT PERSONNEL" at bounding box center [85, 214] width 83 height 12
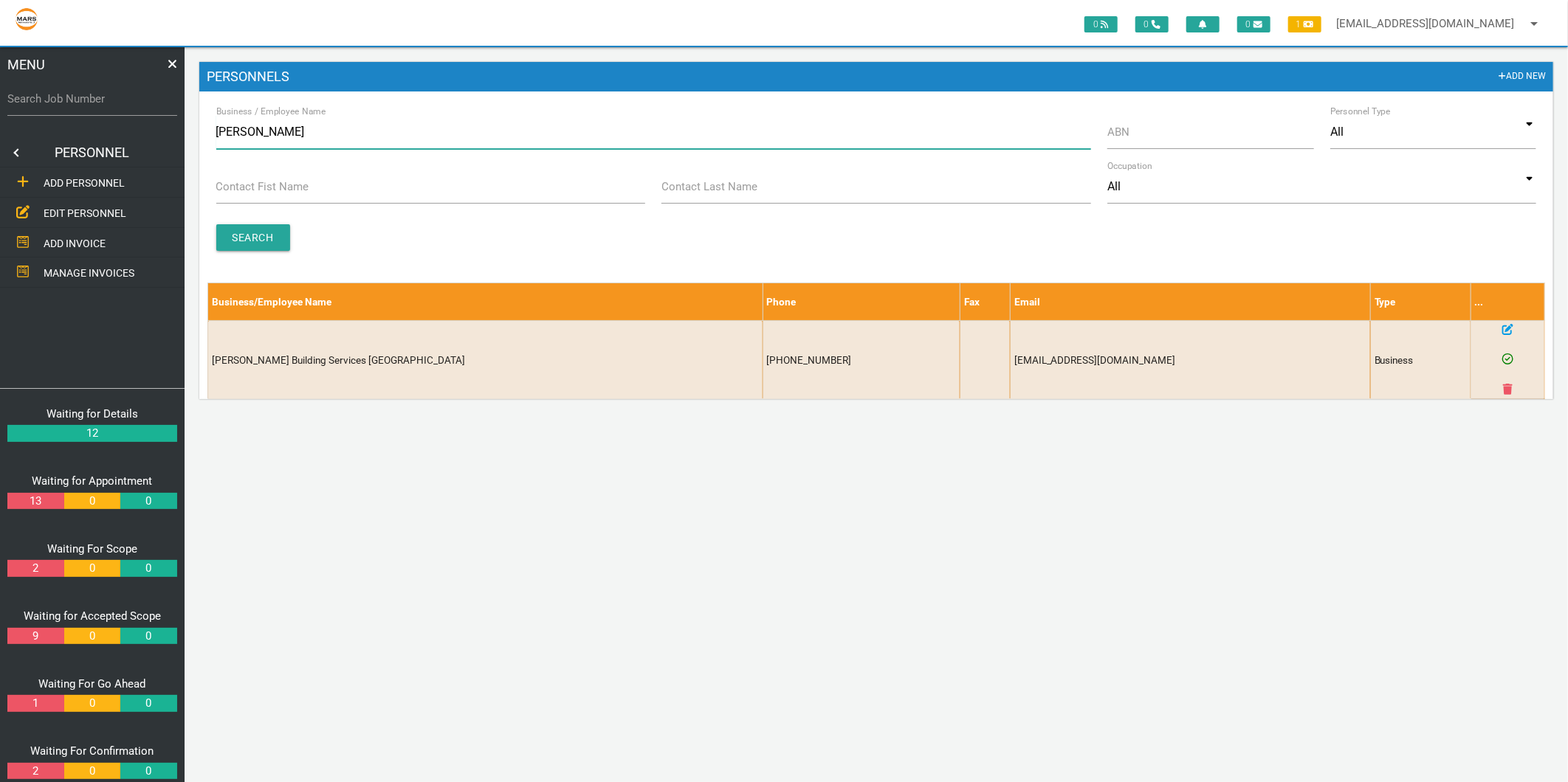
click at [244, 122] on input "[PERSON_NAME]" at bounding box center [653, 131] width 875 height 34
type input "AQUA"
click at [249, 234] on input "Search" at bounding box center [253, 237] width 74 height 27
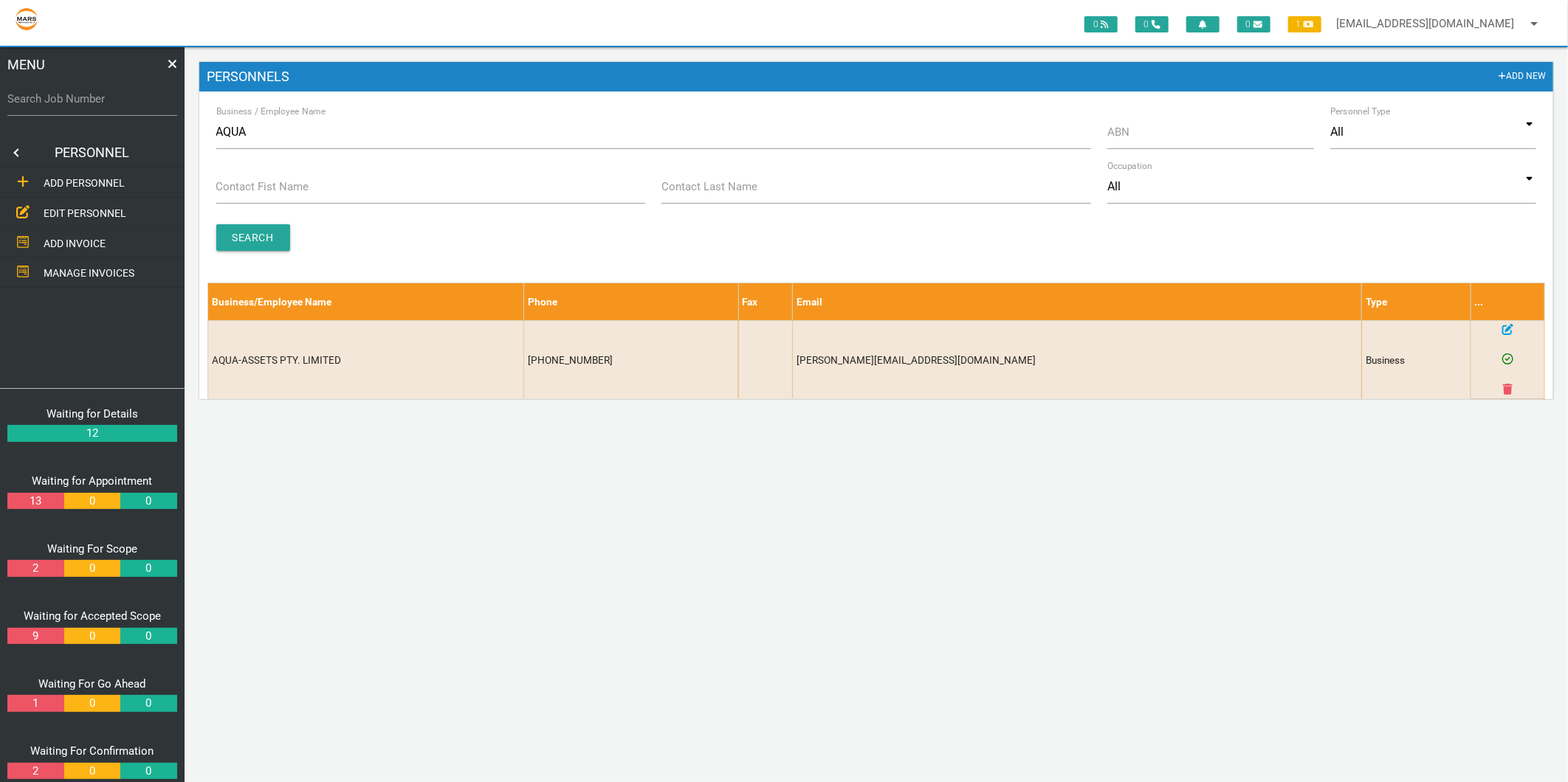
click at [276, 155] on div "Business / Employee Name AQUA" at bounding box center [653, 134] width 892 height 40
click at [282, 137] on input "AQUA" at bounding box center [653, 131] width 875 height 34
click at [1221, 143] on input "ABN" at bounding box center [1210, 131] width 206 height 34
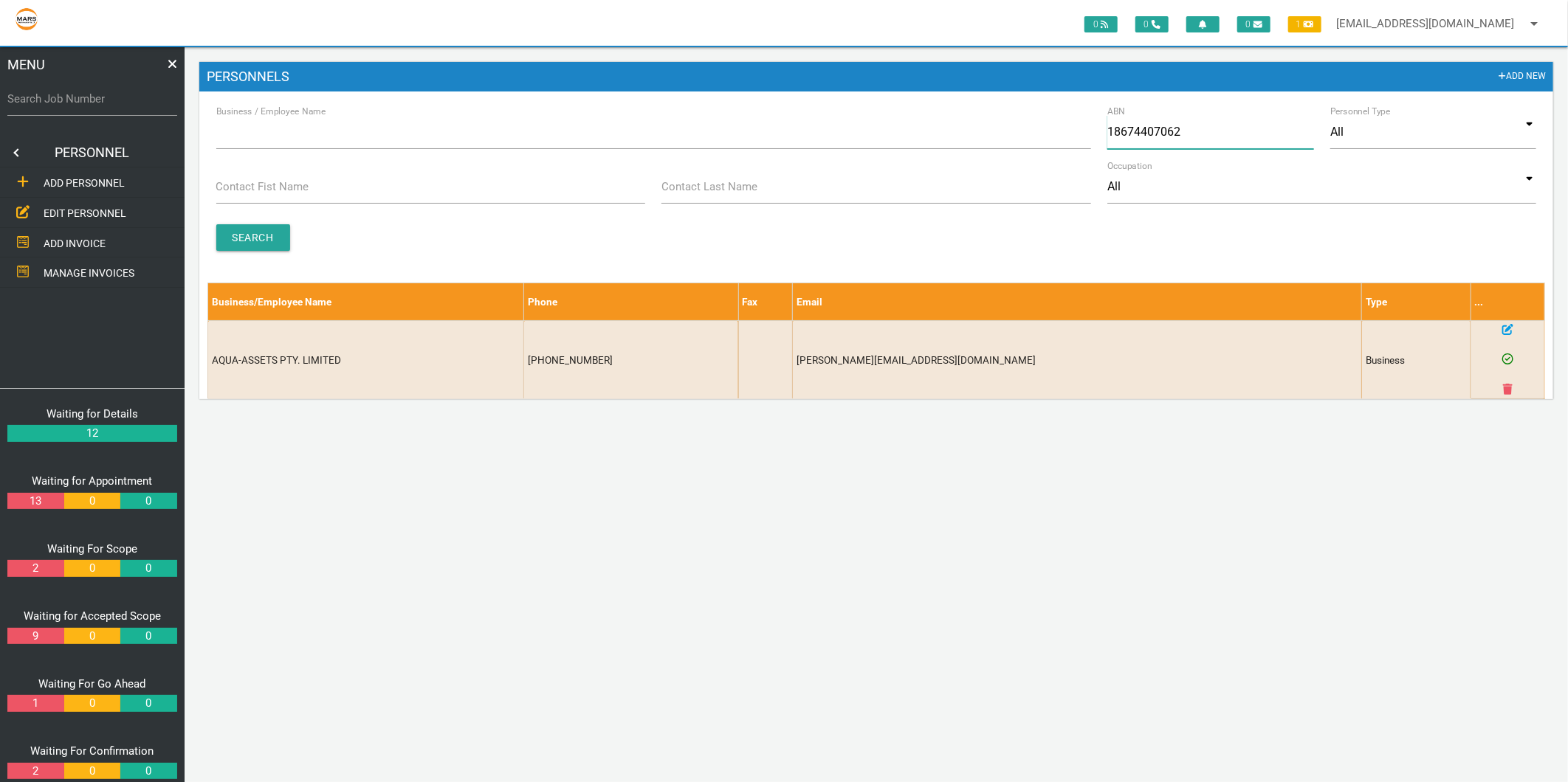
type input "18674407062"
click at [227, 236] on input "Search" at bounding box center [253, 237] width 74 height 27
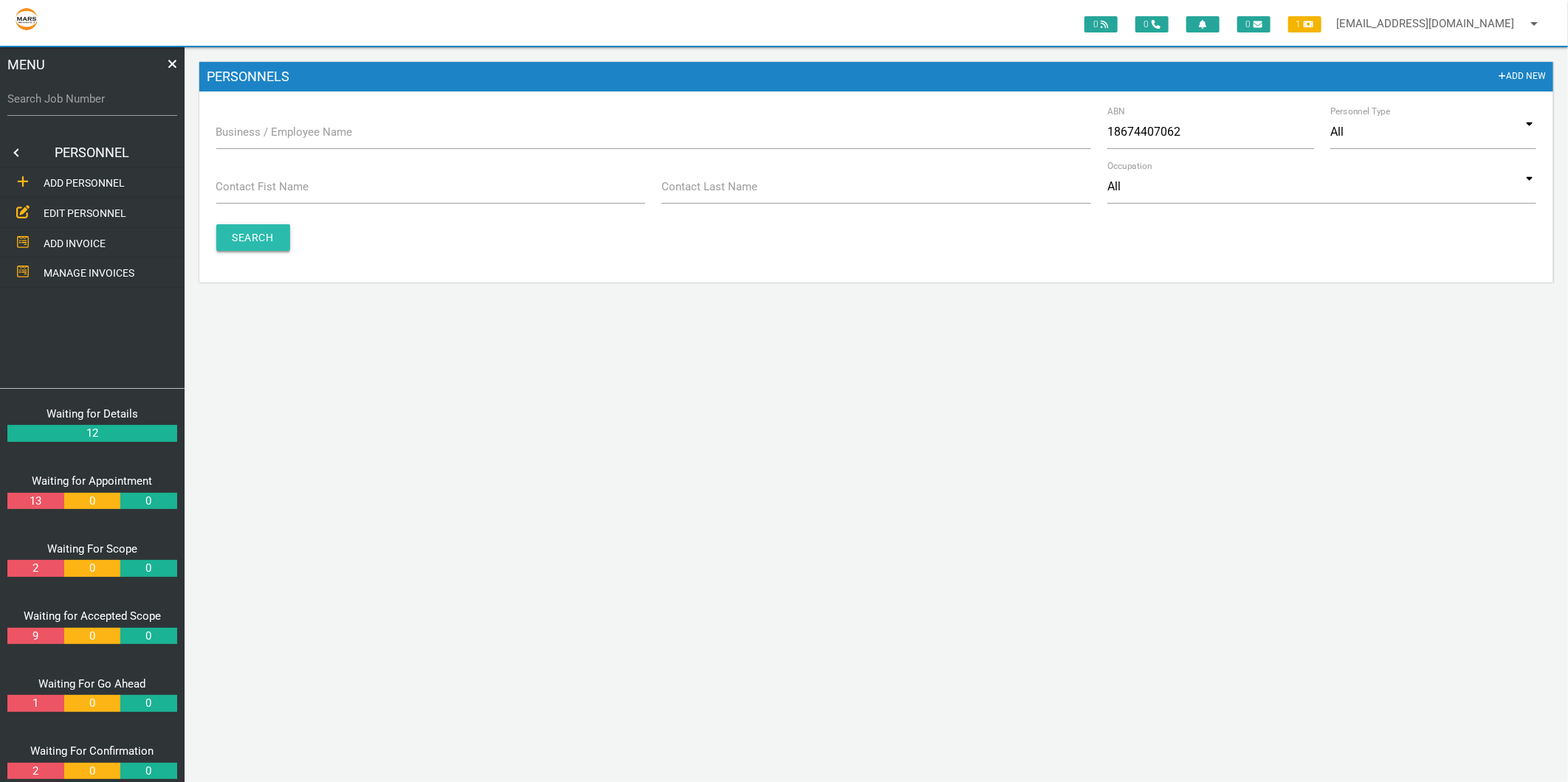
click at [227, 236] on input "Search" at bounding box center [253, 237] width 74 height 27
click at [101, 185] on span "ADD PERSONNEL" at bounding box center [84, 183] width 81 height 12
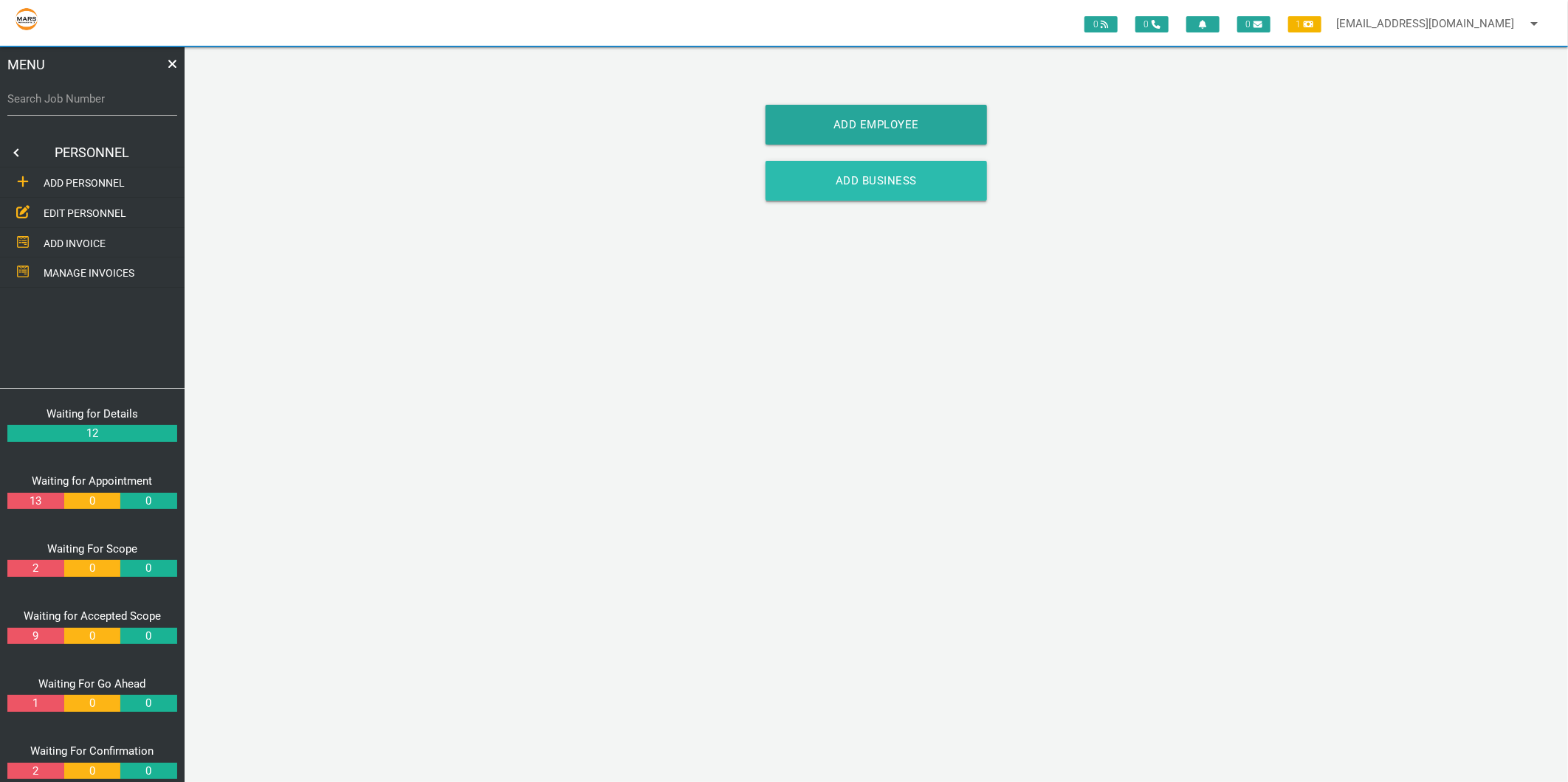
click at [866, 178] on link "Add Business" at bounding box center [876, 180] width 222 height 40
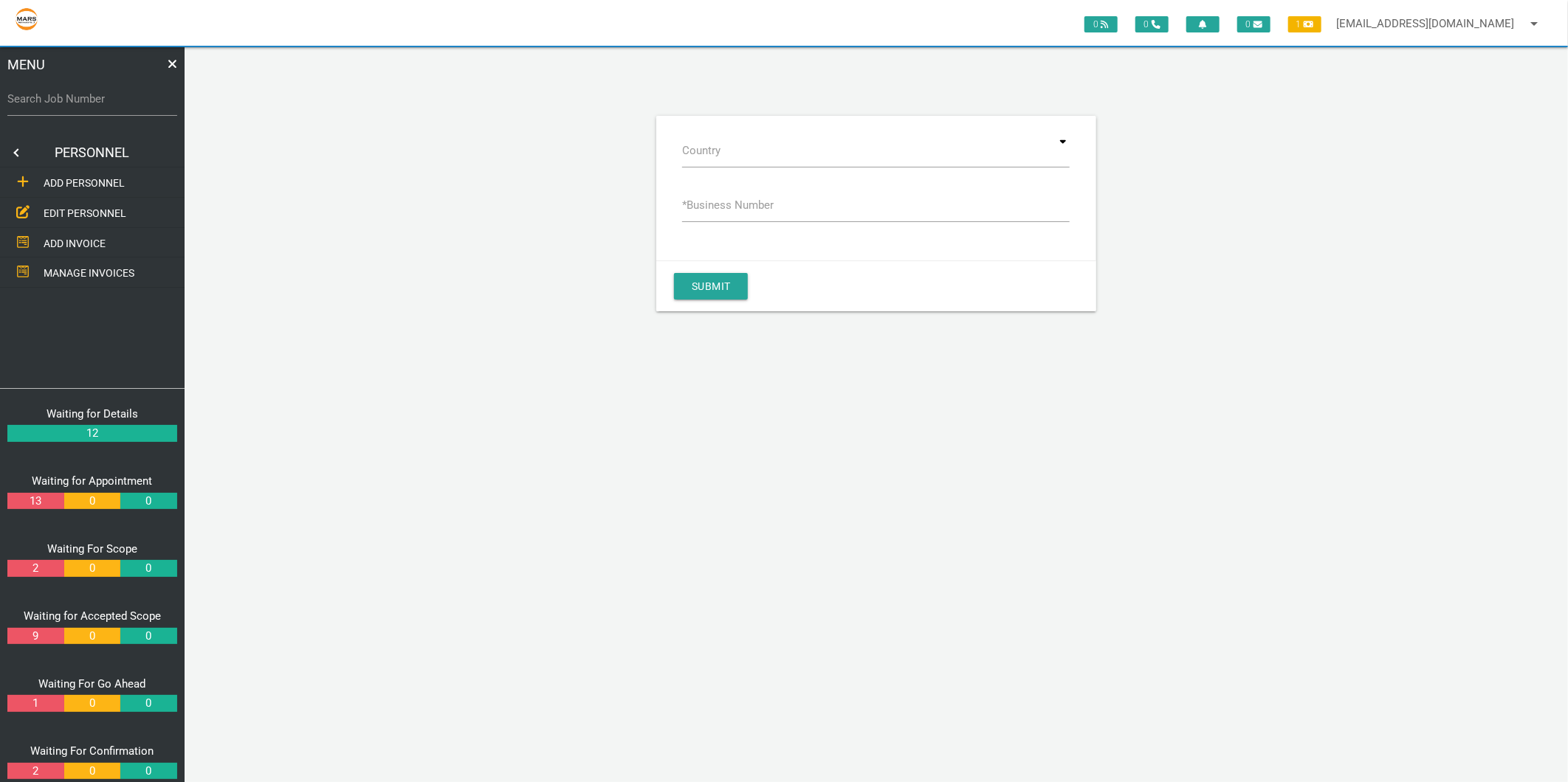
click at [756, 208] on label "* Business Number" at bounding box center [728, 205] width 92 height 17
click at [756, 208] on input "* Business Number" at bounding box center [876, 205] width 388 height 34
type input "18674407062"
click at [665, 283] on div "Submit" at bounding box center [876, 286] width 439 height 51
click at [679, 281] on button "Submit" at bounding box center [710, 286] width 74 height 27
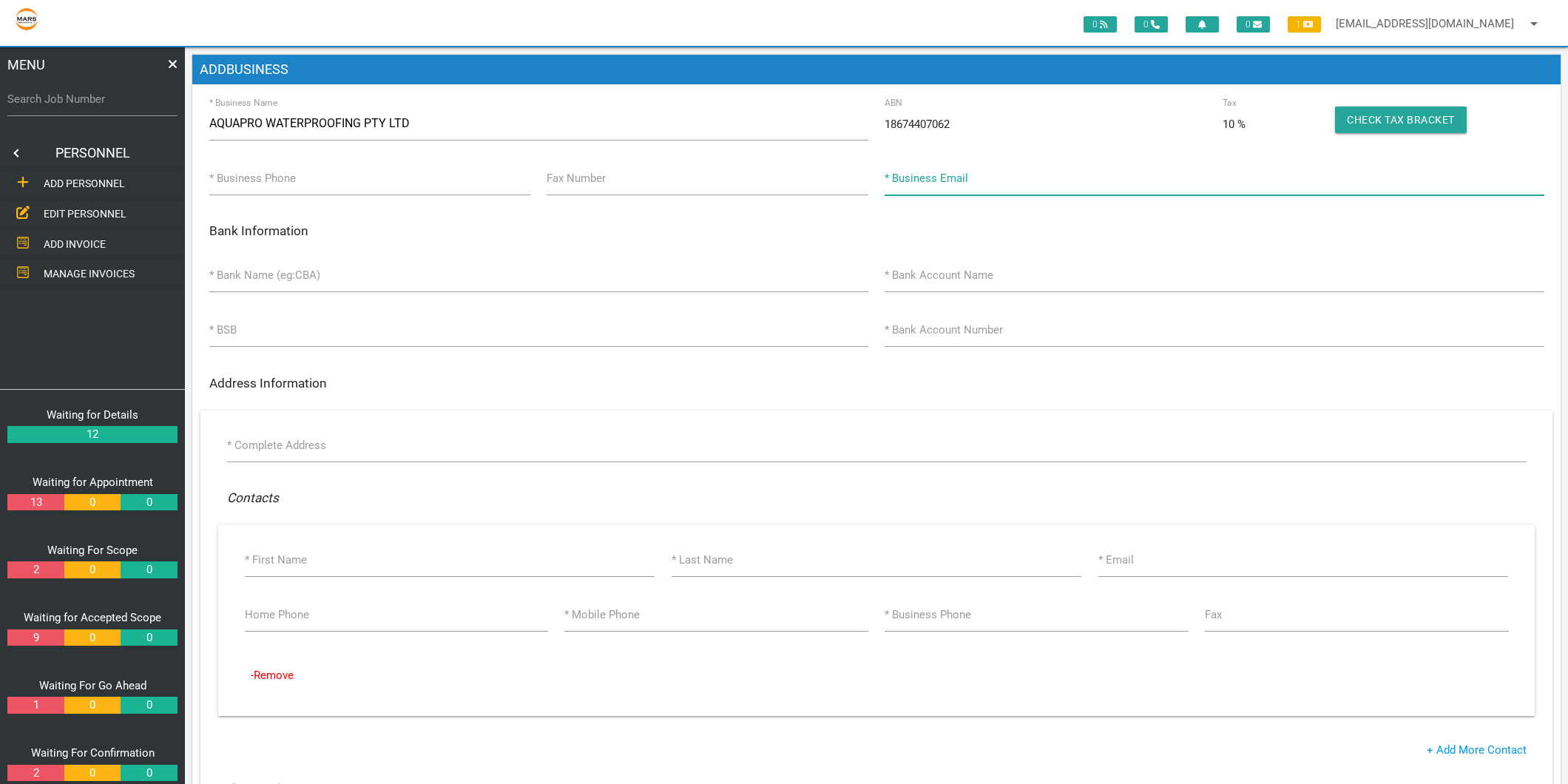
click at [1005, 179] on input "* Business Email" at bounding box center [1214, 178] width 659 height 34
type input "q"
type input "a"
type input "[EMAIL_ADDRESS][DOMAIN_NAME]"
click at [319, 277] on input "* Bank Name (eg:CBA)" at bounding box center [539, 275] width 659 height 34
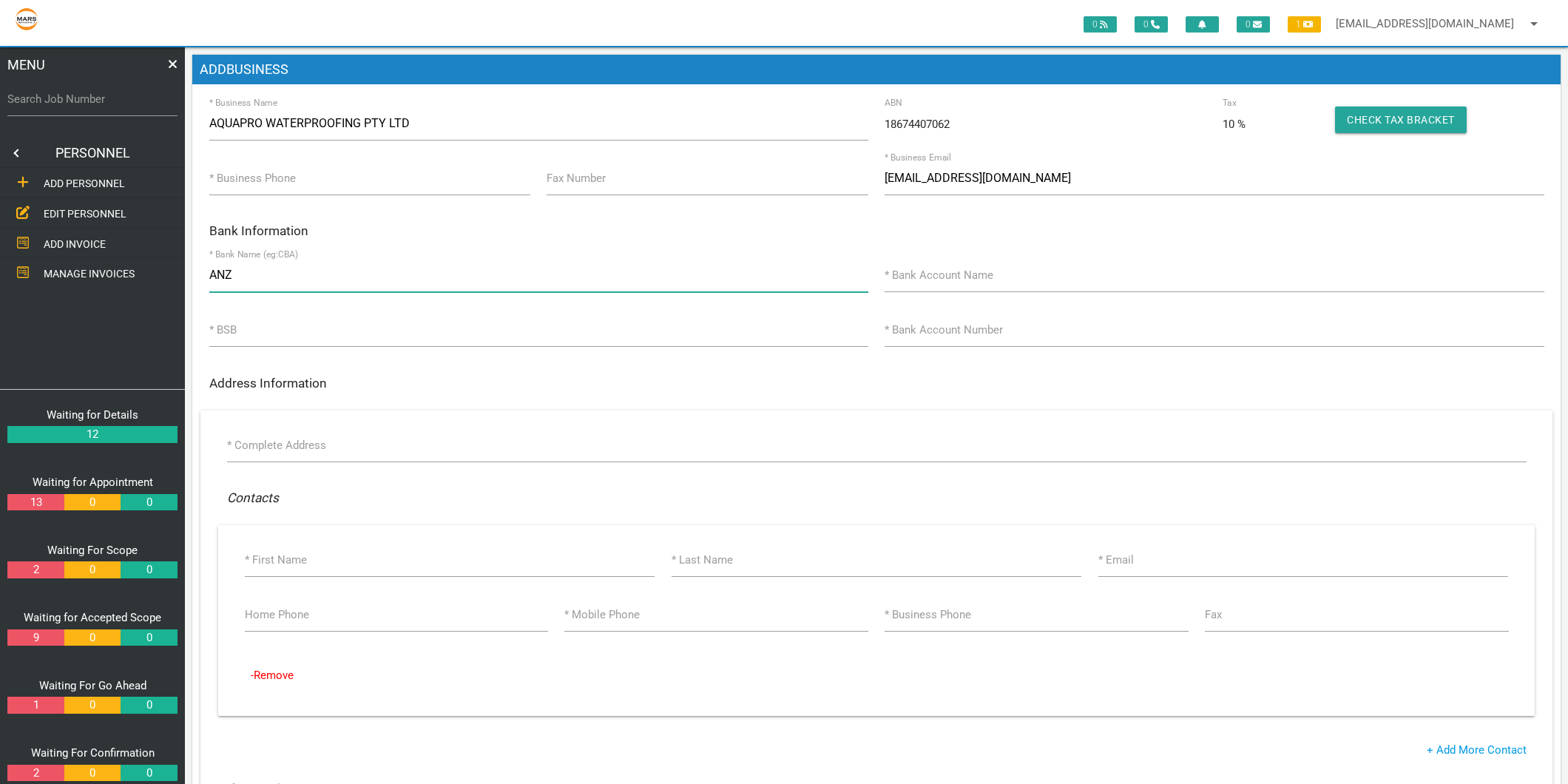
type input "ANZ"
click at [923, 278] on label "* Bank Account Name" at bounding box center [939, 275] width 109 height 17
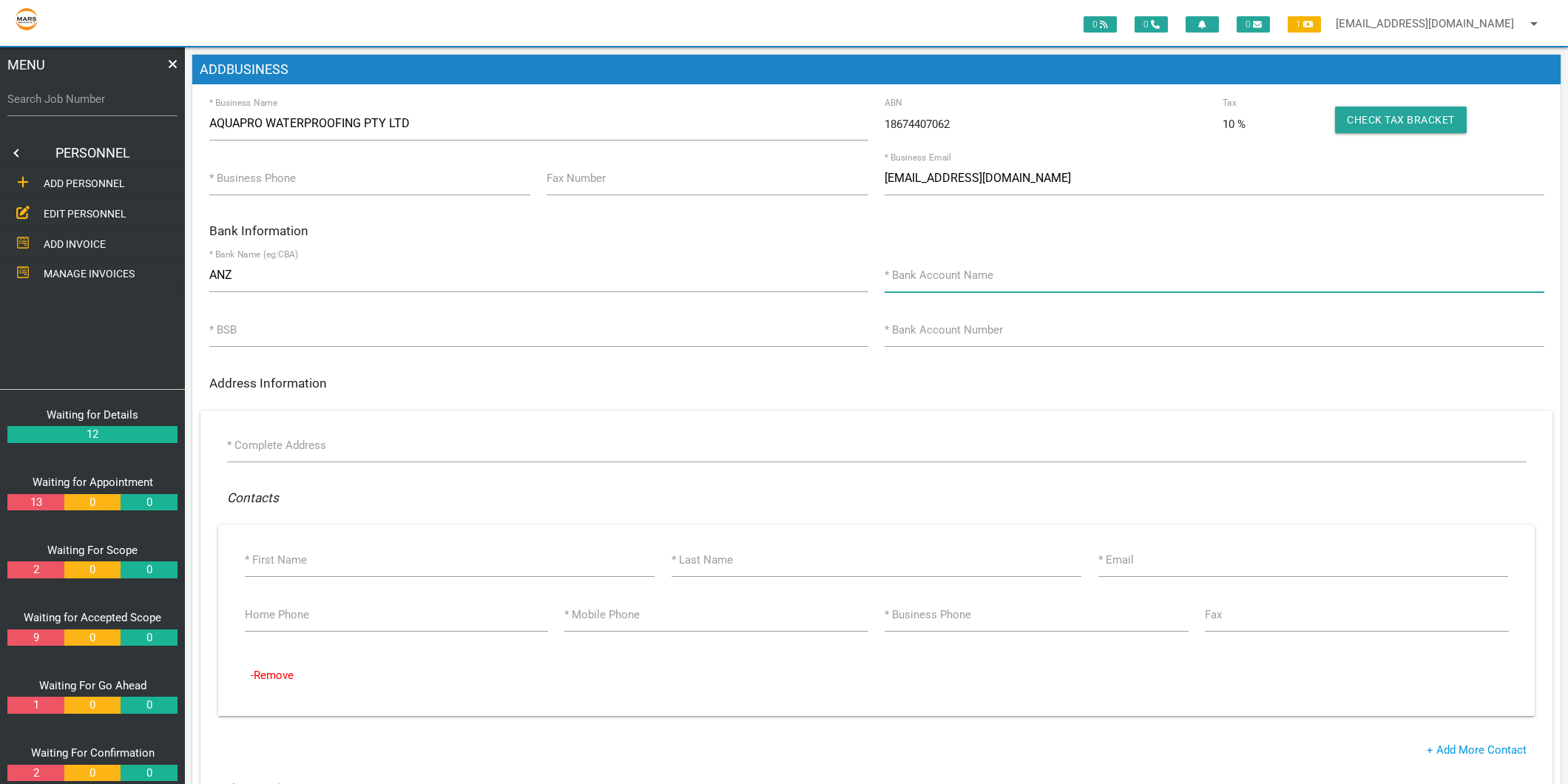
click at [923, 278] on input "* Bank Account Name" at bounding box center [1214, 275] width 659 height 34
type input "a"
type input "AquaPro Waterproofing Pty Ltd"
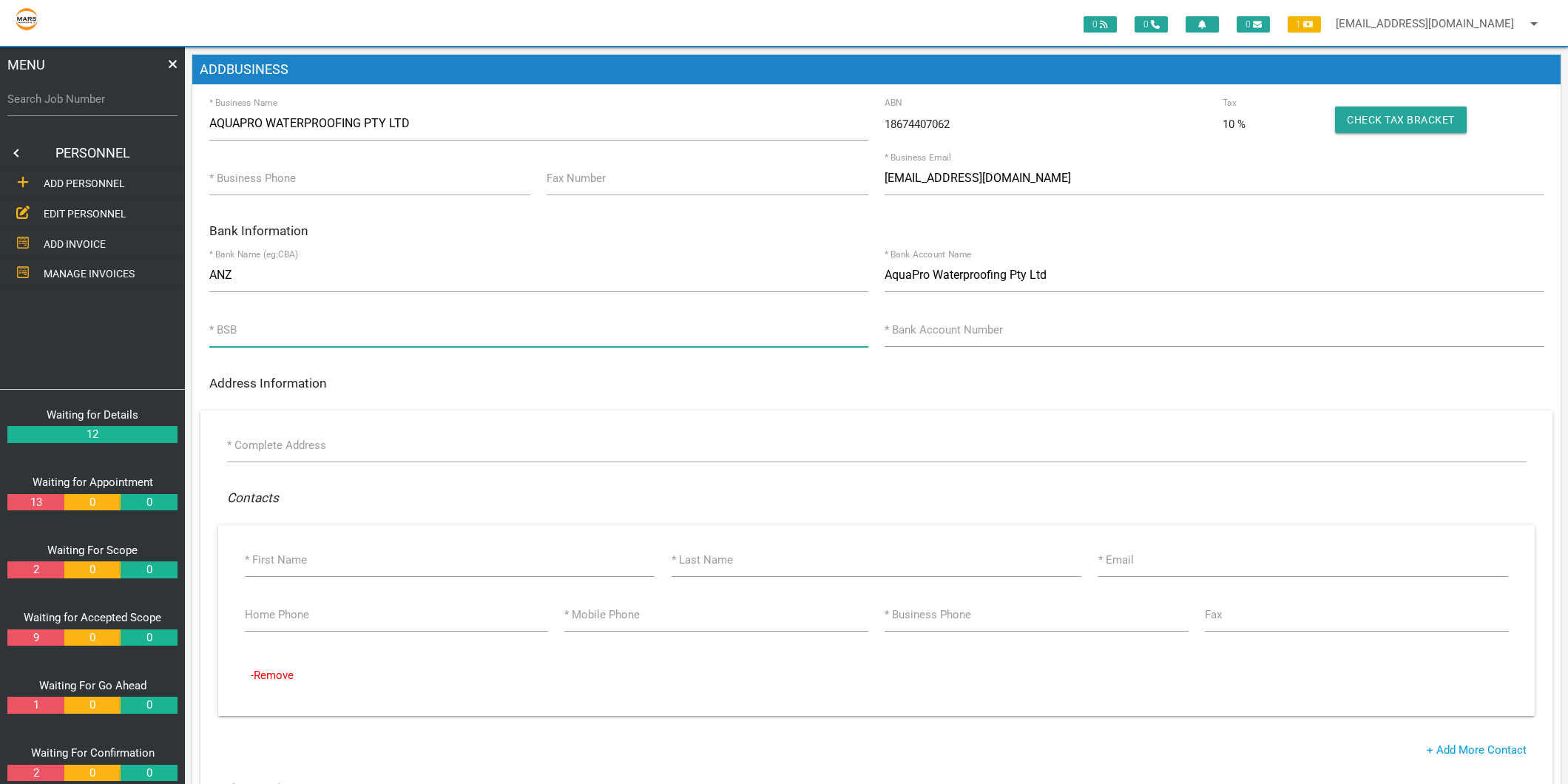
click at [285, 324] on input "* BSB" at bounding box center [539, 330] width 659 height 34
type input "012670"
click at [998, 329] on label "* Bank Account Number" at bounding box center [944, 330] width 119 height 17
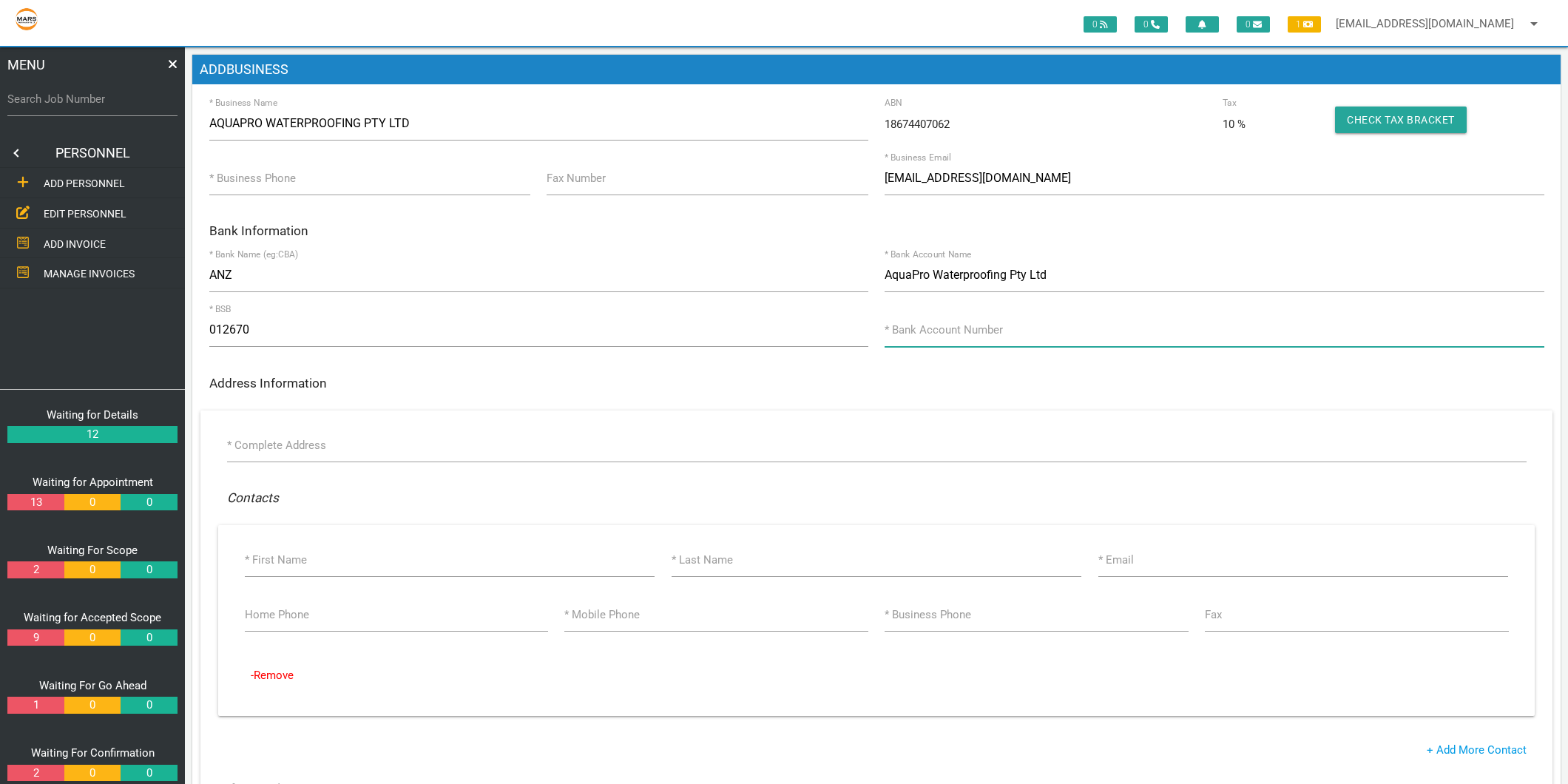
click at [998, 329] on input "* Bank Account Number" at bounding box center [1214, 330] width 659 height 34
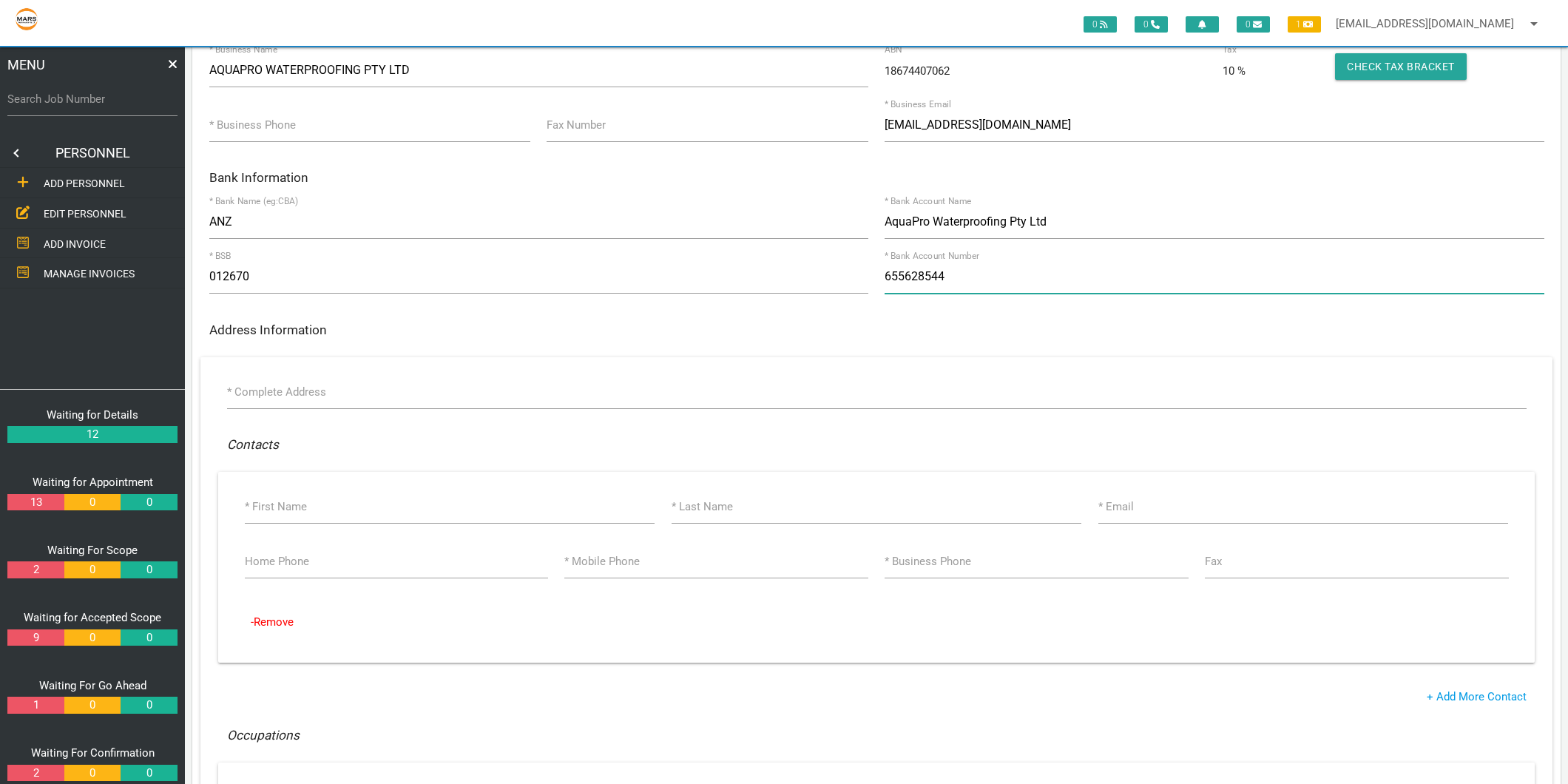
scroll to position [82, 0]
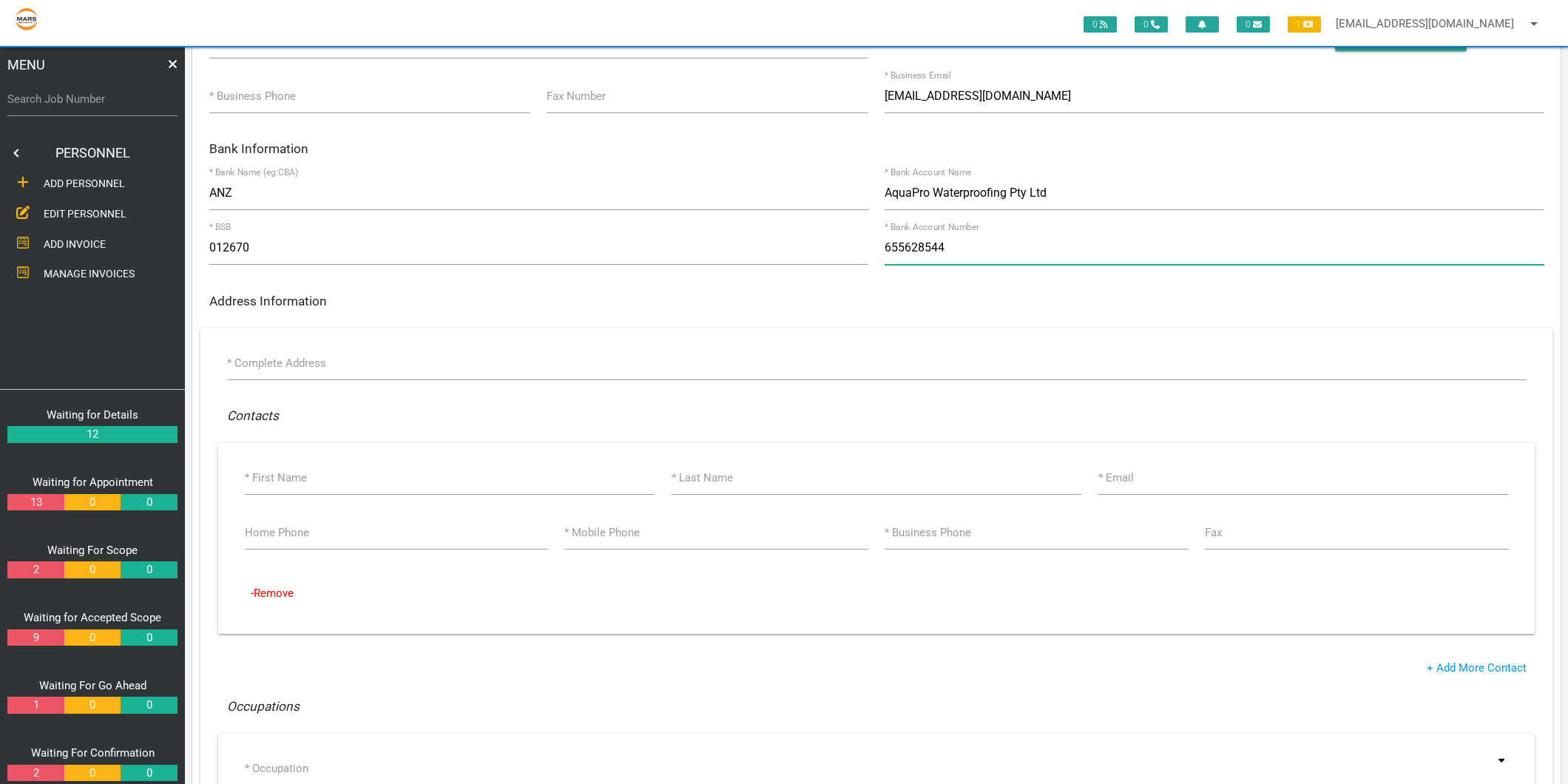
type input "655628544"
click at [317, 357] on label "* Complete Address" at bounding box center [277, 364] width 99 height 17
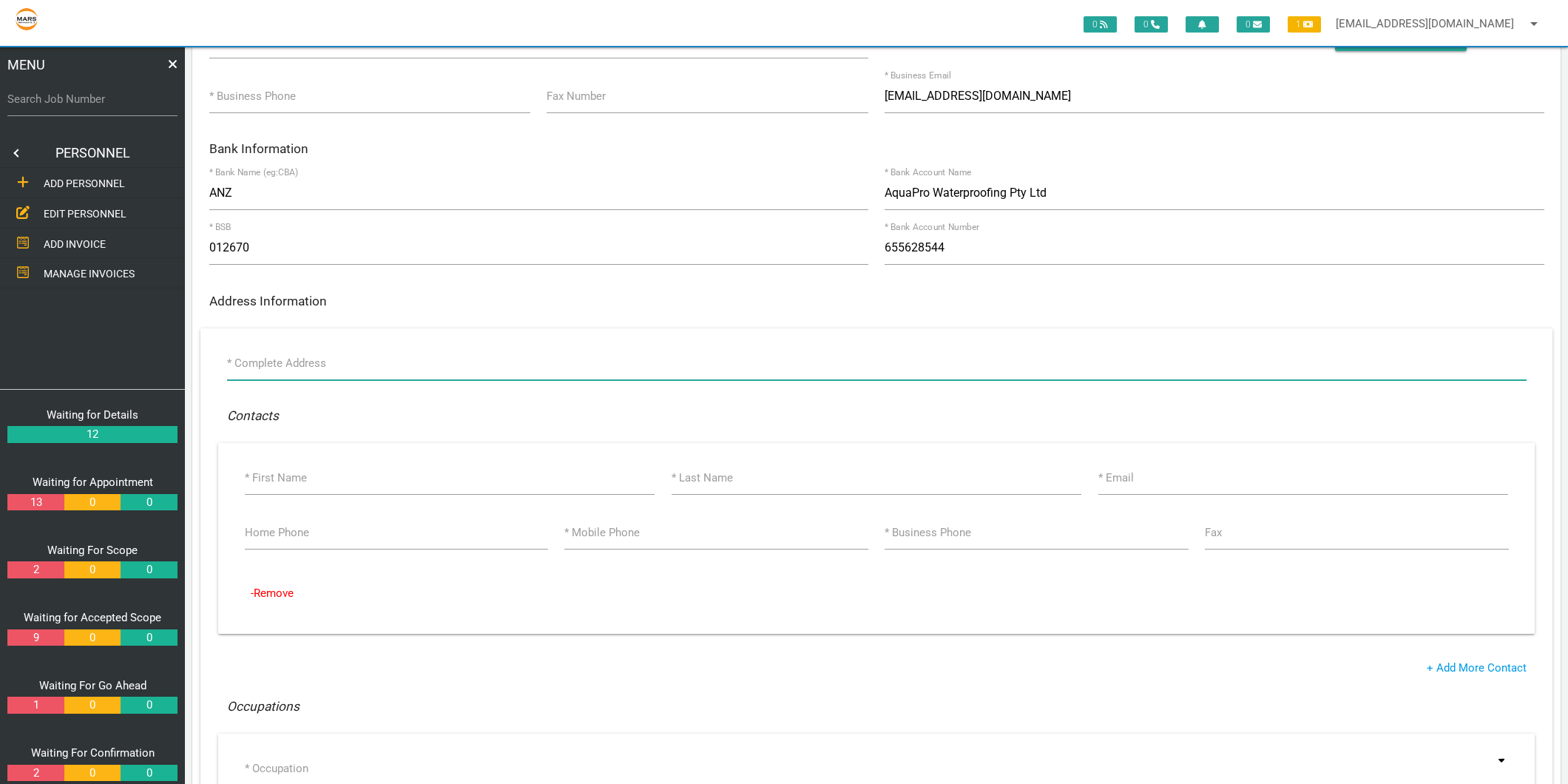
click at [317, 357] on input "* Complete Address" at bounding box center [877, 363] width 1299 height 34
click at [314, 360] on input "* Complete Address" at bounding box center [877, 363] width 1299 height 34
click at [276, 357] on input "* Complete Address" at bounding box center [877, 363] width 1299 height 34
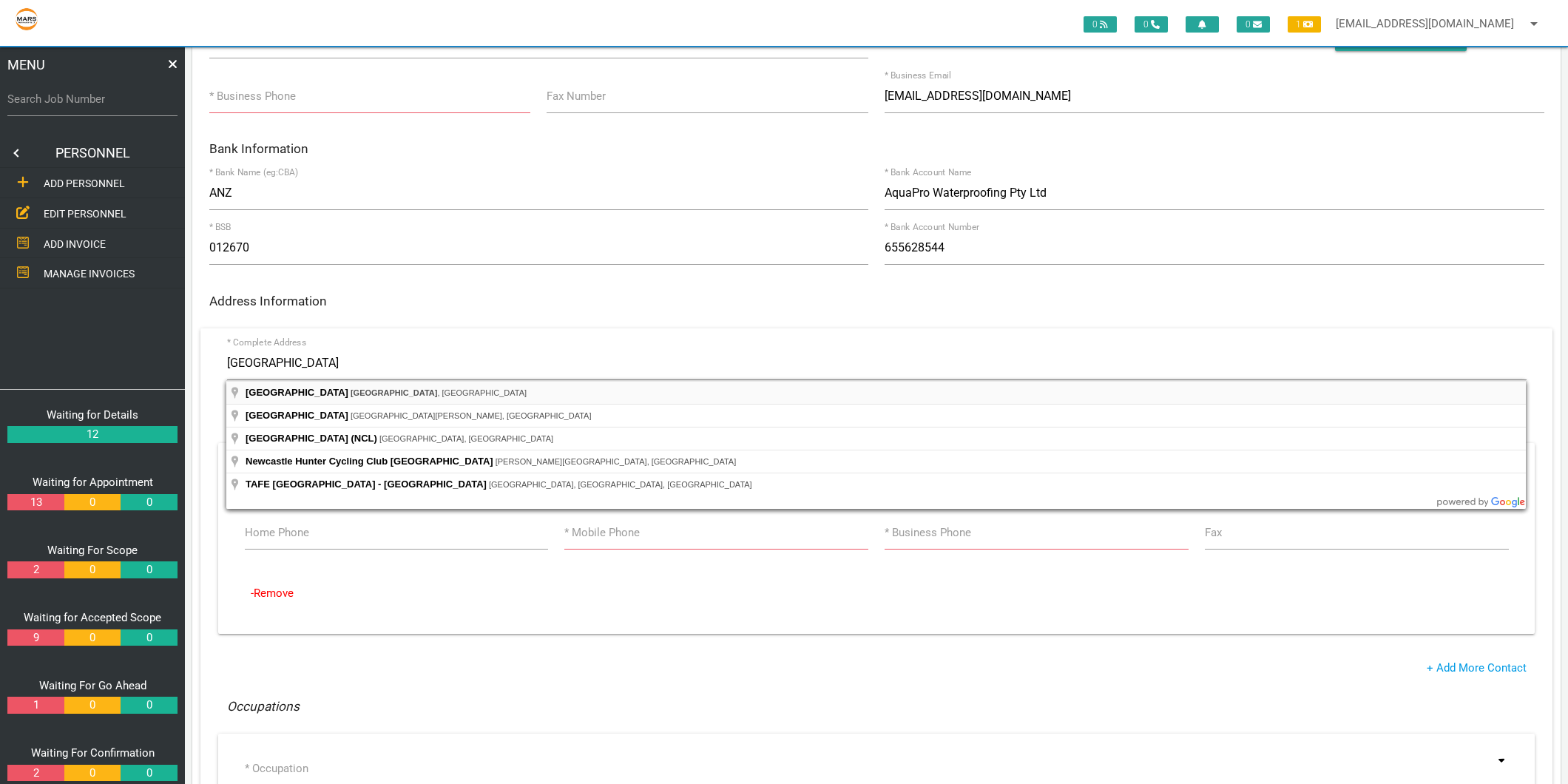
type input "[GEOGRAPHIC_DATA], [GEOGRAPHIC_DATA]"
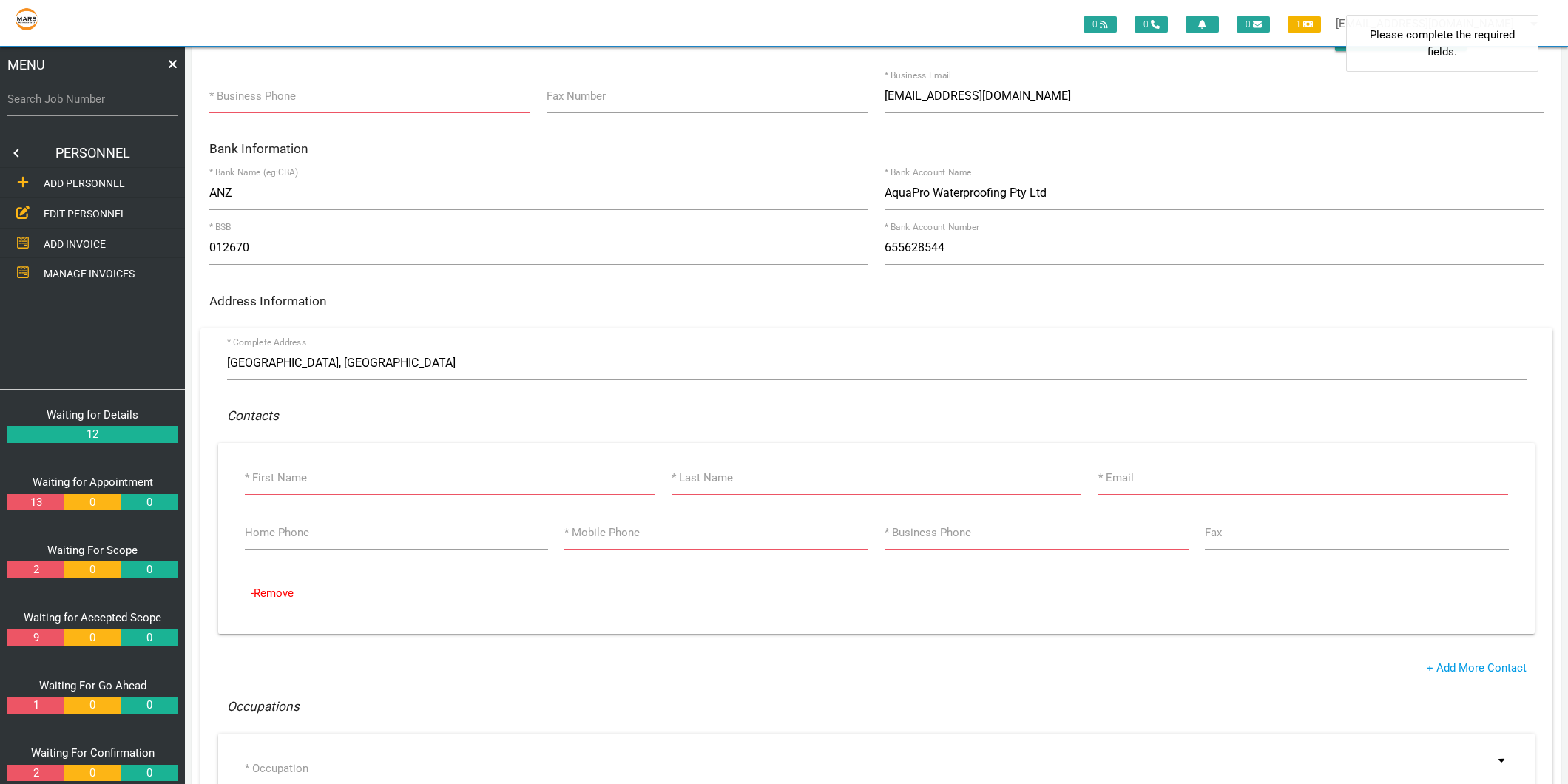
click at [298, 472] on label "* First Name" at bounding box center [275, 478] width 62 height 17
click at [298, 472] on input "* First Name" at bounding box center [450, 477] width 411 height 34
type input "Aqua"
type input "Pro"
type input "q"
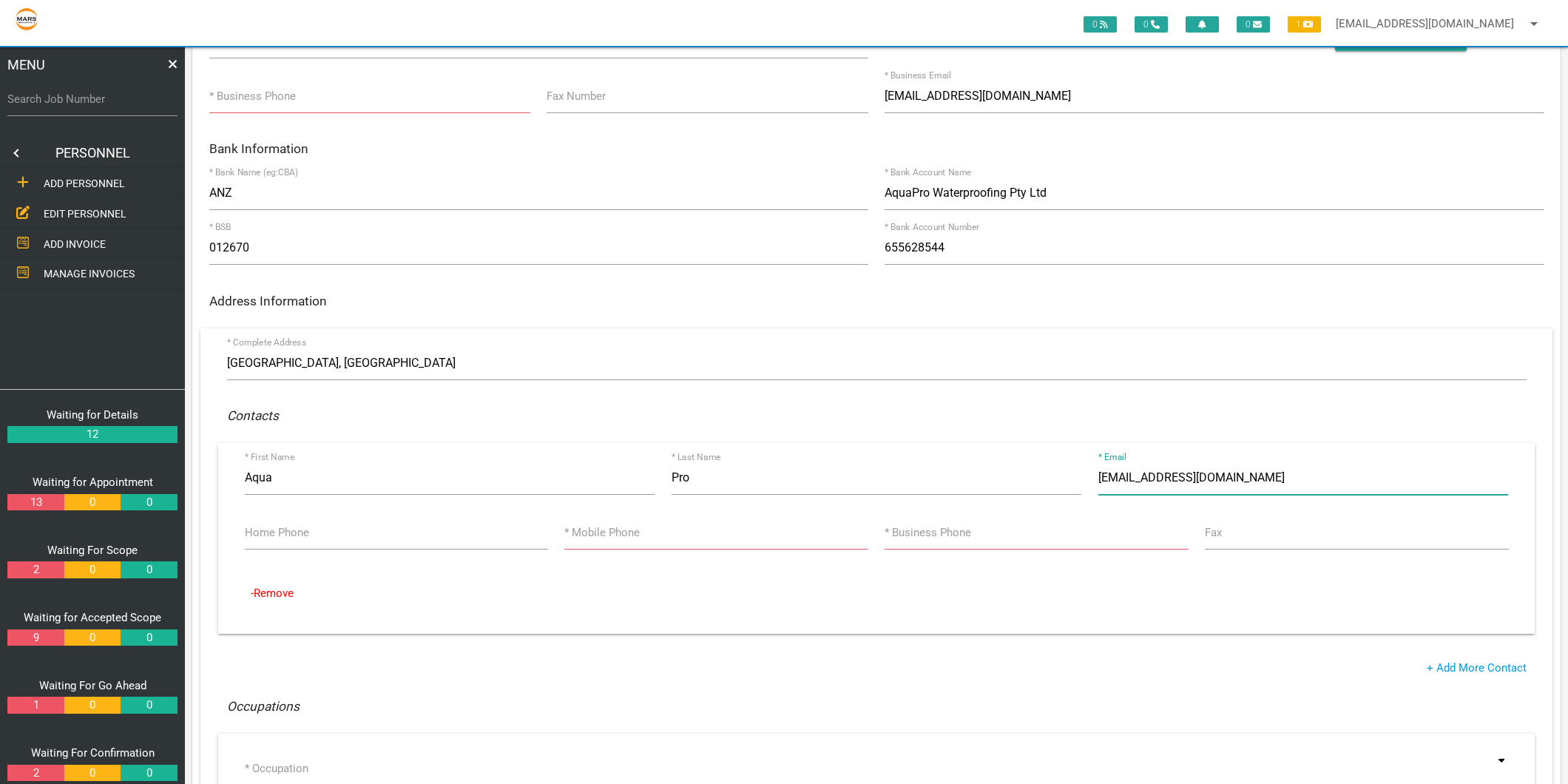
type input "[EMAIL_ADDRESS][DOMAIN_NAME]"
click at [640, 521] on input "* Mobile Phone" at bounding box center [715, 532] width 303 height 34
type input "0482 635 780"
click at [964, 543] on input "* Business Phone" at bounding box center [1036, 532] width 303 height 34
click at [970, 536] on input "[PHONE_NUMBER]" at bounding box center [1036, 532] width 303 height 34
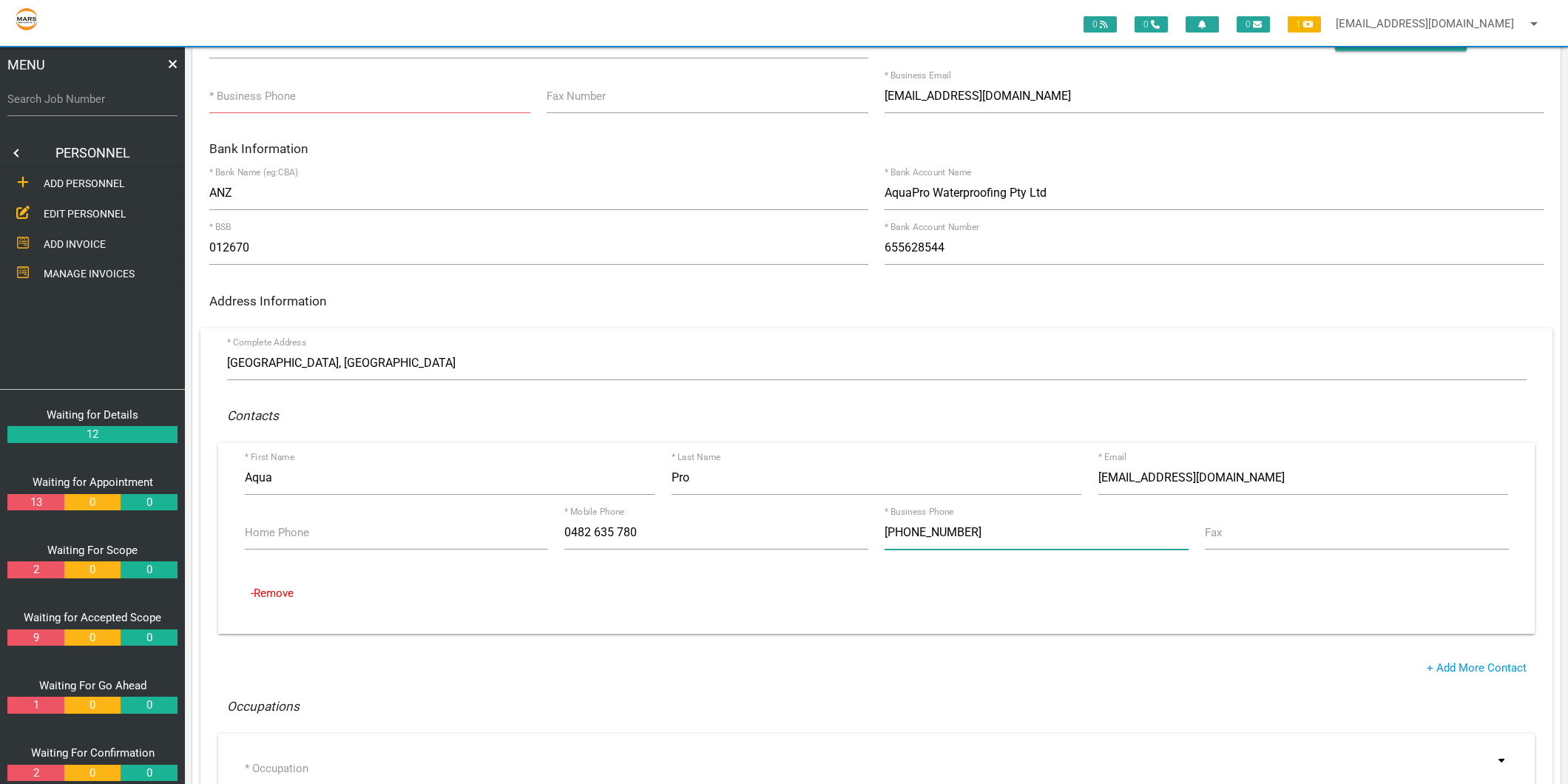
scroll to position [246, 0]
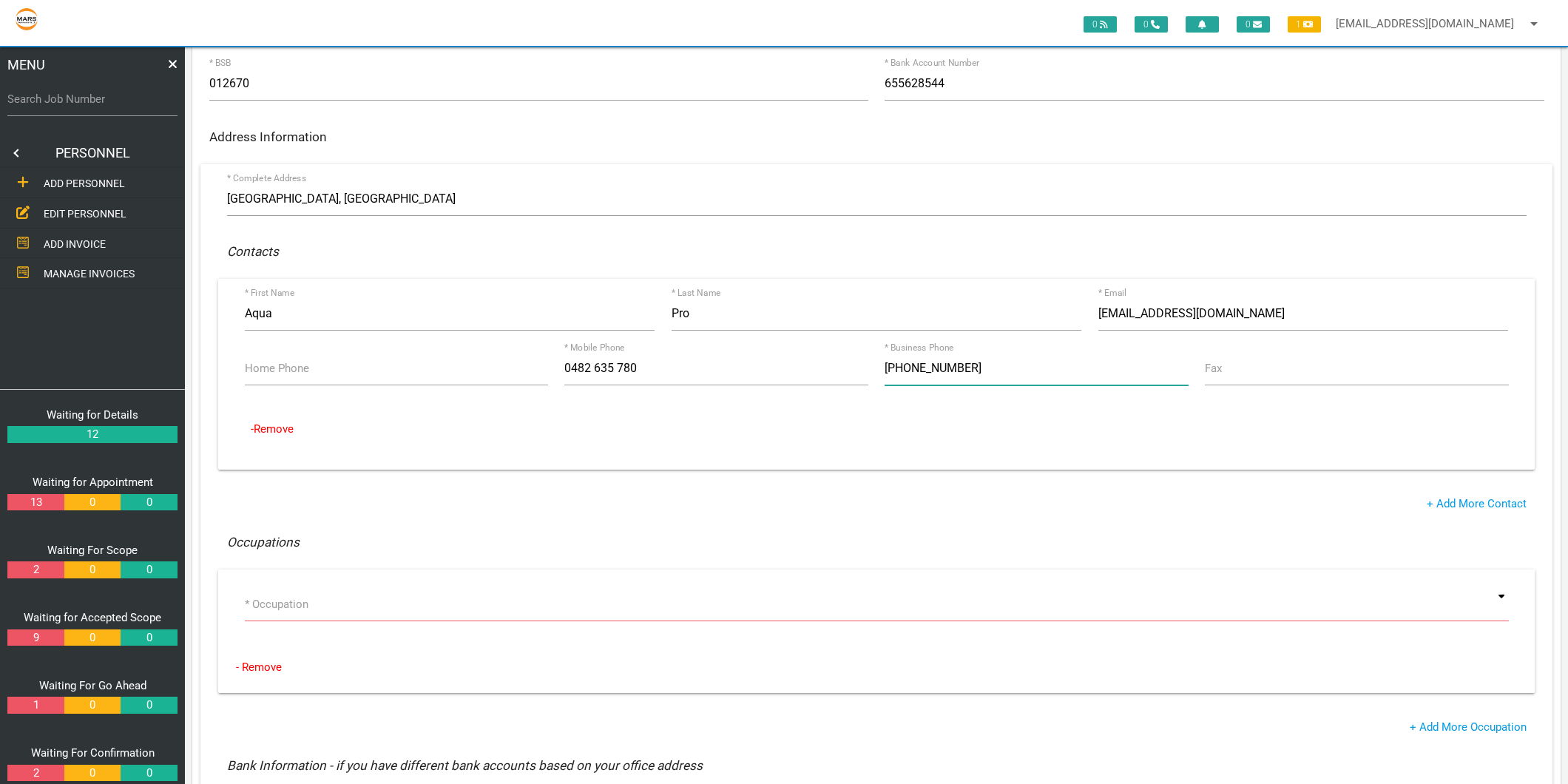
type input "[PHONE_NUMBER]"
click at [304, 626] on div "* Occupation Air Conditioning Asbestos Removal Awnings Blinds Bricklayers Build…" at bounding box center [876, 607] width 1281 height 40
click at [305, 614] on input at bounding box center [877, 604] width 1264 height 34
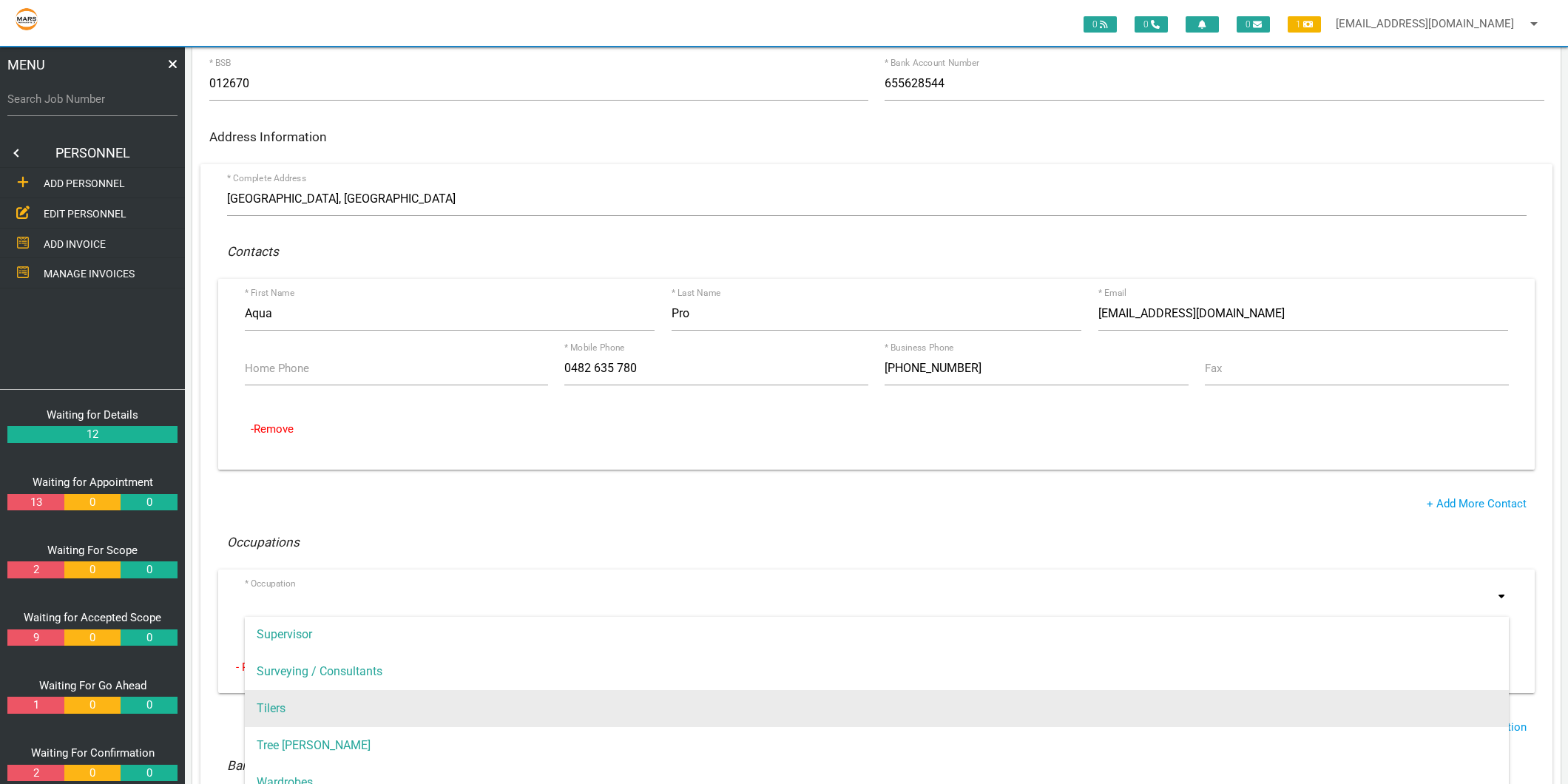
scroll to position [329, 0]
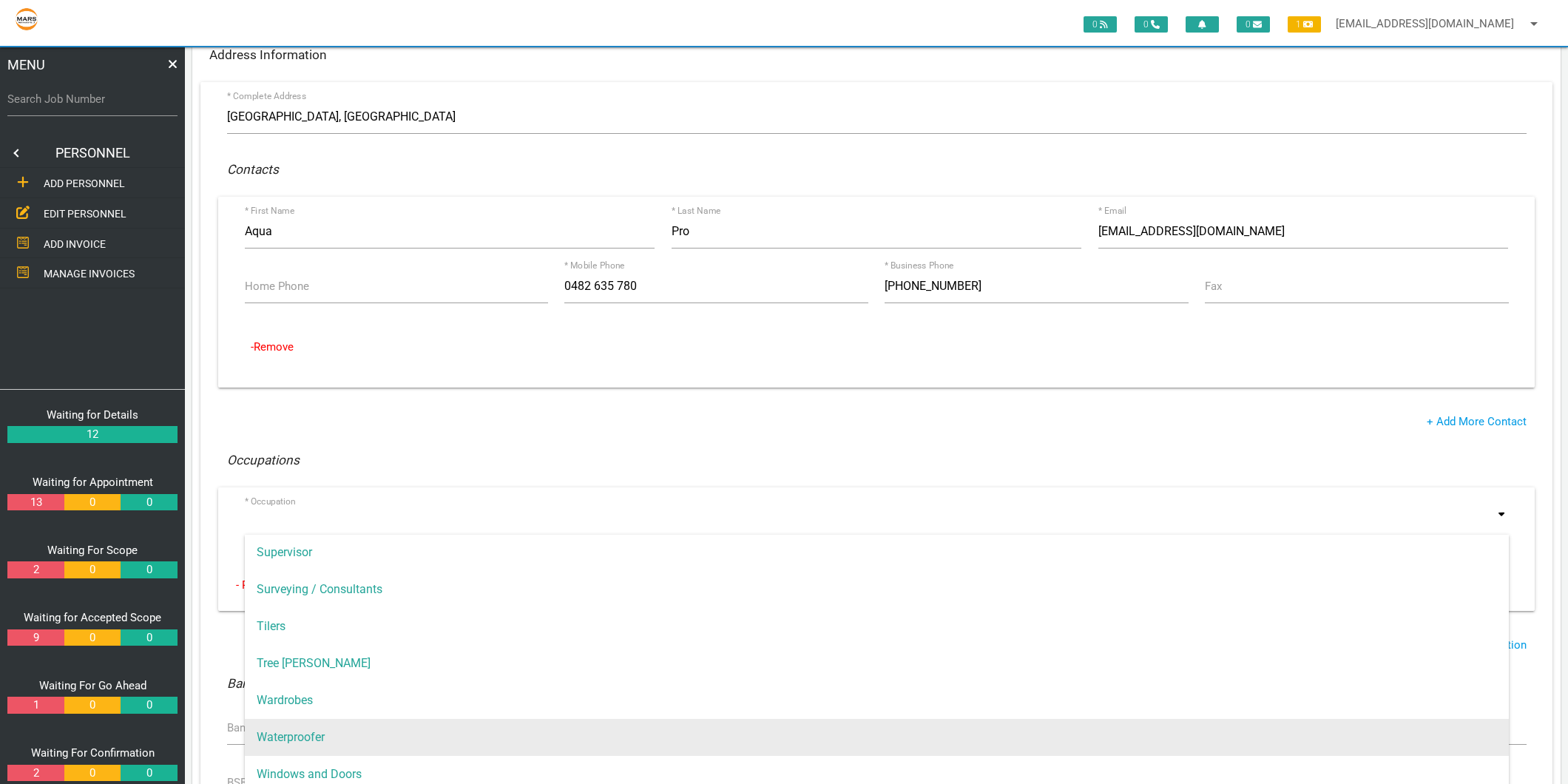
click at [307, 730] on span "Waterproofer" at bounding box center [877, 738] width 1264 height 37
type input "Waterproofer"
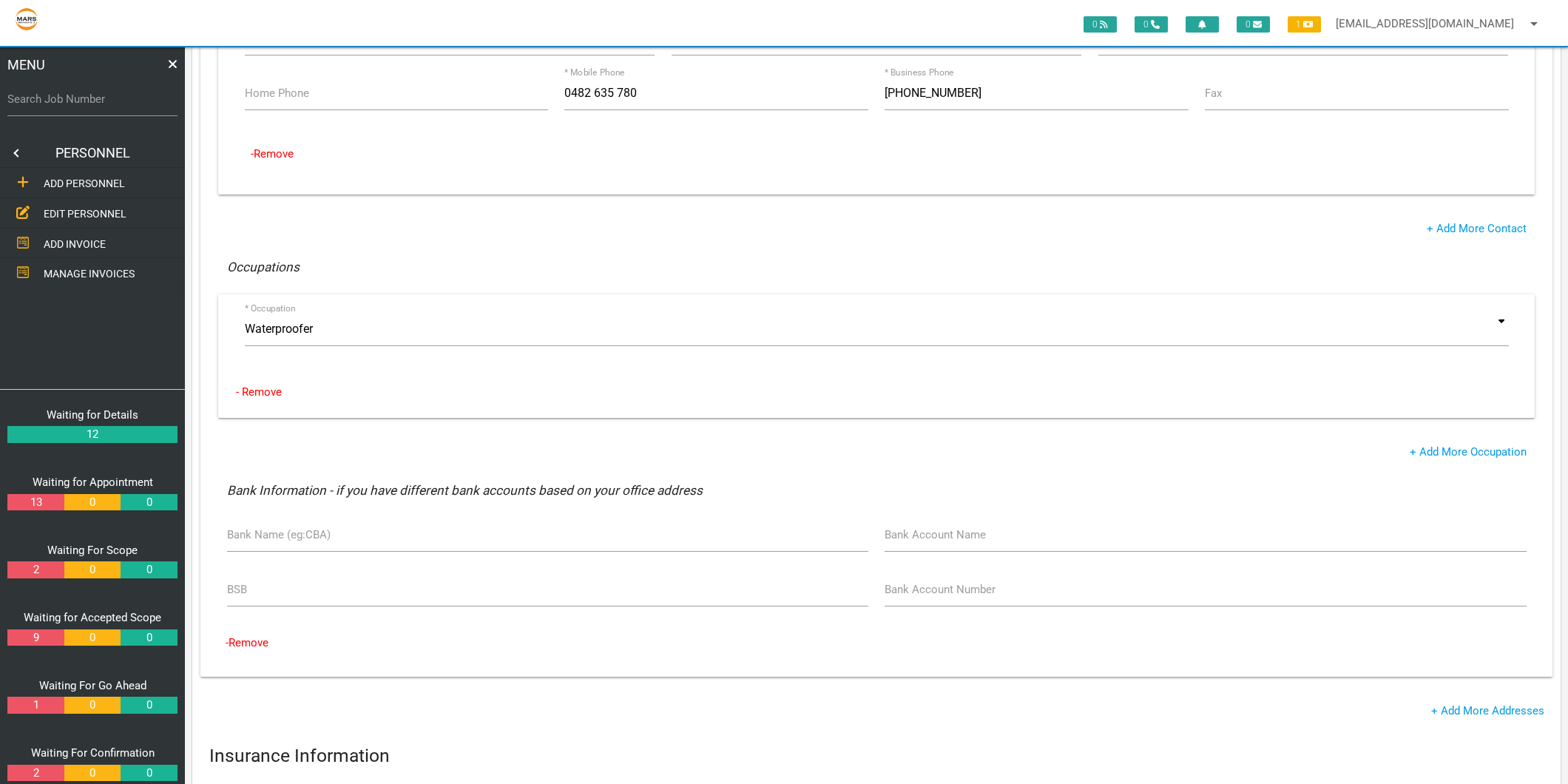
scroll to position [493, 0]
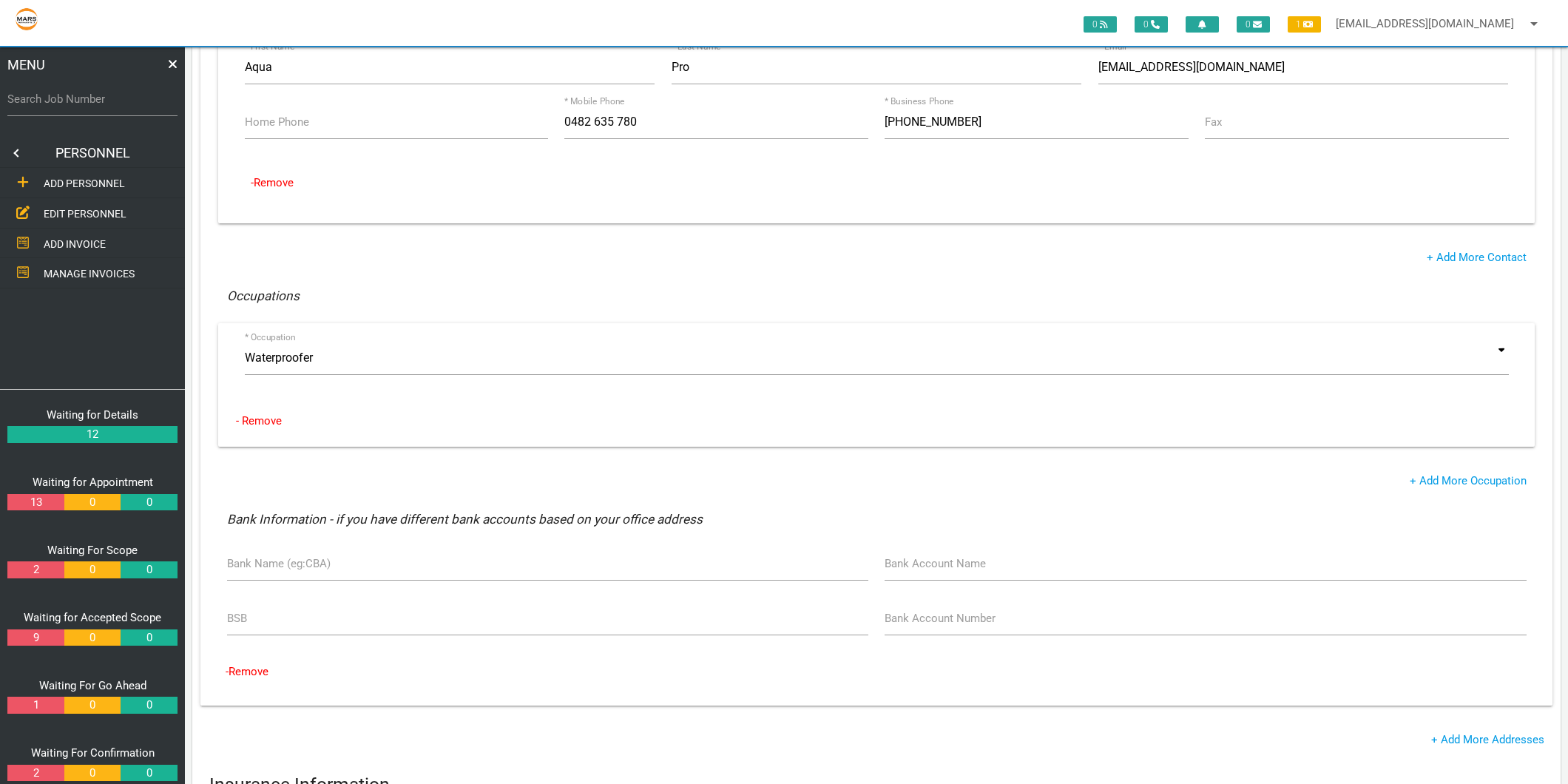
click at [479, 230] on div "* First Name Aqua * Last Name Pro [EMAIL_ADDRESS][DOMAIN_NAME] * Email Home Pho…" at bounding box center [877, 134] width 1317 height 203
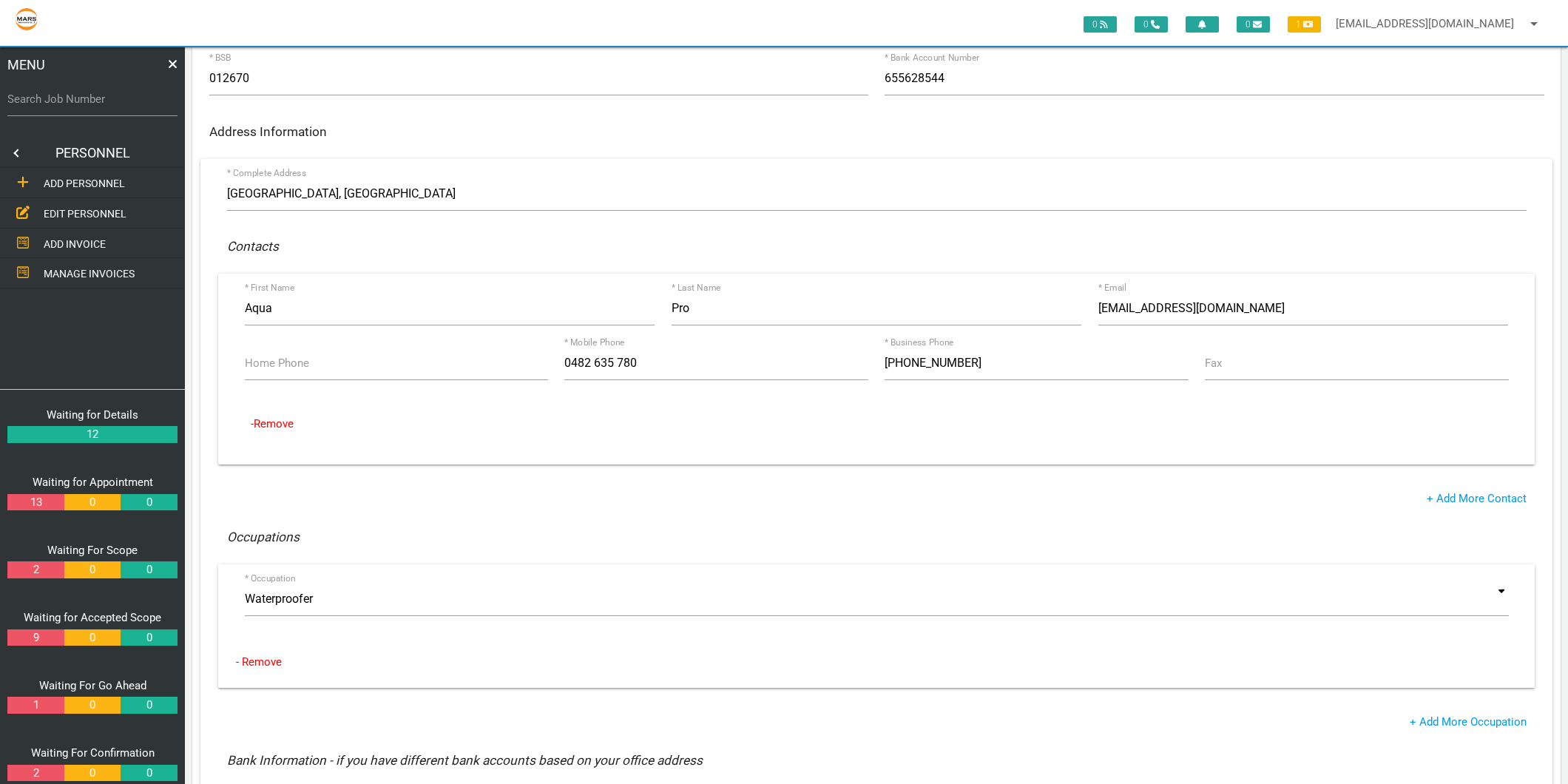
scroll to position [0, 0]
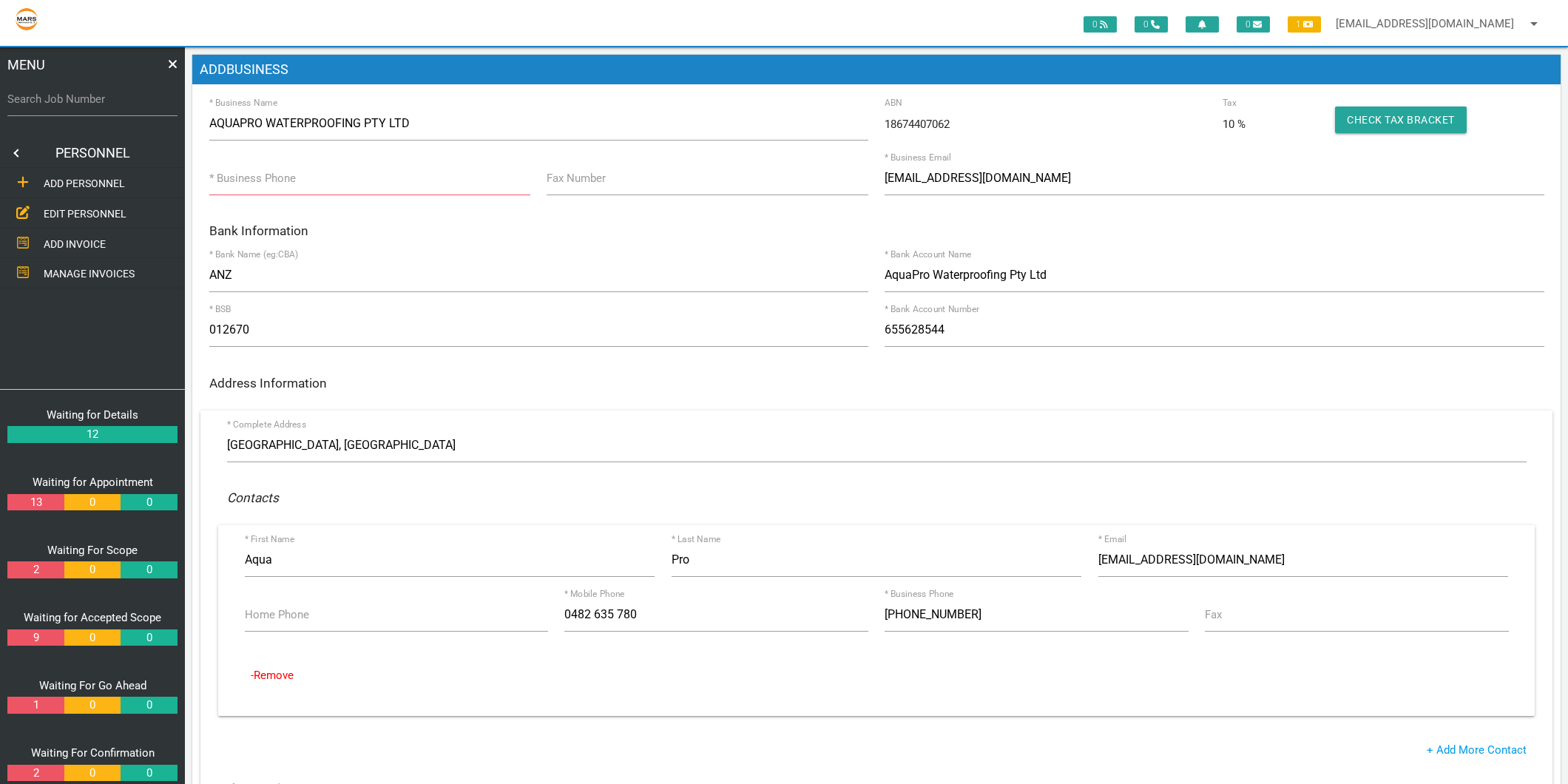
click at [1104, 101] on div "ADD BUSINESS * Business Name AQUAPRO WATERPROOFING PTY LTD 18674407062 ABN 10 %…" at bounding box center [877, 740] width 1368 height 1372
click at [1482, 208] on form "* Business Name AQUAPRO WATERPROOFING PTY LTD 18674407062 ABN 10 % Tax Check Ta…" at bounding box center [877, 764] width 1368 height 1314
click at [358, 172] on input "* Business Phone" at bounding box center [369, 178] width 321 height 34
click at [447, 101] on div "ADD BUSINESS * Business Name AQUAPRO WATERPROOFING PTY LTD 18674407062 ABN 10 %…" at bounding box center [877, 740] width 1368 height 1372
click at [335, 216] on div "Bank Information" at bounding box center [877, 230] width 1352 height 28
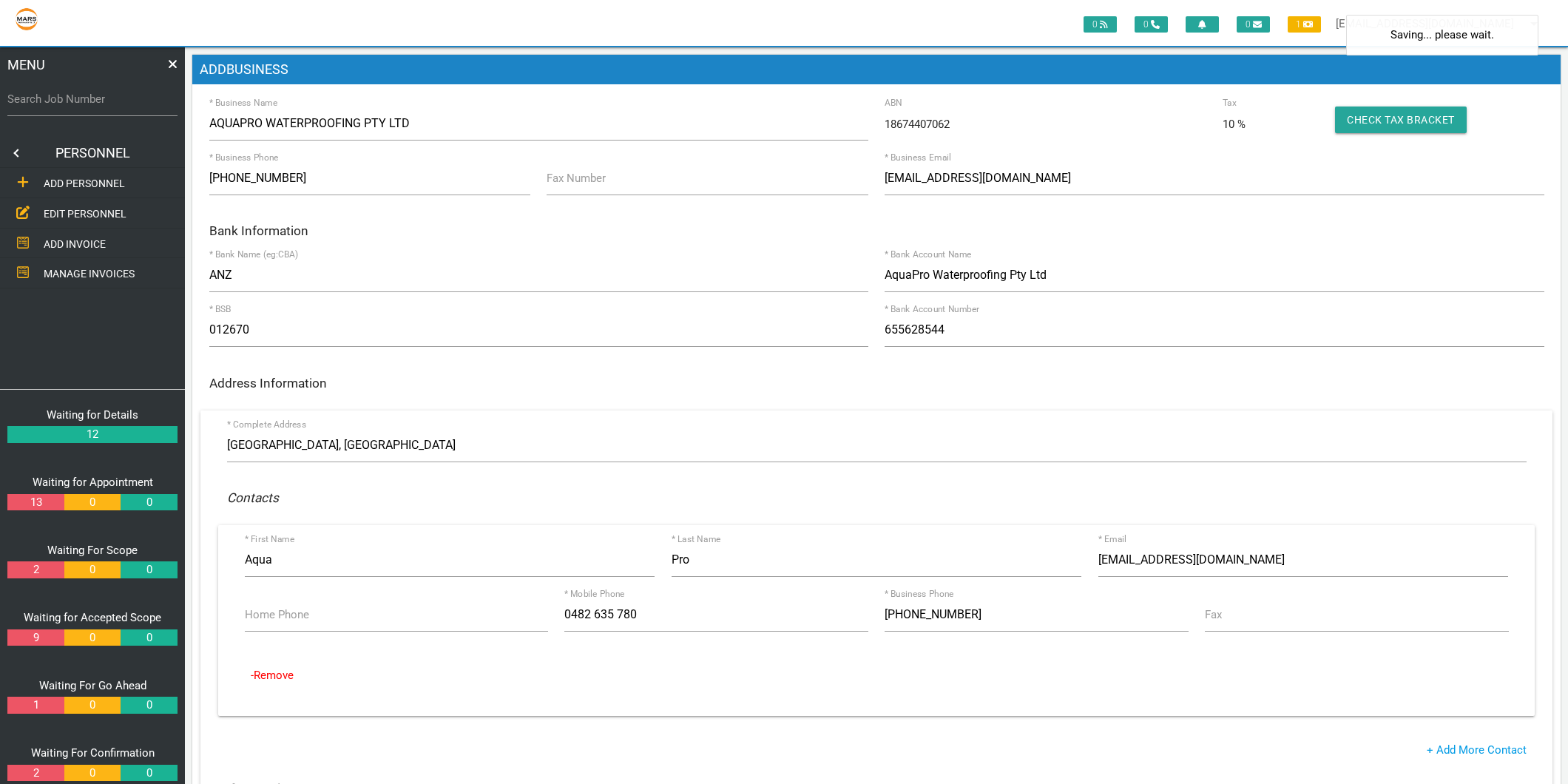
type input "0482 635 780"
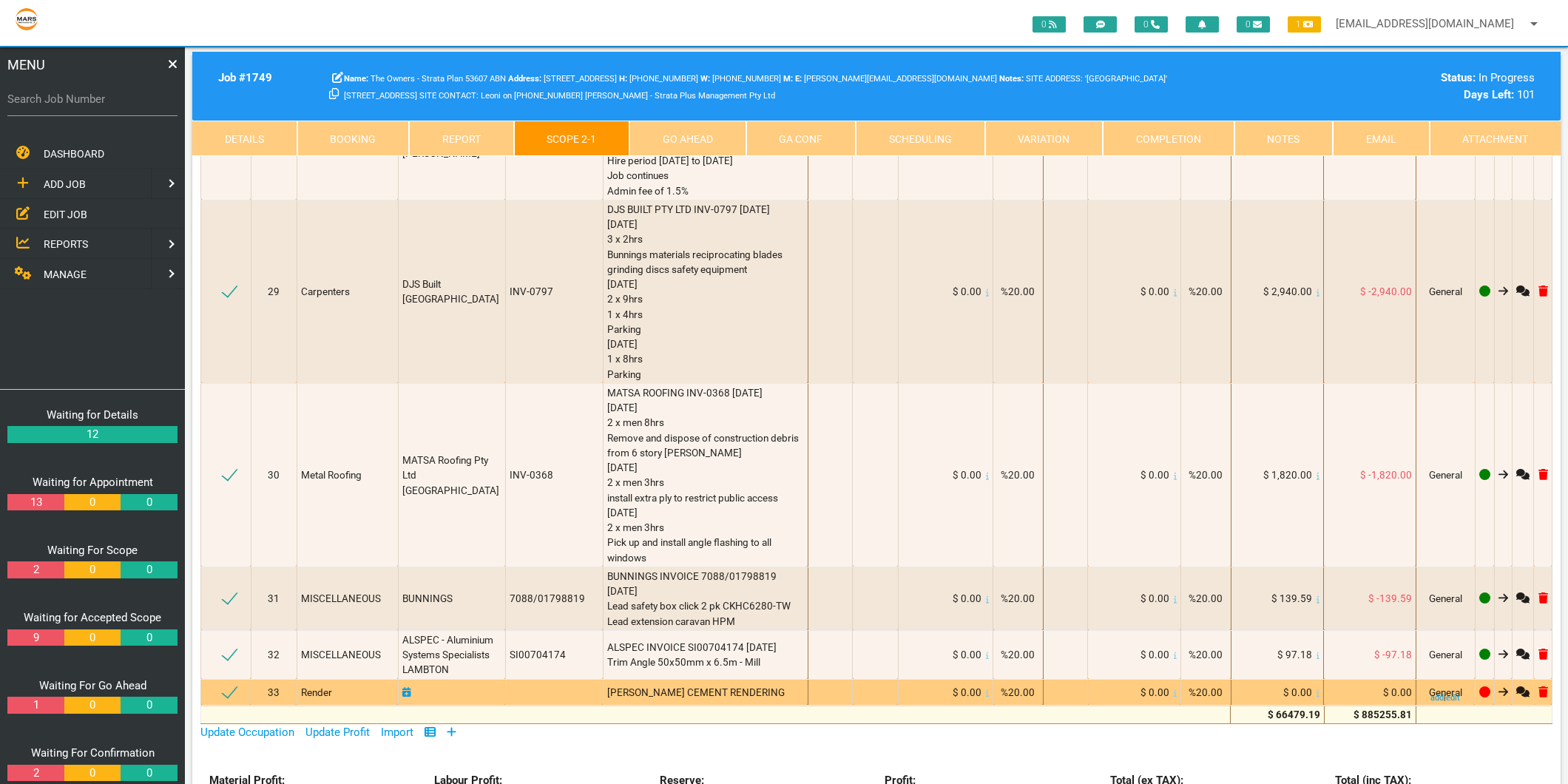
click at [719, 686] on span "[PERSON_NAME] CEMENT RENDERING" at bounding box center [695, 692] width 178 height 12
click at [761, 685] on div "CHRIS LEGGE CEMENT RENDERING" at bounding box center [705, 693] width 197 height 15
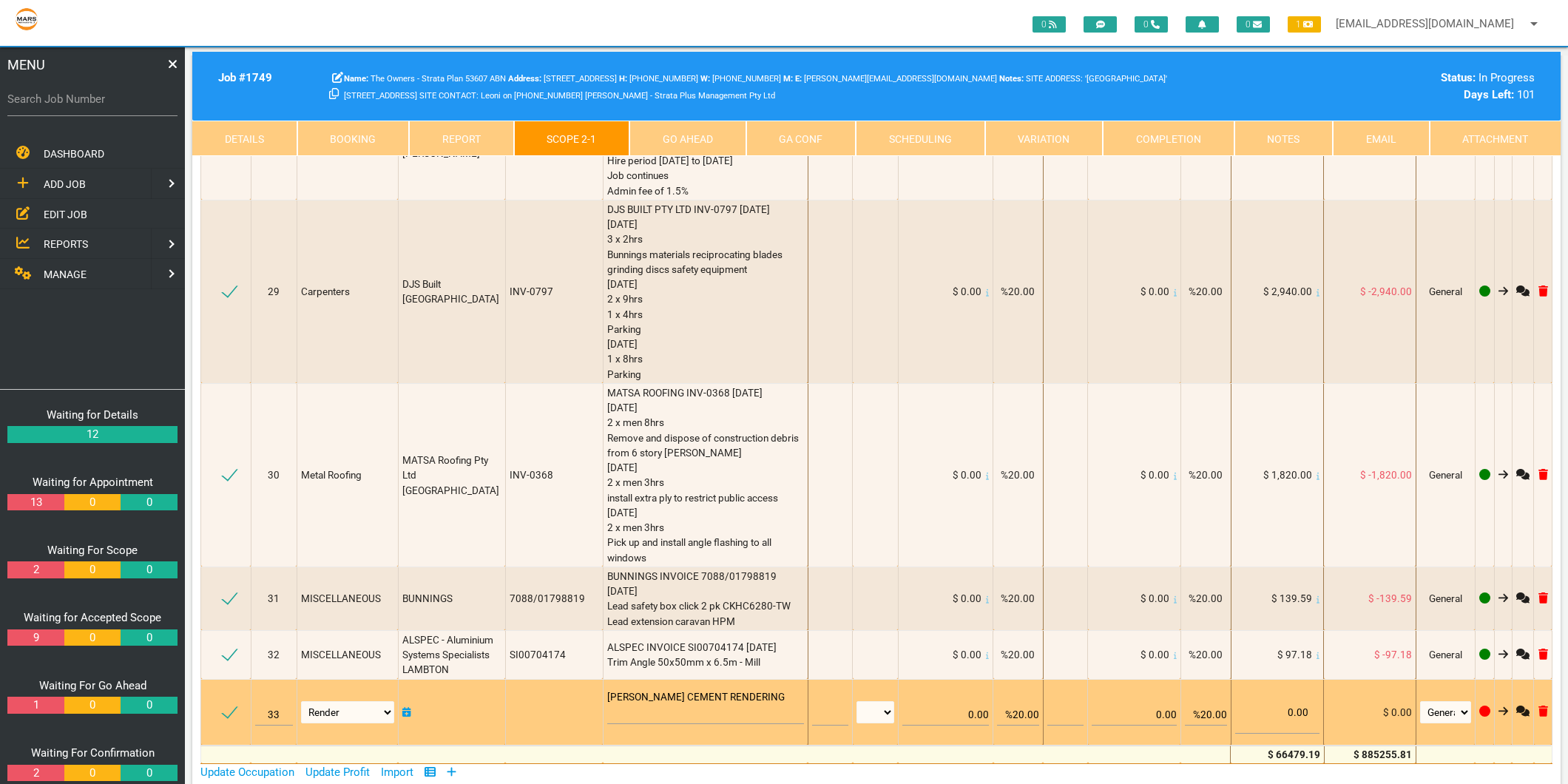
click at [744, 691] on textarea "CHRIS LEGGE CEMENT RENDERING" at bounding box center [705, 708] width 197 height 33
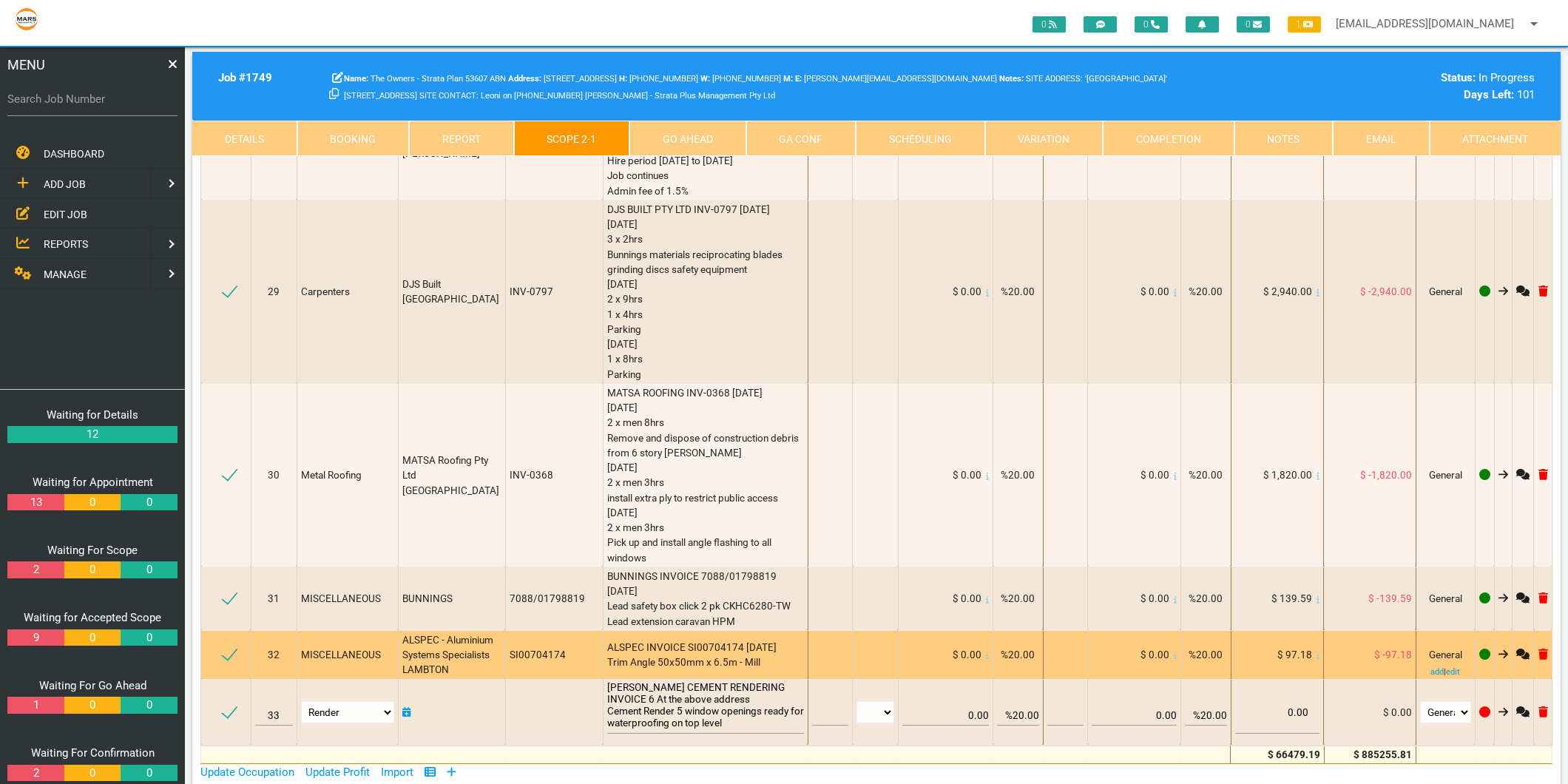
type textarea "CHRIS LEGGE CEMENT RENDERING INVOICE 6 At the above address Cement Render 5 win…"
click at [749, 640] on div "ALSPEC INVOICE SI00704174 19/8/2025 Trim Angle 50x50mm x 6.5m - Mill" at bounding box center [705, 655] width 197 height 30
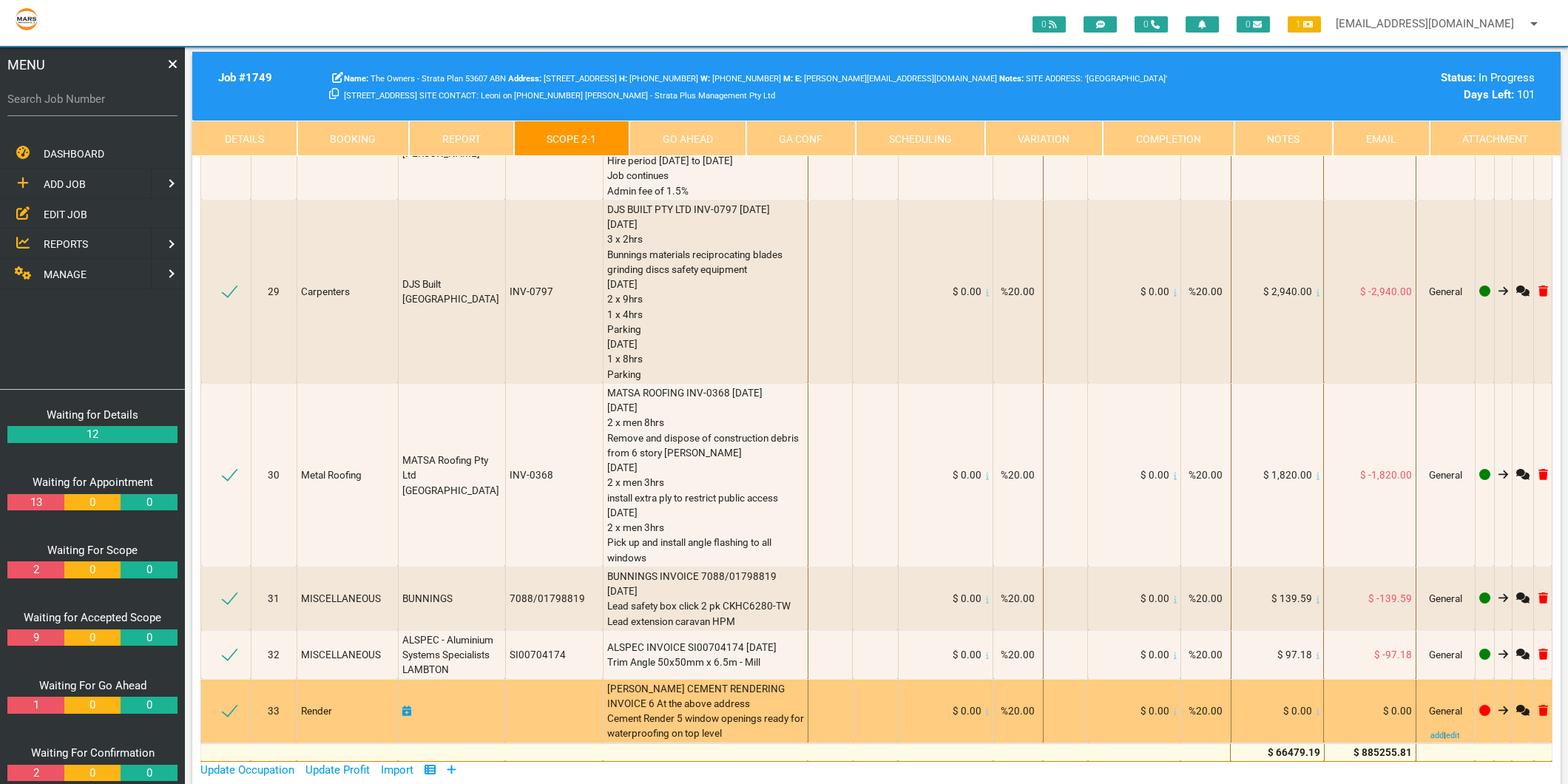
click at [1317, 708] on icon at bounding box center [1318, 712] width 3 height 7
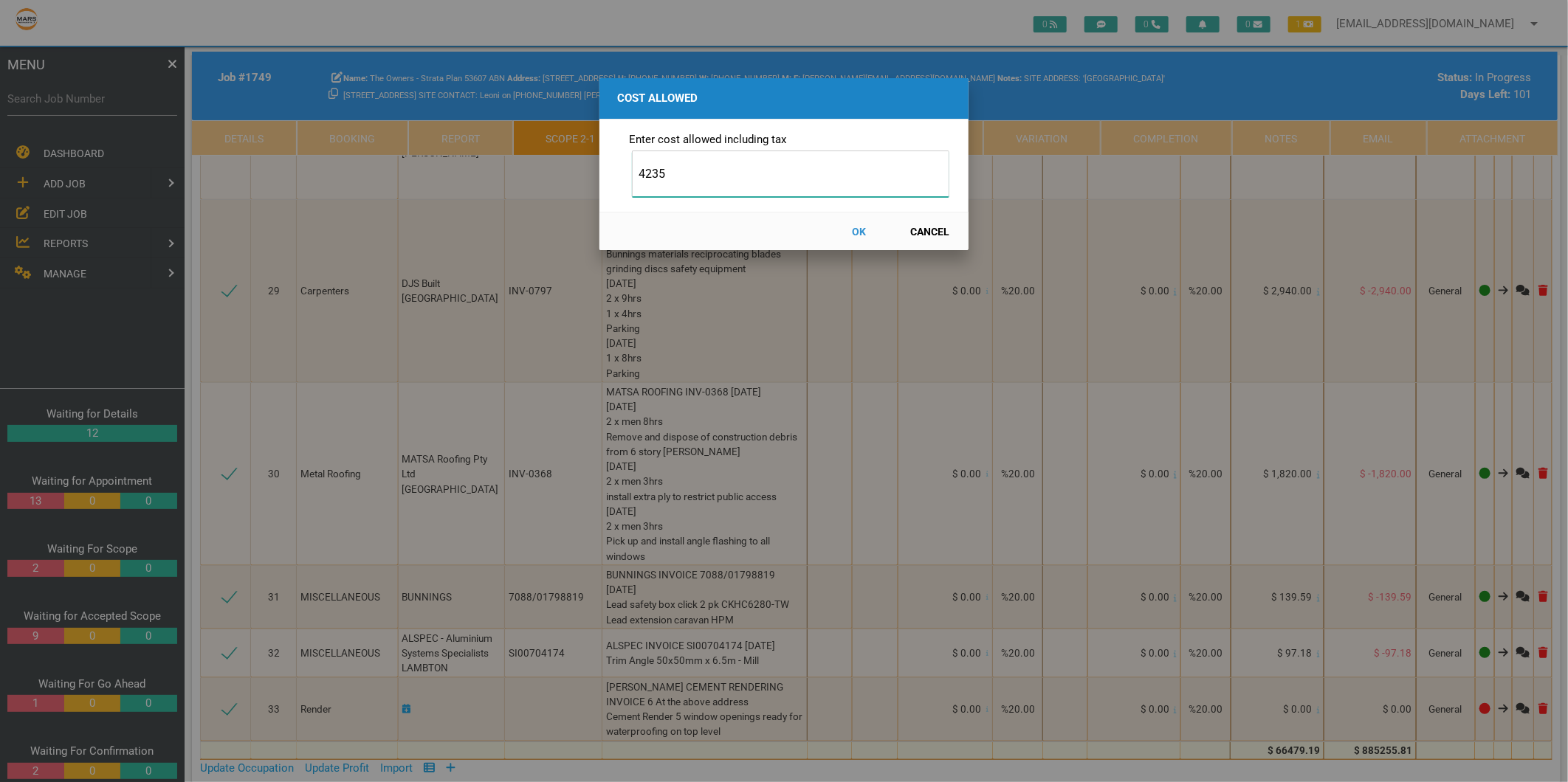
type input "4235"
click at [860, 226] on button "OK" at bounding box center [859, 232] width 65 height 26
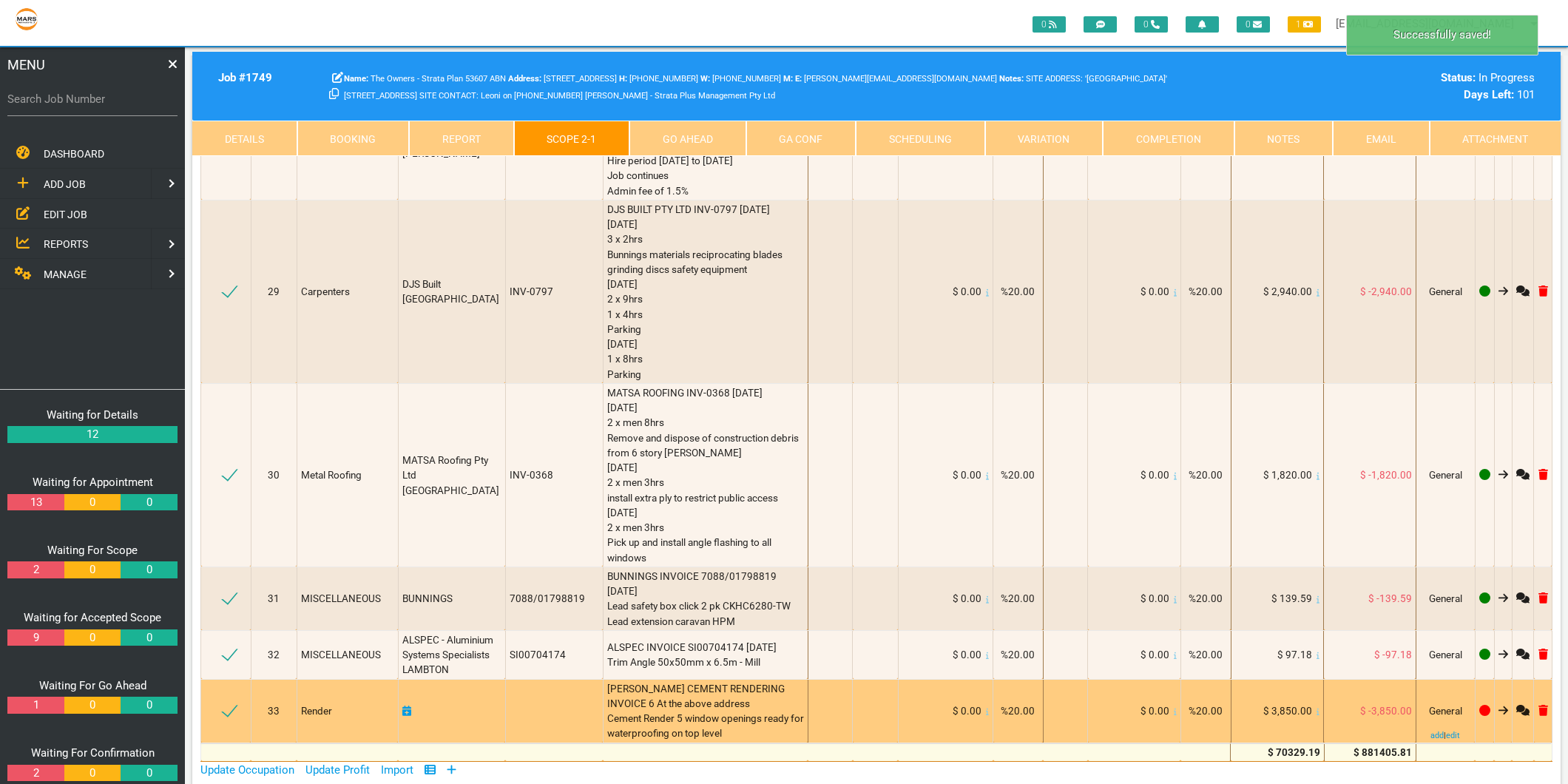
click at [408, 706] on icon at bounding box center [407, 710] width 9 height 10
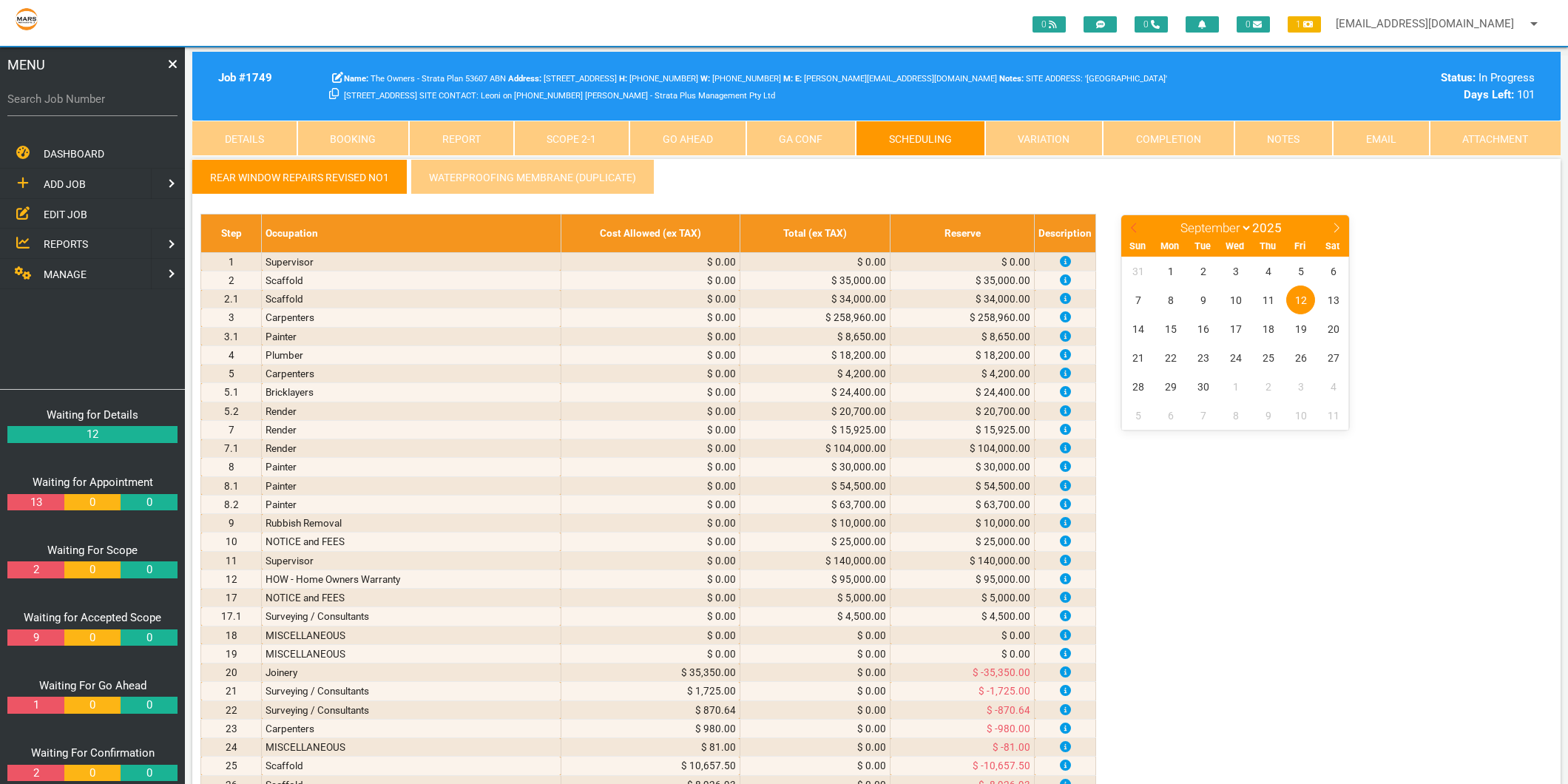
click at [1133, 223] on icon at bounding box center [1133, 228] width 10 height 10
select select "7"
click at [1177, 359] on span "18" at bounding box center [1169, 357] width 29 height 29
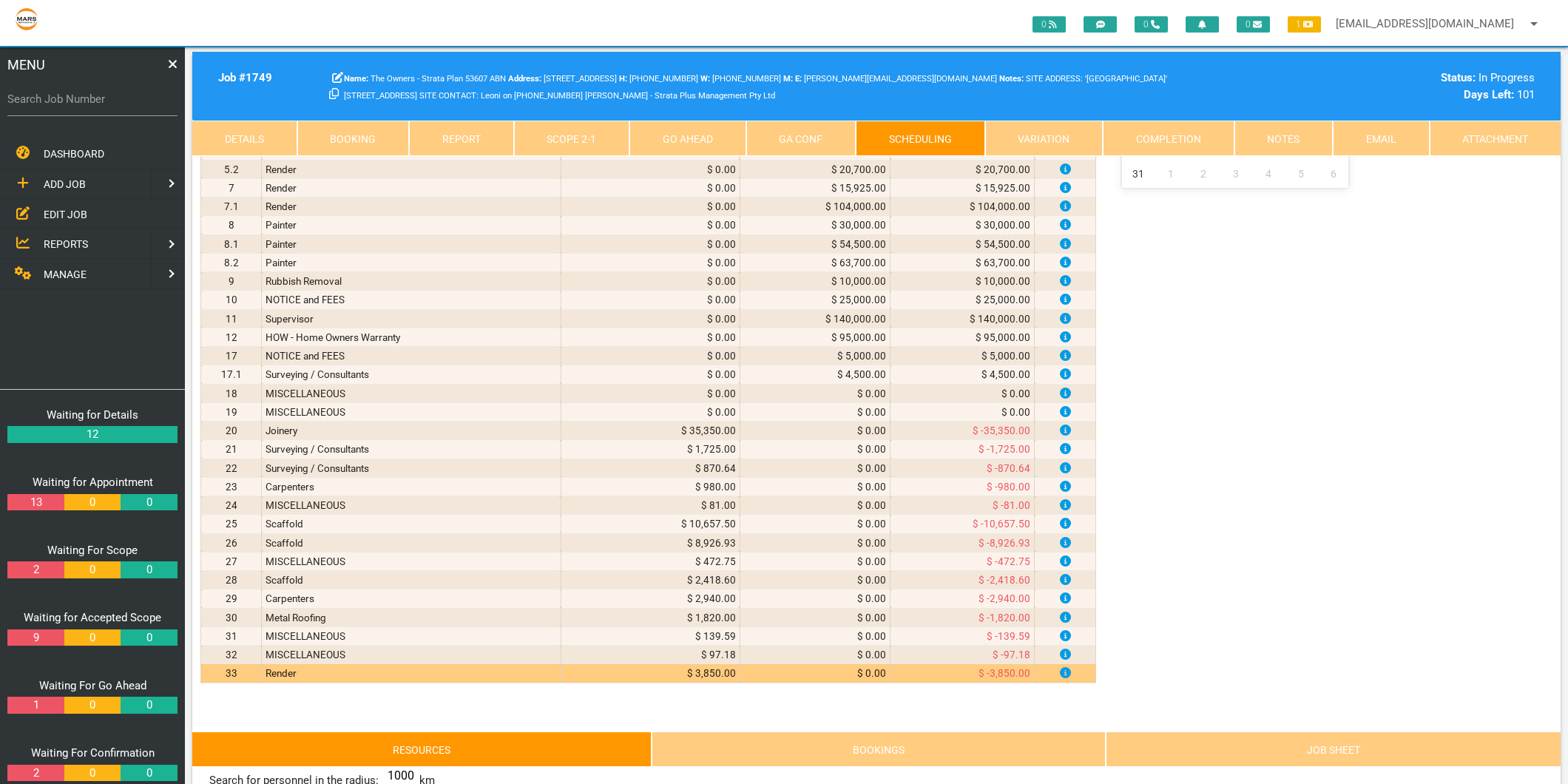
scroll to position [493, 0]
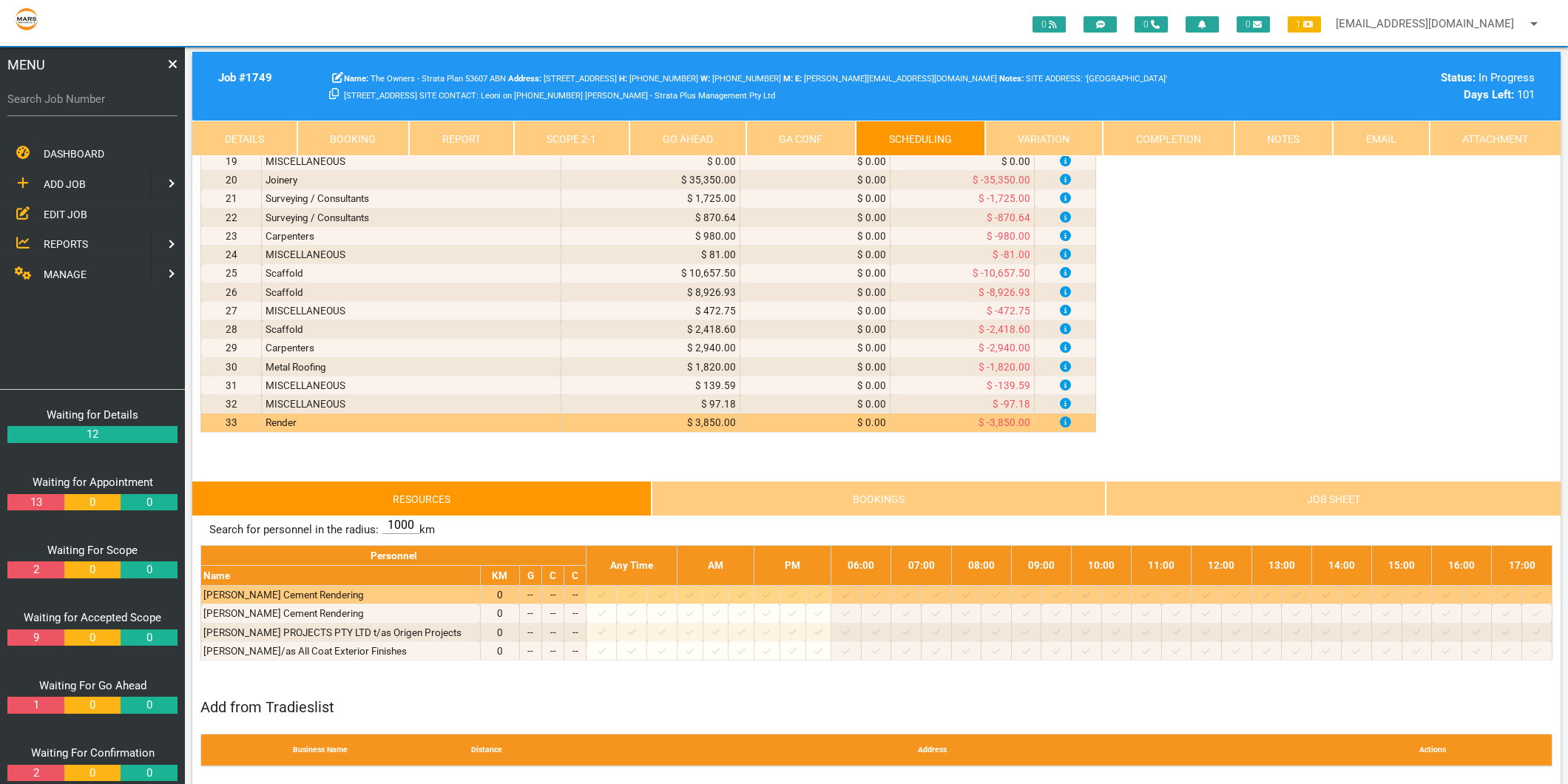
click at [606, 596] on icon at bounding box center [601, 595] width 8 height 9
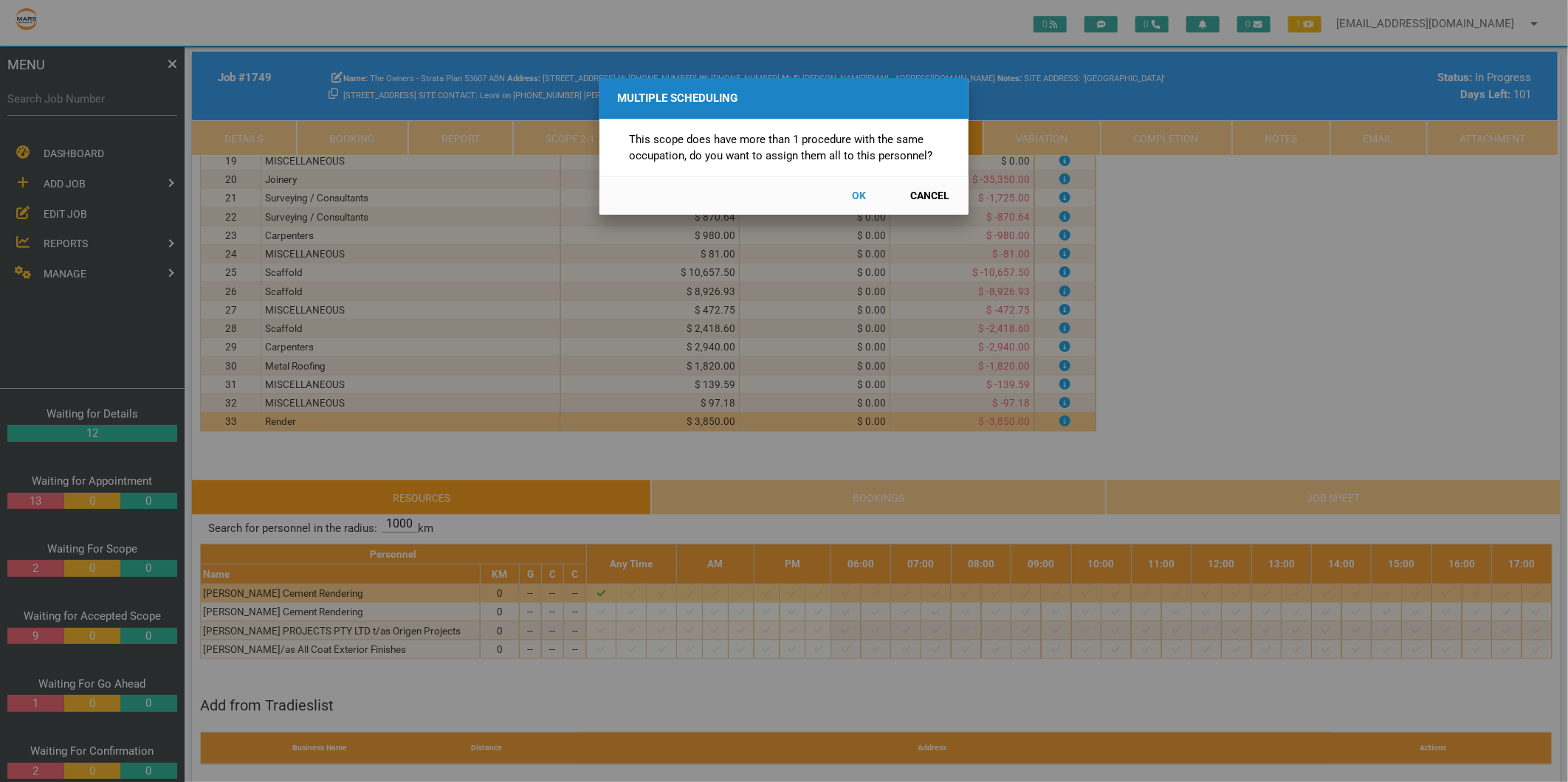
click at [917, 193] on button "Cancel" at bounding box center [930, 196] width 65 height 26
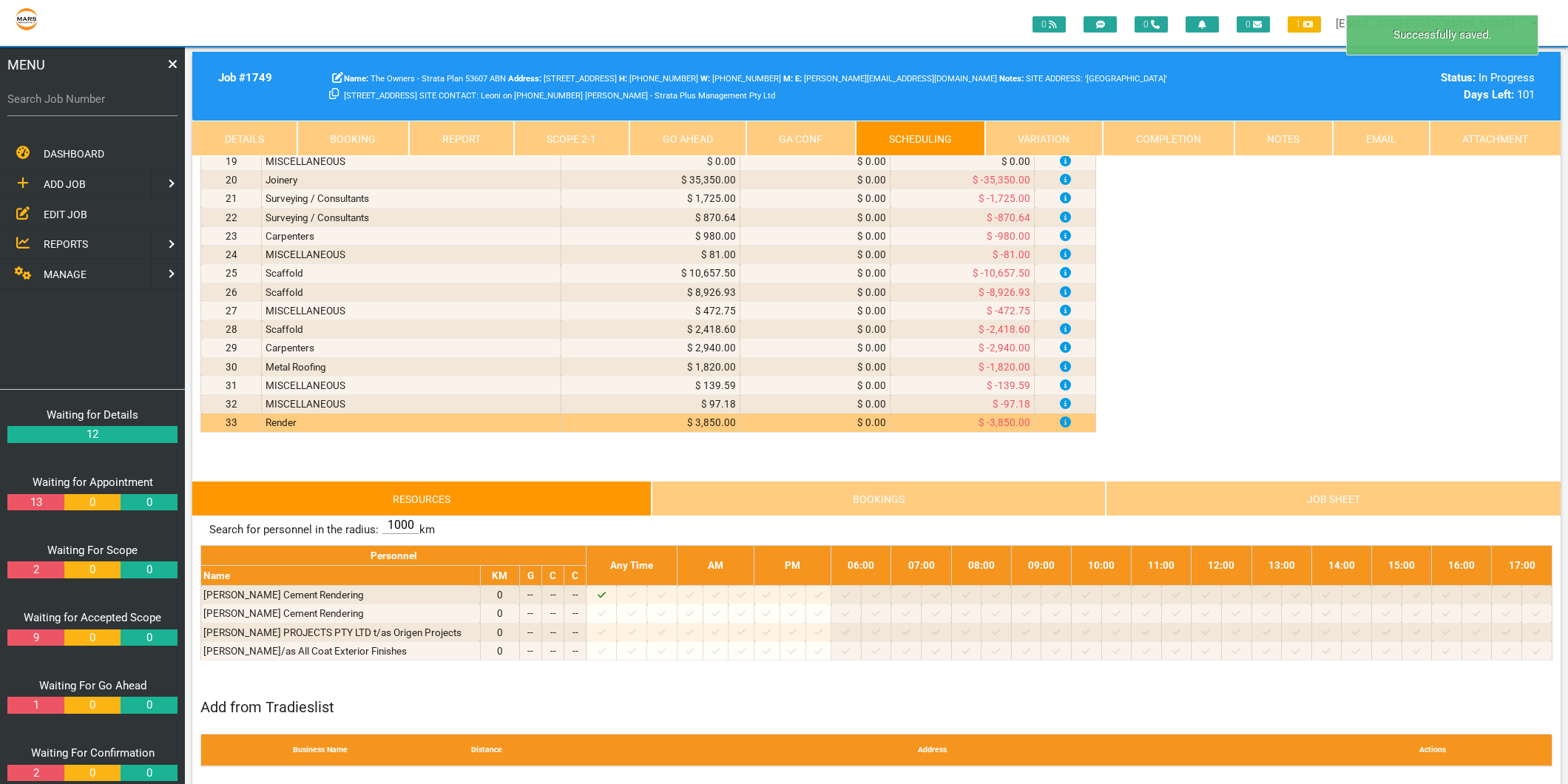
click at [481, 137] on link "Report" at bounding box center [461, 138] width 105 height 36
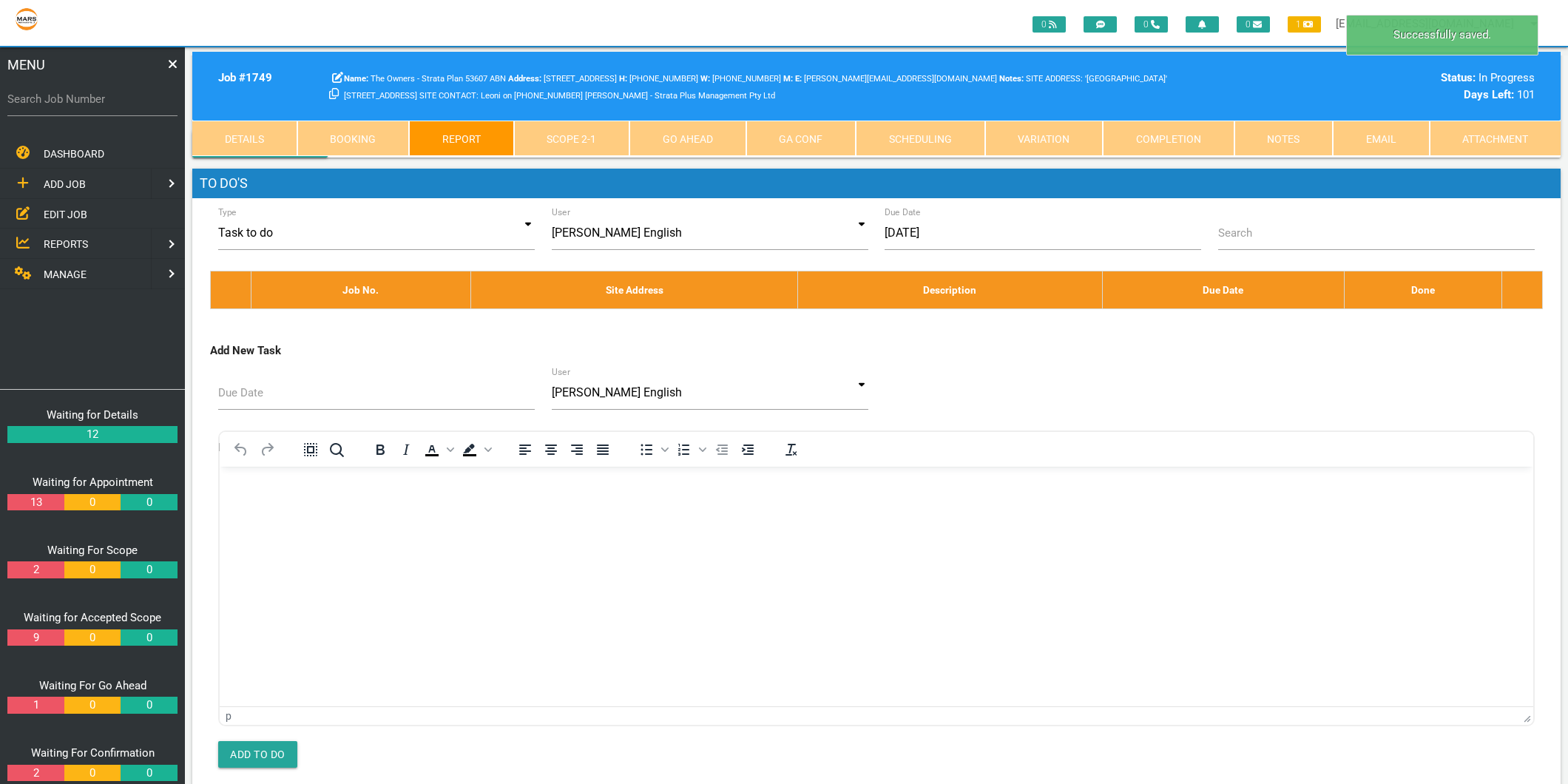
click at [567, 137] on link "Scope 2 - 1" at bounding box center [572, 138] width 116 height 36
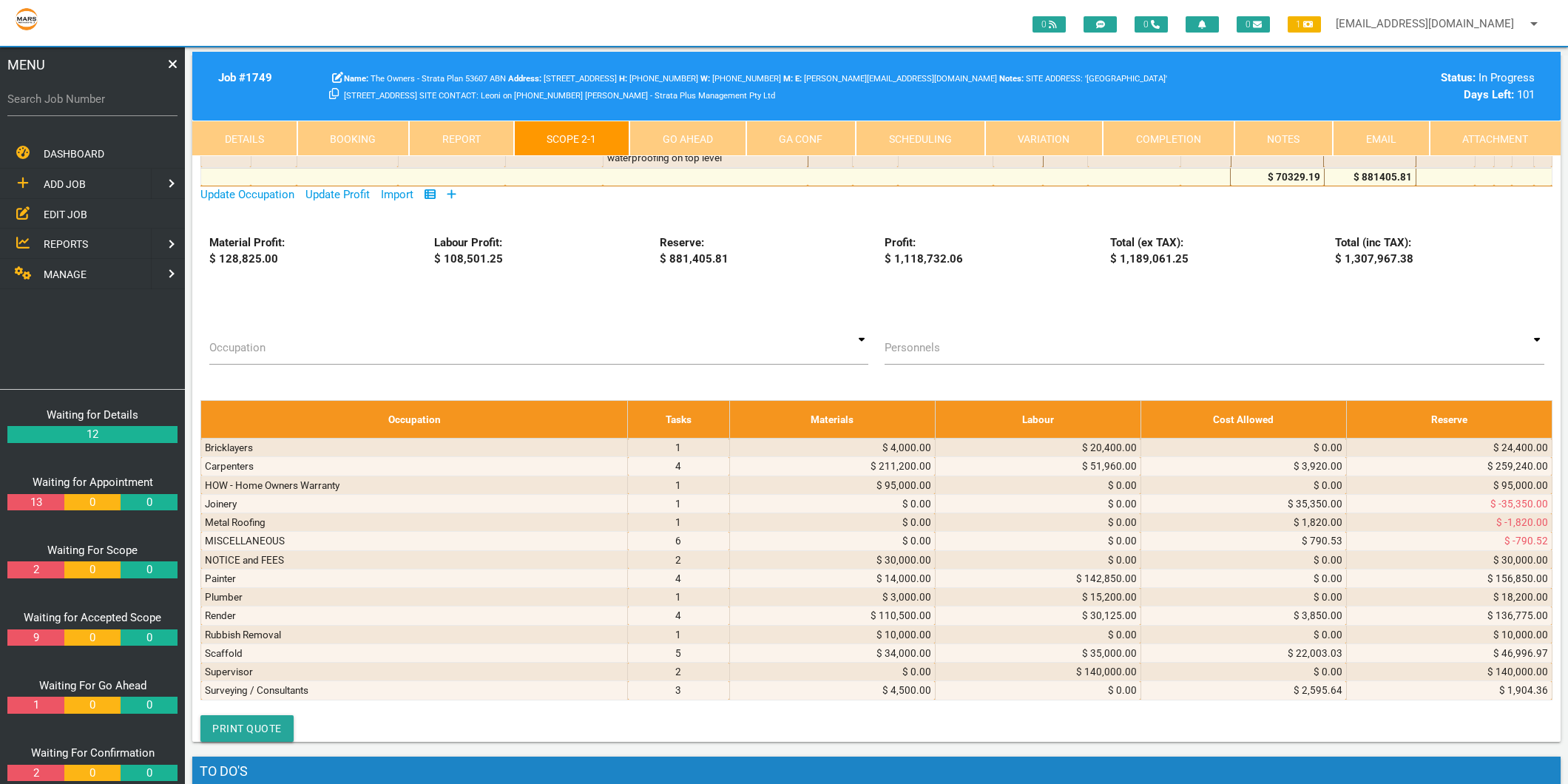
scroll to position [2960, 0]
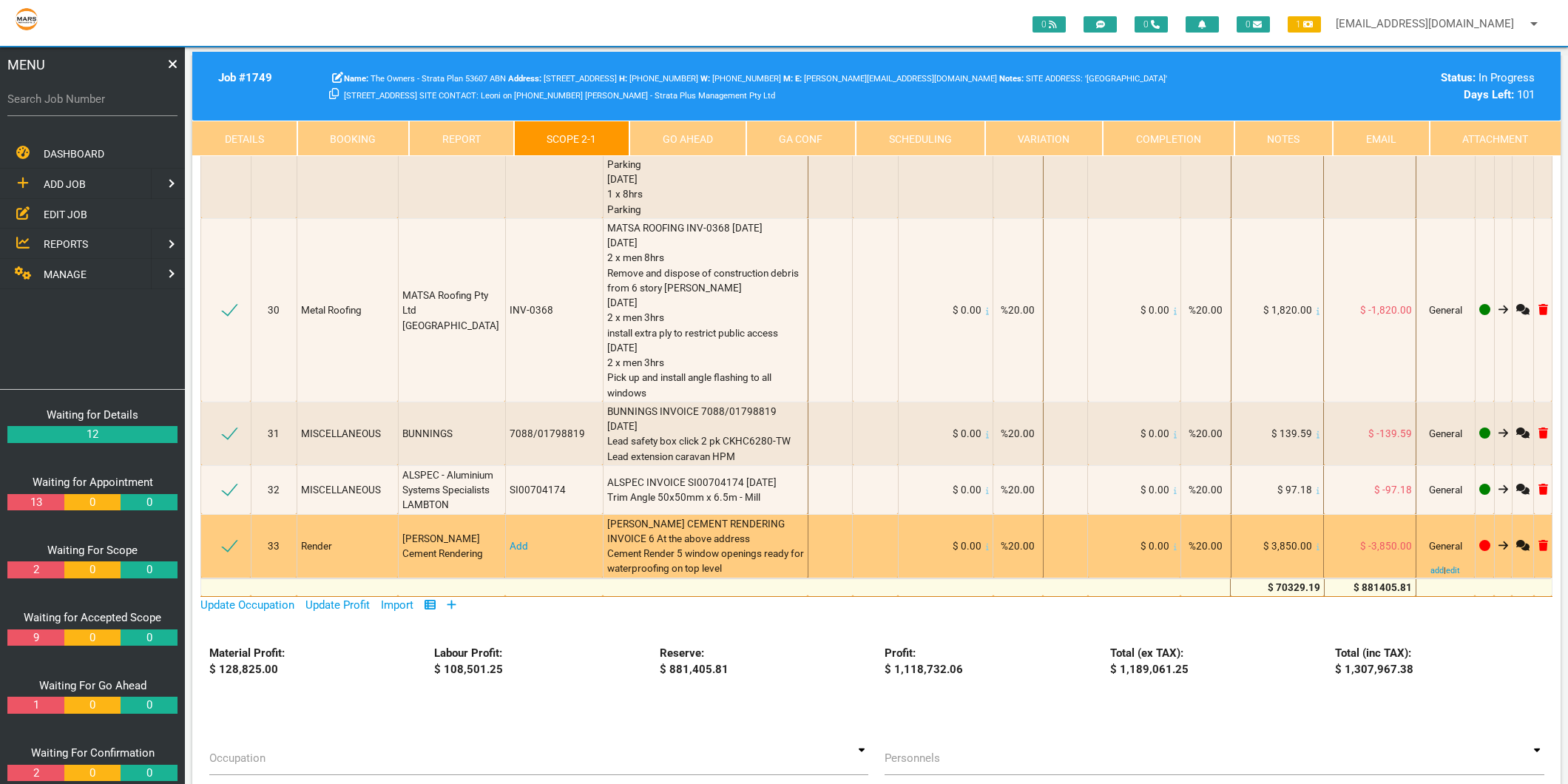
click at [517, 540] on link "Add" at bounding box center [518, 545] width 18 height 12
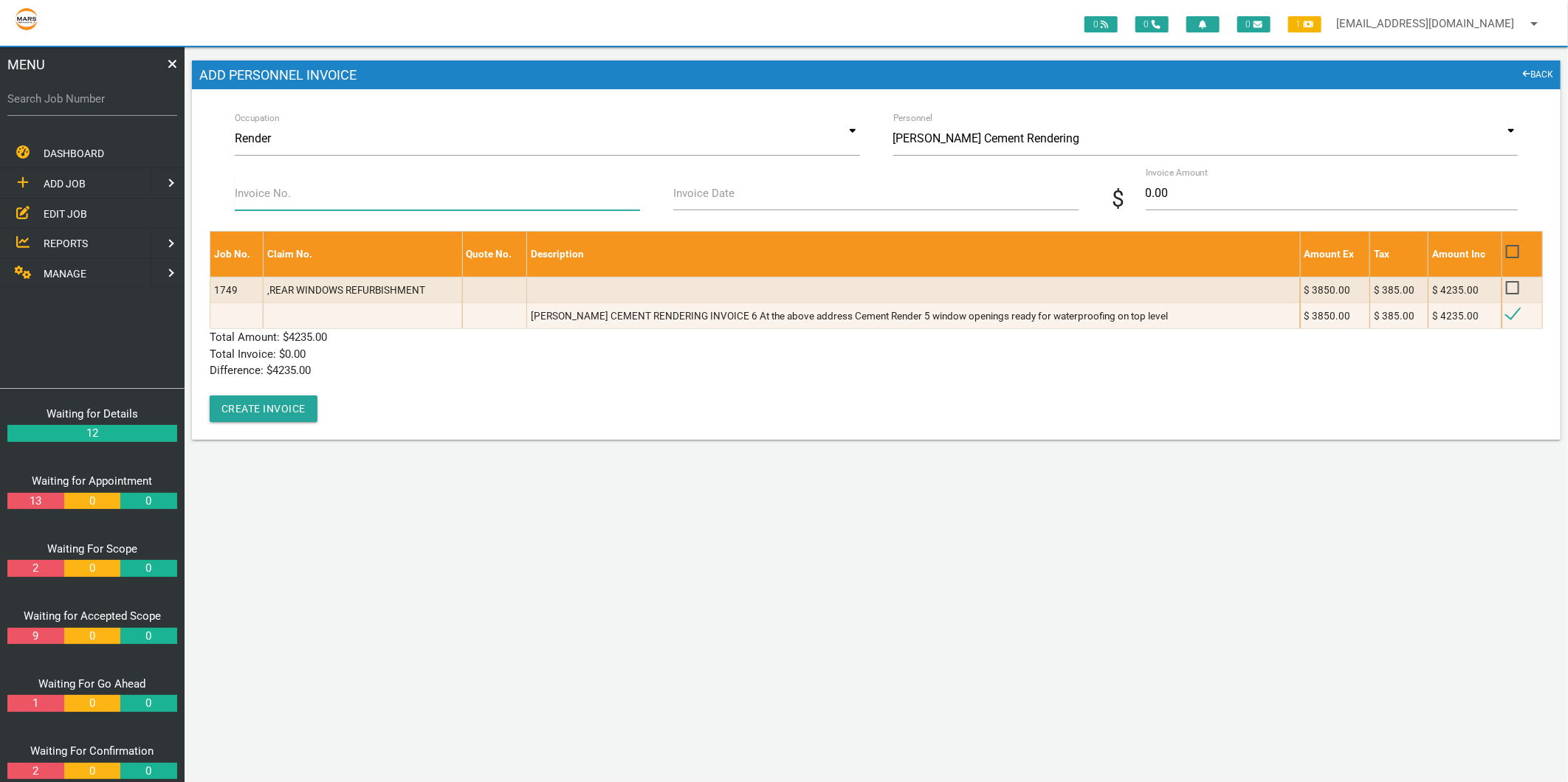
click at [297, 189] on input "Invoice No." at bounding box center [437, 193] width 405 height 34
type input "6"
click at [681, 188] on label "Invoice Date" at bounding box center [703, 194] width 62 height 17
click at [681, 188] on input "Invoice Date" at bounding box center [875, 193] width 405 height 34
click at [698, 204] on input "Invoice Date" at bounding box center [875, 193] width 405 height 34
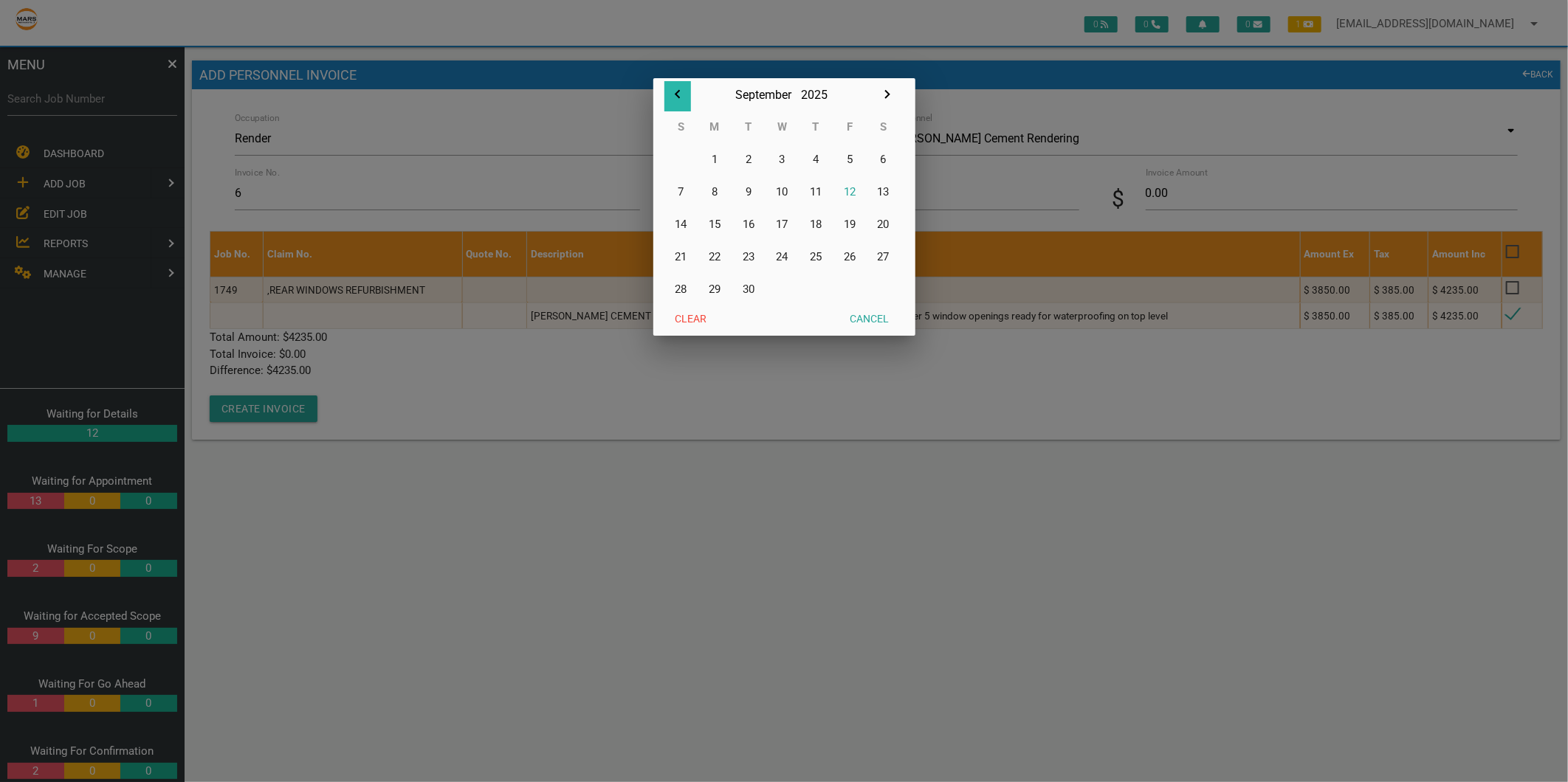
click at [673, 93] on icon "button" at bounding box center [677, 94] width 17 height 17
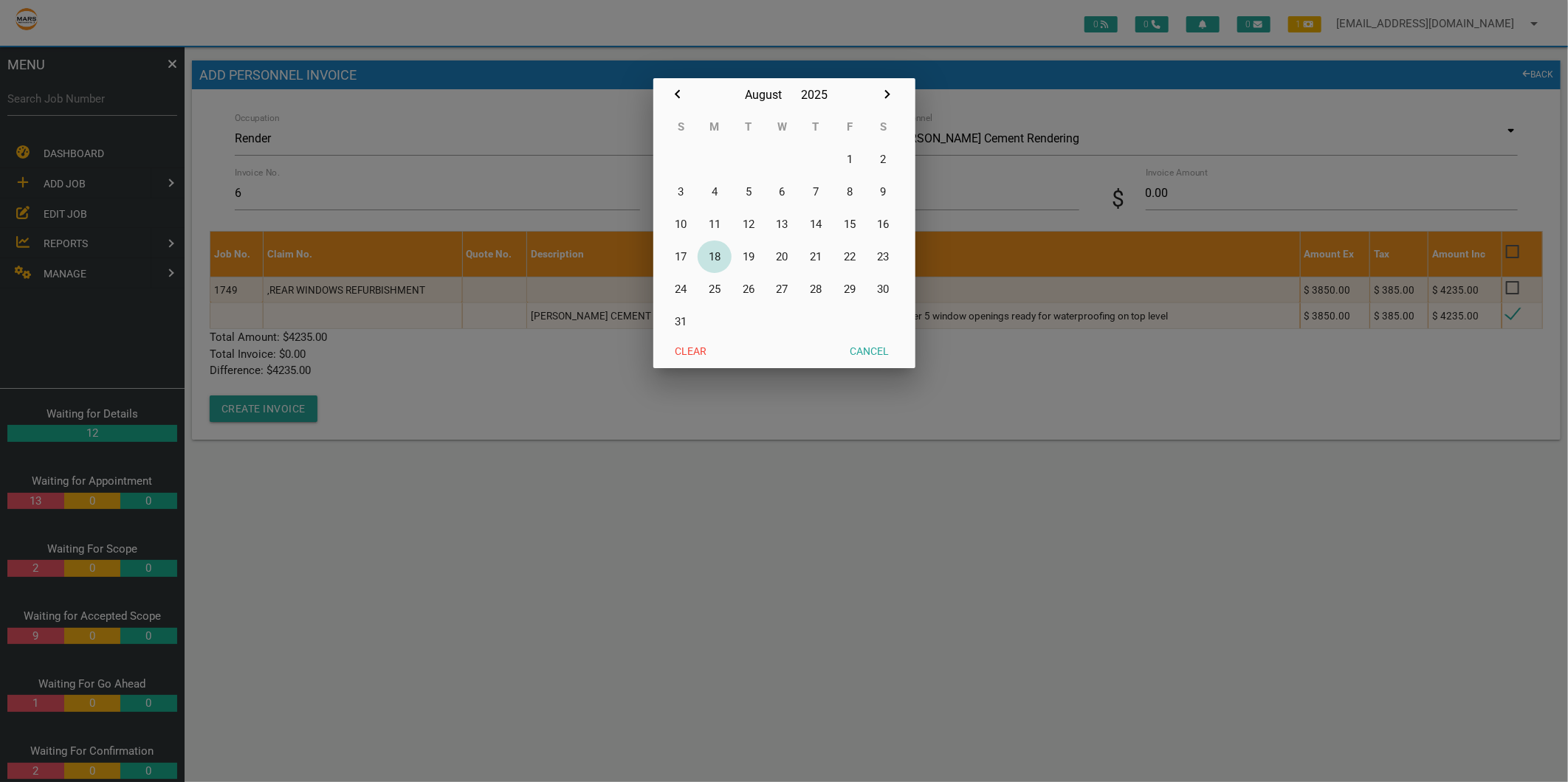
click at [720, 255] on button "18" at bounding box center [714, 256] width 34 height 32
type input "18/08/2025"
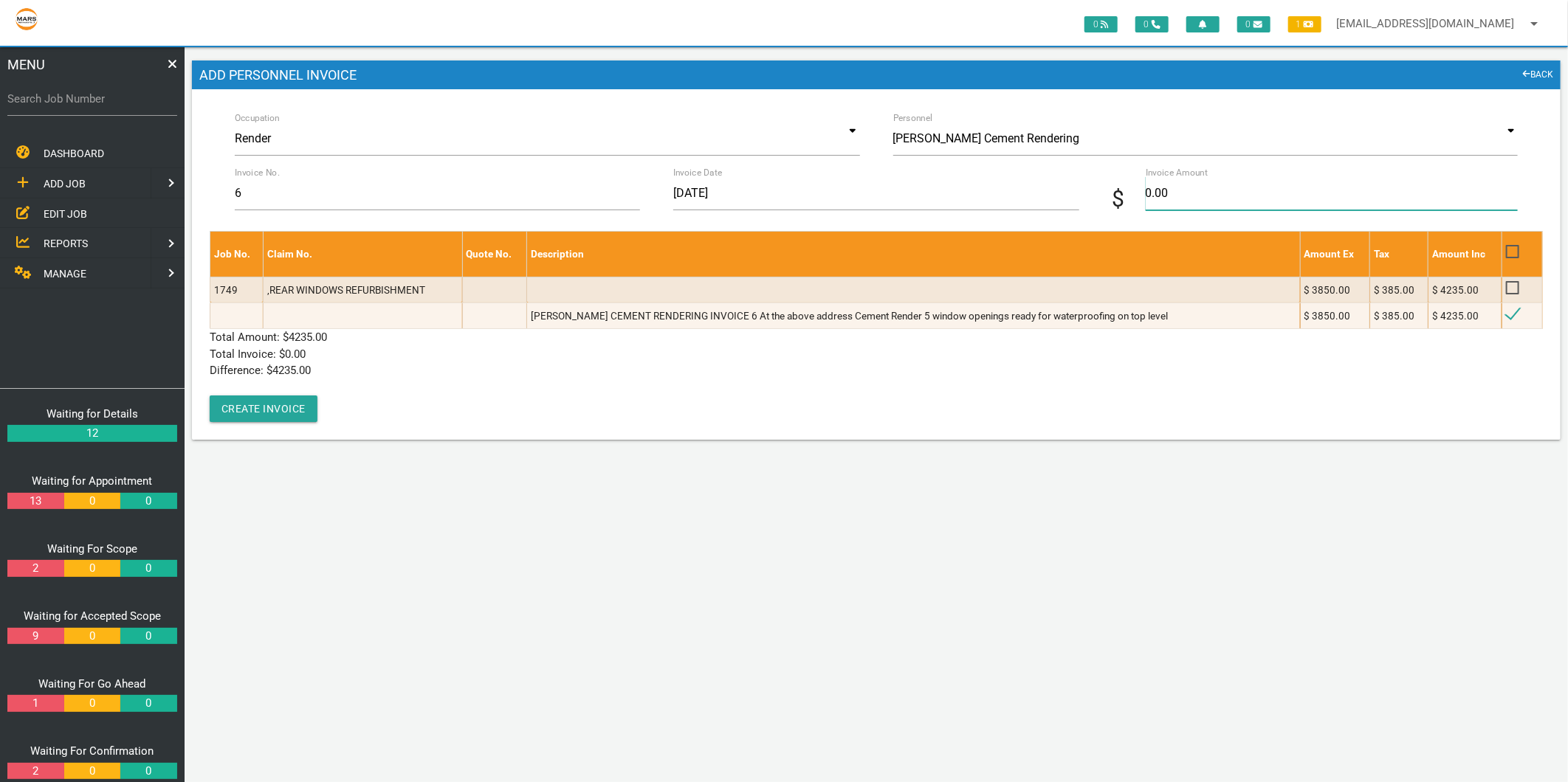
click at [1229, 196] on input "0.00" at bounding box center [1332, 193] width 372 height 34
type input "4235"
click at [584, 349] on p "Total Invoice: $ 0.00" at bounding box center [876, 355] width 1334 height 17
click at [298, 396] on button "Create Invoice" at bounding box center [263, 409] width 108 height 27
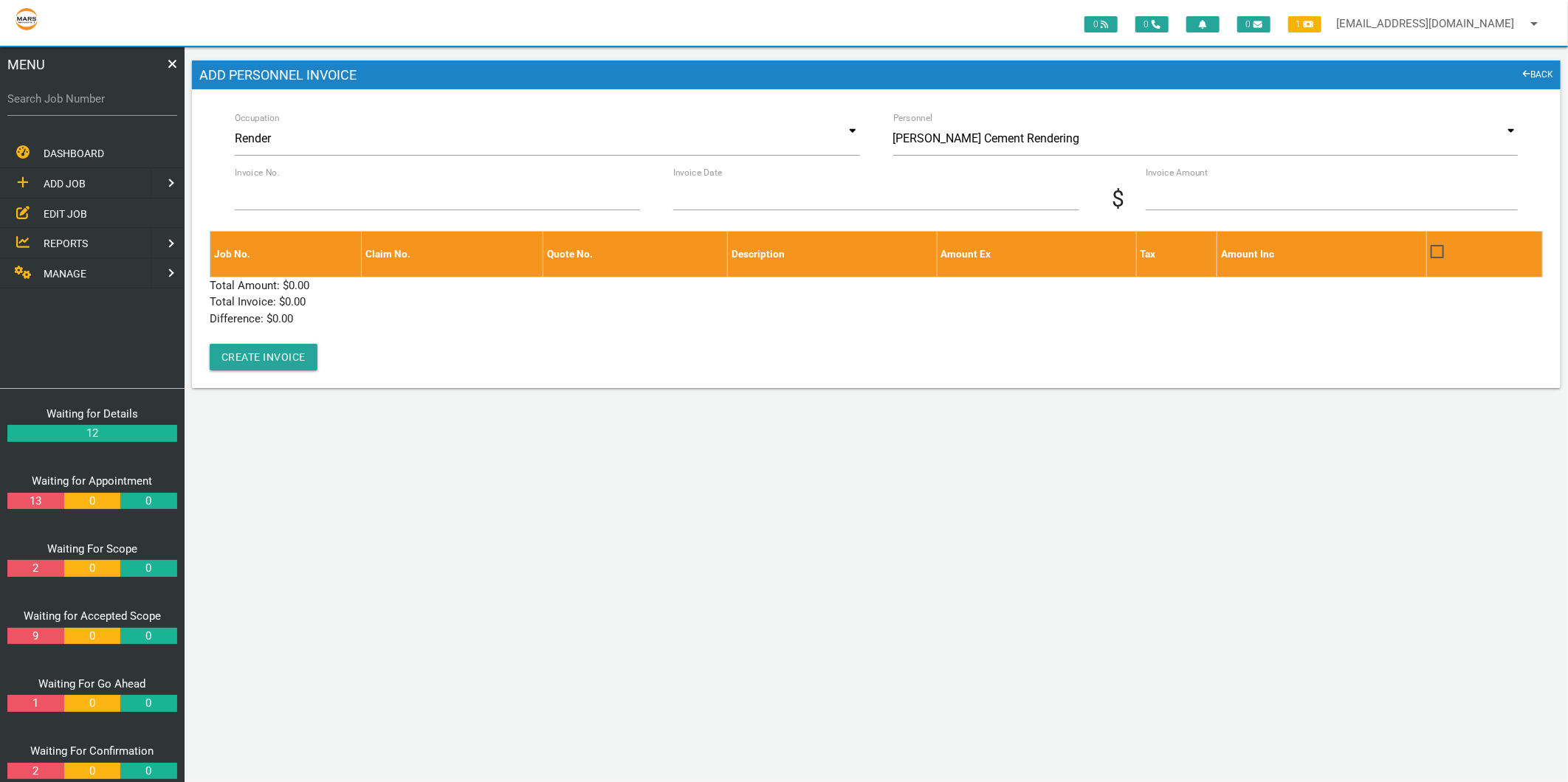
click at [104, 96] on label "Search Job Number" at bounding box center [92, 99] width 170 height 17
click at [104, 96] on input "Search Job Number" at bounding box center [92, 98] width 170 height 34
click at [74, 216] on span "EDIT JOB" at bounding box center [64, 213] width 43 height 12
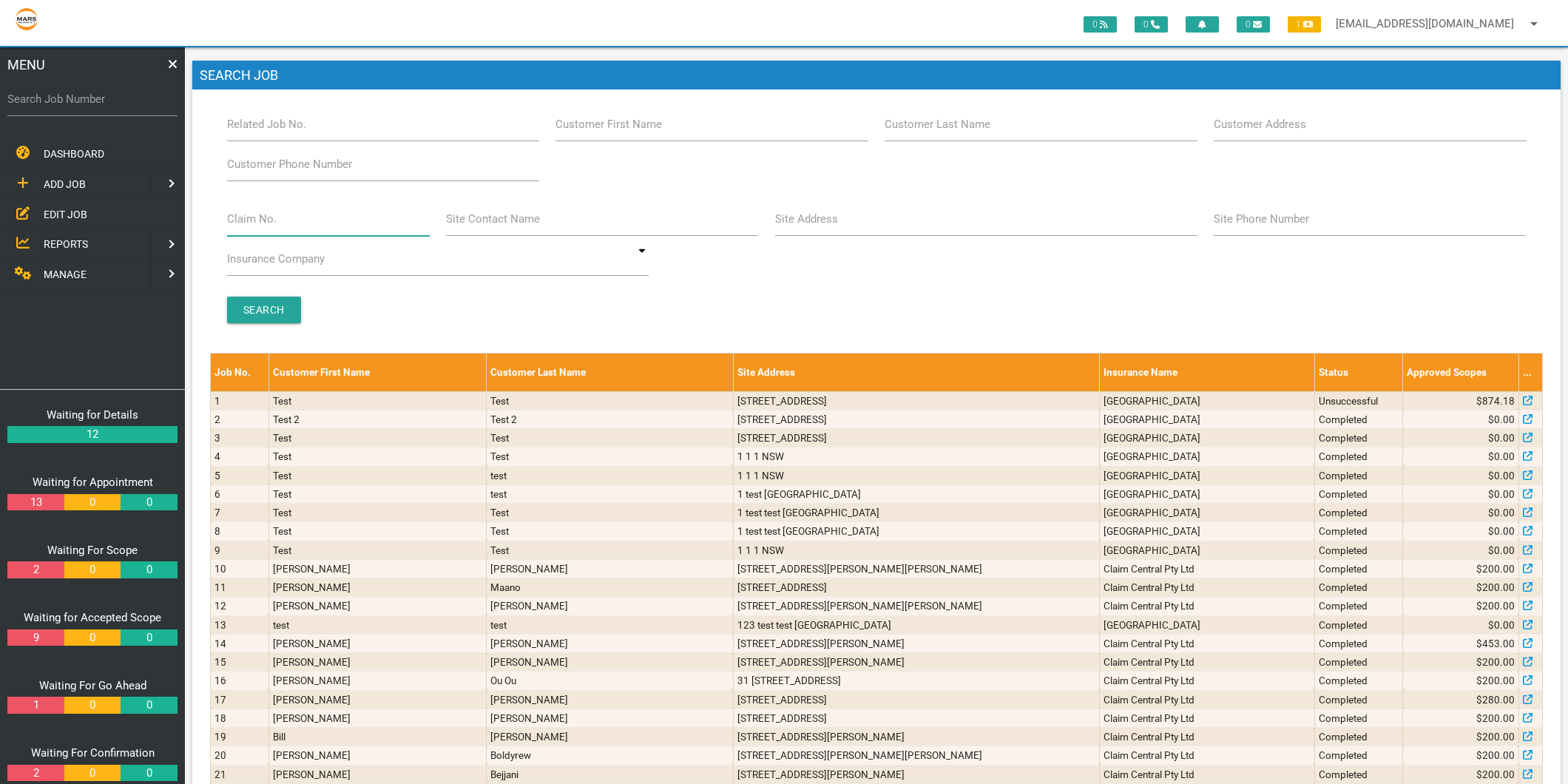
click at [285, 222] on input "Claim No." at bounding box center [329, 218] width 203 height 34
type input "villa 20"
click at [270, 314] on input "Search" at bounding box center [264, 310] width 74 height 27
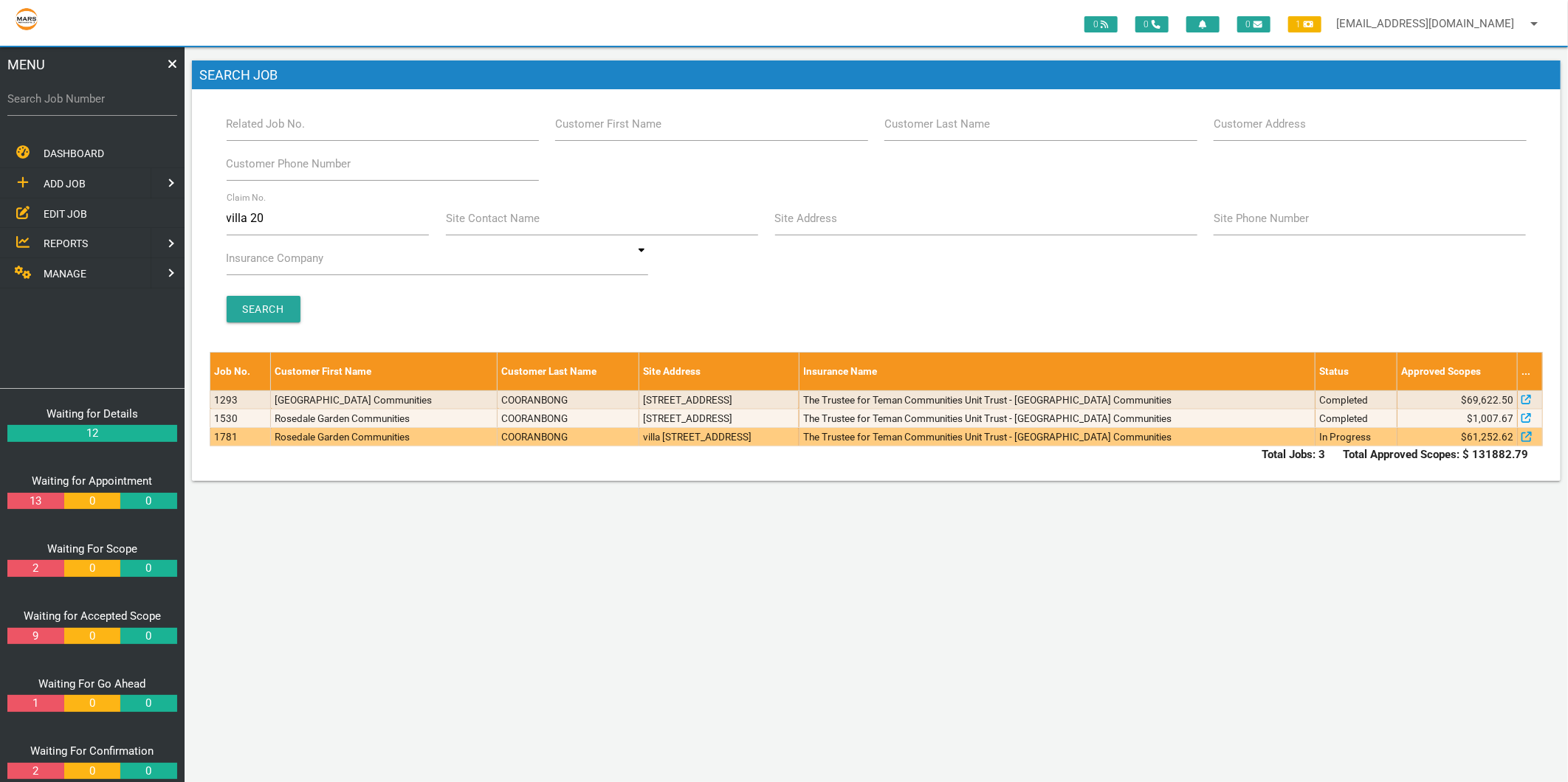
click at [415, 439] on td "Rosedale Garden Communities" at bounding box center [384, 437] width 227 height 18
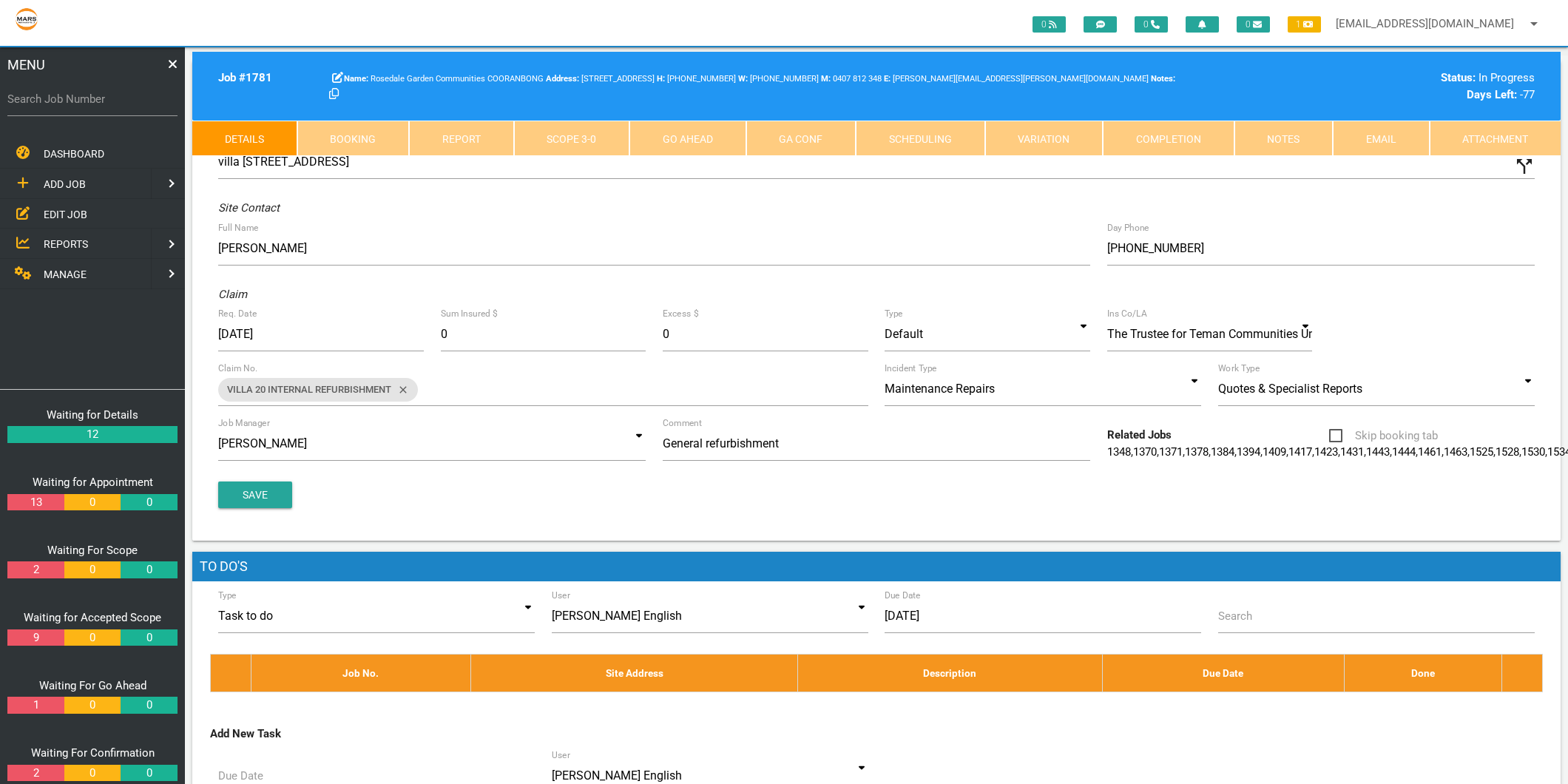
click at [608, 129] on link "Scope 3 - 0" at bounding box center [572, 138] width 116 height 36
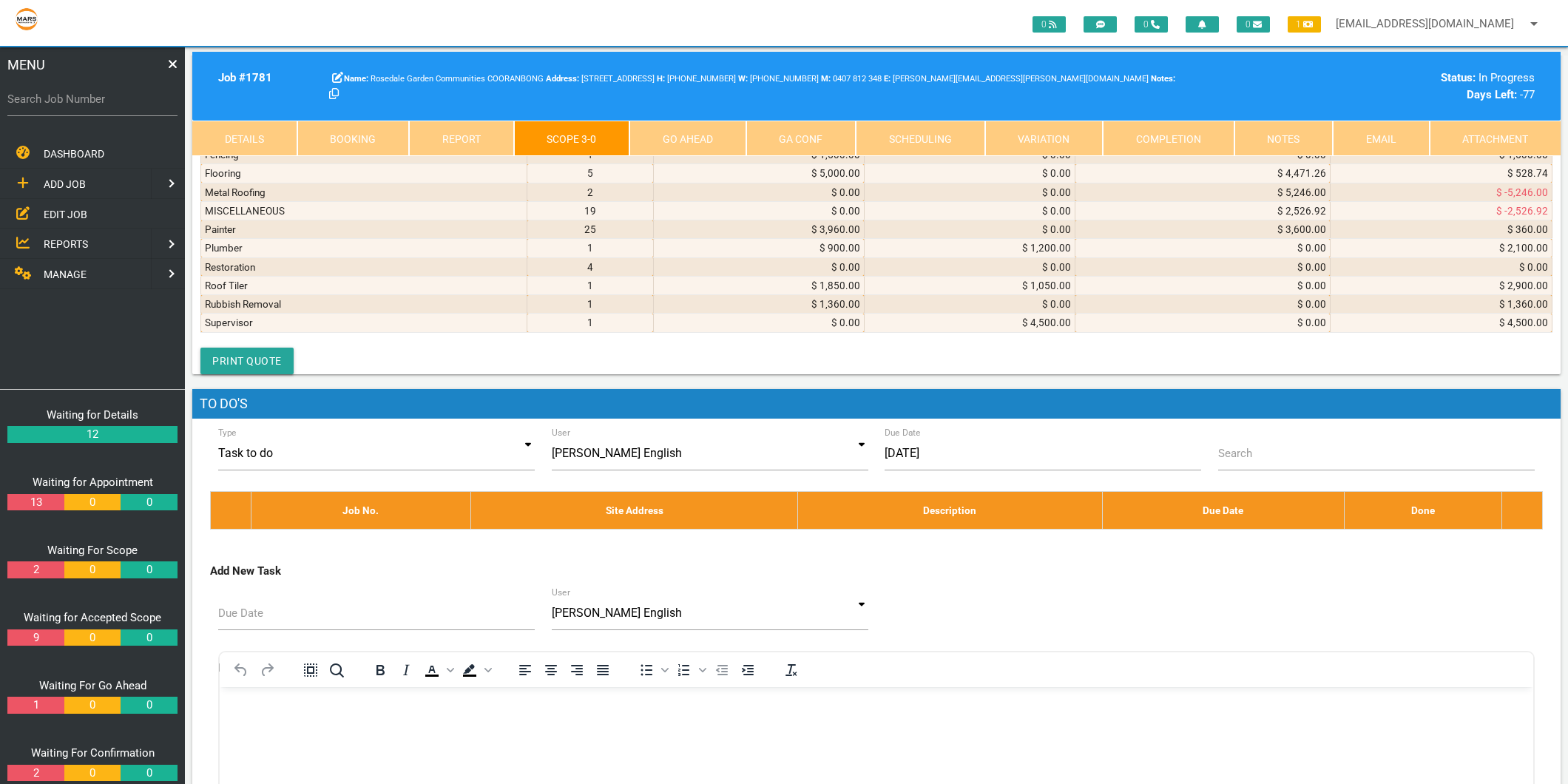
scroll to position [8303, 0]
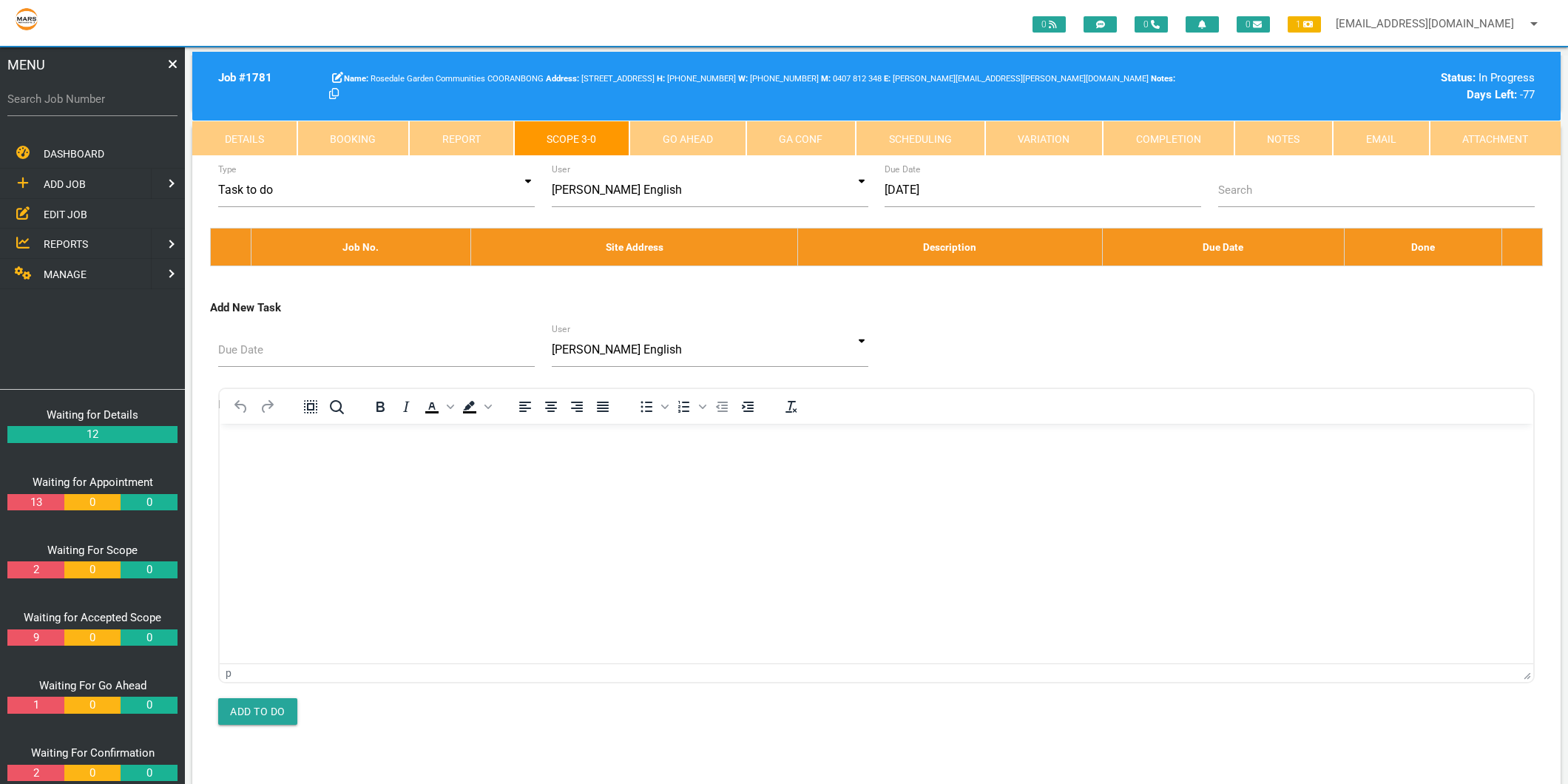
select select "Carpenters"
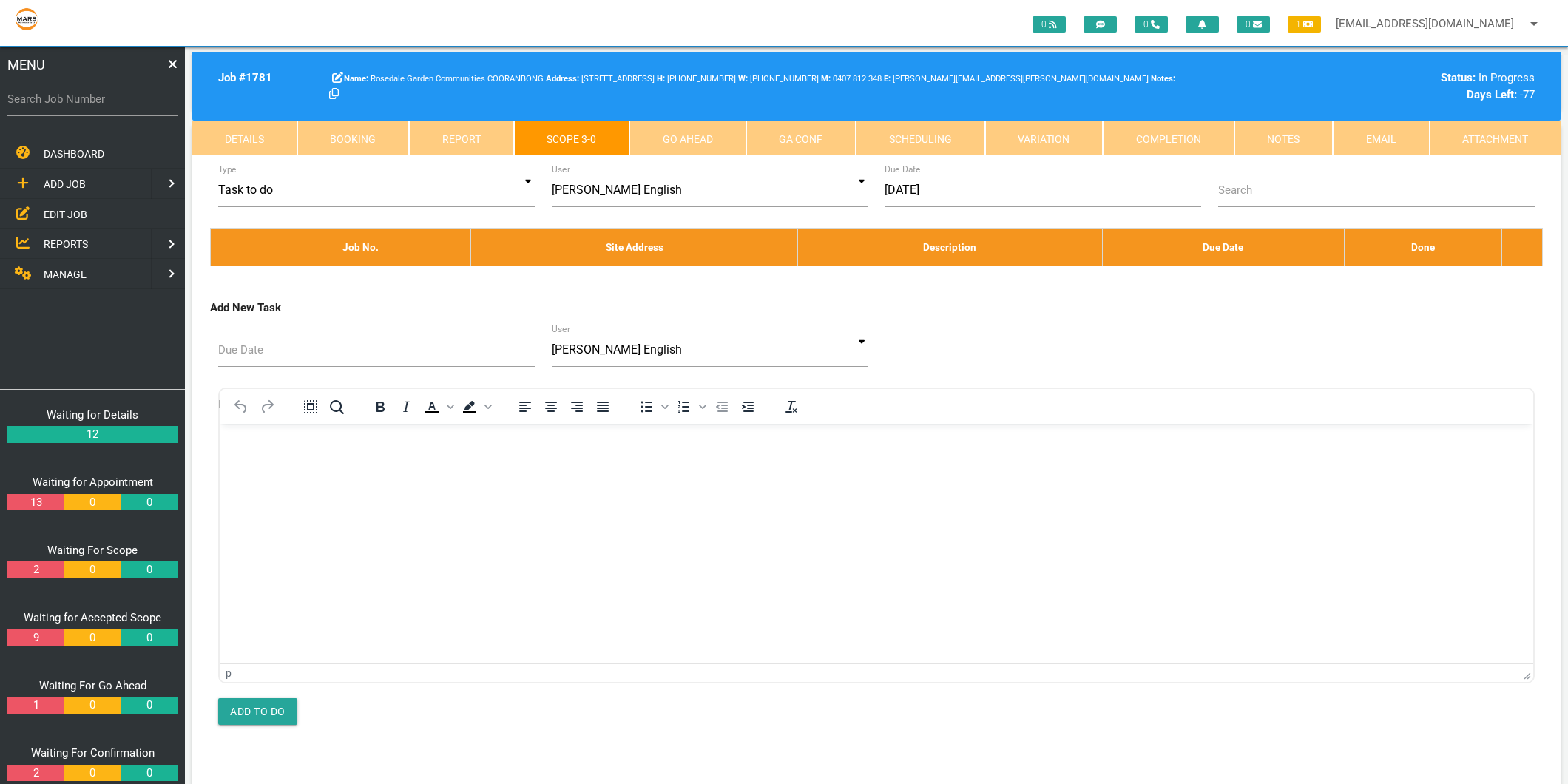
type textarea "TONY DI RICO BUILDING SERVICES INV-0444 27/8/2025 Labour and materials to prepa…"
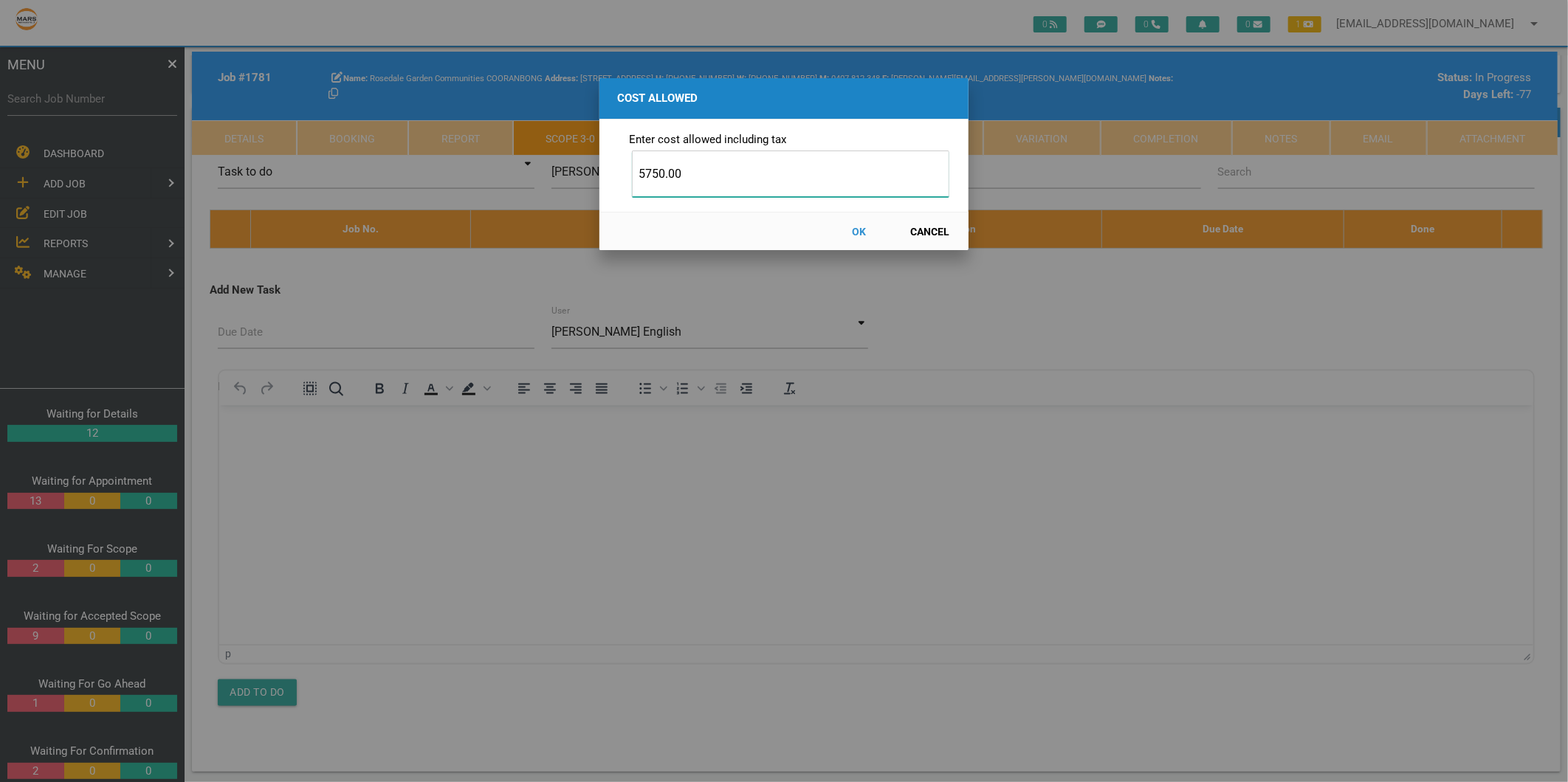
type input "5750.00"
click at [855, 230] on button "OK" at bounding box center [859, 232] width 65 height 26
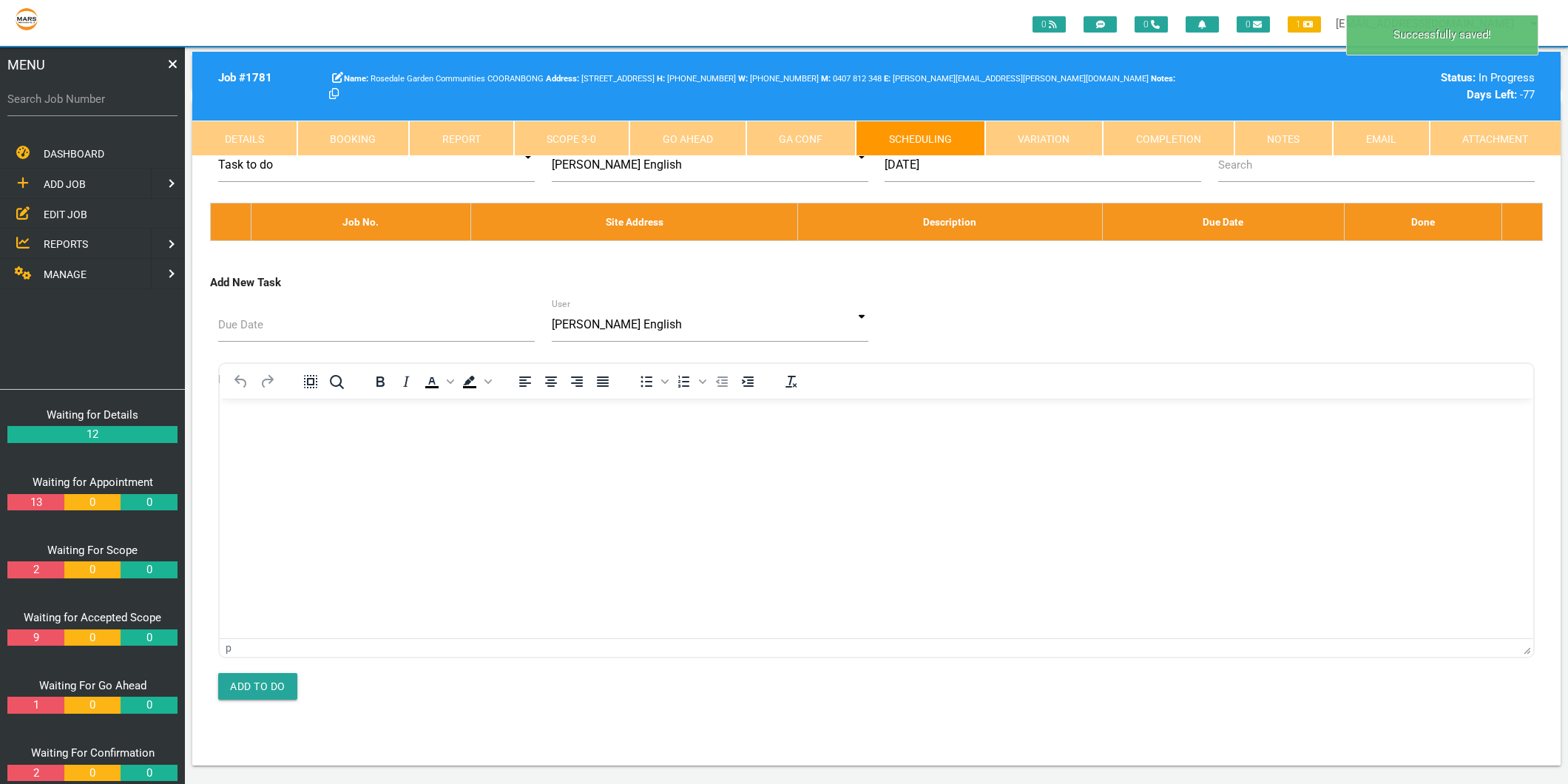
scroll to position [0, 0]
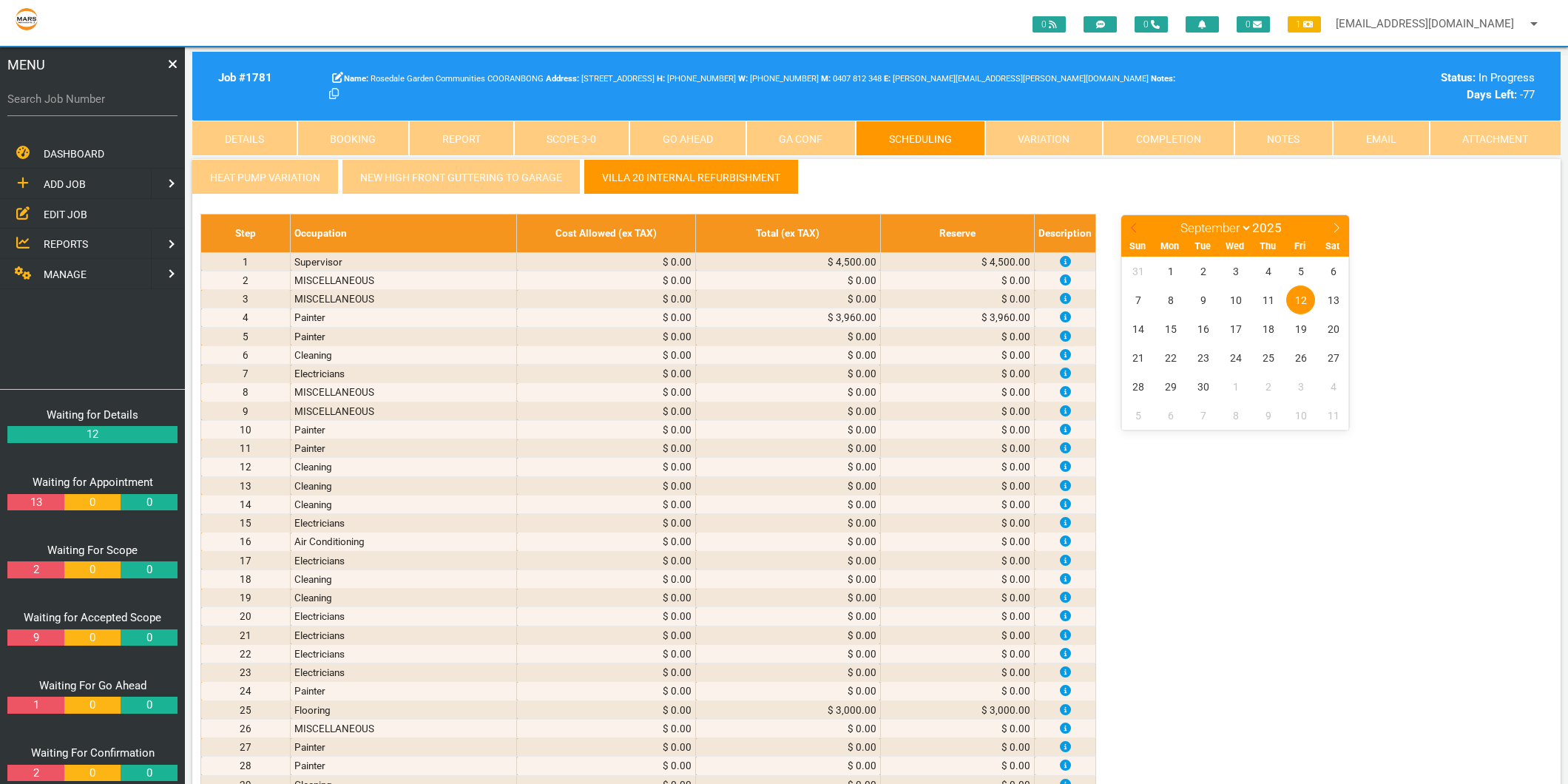
click at [1127, 227] on span at bounding box center [1133, 226] width 25 height 20
select select "7"
click at [1230, 386] on span "27" at bounding box center [1235, 386] width 29 height 29
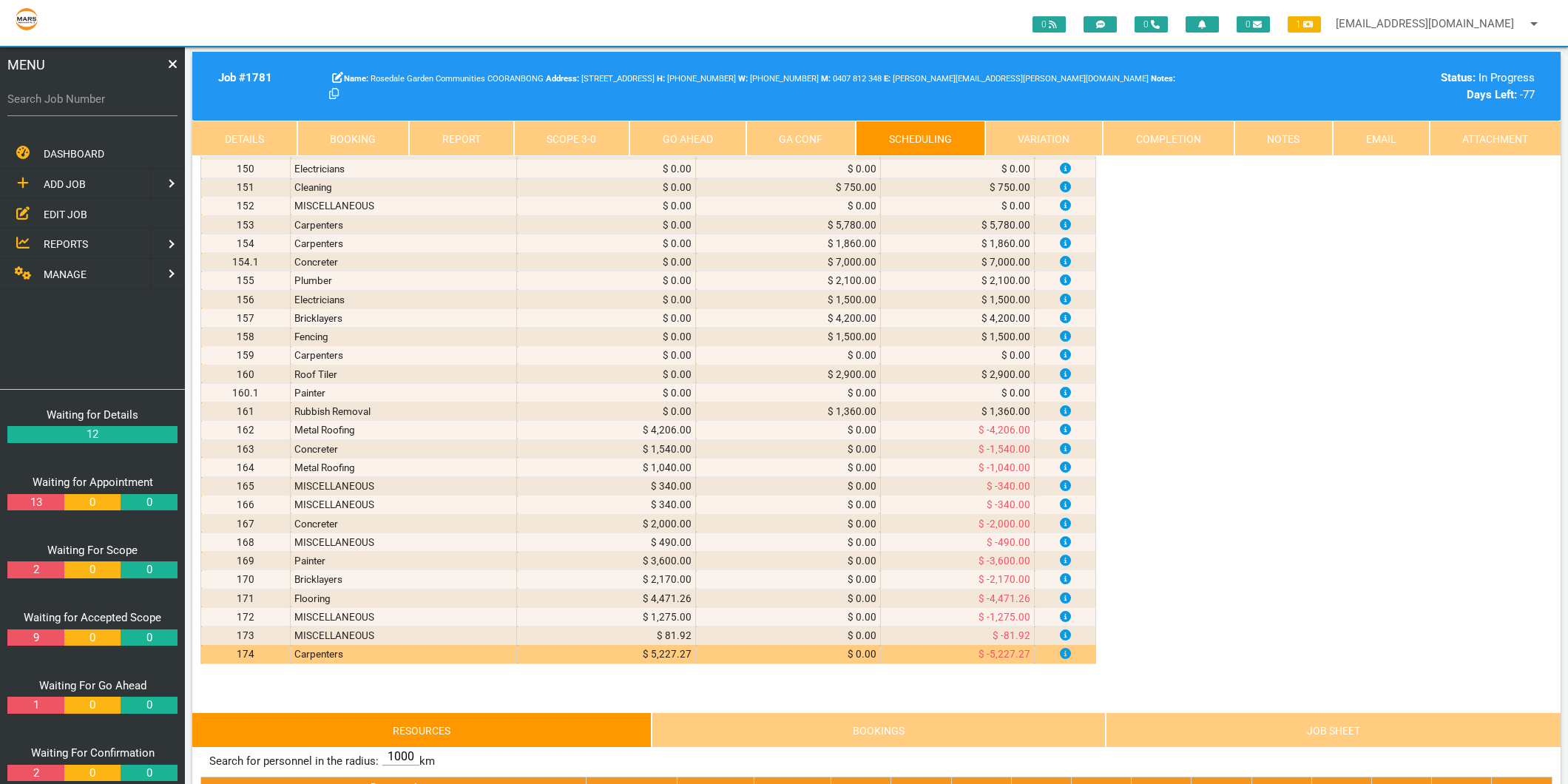
scroll to position [3370, 0]
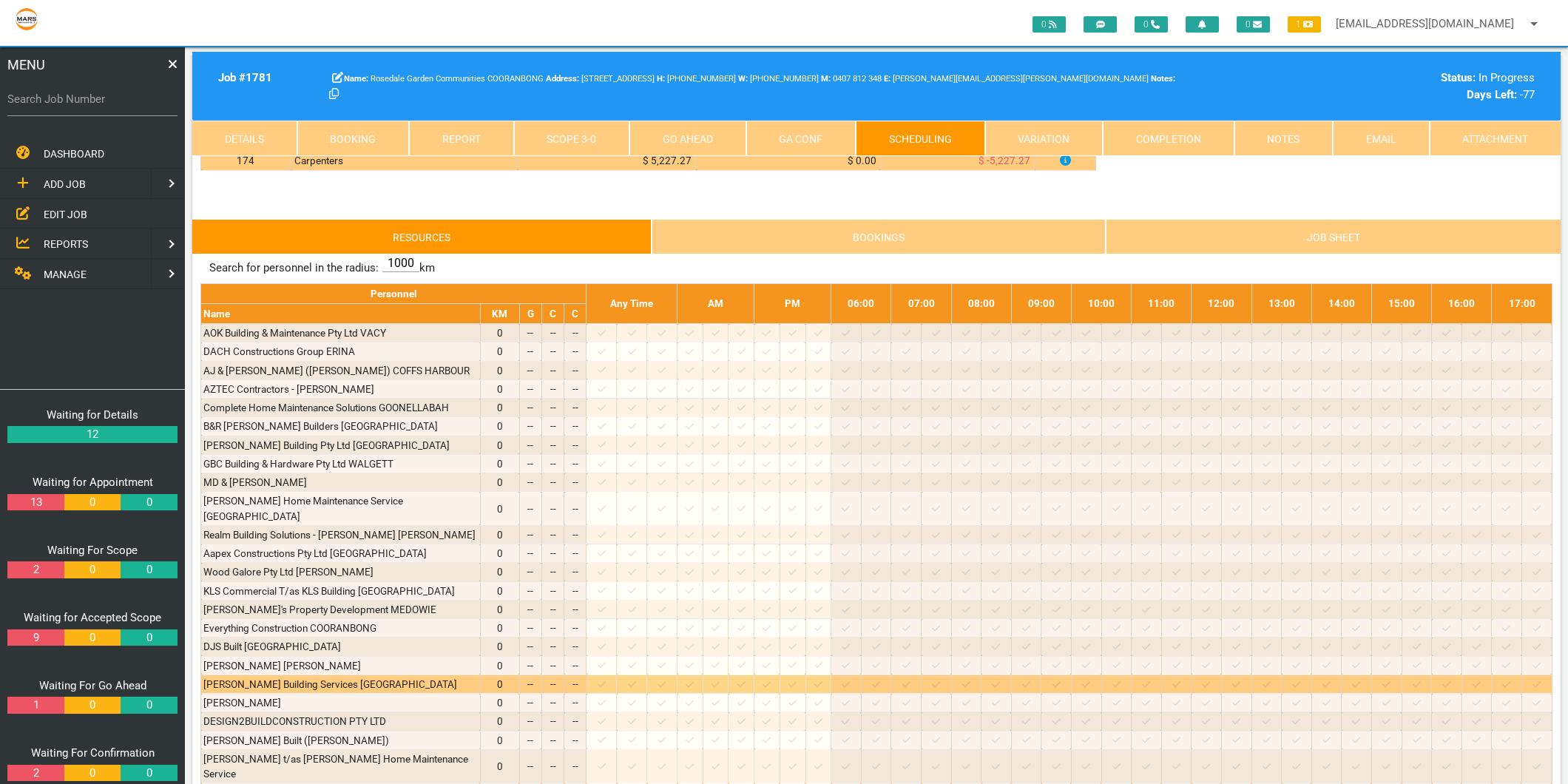
click at [606, 684] on icon at bounding box center [601, 685] width 8 height 9
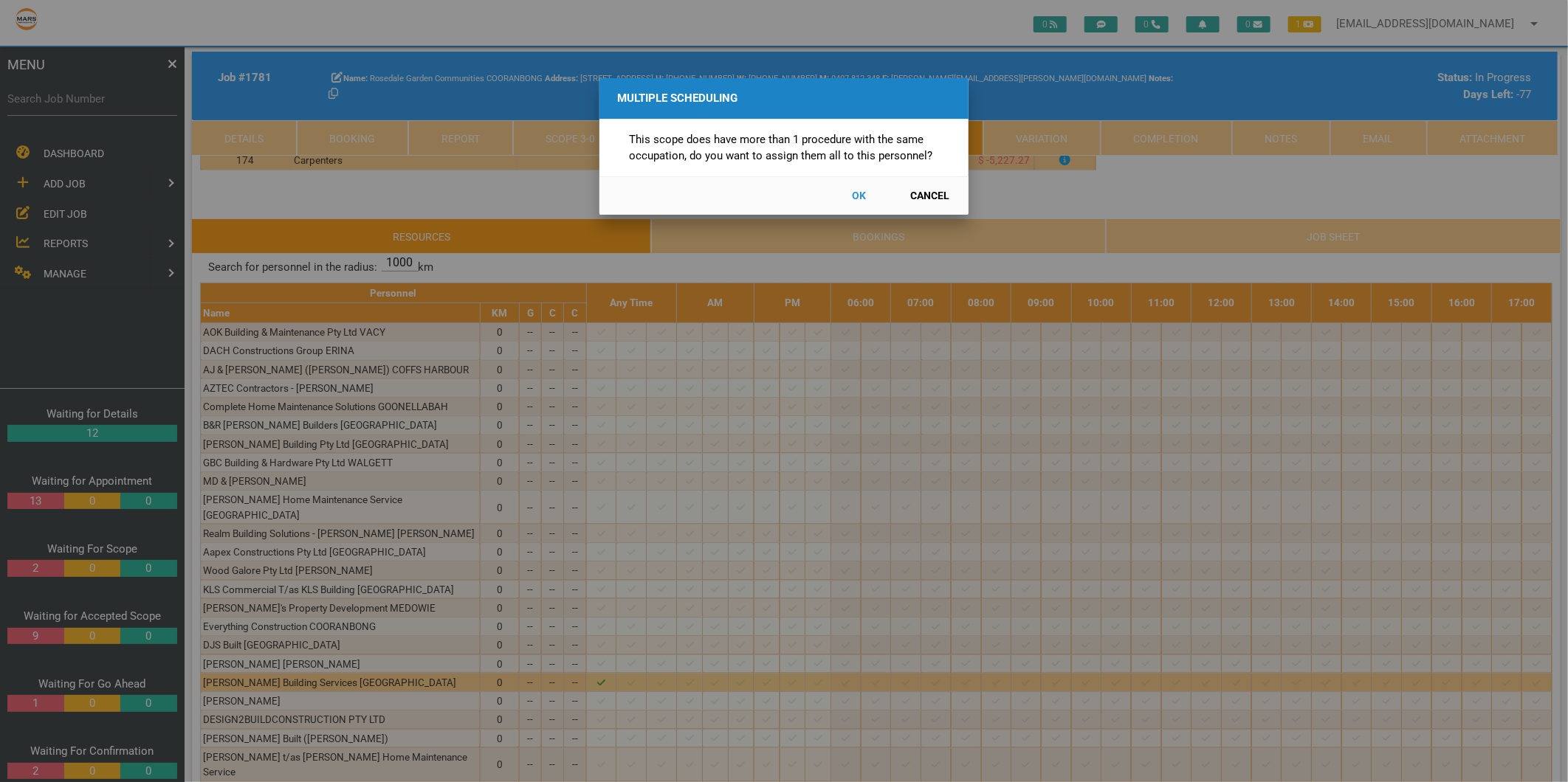
click at [921, 189] on button "Cancel" at bounding box center [930, 196] width 65 height 26
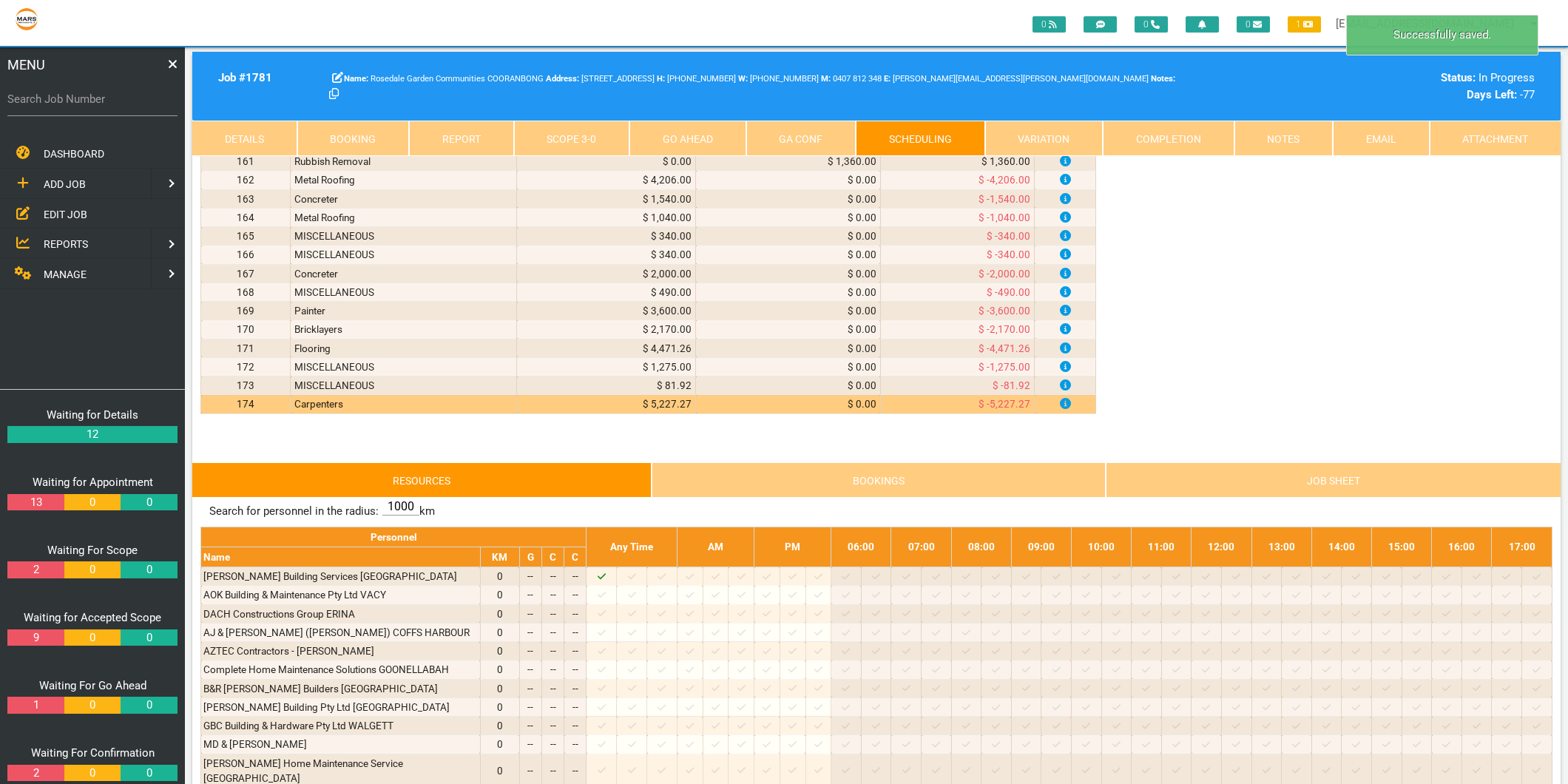
scroll to position [3124, 0]
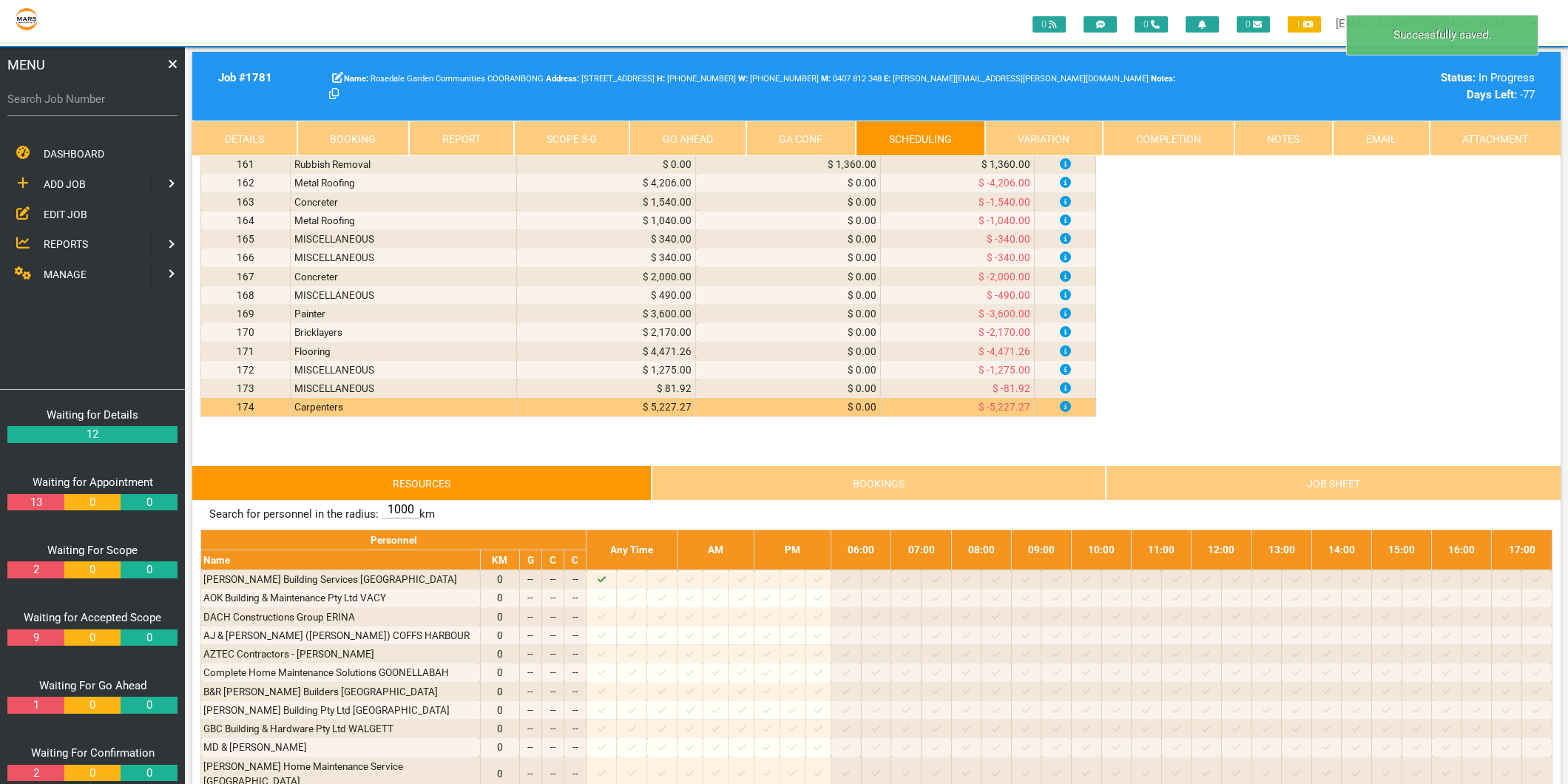
click at [540, 135] on link "Scope 3 - 0" at bounding box center [572, 138] width 116 height 36
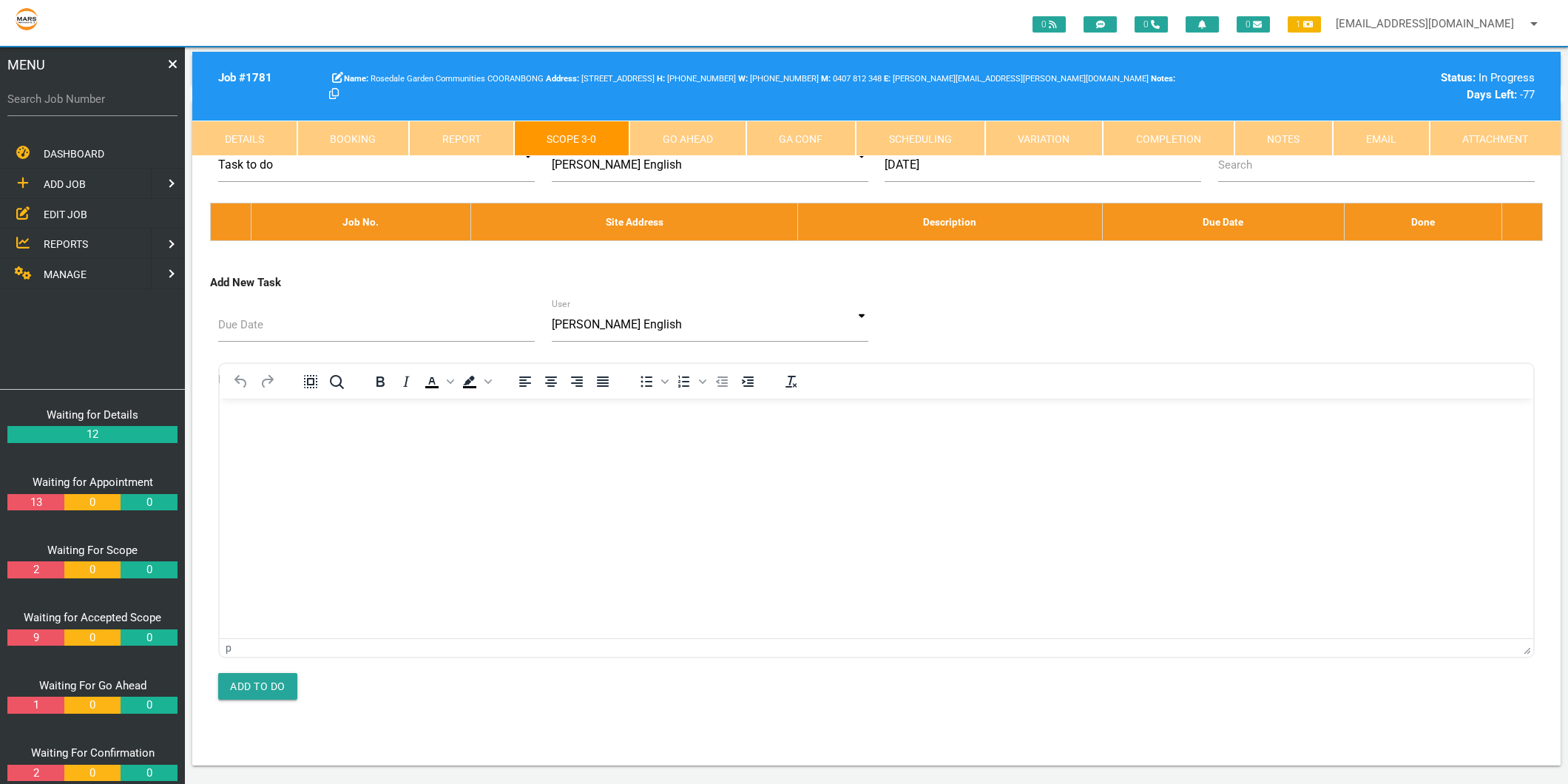
scroll to position [8221, 0]
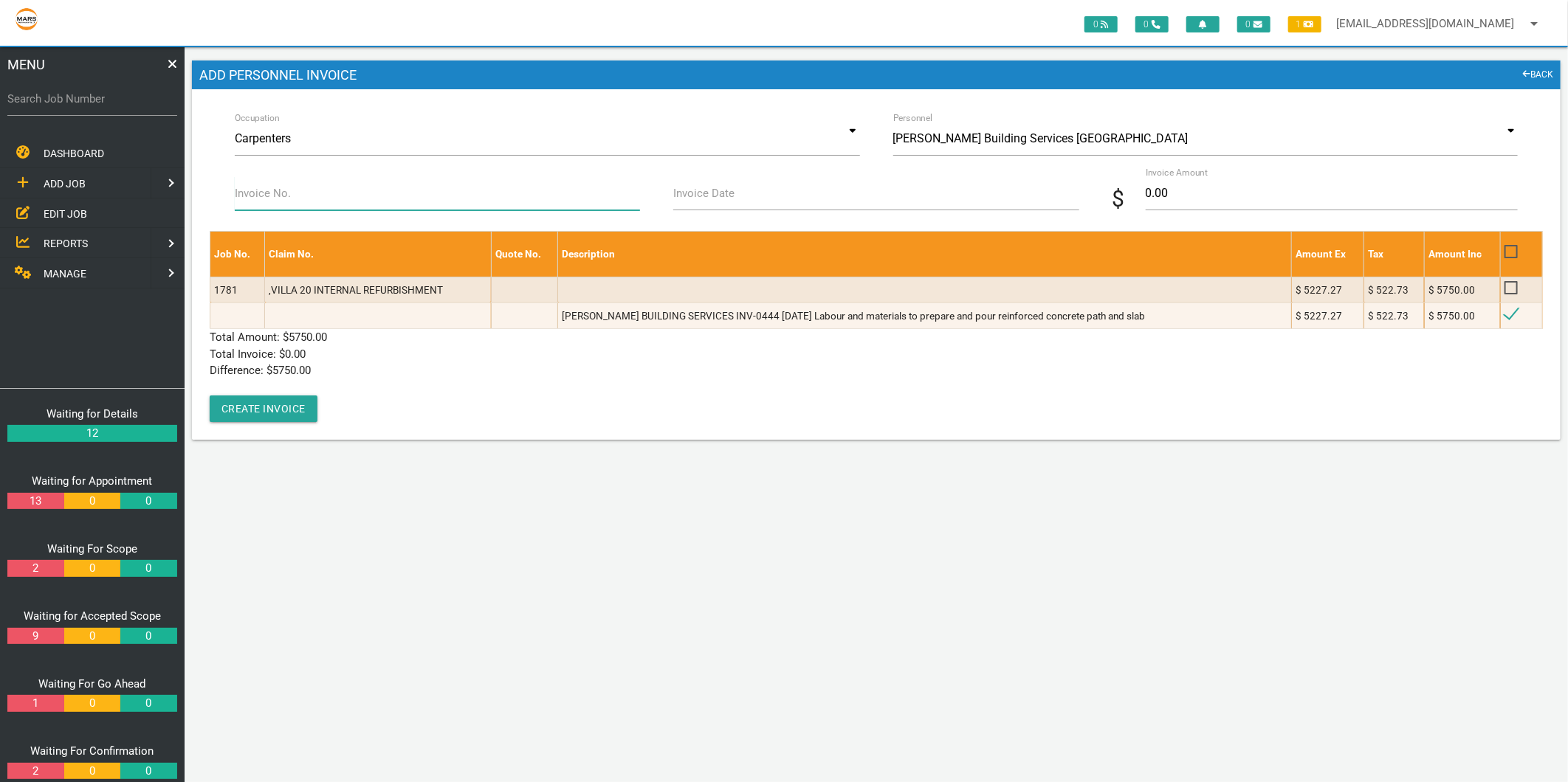
click at [290, 197] on input "Invoice No." at bounding box center [437, 193] width 405 height 34
type input "INV-0444"
click at [674, 200] on label "Invoice Date" at bounding box center [703, 194] width 62 height 17
click at [674, 200] on input "Invoice Date" at bounding box center [875, 193] width 405 height 34
click at [682, 201] on input "Invoice Date" at bounding box center [875, 193] width 405 height 34
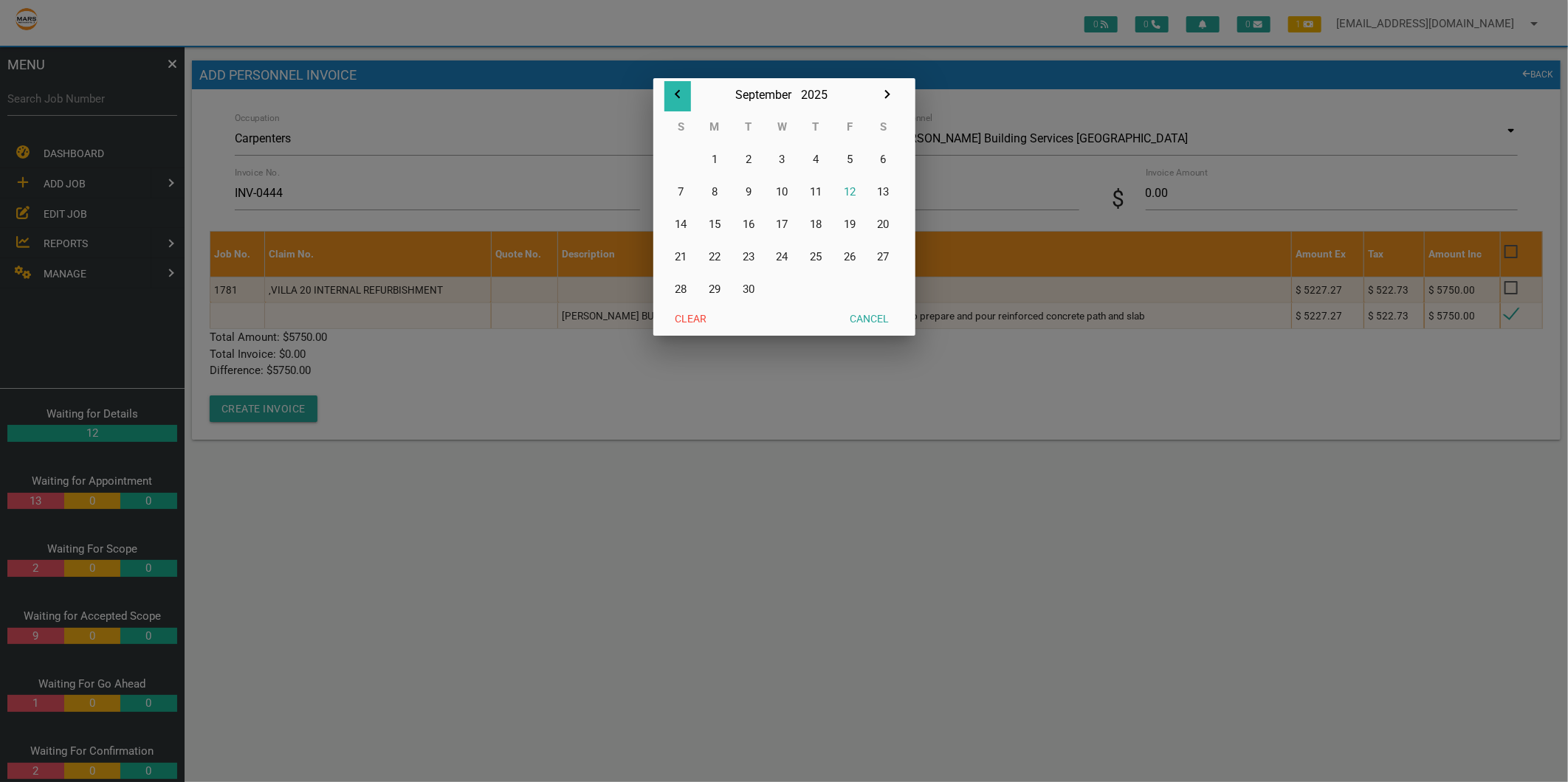
click at [680, 91] on icon "button" at bounding box center [677, 94] width 17 height 17
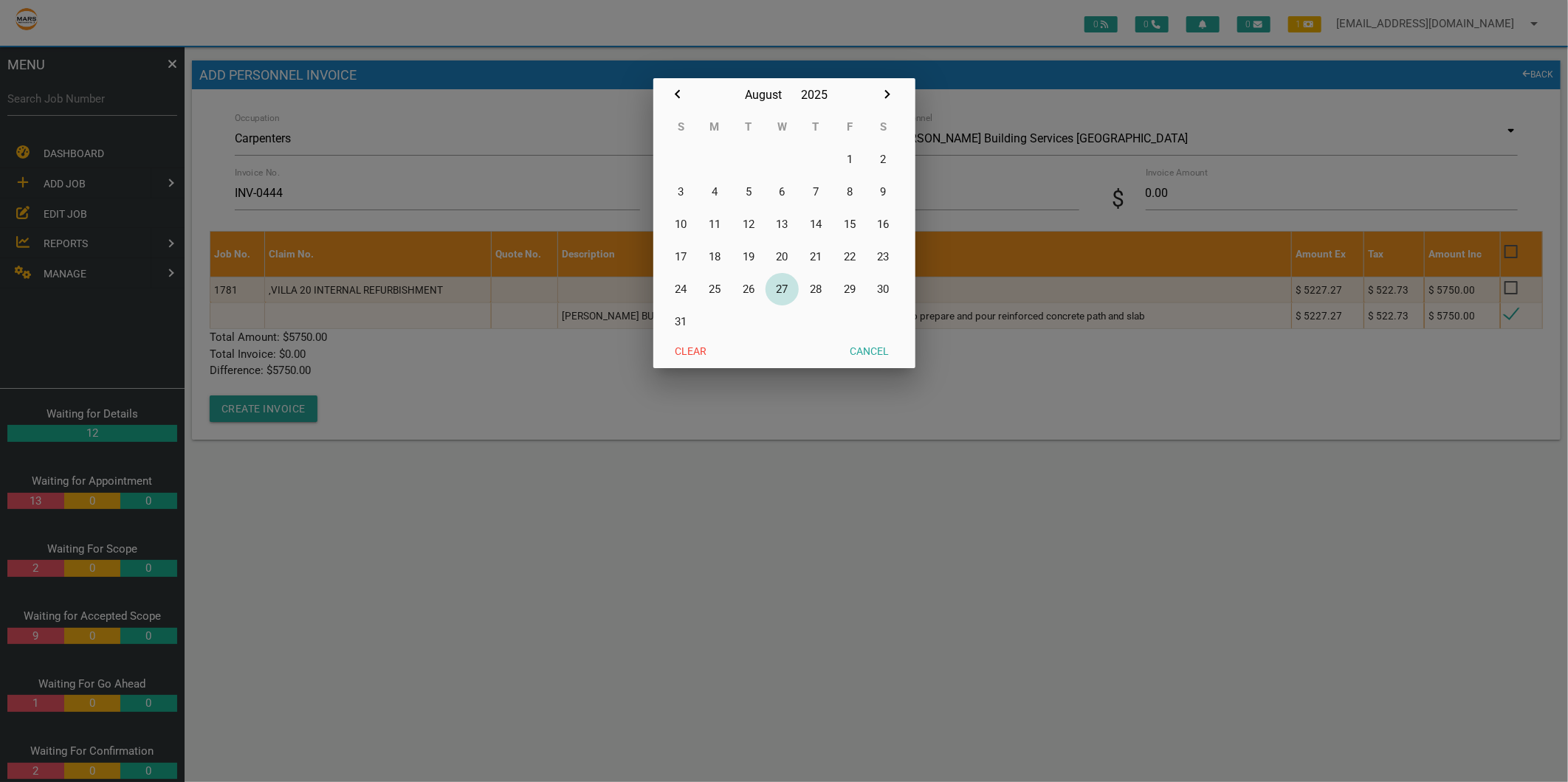
click at [779, 288] on button "27" at bounding box center [782, 289] width 34 height 32
type input "27/08/2025"
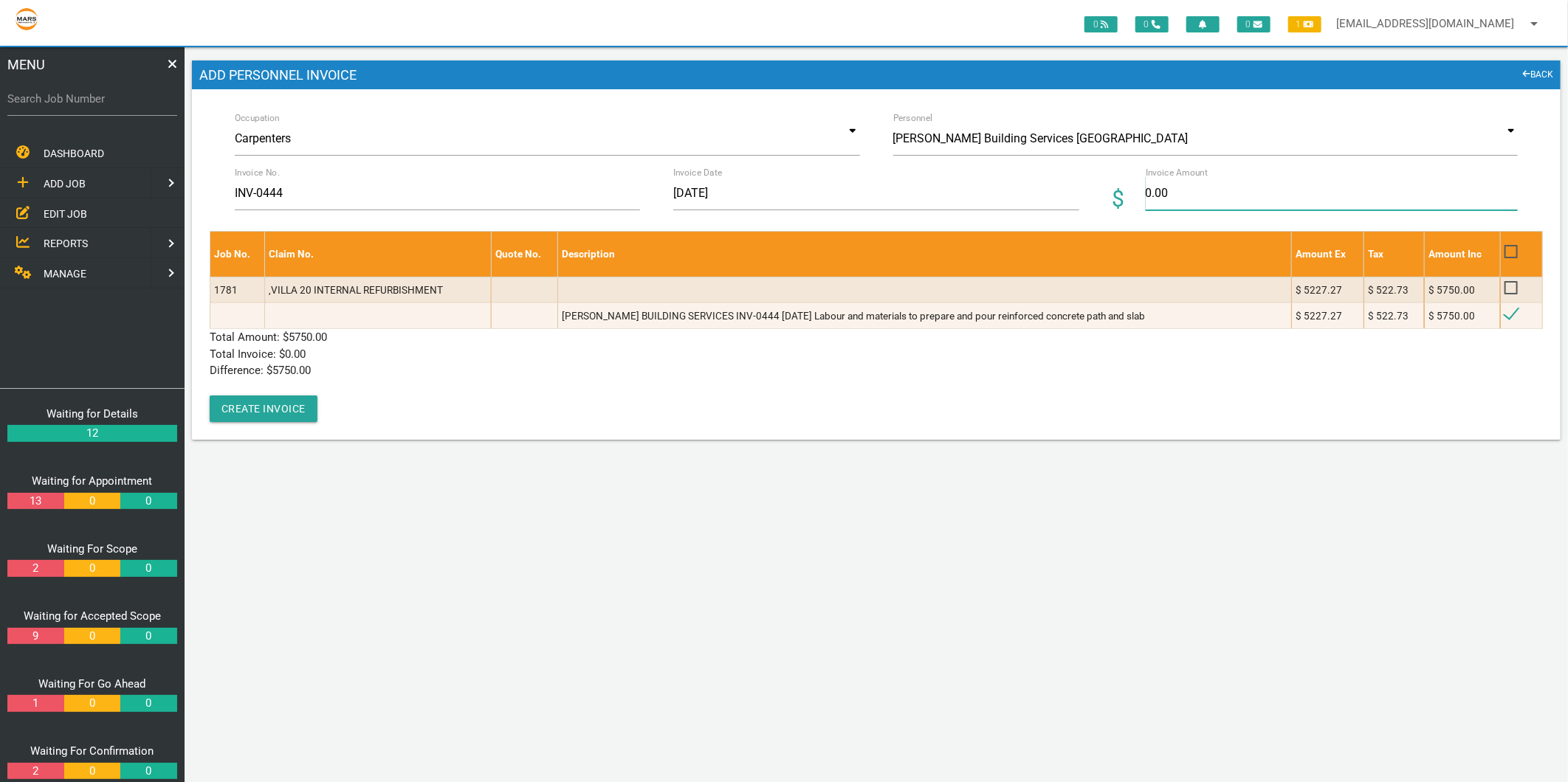
click at [1155, 203] on input "0.00" at bounding box center [1332, 193] width 372 height 34
type input "5750"
click at [422, 389] on div "Job No. Claim No. Quote No. Description Amount Ex Tax Amount Inc 1781 ,VILLA 20…" at bounding box center [876, 326] width 1334 height 191
click at [293, 406] on button "Create Invoice" at bounding box center [263, 409] width 108 height 27
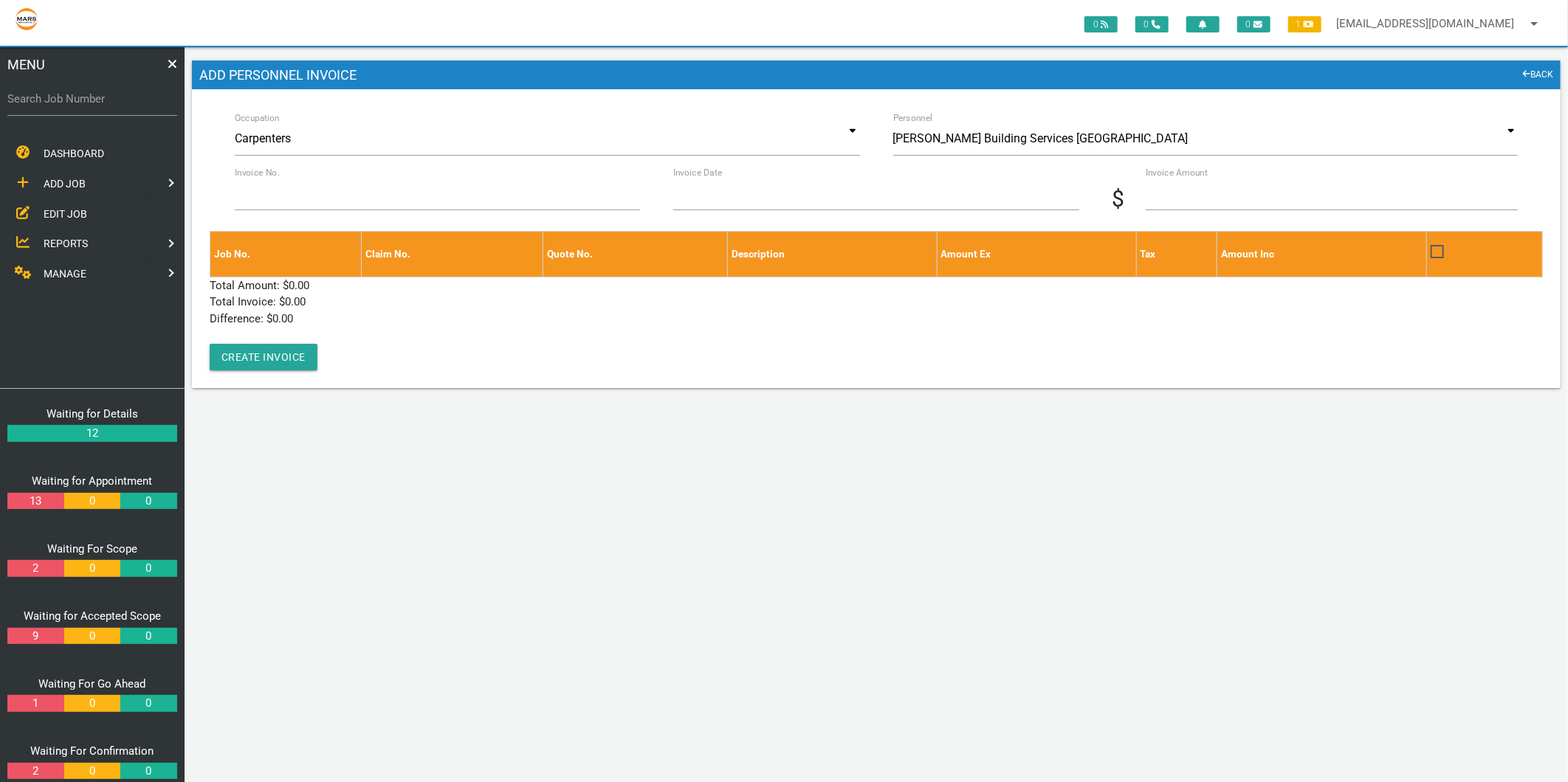
click at [61, 92] on label "Search Job Number" at bounding box center [92, 99] width 170 height 17
click at [61, 92] on input "Search Job Number" at bounding box center [92, 98] width 170 height 34
type input "1749"
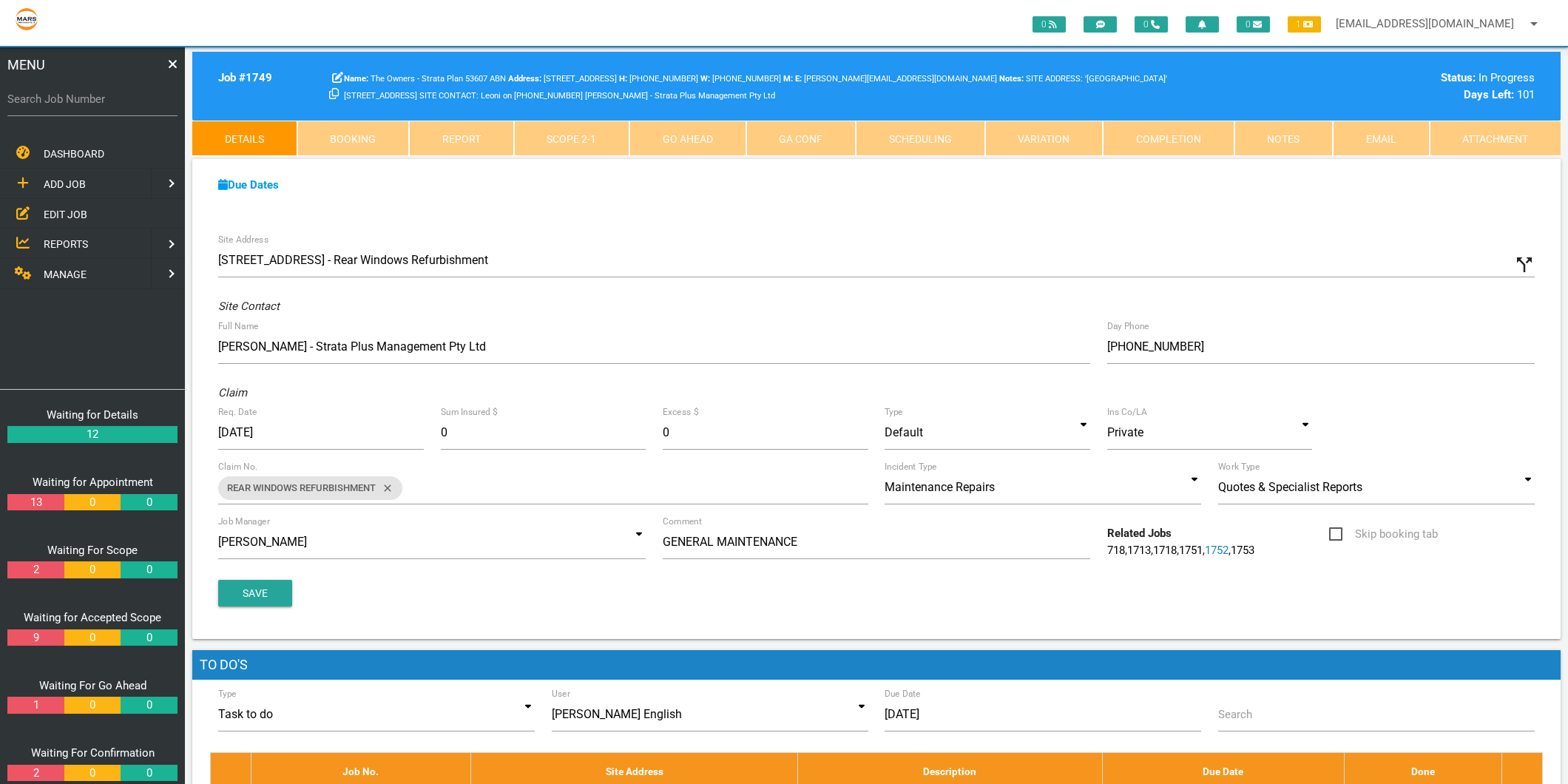
click at [523, 134] on link "Scope 2 - 1" at bounding box center [572, 138] width 116 height 36
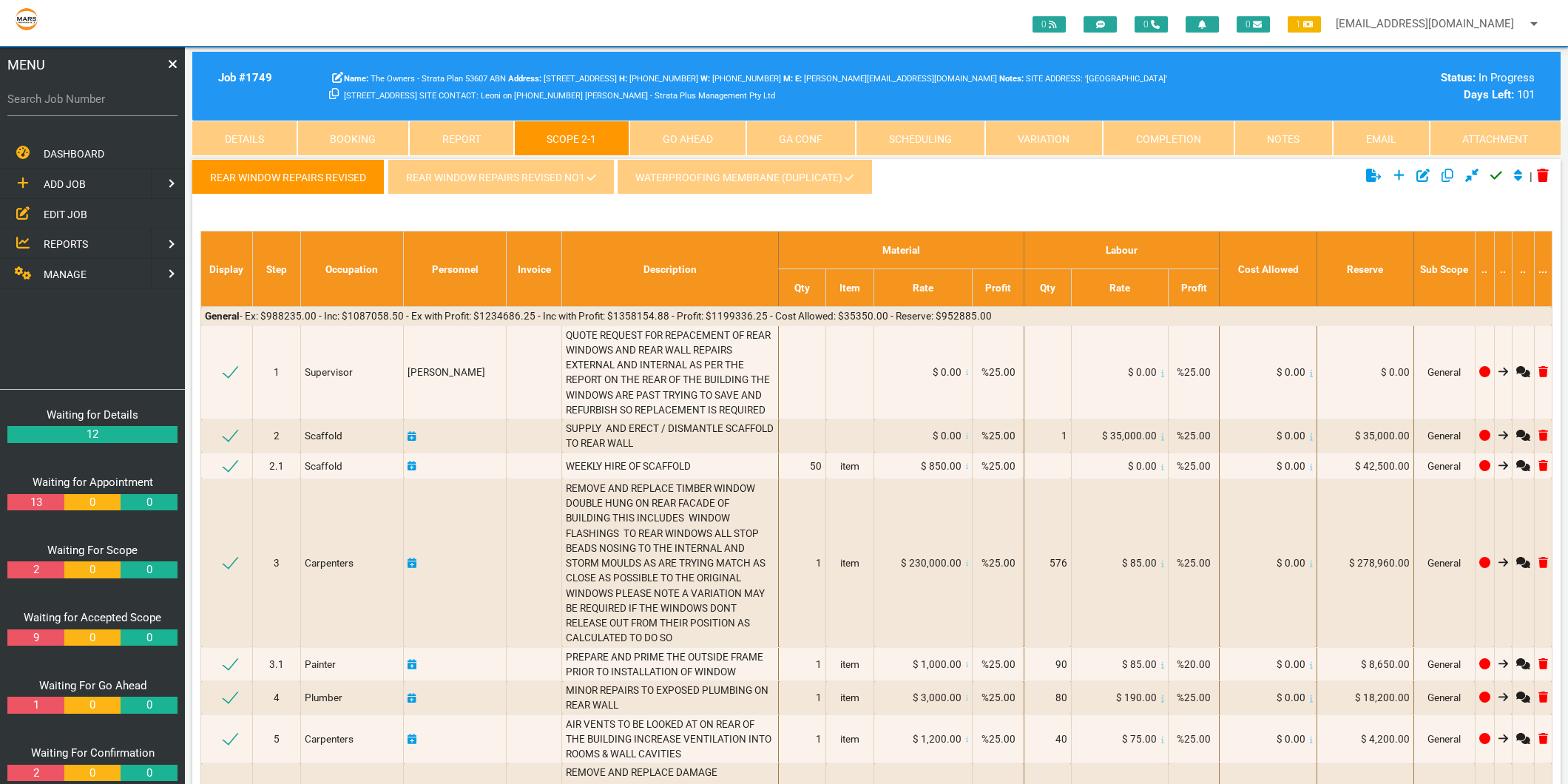
click at [525, 172] on link "REAR WINDOW REPAIRS REVISED NO1" at bounding box center [501, 177] width 226 height 36
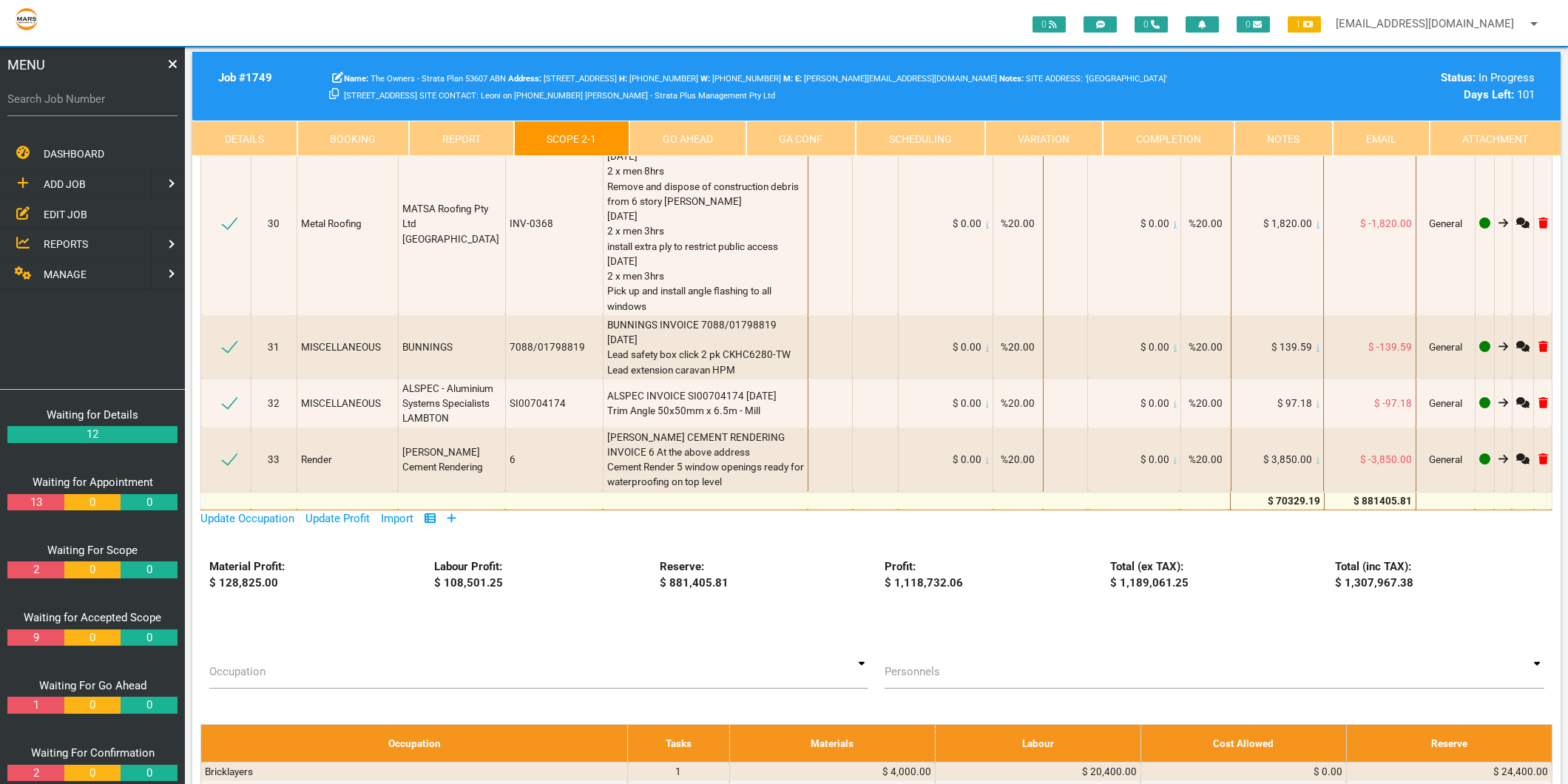
scroll to position [2877, 0]
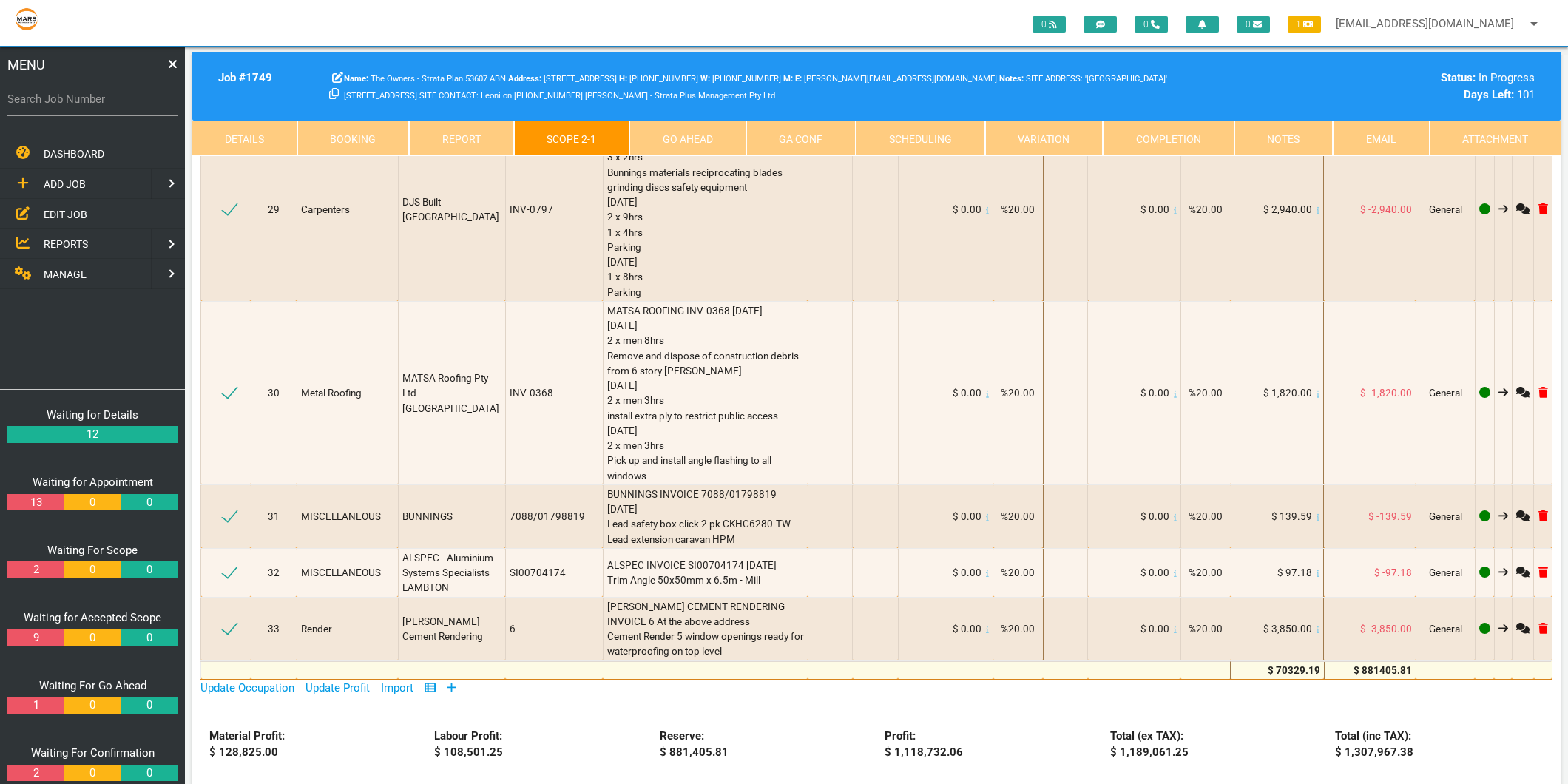
click at [453, 683] on icon at bounding box center [451, 688] width 9 height 11
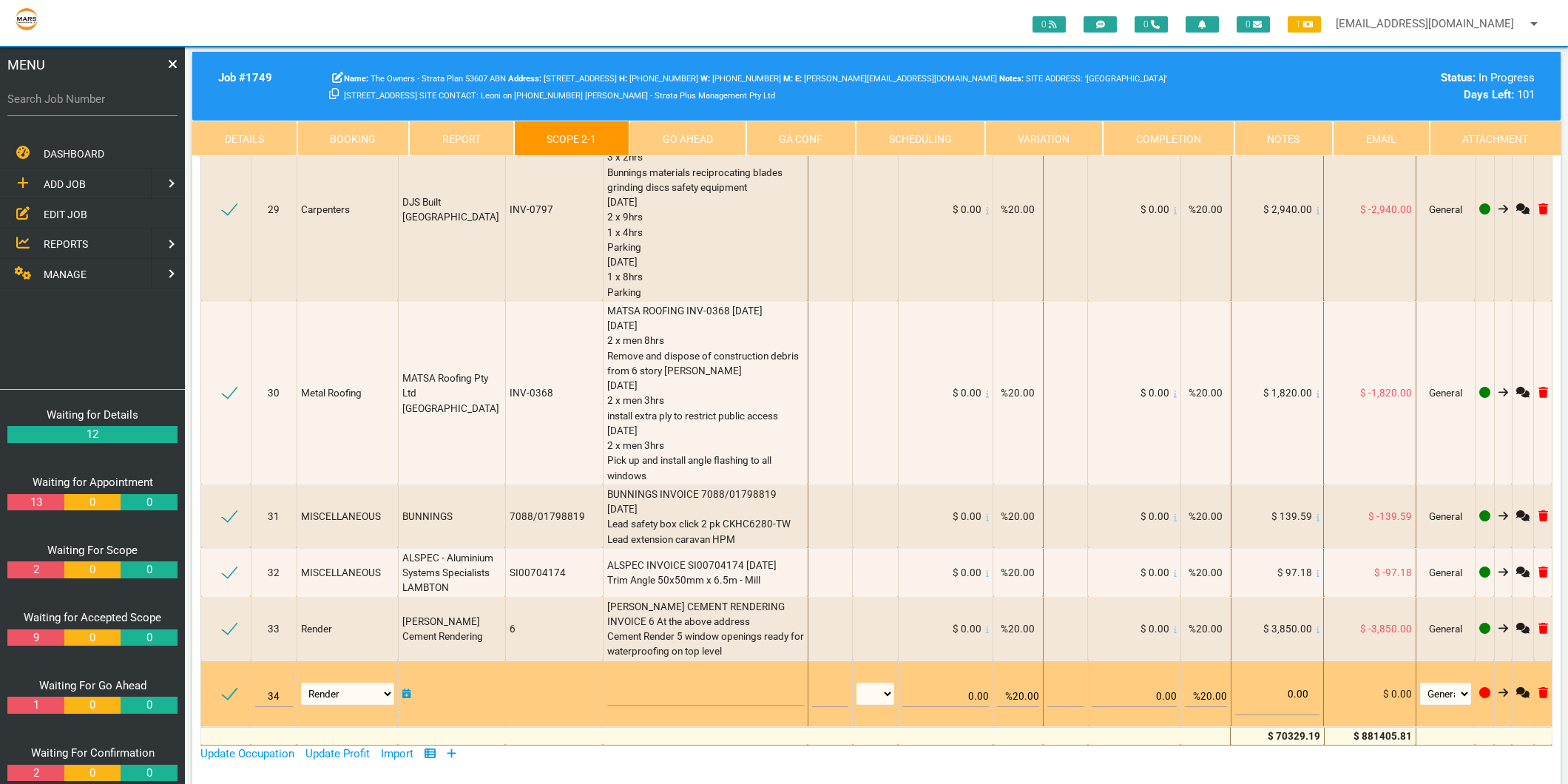
click at [352, 661] on td "Air Conditioning Asbestos Removal Awnings Blinds Bricklayers Building Inspectio…" at bounding box center [347, 693] width 101 height 65
click at [342, 661] on td "Air Conditioning Asbestos Removal Awnings Blinds Bricklayers Building Inspectio…" at bounding box center [347, 693] width 101 height 65
click at [345, 683] on select "Air Conditioning Asbestos Removal Awnings Blinds Bricklayers Building Inspectio…" at bounding box center [347, 694] width 93 height 22
select select "Waterproofer"
click at [303, 683] on select "Air Conditioning Asbestos Removal Awnings Blinds Bricklayers Building Inspectio…" at bounding box center [347, 694] width 93 height 22
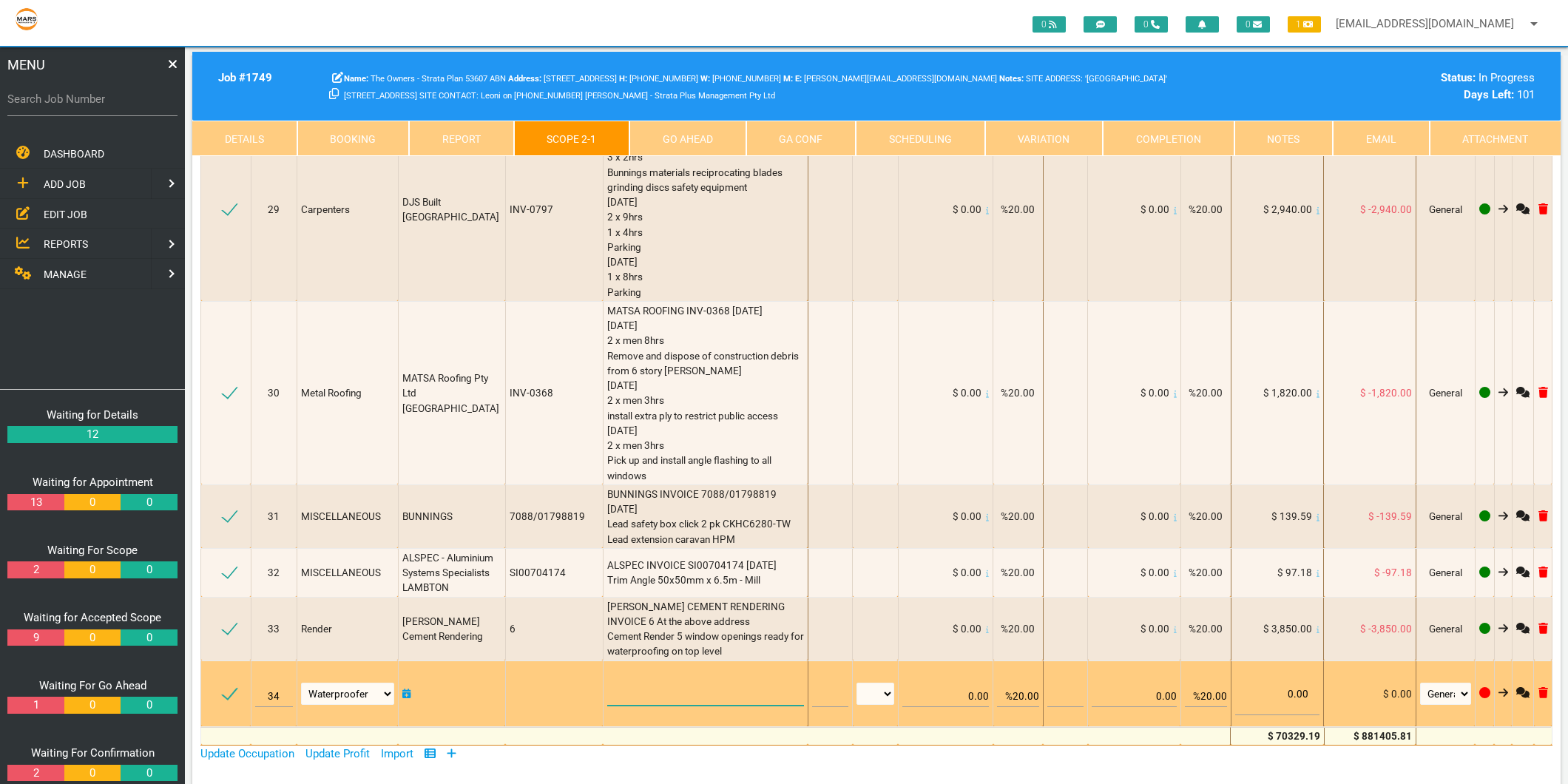
click at [607, 673] on textarea at bounding box center [705, 689] width 197 height 33
type textarea "Q"
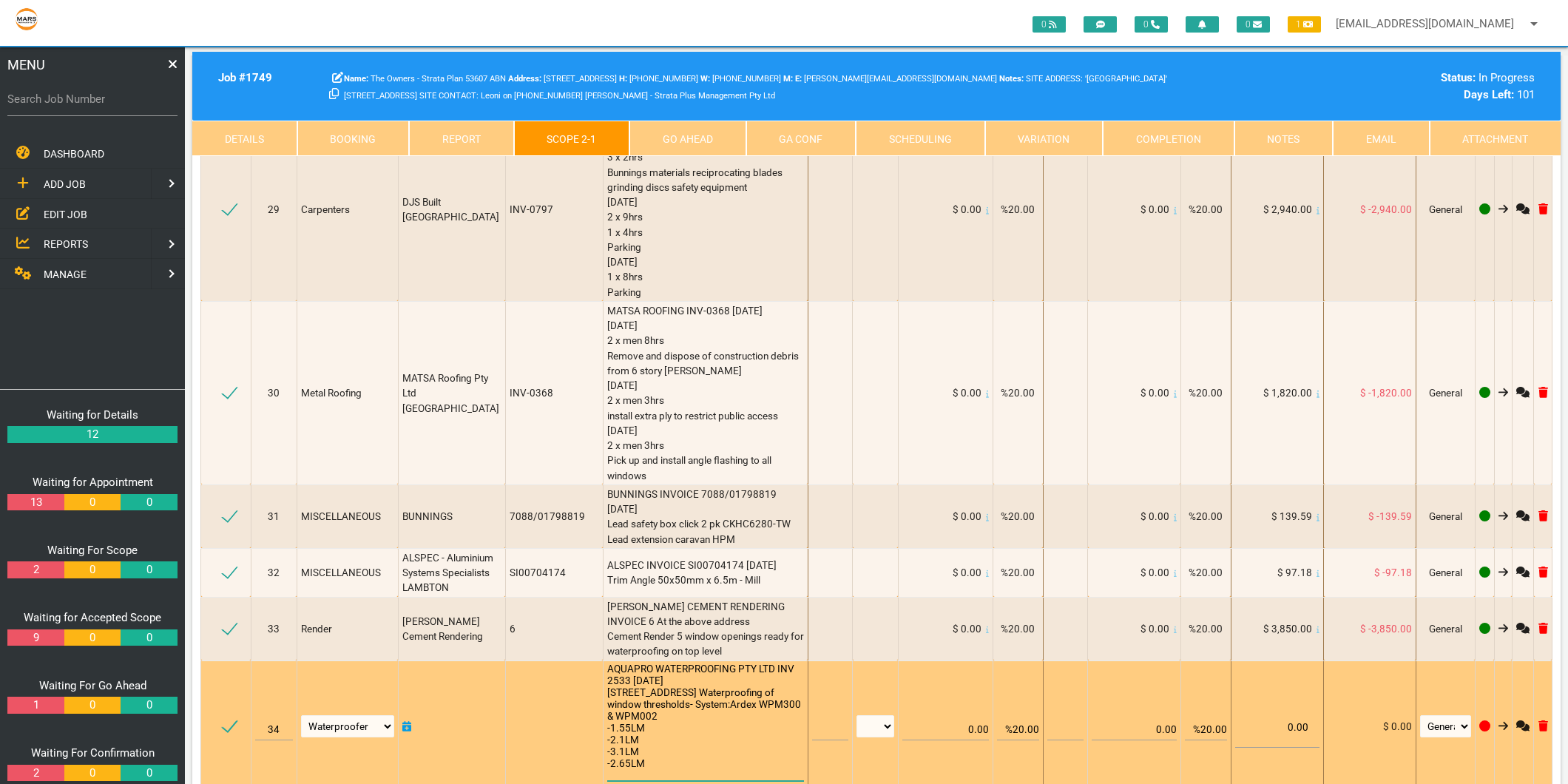
scroll to position [1, 0]
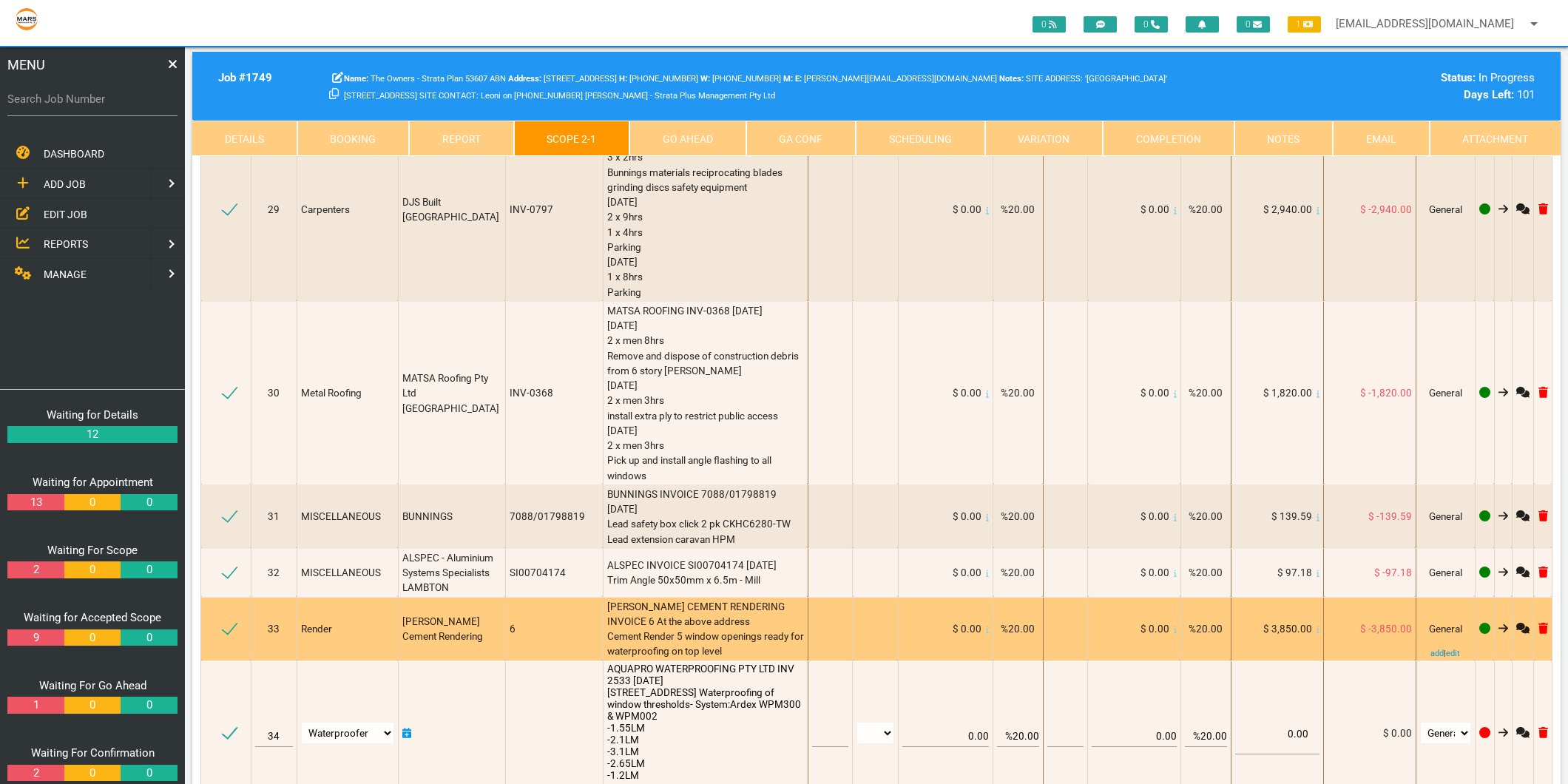
type textarea "AQUAPRO WATERPROOFING PTY LTD INV 2533 26/8/2025 6/55 Hunter St Newcastle NSW U…"
click at [633, 601] on span "CHRIS LEGGE CEMENT RENDERING INVOICE 6 At the above address Cement Render 5 win…" at bounding box center [706, 629] width 199 height 57
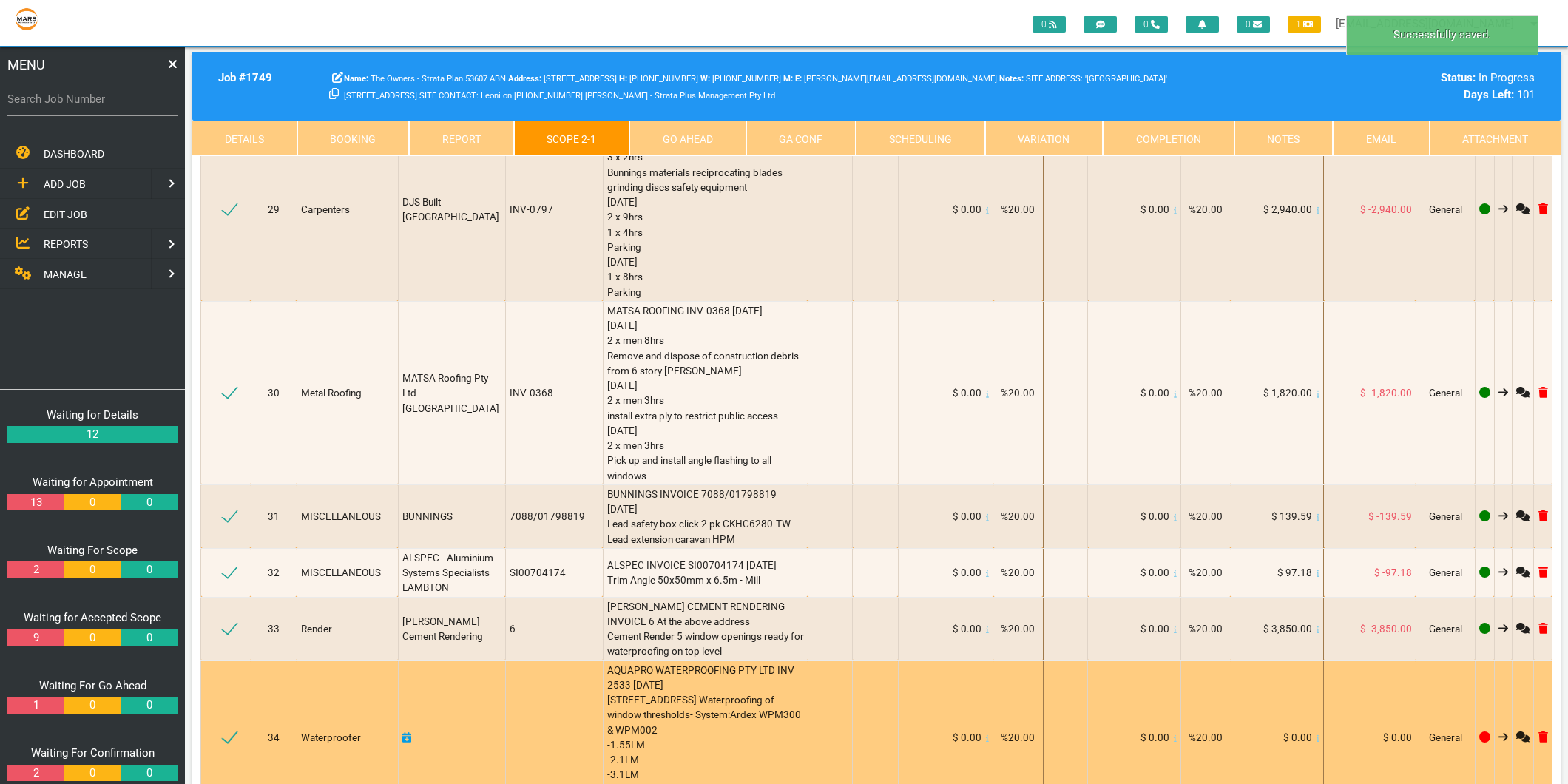
click at [1315, 661] on td "$ 0.00" at bounding box center [1276, 737] width 93 height 154
click at [1317, 735] on icon at bounding box center [1318, 739] width 3 height 7
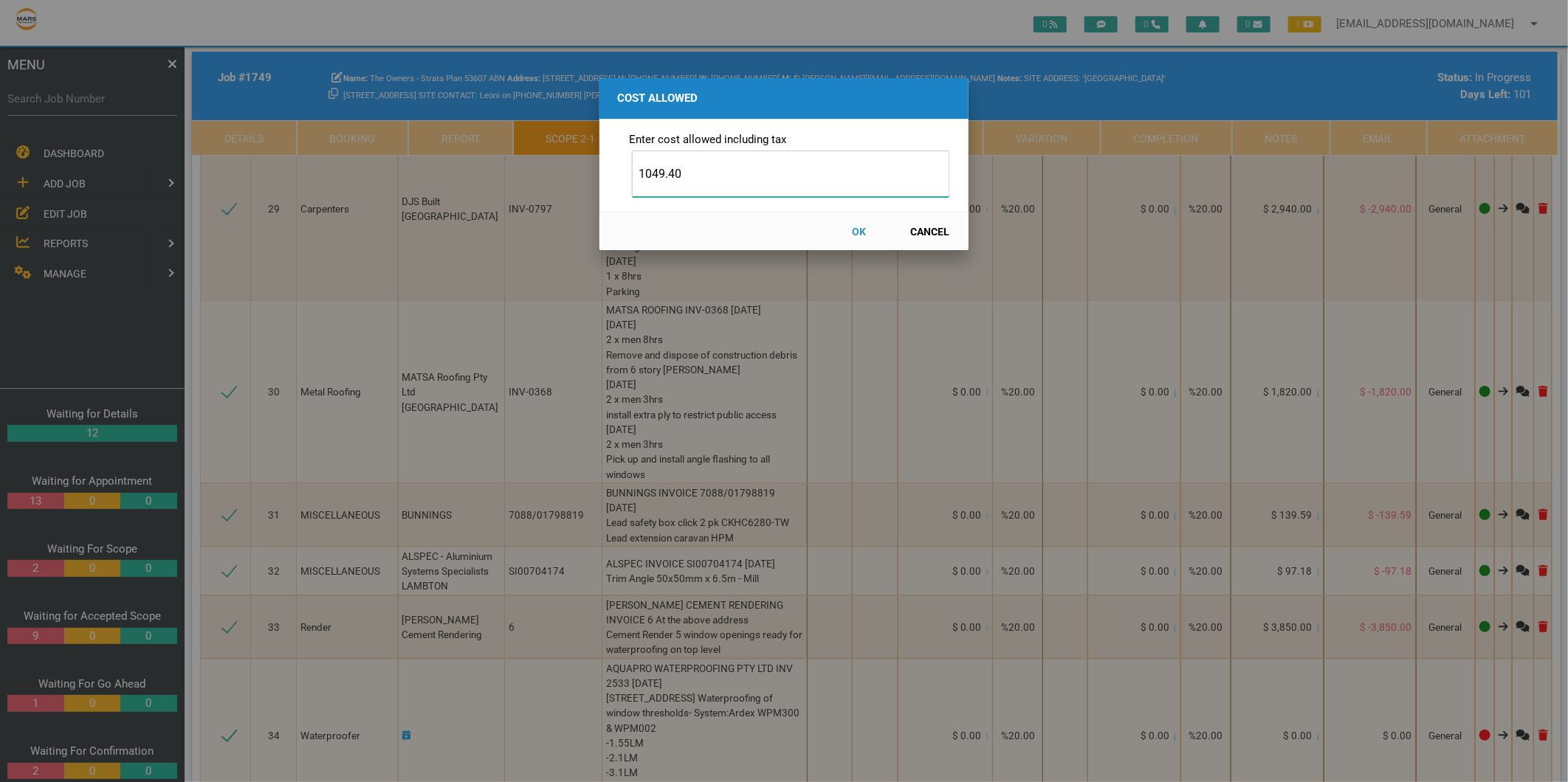
type input "1049.40"
click at [860, 231] on button "OK" at bounding box center [859, 232] width 65 height 26
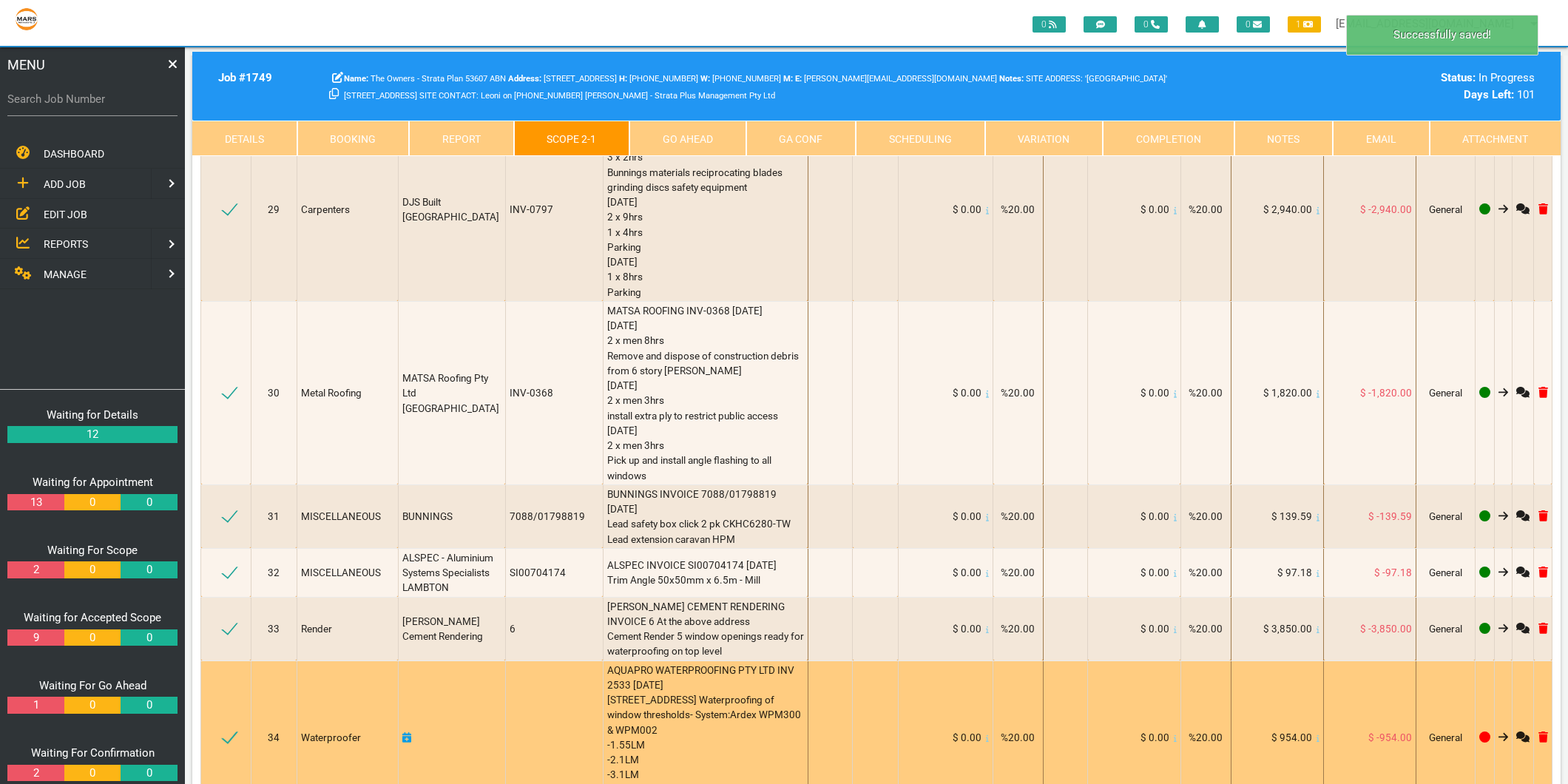
click at [412, 732] on icon at bounding box center [407, 737] width 9 height 10
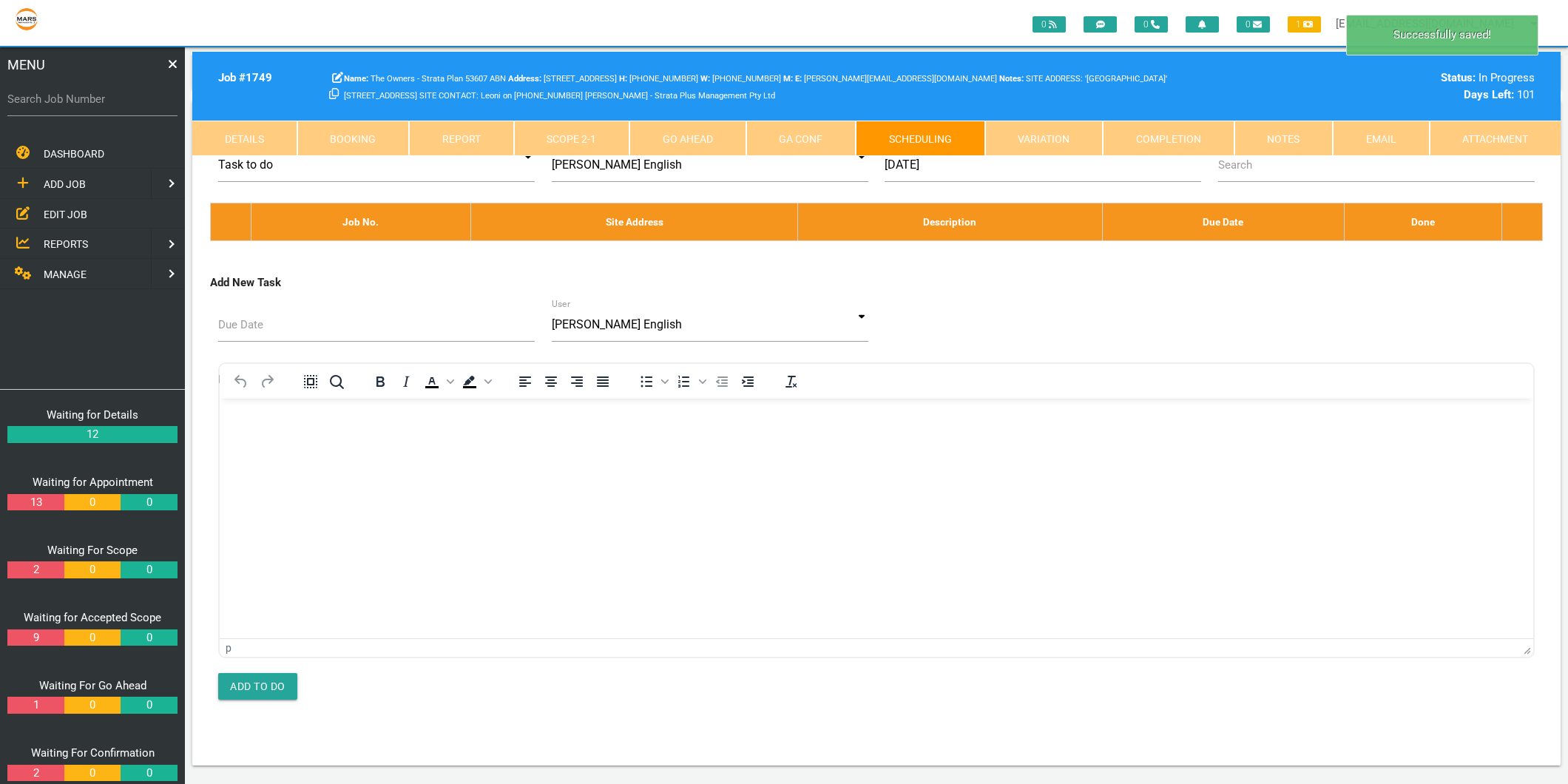
scroll to position [0, 0]
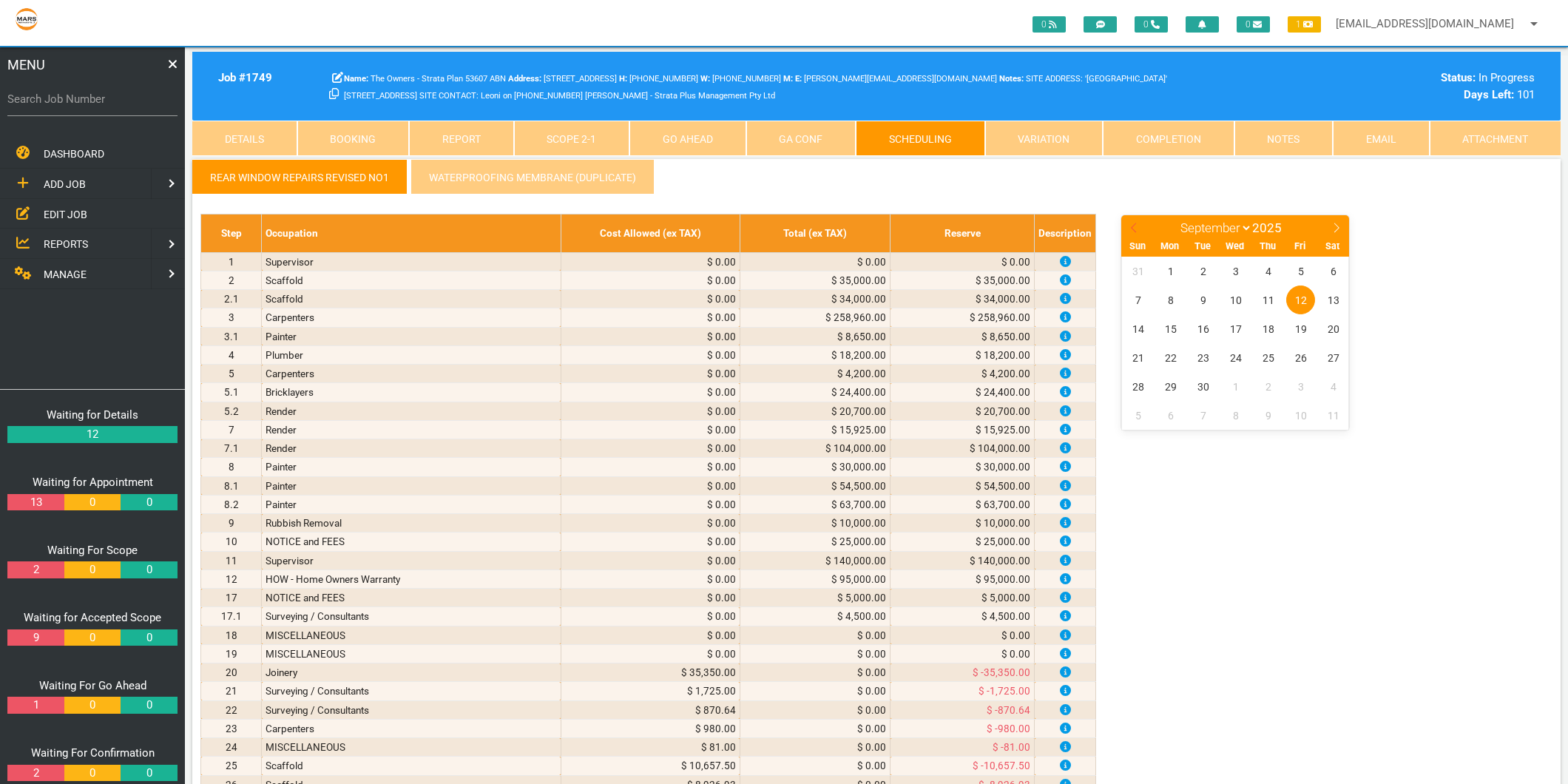
click at [1136, 230] on icon at bounding box center [1133, 228] width 10 height 10
select select "7"
click at [1202, 389] on span "26" at bounding box center [1202, 386] width 29 height 29
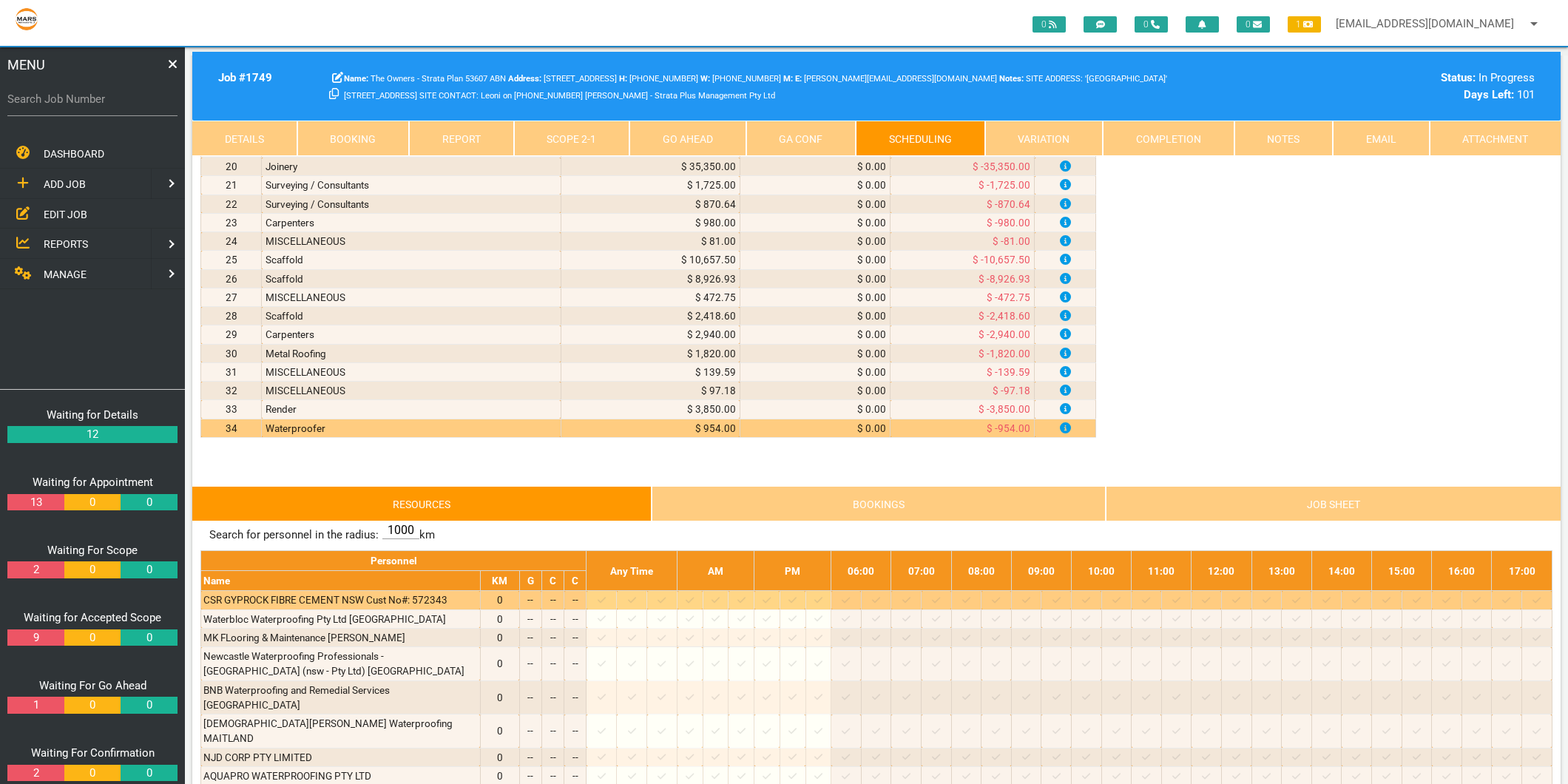
scroll to position [657, 0]
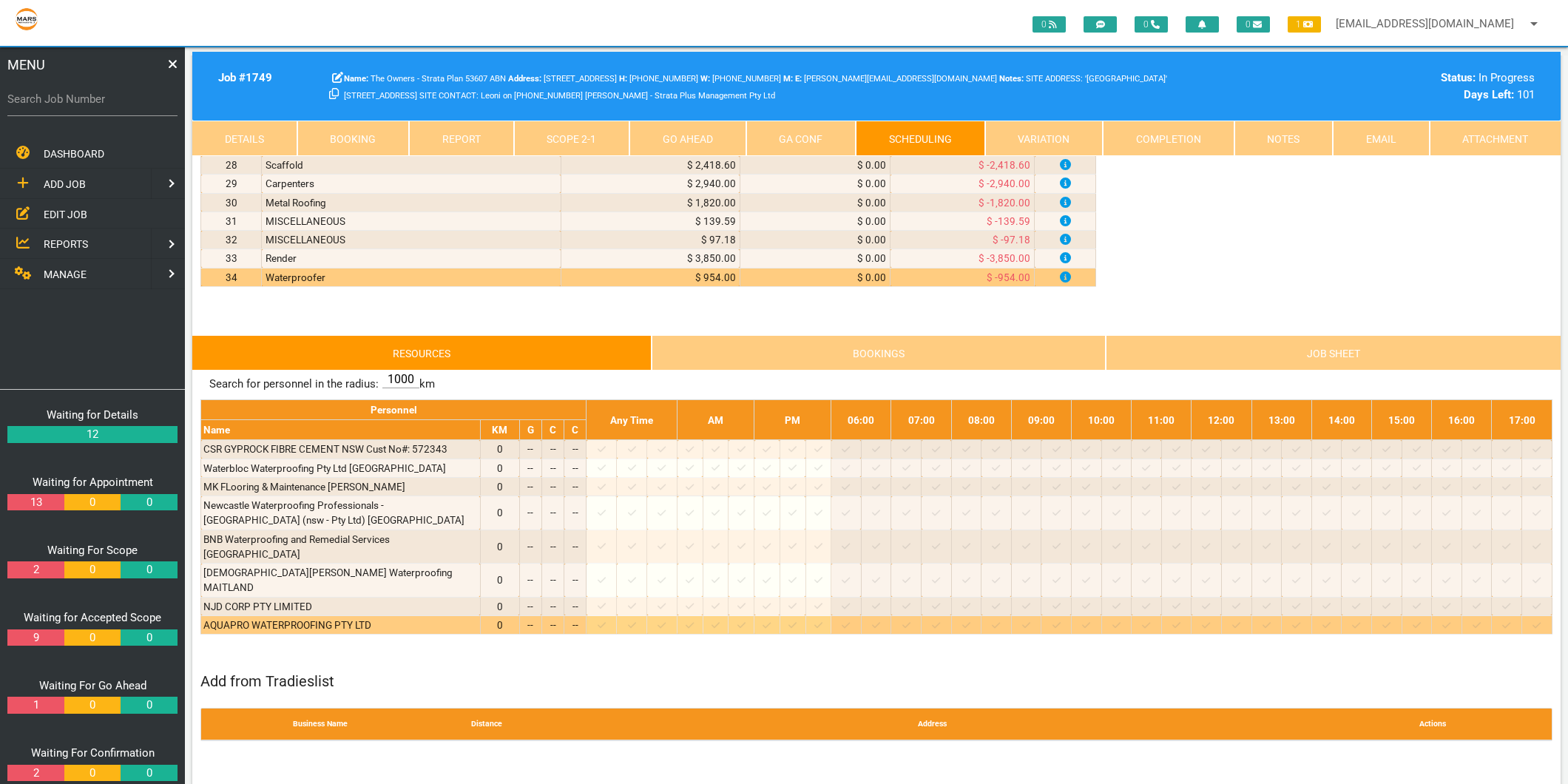
click at [606, 621] on icon at bounding box center [601, 626] width 8 height 9
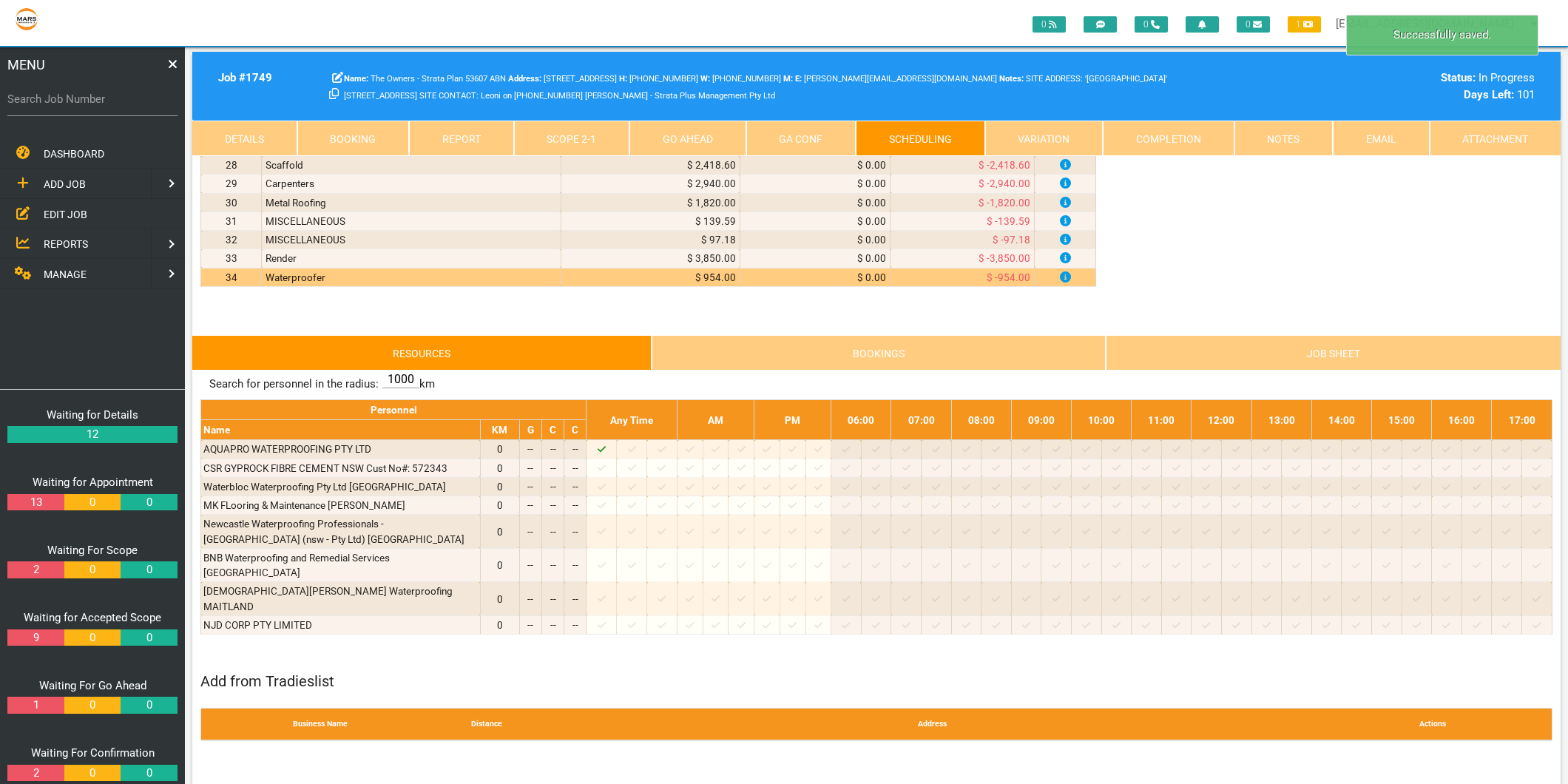
click at [551, 127] on link "Scope 2 - 1" at bounding box center [572, 138] width 116 height 36
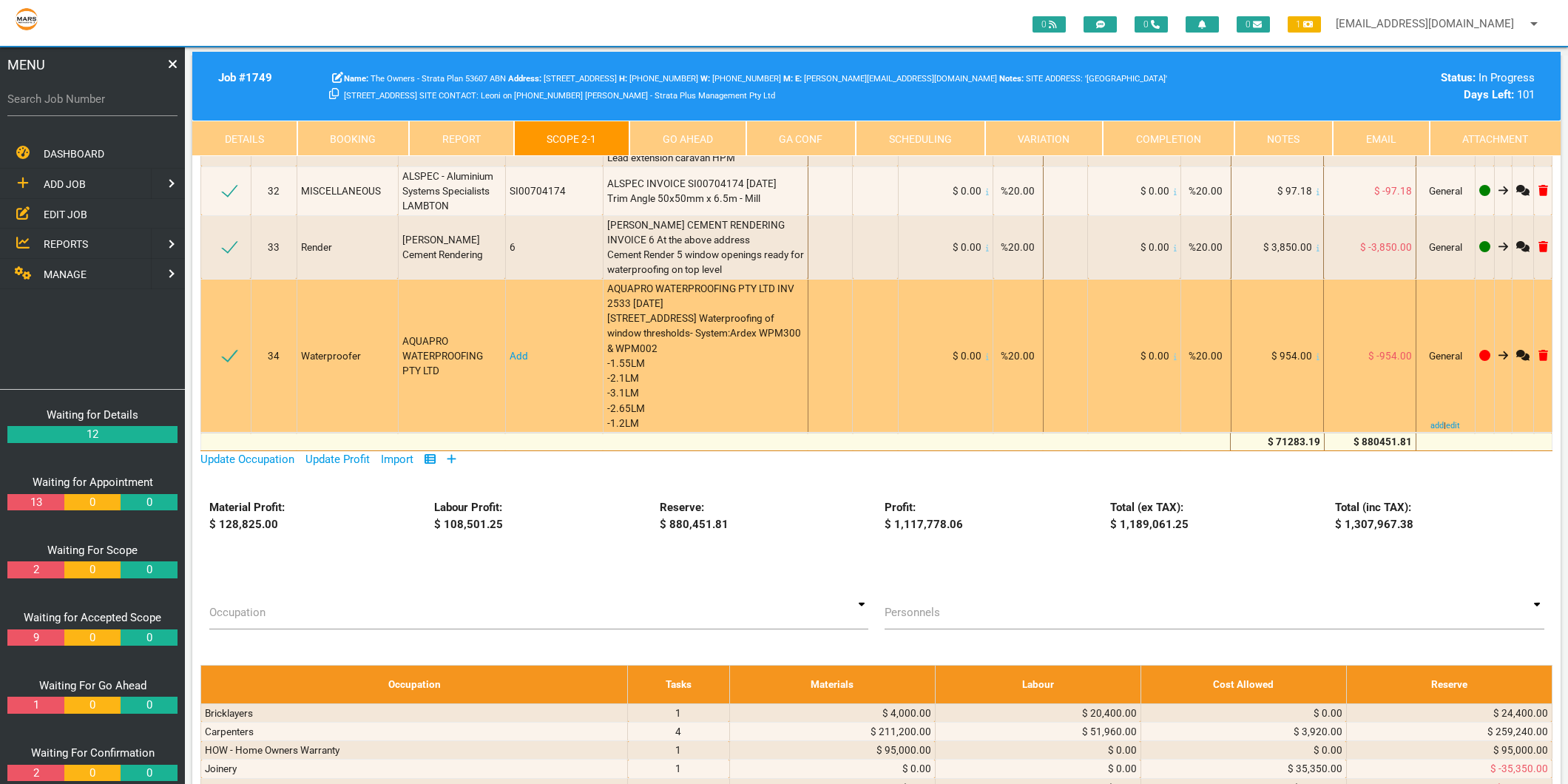
scroll to position [3124, 0]
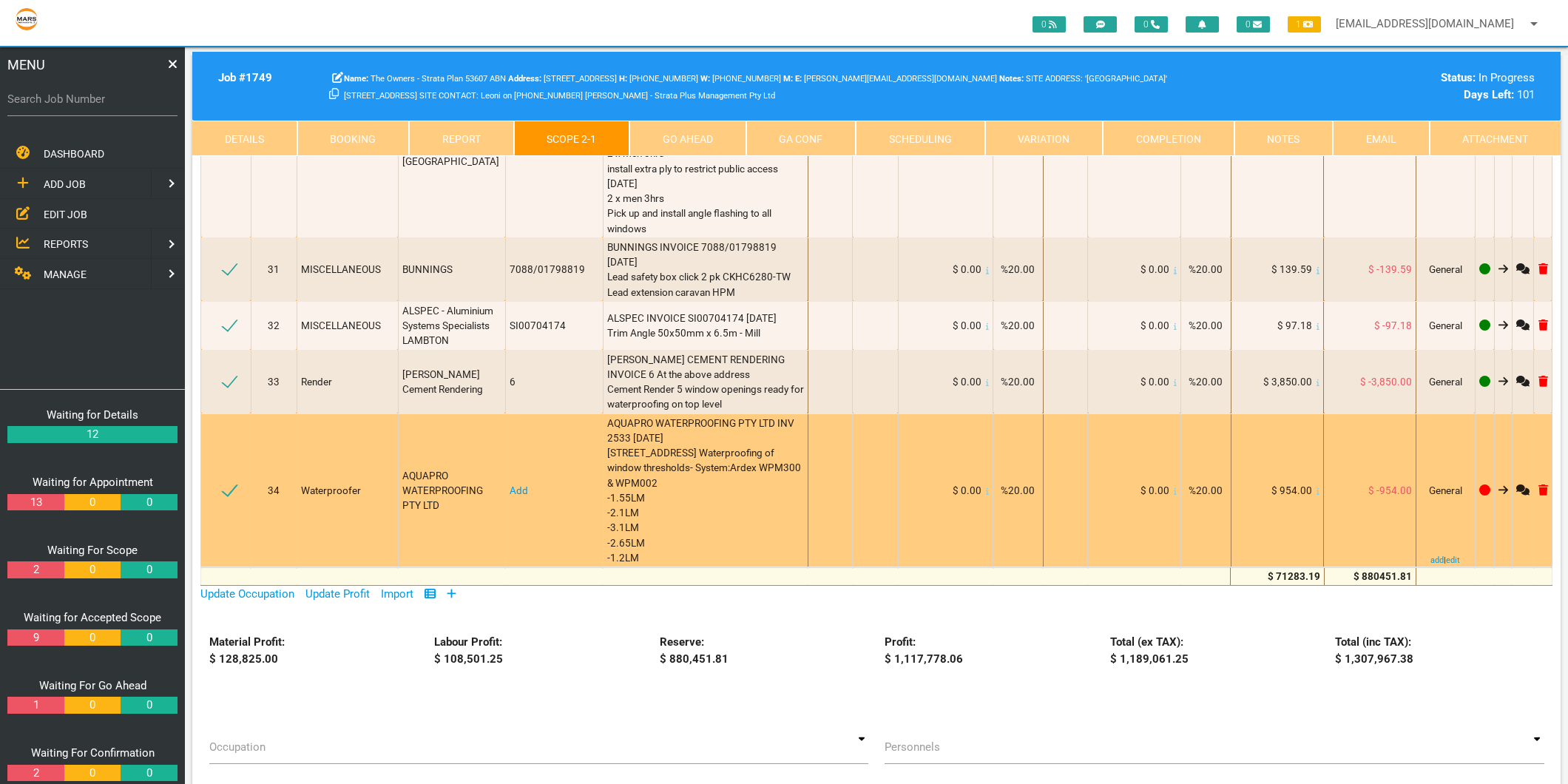
click at [515, 414] on td "Add" at bounding box center [554, 490] width 98 height 154
click at [516, 485] on link "Add" at bounding box center [518, 490] width 18 height 12
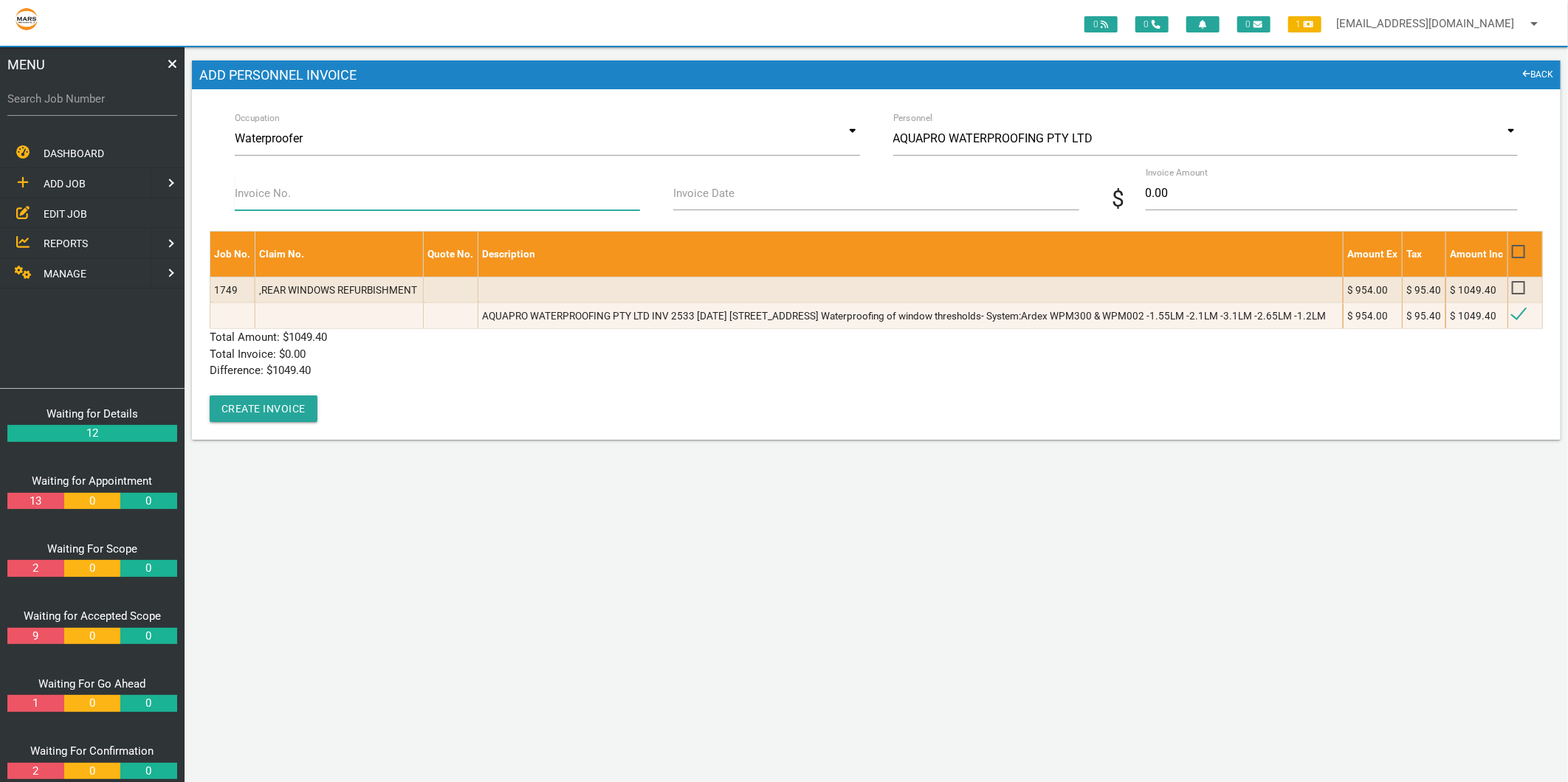
click at [319, 196] on input "Invoice No." at bounding box center [437, 193] width 405 height 34
type input "2533"
click at [727, 188] on label "Invoice Date" at bounding box center [703, 194] width 62 height 17
click at [727, 188] on input "Invoice Date" at bounding box center [875, 193] width 405 height 34
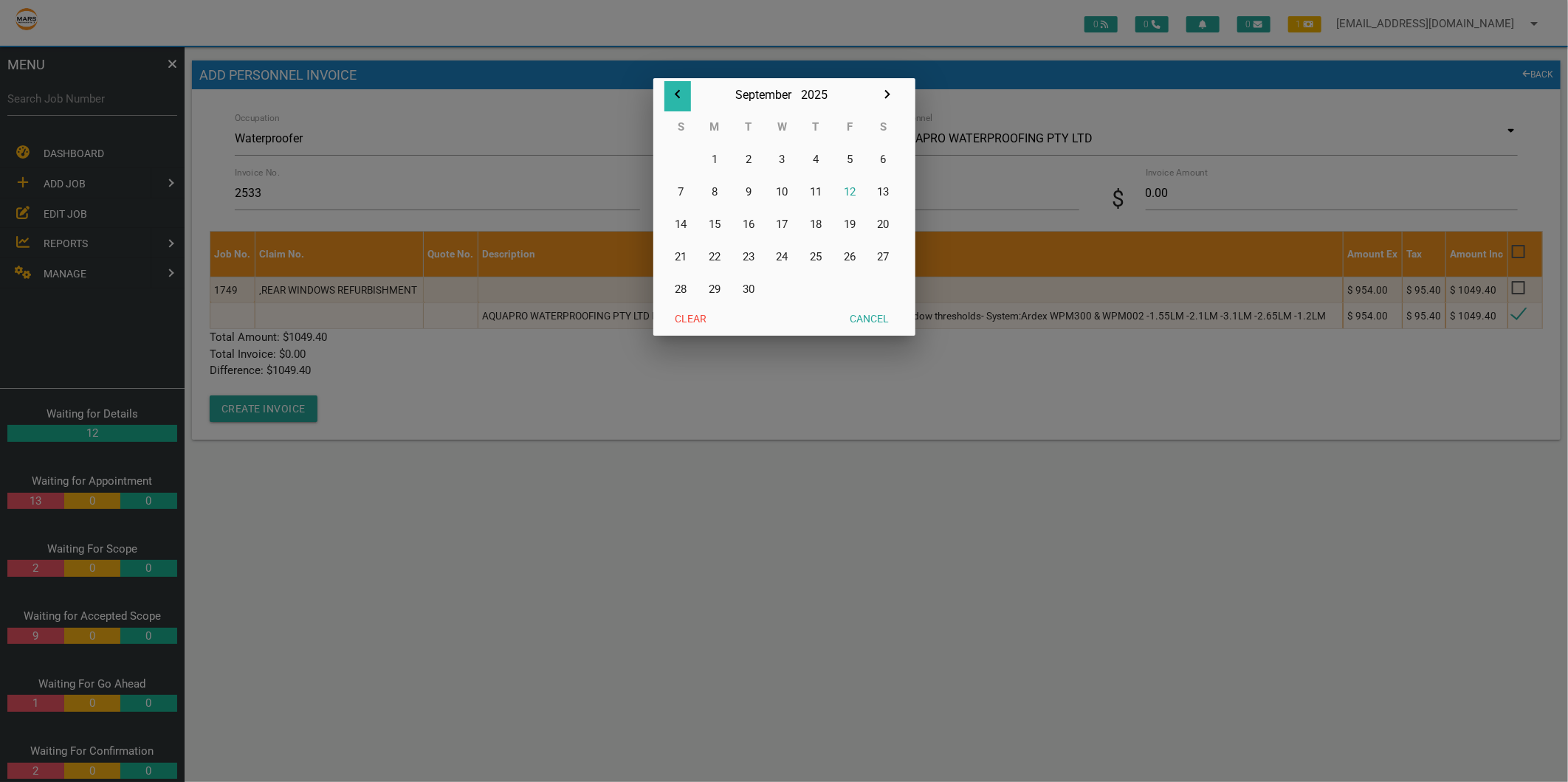
click at [677, 96] on icon "button" at bounding box center [677, 95] width 6 height 9
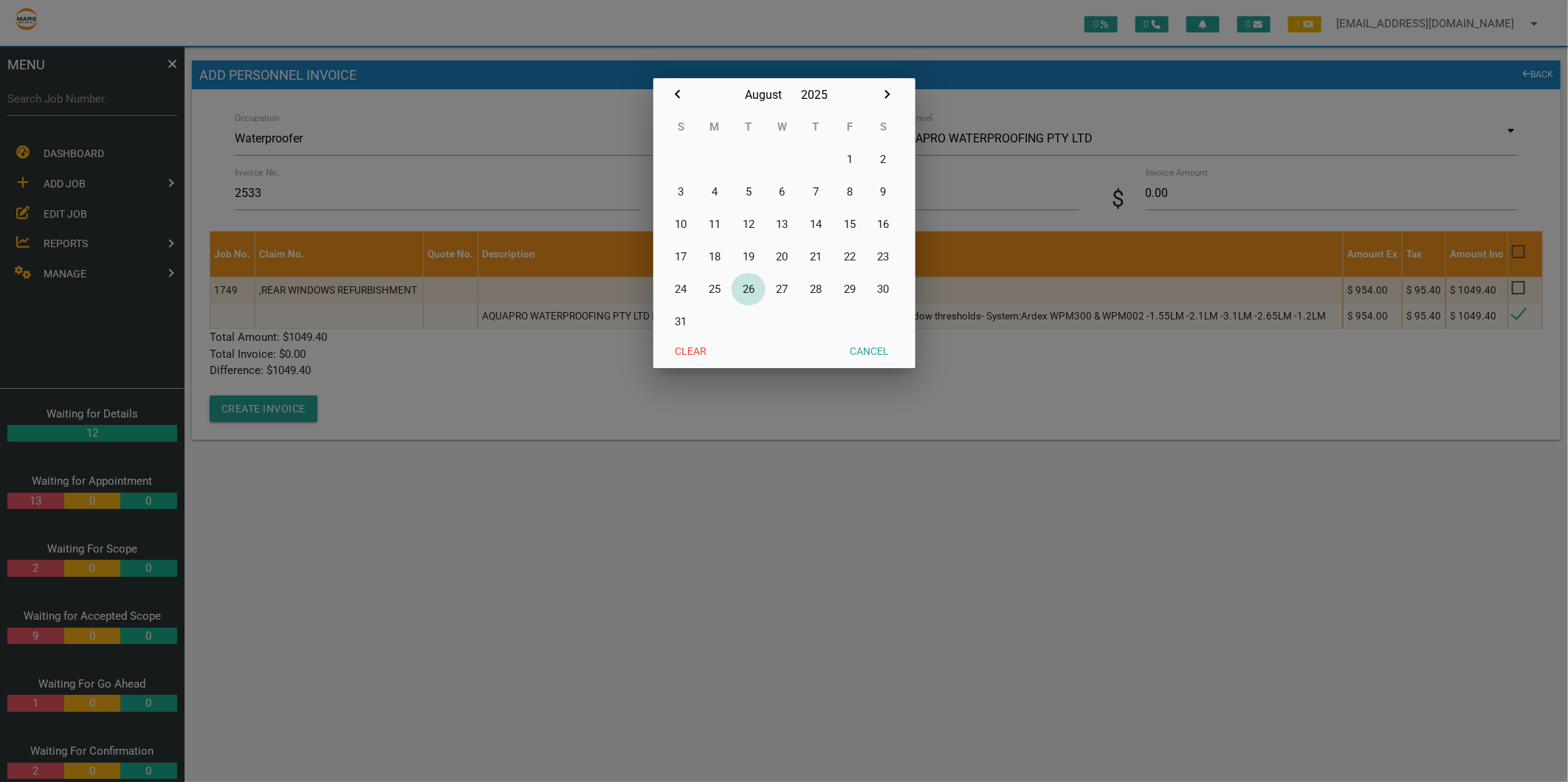
click at [750, 286] on button "26" at bounding box center [748, 289] width 34 height 32
type input "26/08/2025"
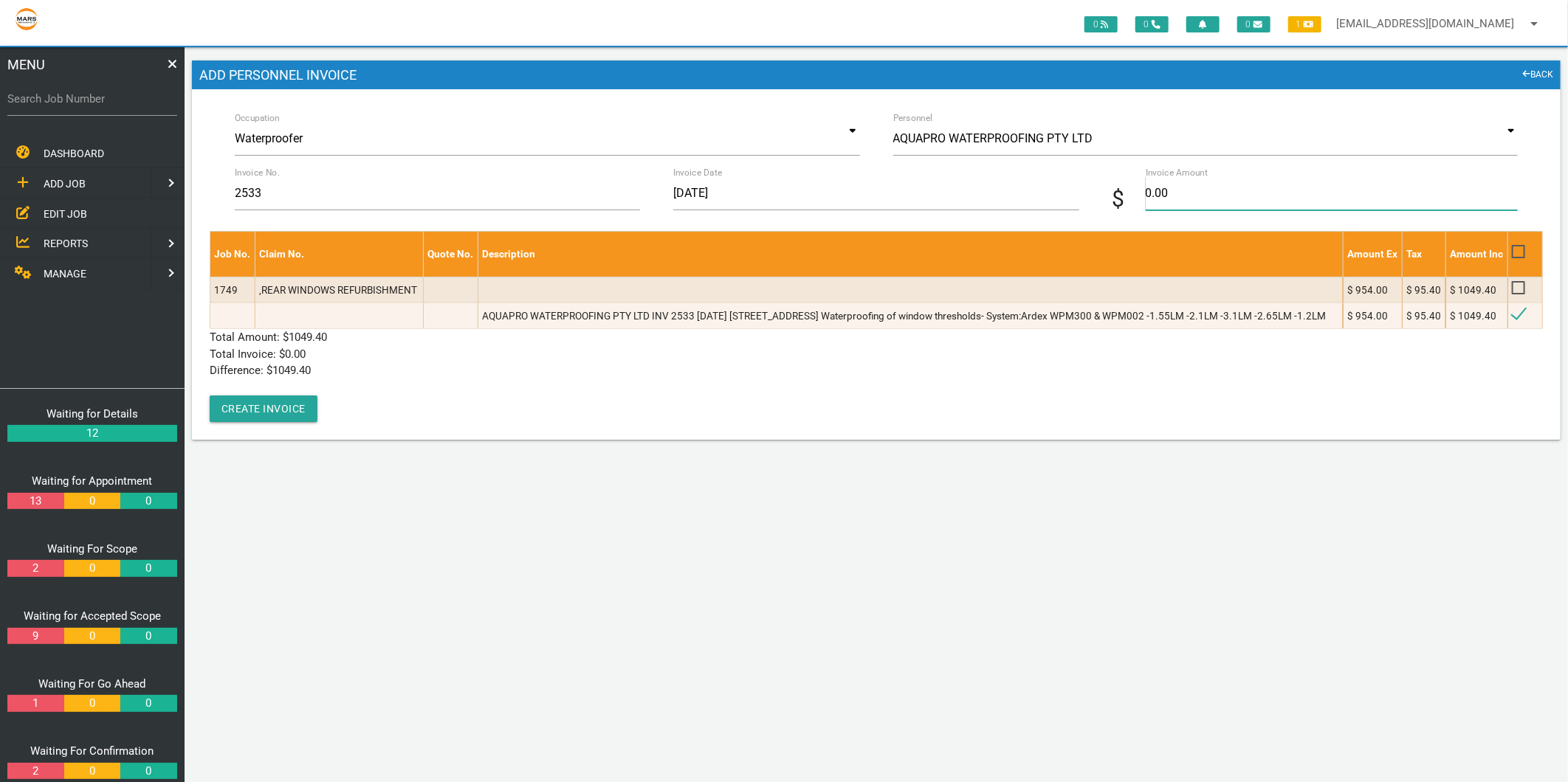
click at [1234, 193] on input "0.00" at bounding box center [1332, 193] width 372 height 34
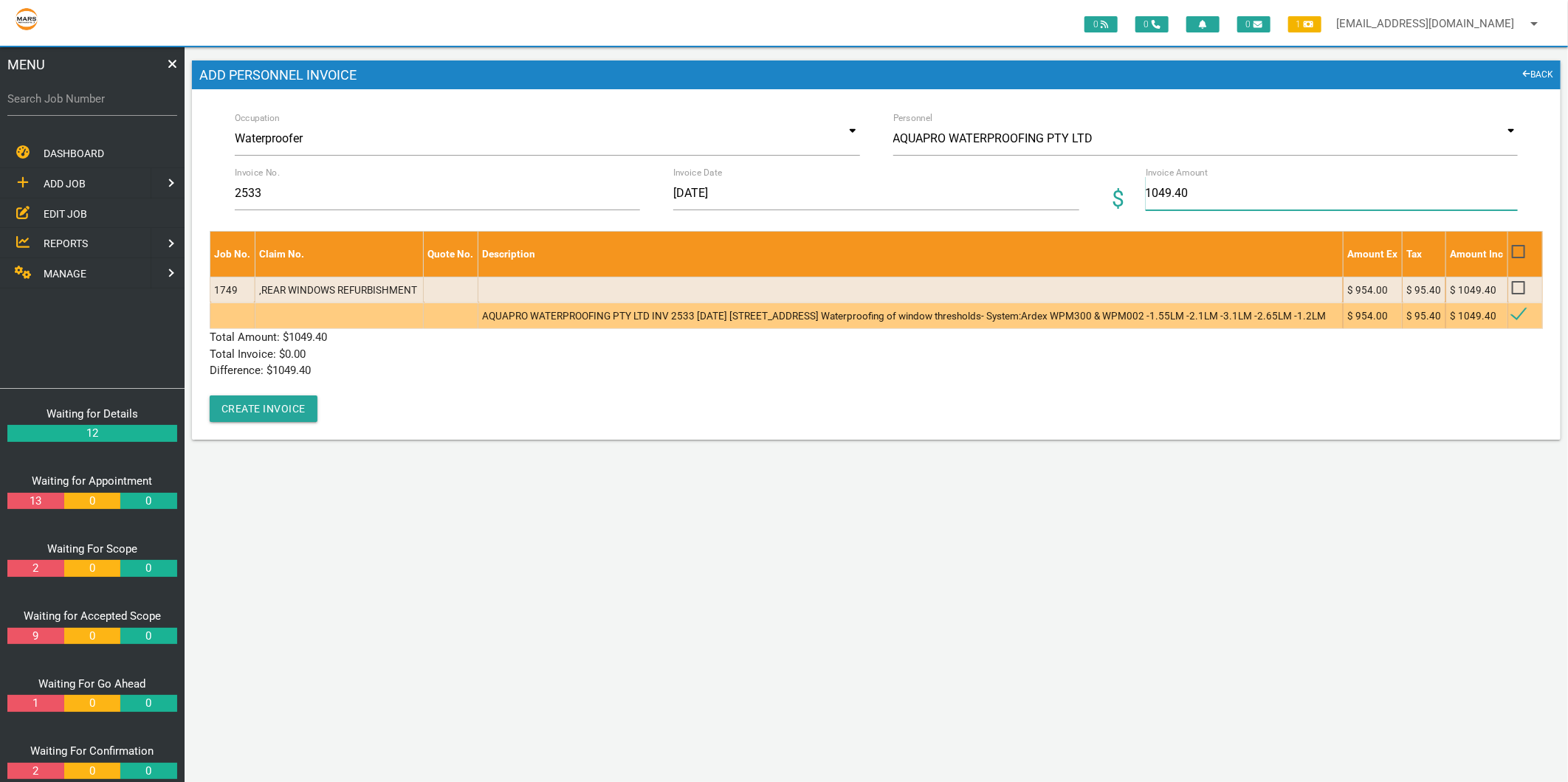
type input "1049.40"
click at [963, 328] on td "AQUAPRO WATERPROOFING PTY LTD INV 2533 26/8/2025 6/55 Hunter St Newcastle NSW U…" at bounding box center [910, 315] width 865 height 26
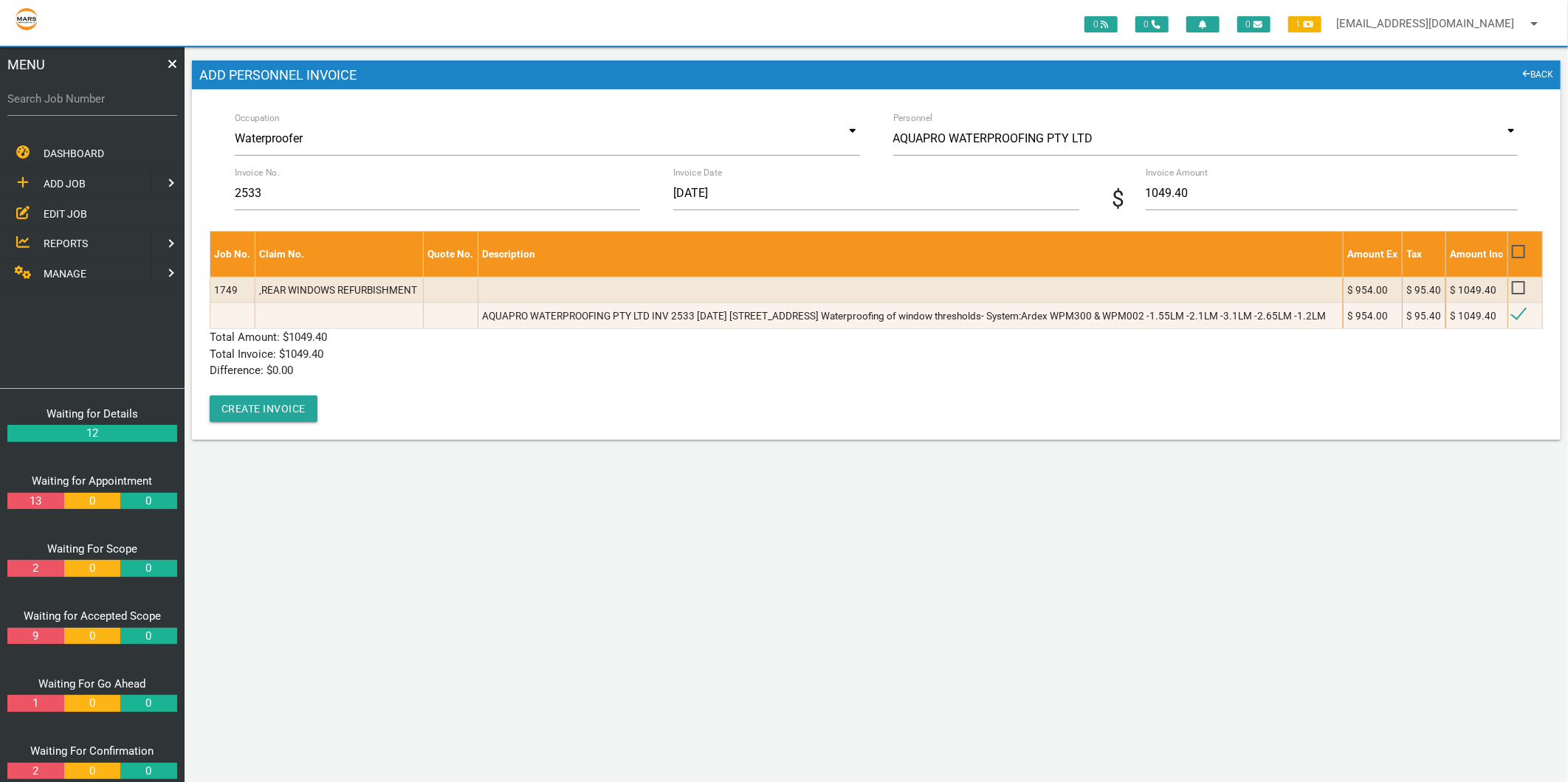
click at [308, 440] on div "Occupation Waterproofer Accommodation Air Conditioning Appliance Installation A…" at bounding box center [876, 265] width 1369 height 351
click at [303, 422] on button "Create Invoice" at bounding box center [263, 409] width 108 height 27
